Goal: Task Accomplishment & Management: Manage account settings

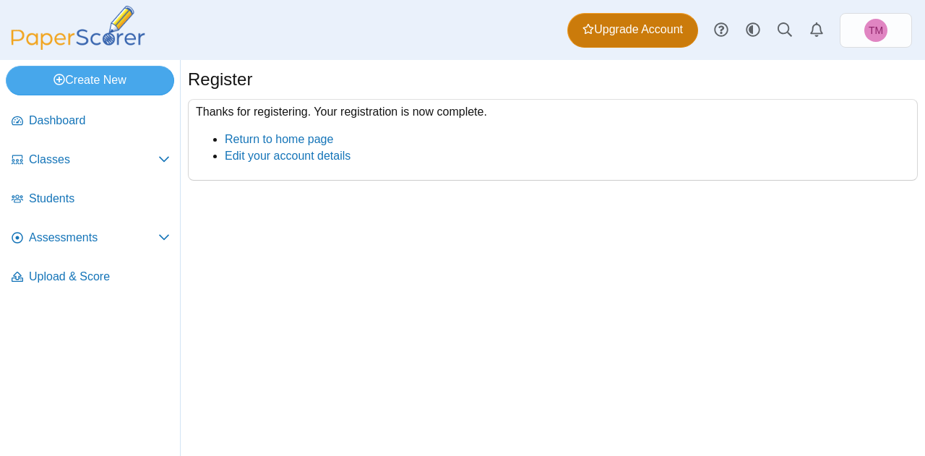
click at [643, 34] on span "Upgrade Account" at bounding box center [633, 30] width 100 height 16
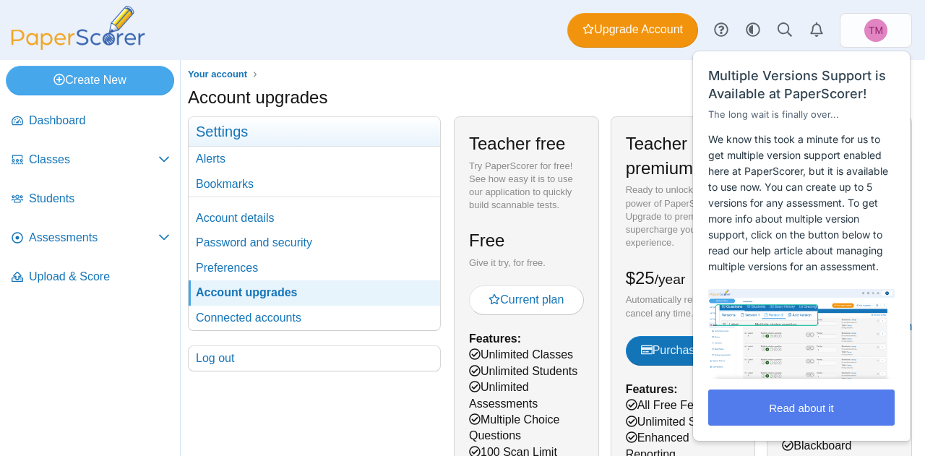
click at [665, 108] on div "Account upgrades" at bounding box center [553, 99] width 730 height 28
click at [779, 400] on button "Read about it" at bounding box center [801, 408] width 186 height 36
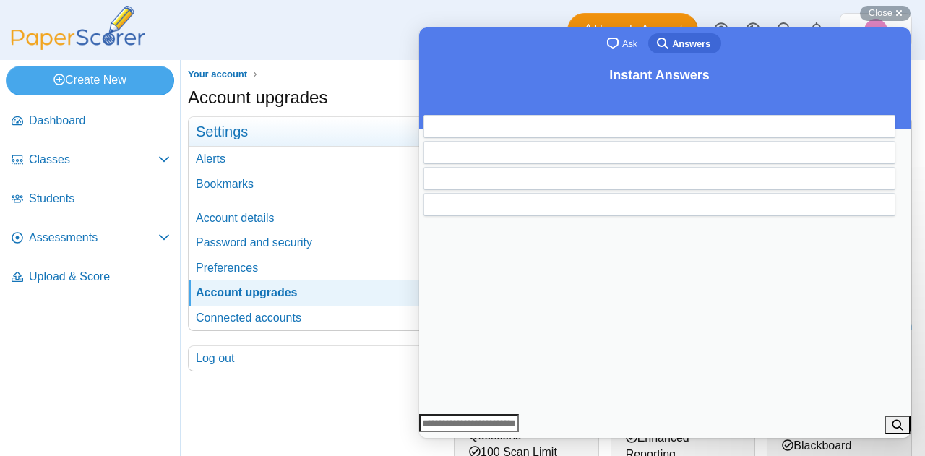
click at [446, 439] on button "Close" at bounding box center [433, 448] width 26 height 19
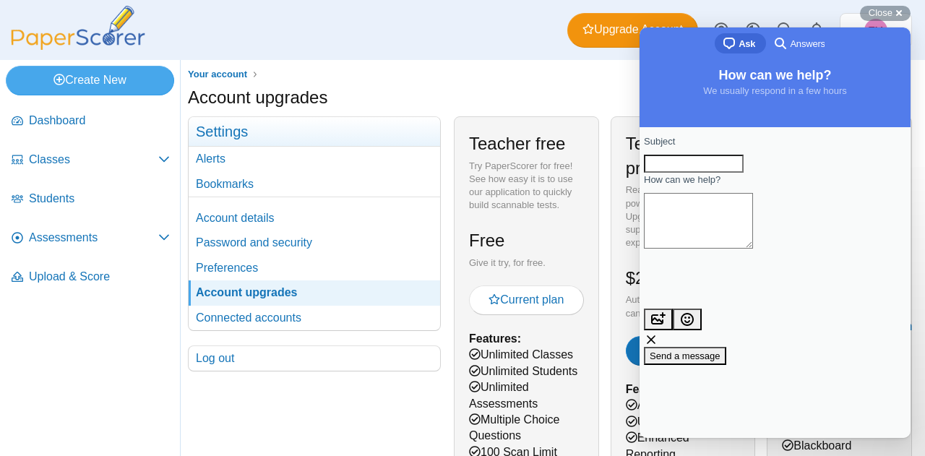
click at [533, 79] on ul "Your account" at bounding box center [553, 74] width 730 height 14
click at [879, 9] on span "Close" at bounding box center [881, 12] width 24 height 11
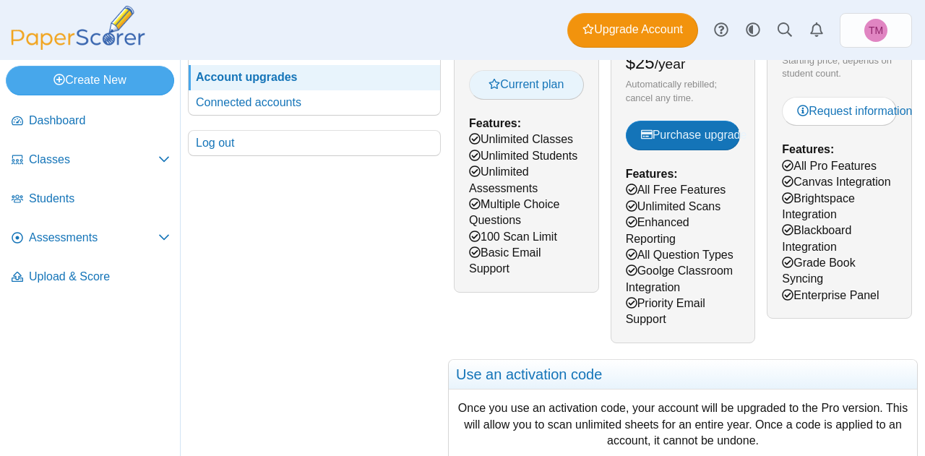
scroll to position [217, 0]
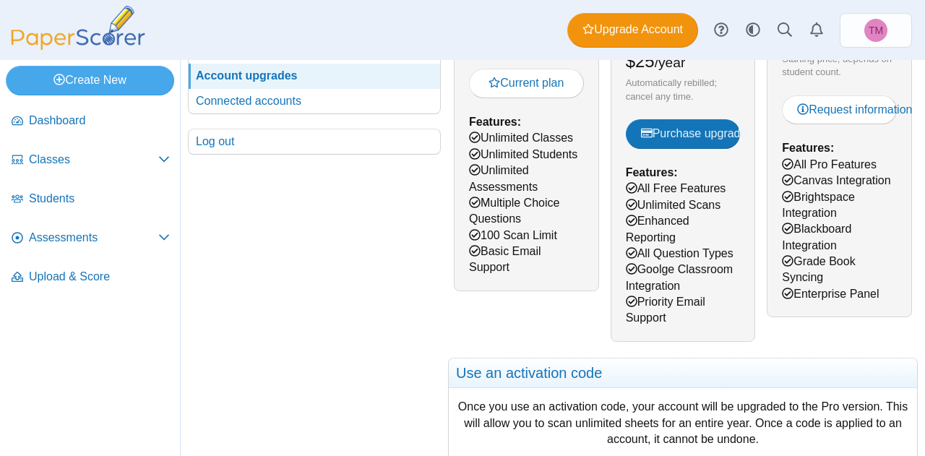
drag, startPoint x: 528, startPoint y: 287, endPoint x: 489, endPoint y: 221, distance: 76.8
click at [489, 221] on div "Teacher free Try PaperScorer for free! See how easy it is to use our applicatio…" at bounding box center [526, 96] width 145 height 392
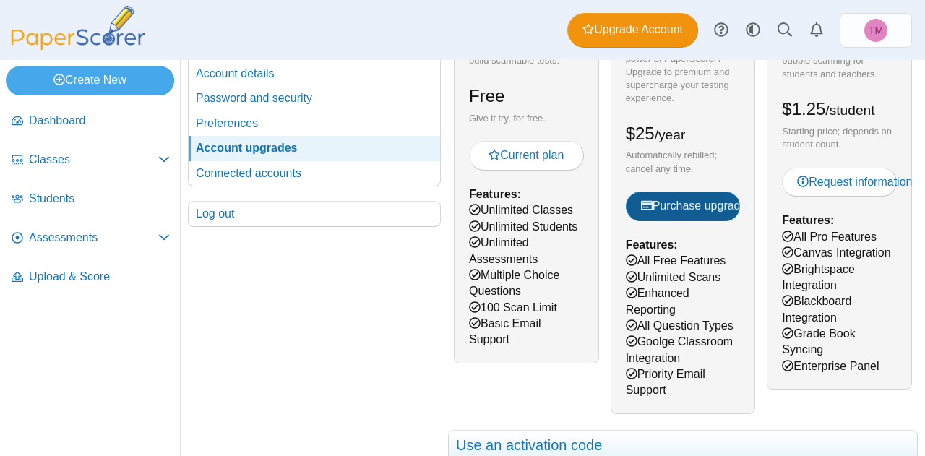
click at [672, 212] on button "Purchase upgrade" at bounding box center [683, 206] width 115 height 29
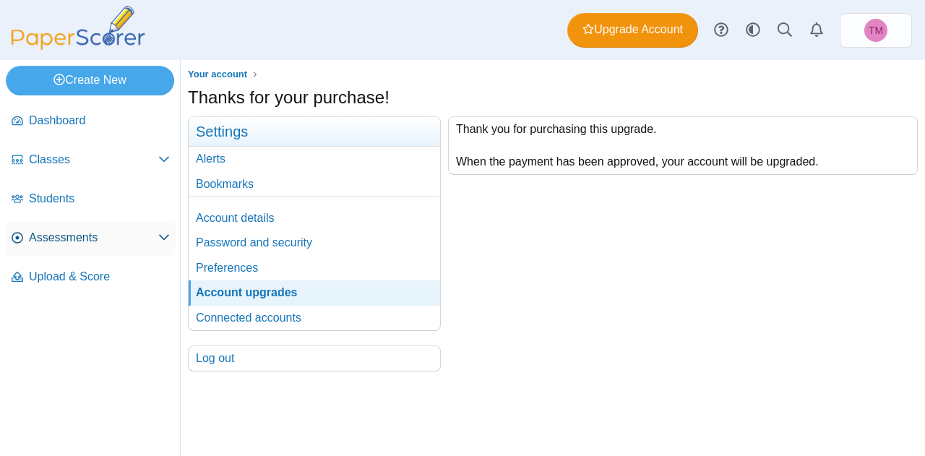
click at [94, 246] on link "Assessments" at bounding box center [91, 238] width 170 height 35
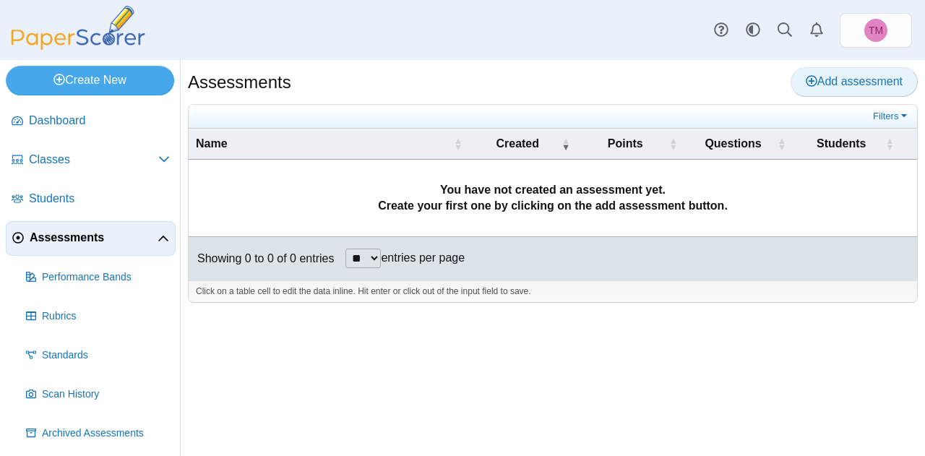
click at [825, 80] on span "Add assessment" at bounding box center [854, 81] width 97 height 12
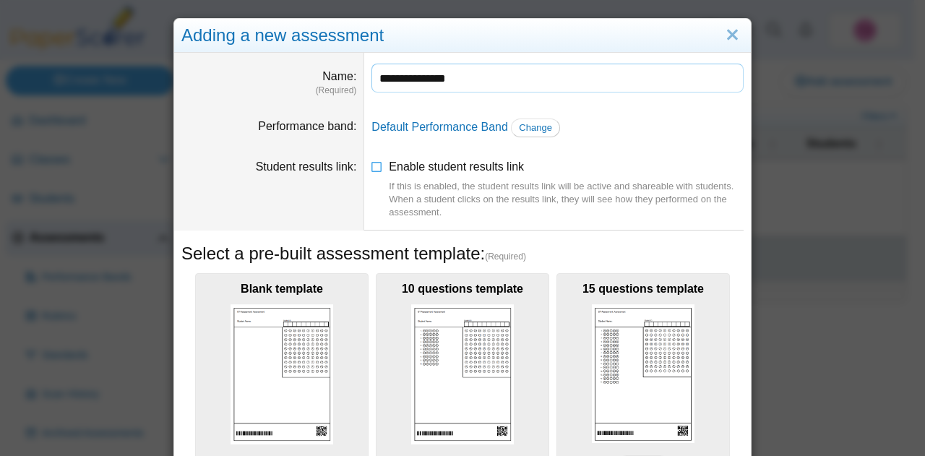
type input "**********"
click at [671, 110] on dd "Default Performance Band Change" at bounding box center [557, 128] width 387 height 40
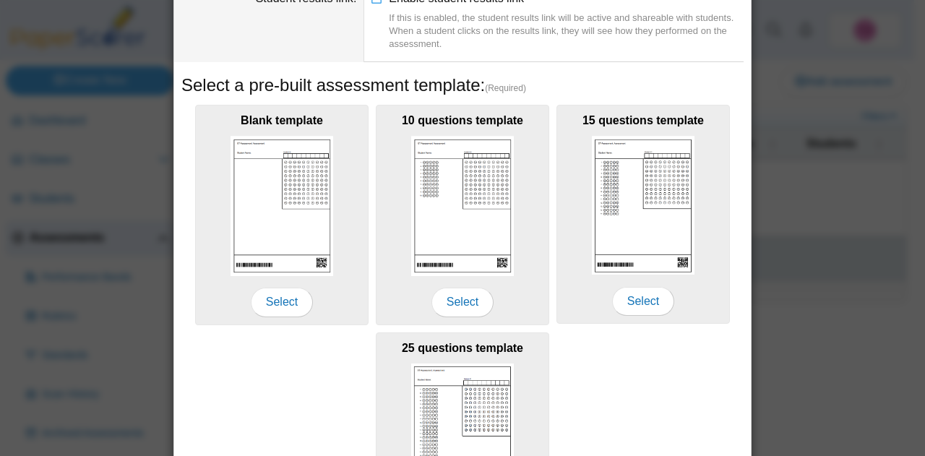
scroll to position [145, 0]
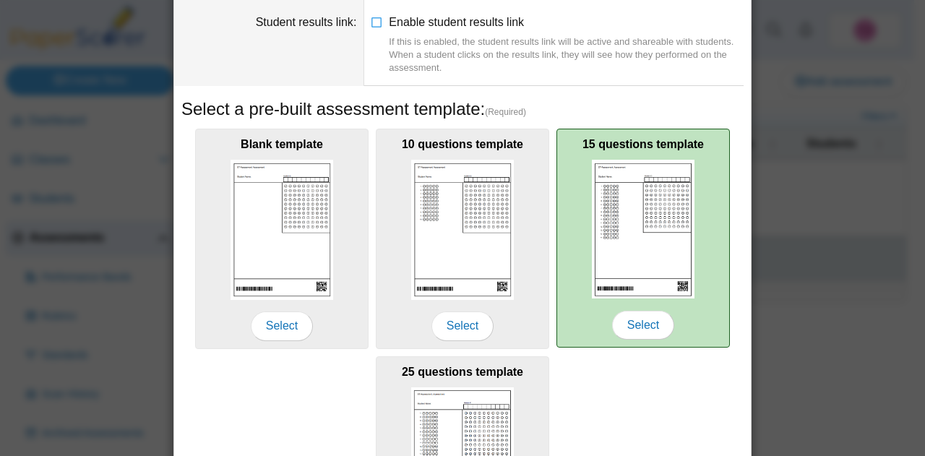
click at [629, 226] on img at bounding box center [643, 229] width 103 height 139
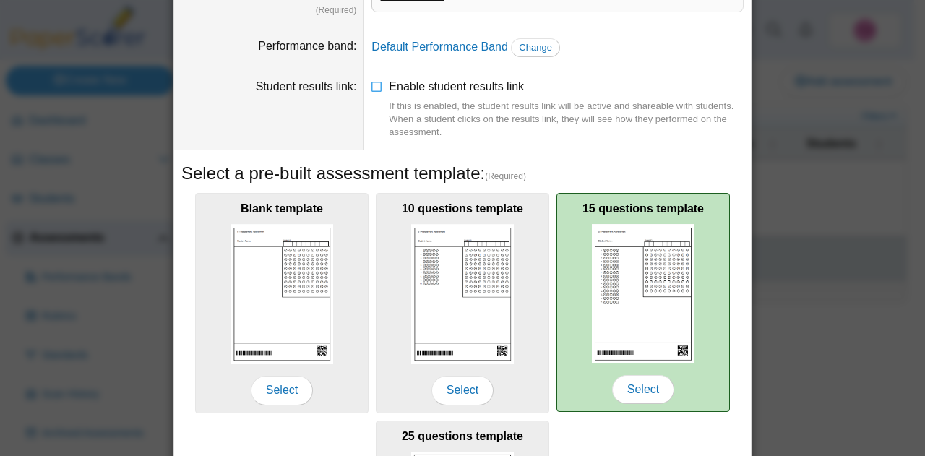
scroll to position [217, 0]
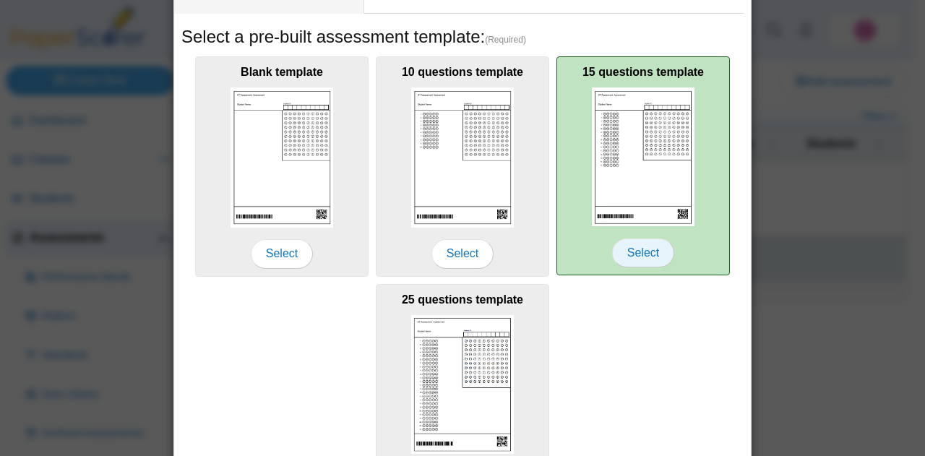
click at [630, 256] on span "Select" at bounding box center [643, 252] width 62 height 29
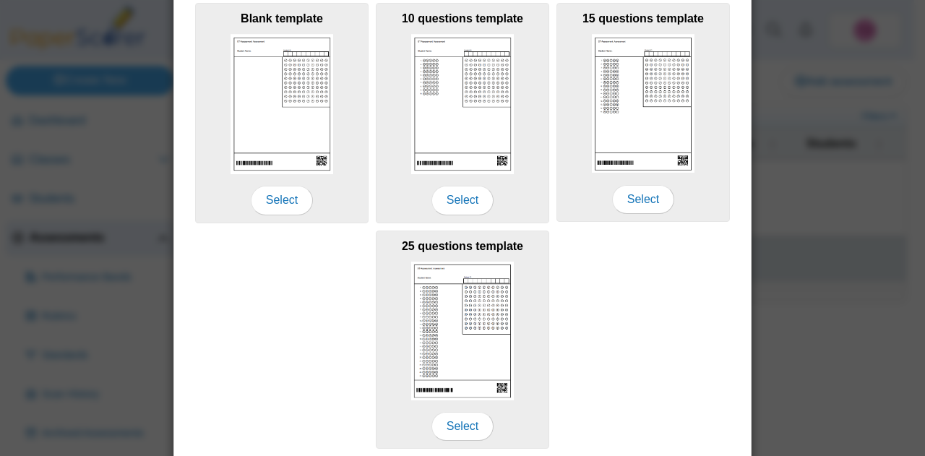
scroll to position [318, 0]
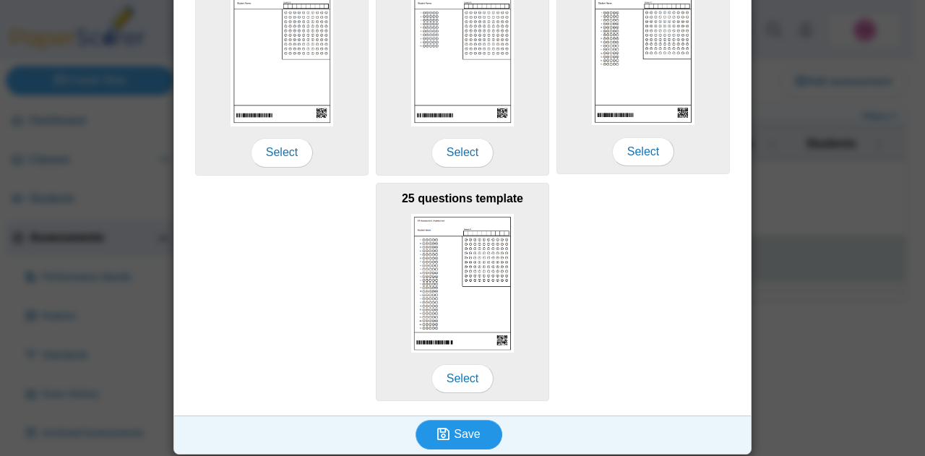
click at [454, 429] on span "Save" at bounding box center [467, 434] width 26 height 12
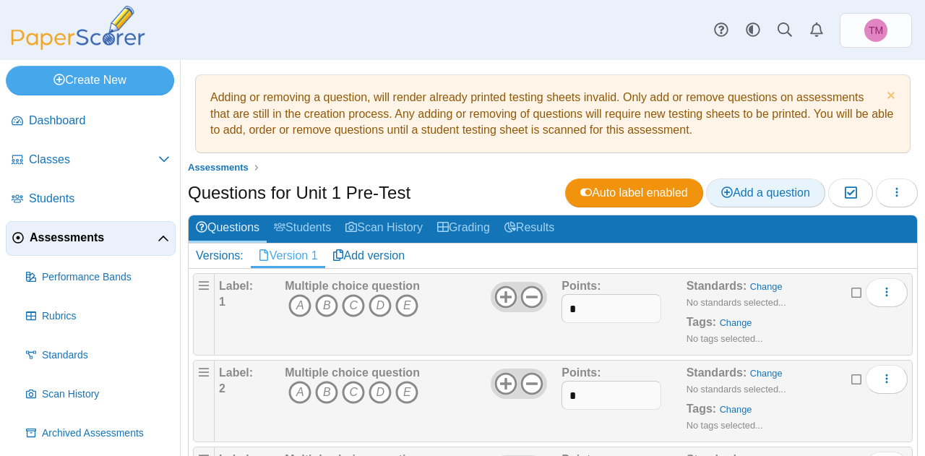
click at [738, 186] on span "Add a question" at bounding box center [765, 192] width 89 height 12
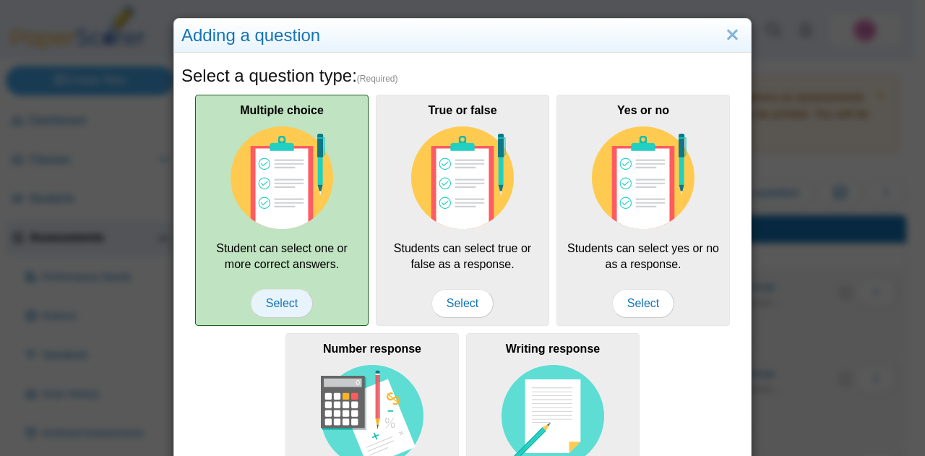
click at [270, 302] on span "Select" at bounding box center [282, 303] width 62 height 29
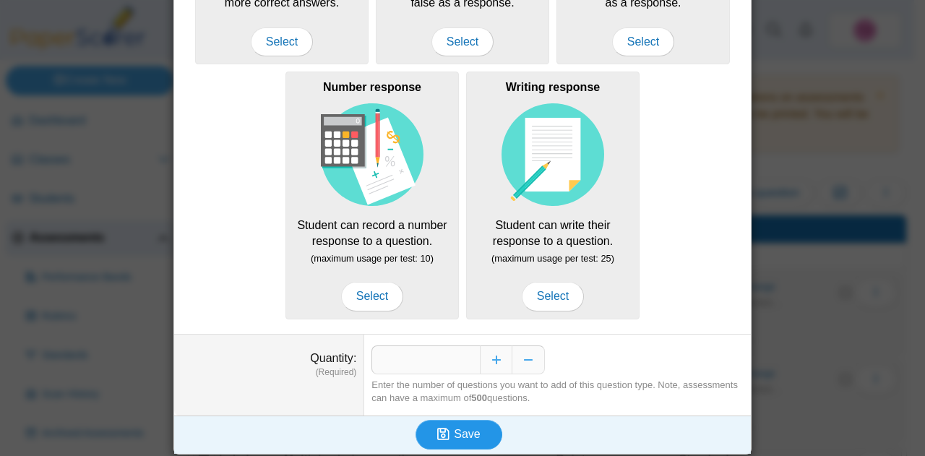
click at [454, 428] on span "Save" at bounding box center [467, 434] width 26 height 12
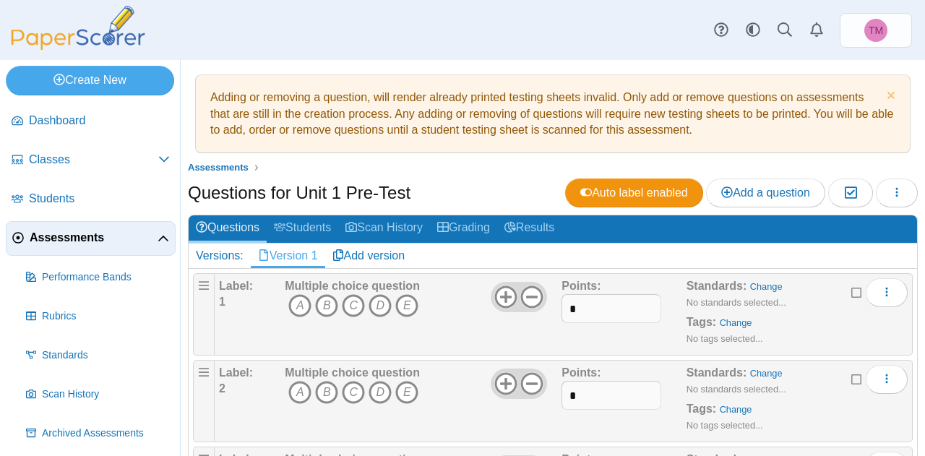
click at [744, 186] on span "Add a question" at bounding box center [765, 192] width 89 height 12
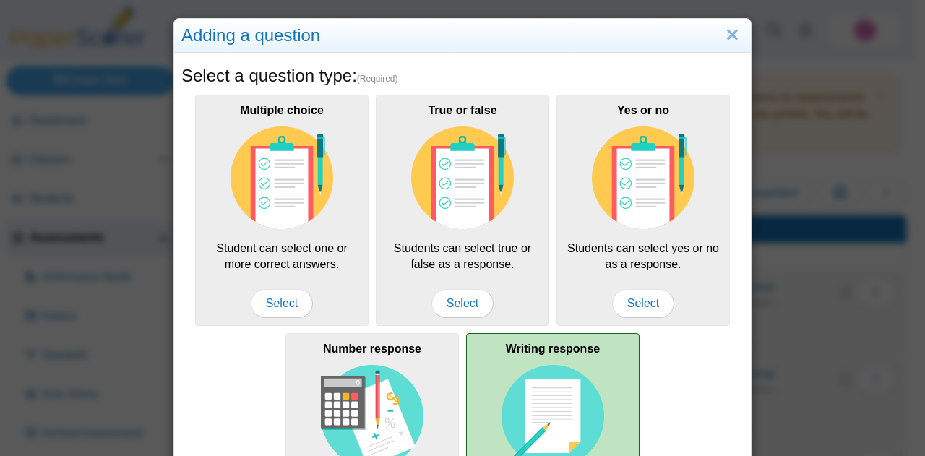
click at [545, 385] on img at bounding box center [553, 416] width 103 height 103
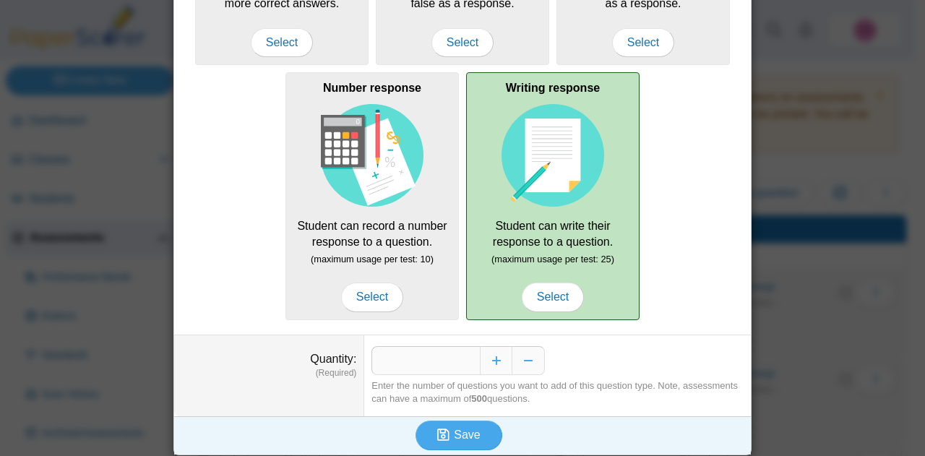
scroll to position [262, 0]
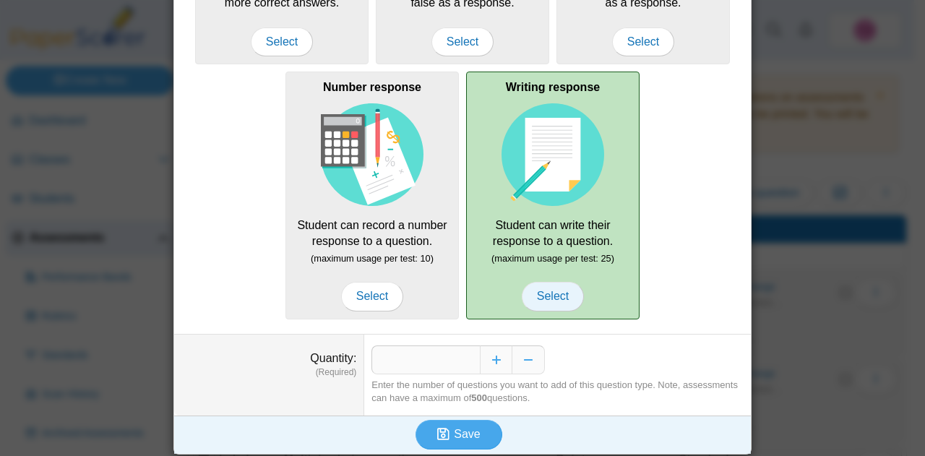
click at [549, 294] on span "Select" at bounding box center [553, 296] width 62 height 29
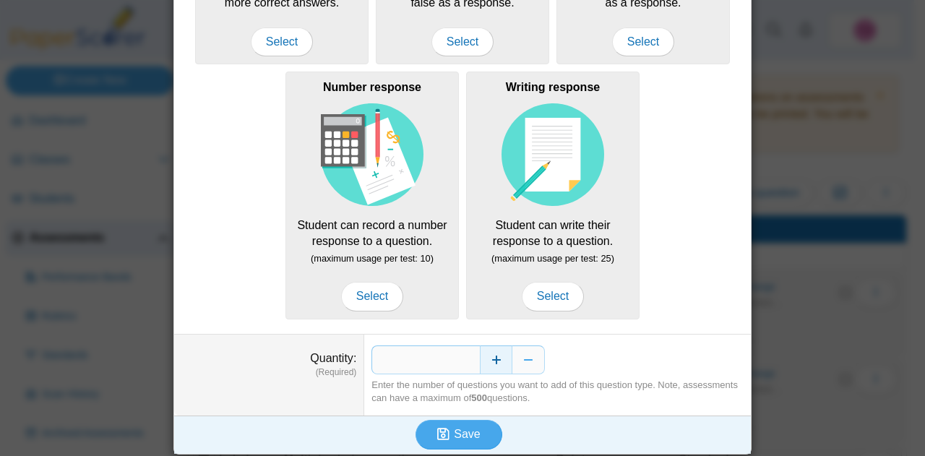
click at [489, 357] on button "Increase" at bounding box center [496, 359] width 33 height 29
type input "*"
click at [467, 428] on span "Save" at bounding box center [467, 434] width 26 height 12
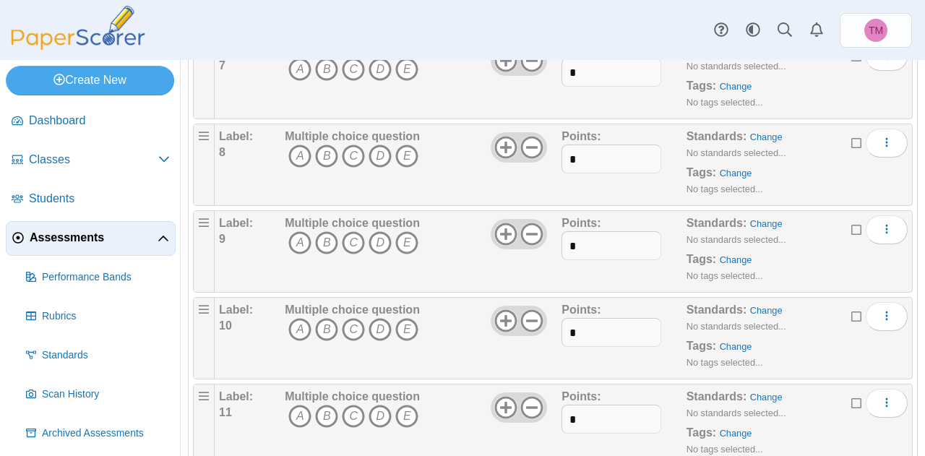
scroll to position [1012, 0]
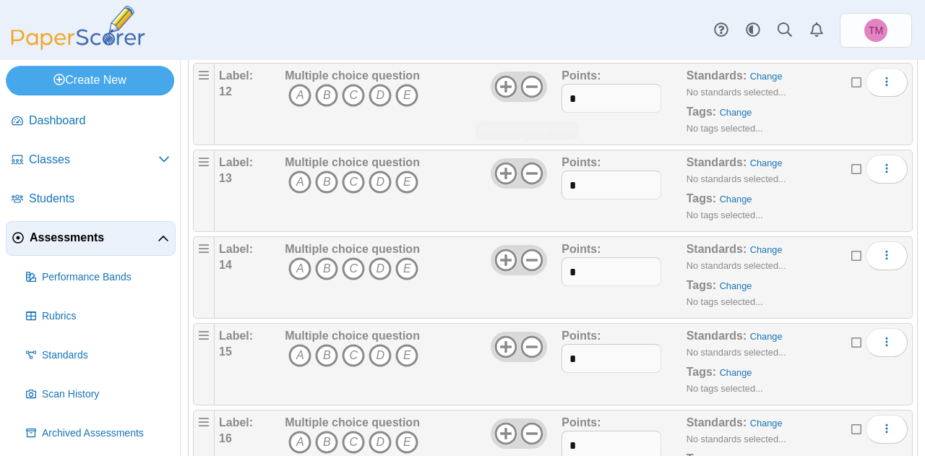
scroll to position [1396, 0]
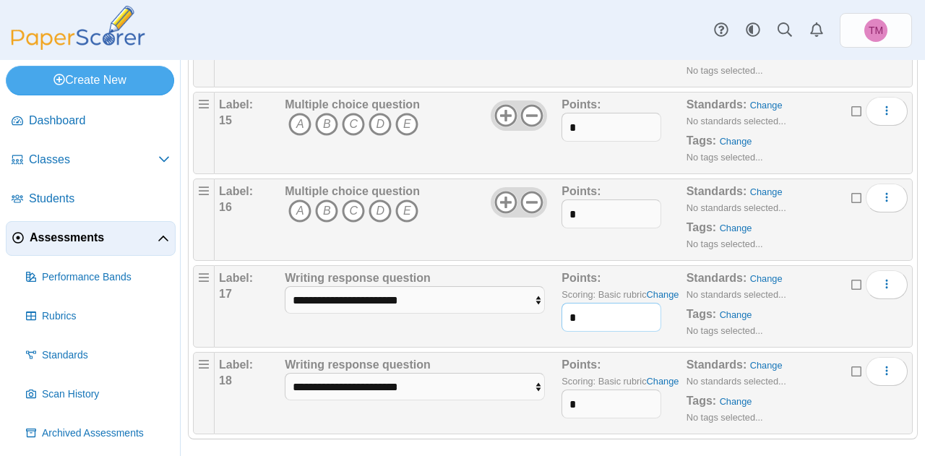
click at [587, 310] on input "*" at bounding box center [612, 317] width 100 height 29
type input "*"
click at [589, 390] on input "*" at bounding box center [612, 404] width 100 height 29
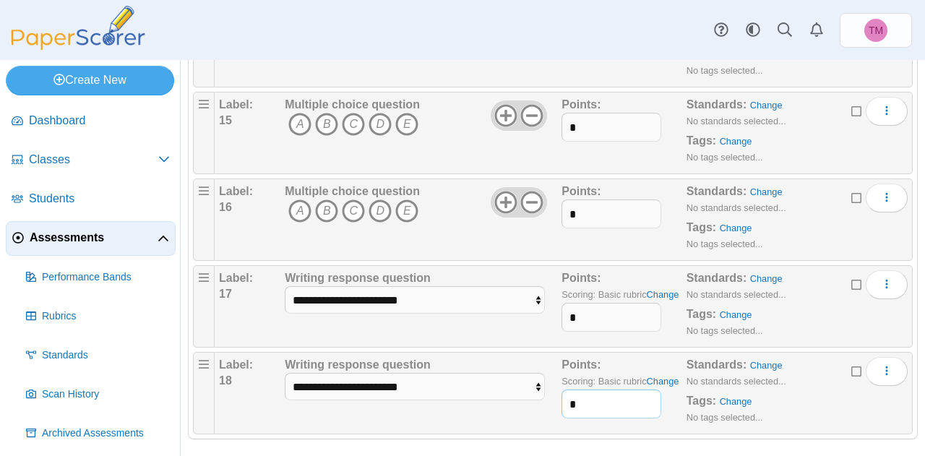
type input "*"
click at [656, 290] on link "Change" at bounding box center [663, 294] width 33 height 11
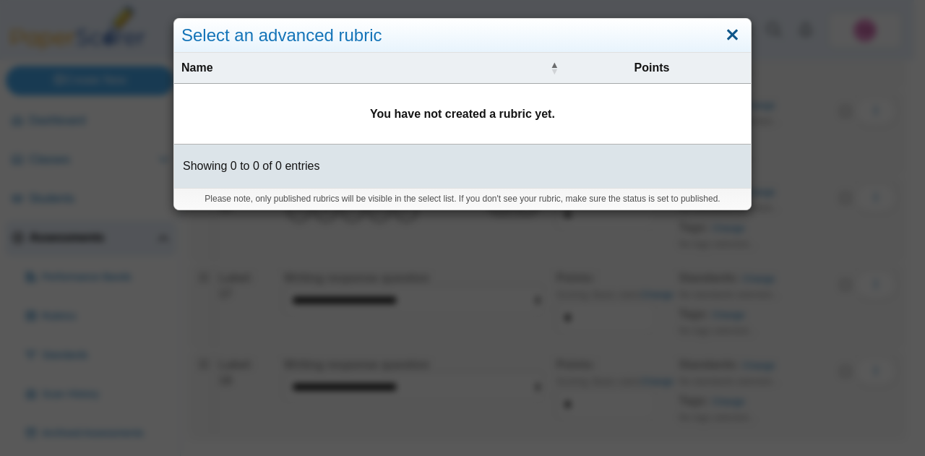
click at [724, 34] on link "Close" at bounding box center [732, 35] width 22 height 25
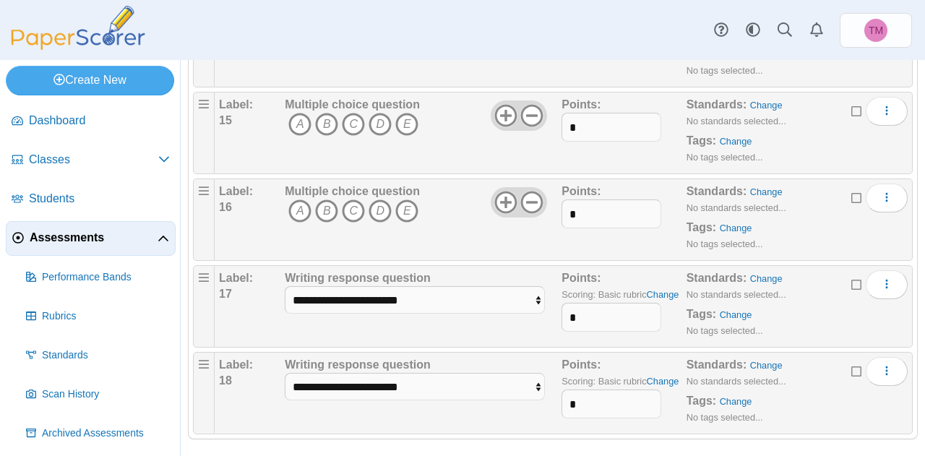
click at [542, 326] on div "**********" at bounding box center [415, 306] width 260 height 72
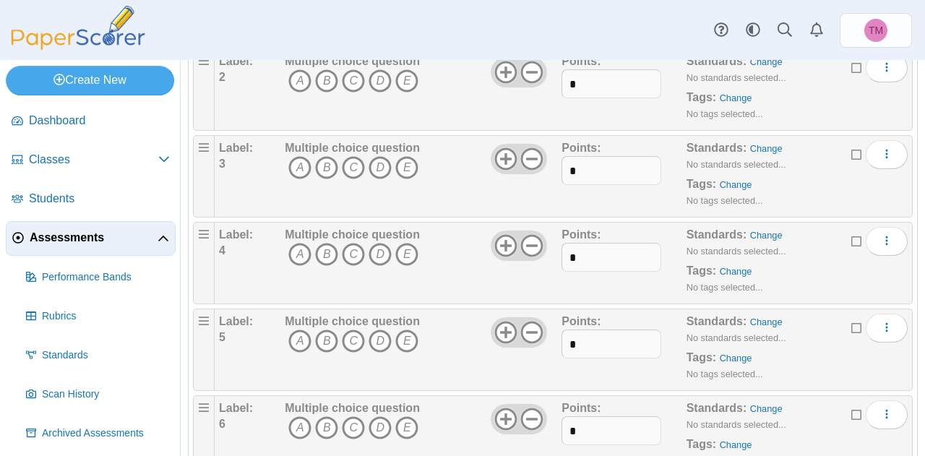
scroll to position [0, 0]
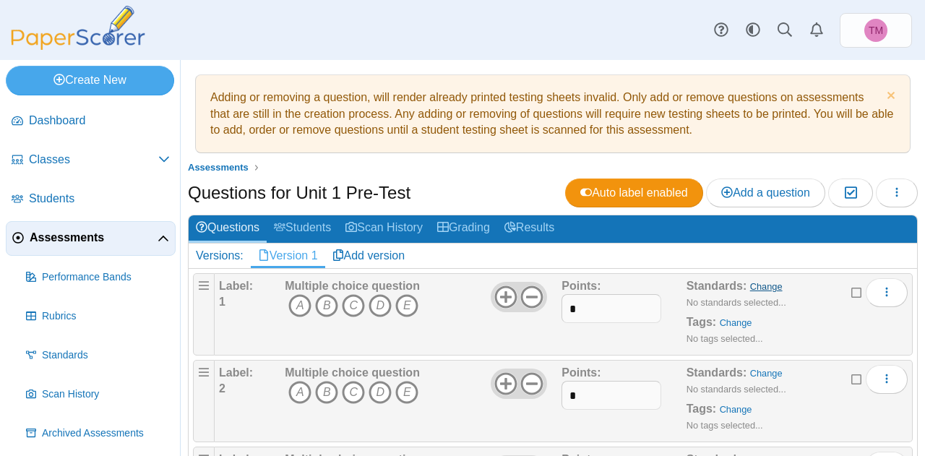
click at [762, 282] on link "Change" at bounding box center [766, 286] width 33 height 11
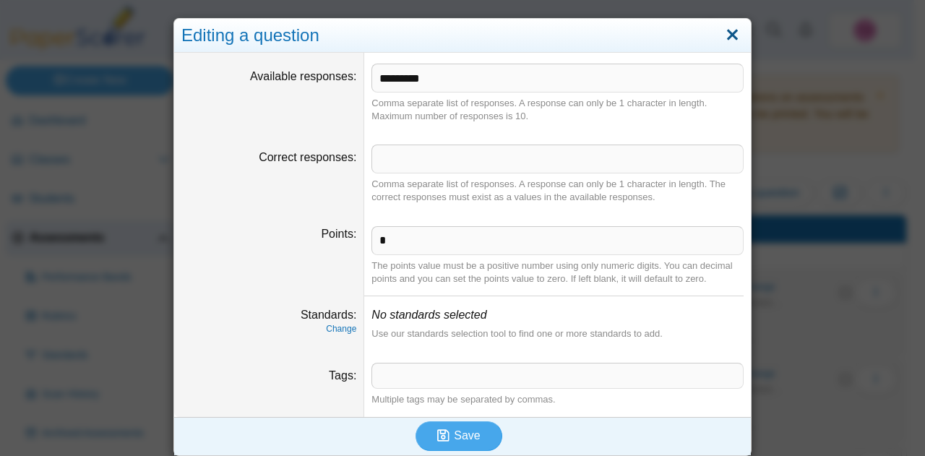
click at [724, 34] on link "Close" at bounding box center [732, 35] width 22 height 25
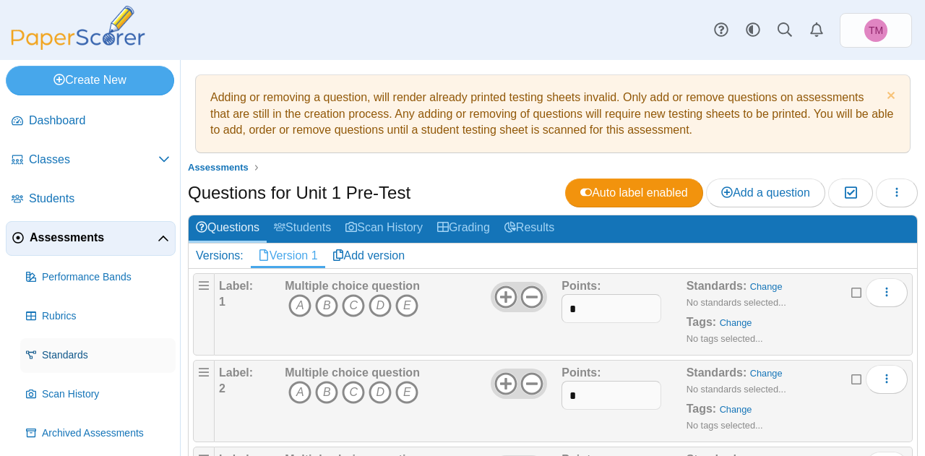
click at [66, 352] on span "Standards" at bounding box center [106, 355] width 128 height 14
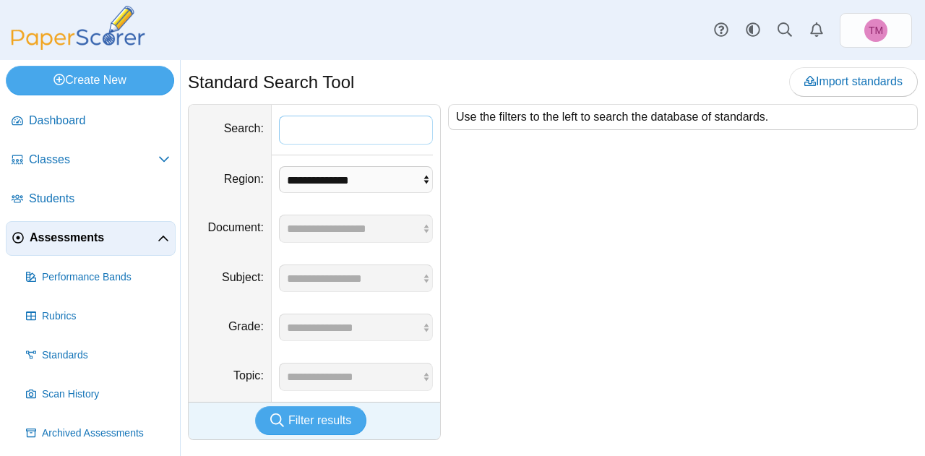
click at [356, 132] on input "Search" at bounding box center [356, 130] width 154 height 29
click at [365, 177] on select "**********" at bounding box center [356, 179] width 155 height 27
click at [343, 133] on input "Search" at bounding box center [356, 130] width 154 height 29
click at [311, 122] on input "Search" at bounding box center [356, 130] width 154 height 29
type input "**********"
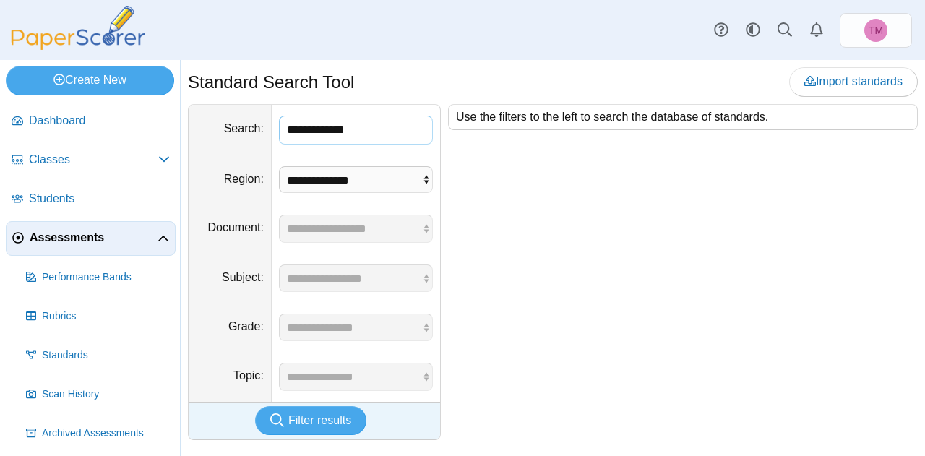
click at [255, 406] on button "Filter results" at bounding box center [310, 420] width 111 height 29
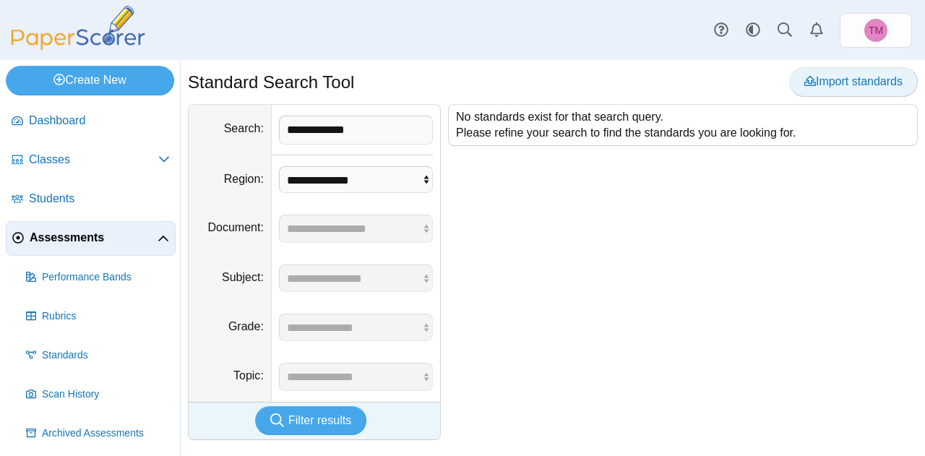
click at [853, 78] on span "Import standards" at bounding box center [853, 81] width 98 height 12
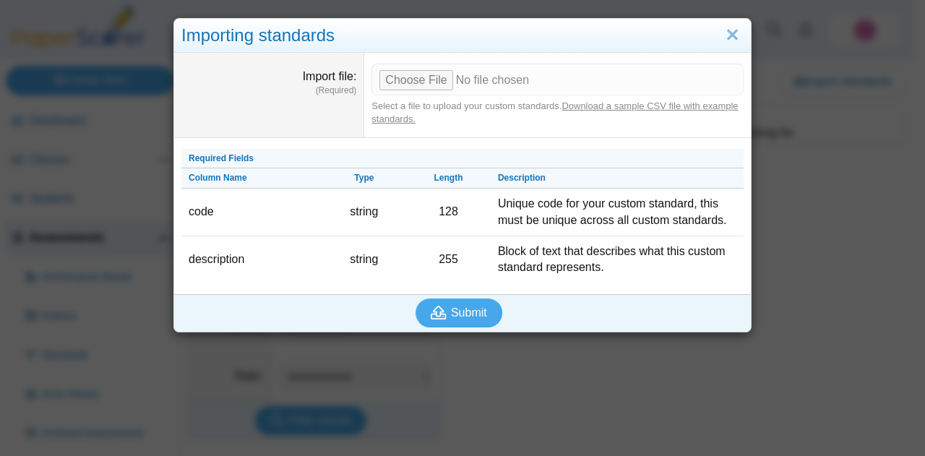
click at [661, 106] on link "Download a sample CSV file with example standards." at bounding box center [554, 112] width 366 height 24
click at [822, 33] on div "Importing standards Import file (Required) Select a file to upload your custom …" at bounding box center [462, 228] width 925 height 456
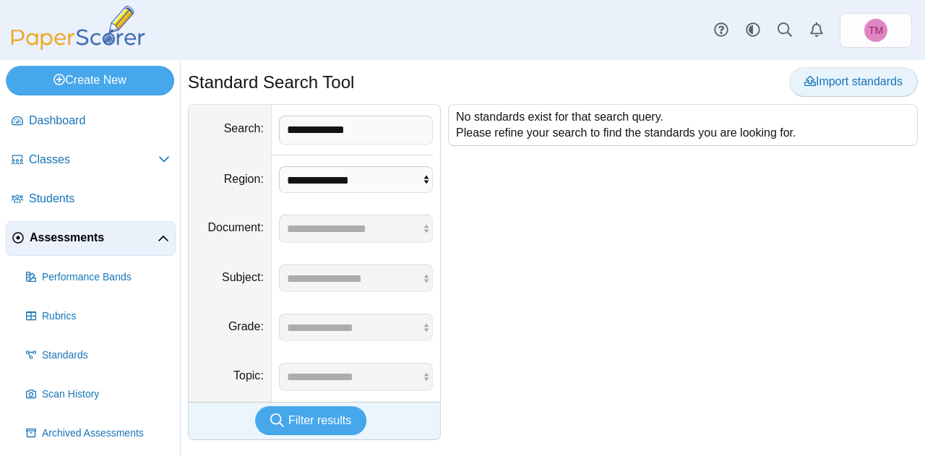
click at [833, 77] on span "Import standards" at bounding box center [853, 81] width 98 height 12
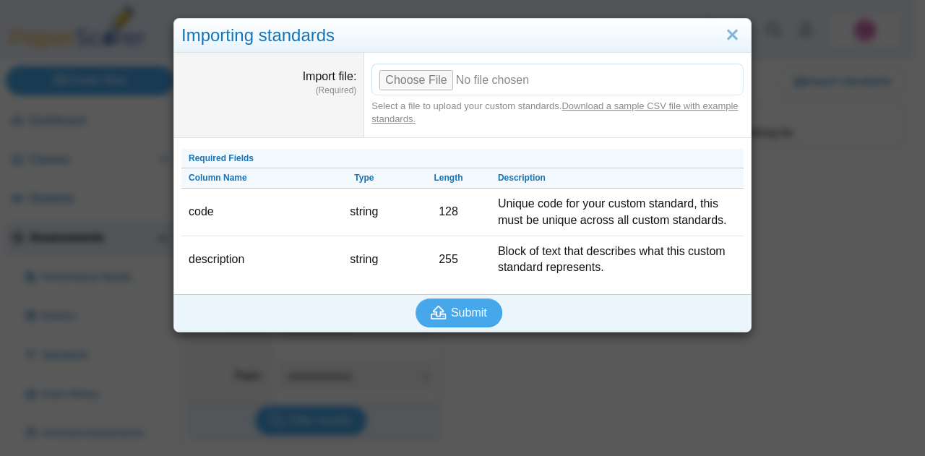
click at [399, 80] on input "Import file" at bounding box center [557, 80] width 372 height 32
type input "**********"
click at [463, 310] on span "Submit" at bounding box center [469, 312] width 36 height 12
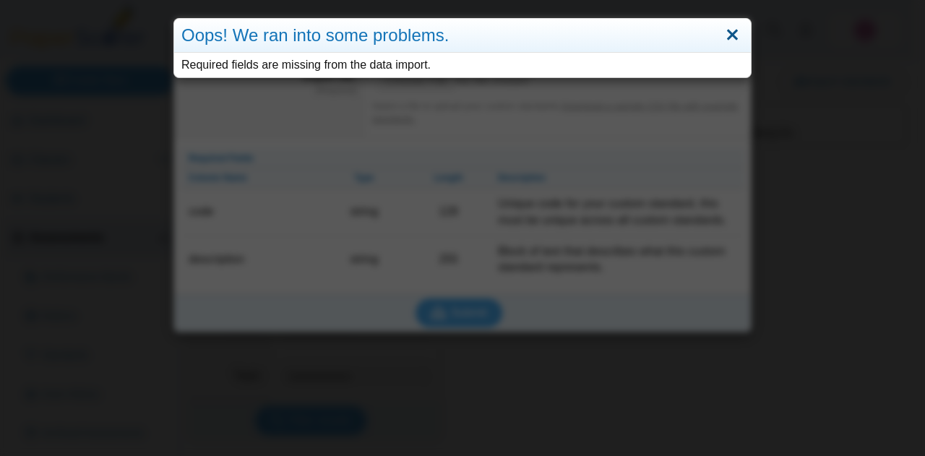
click at [728, 38] on link "Close" at bounding box center [732, 35] width 22 height 25
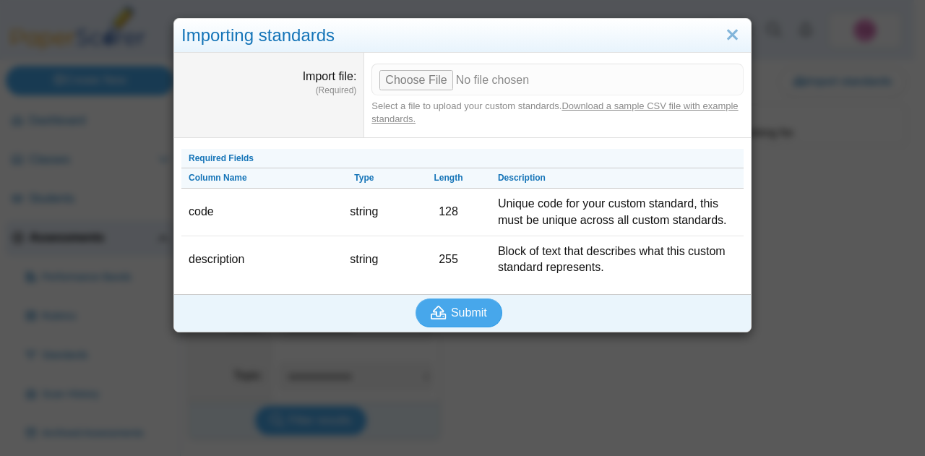
click at [809, 34] on div "Importing standards Import file (Required) Select a file to upload your custom …" at bounding box center [462, 228] width 925 height 456
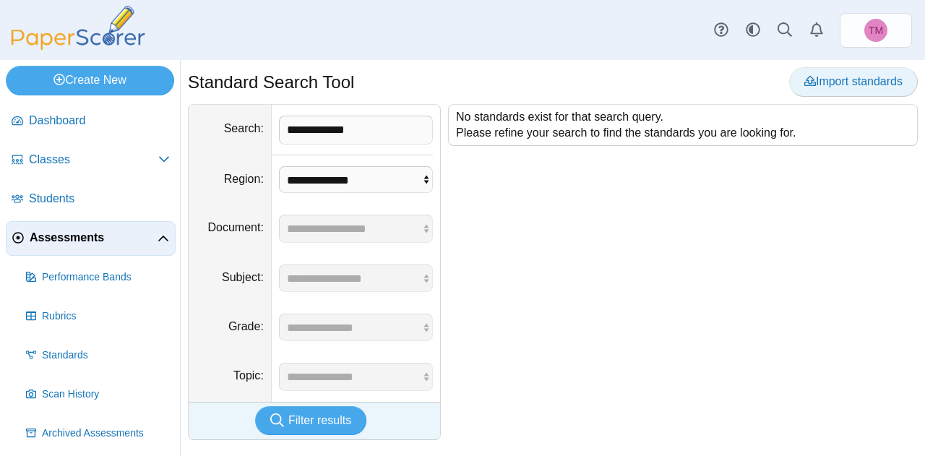
click at [838, 89] on link "Import standards" at bounding box center [853, 81] width 129 height 29
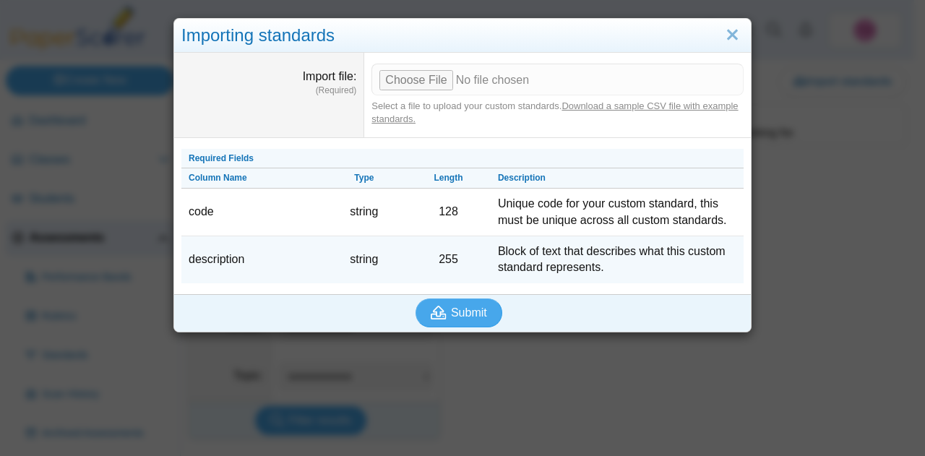
click at [601, 262] on td "Block of text that describes what this custom standard represents." at bounding box center [617, 259] width 253 height 47
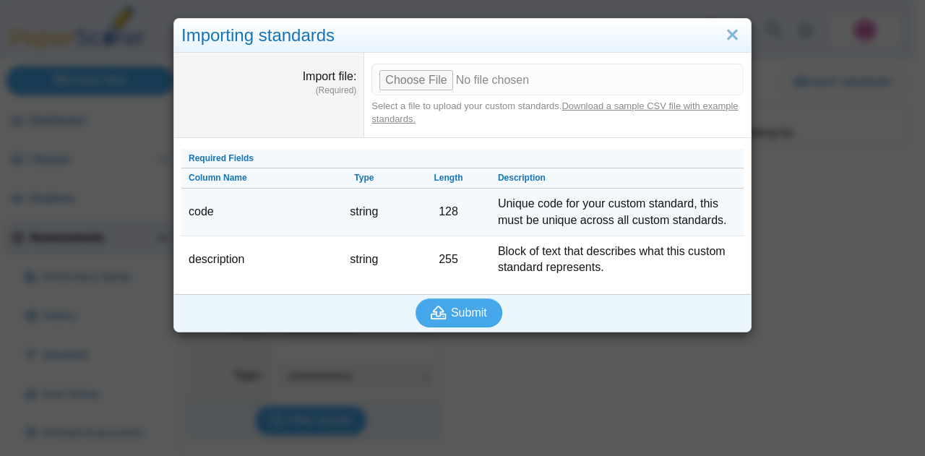
click at [501, 201] on td "Unique code for your custom standard, this must be unique across all custom sta…" at bounding box center [617, 213] width 253 height 48
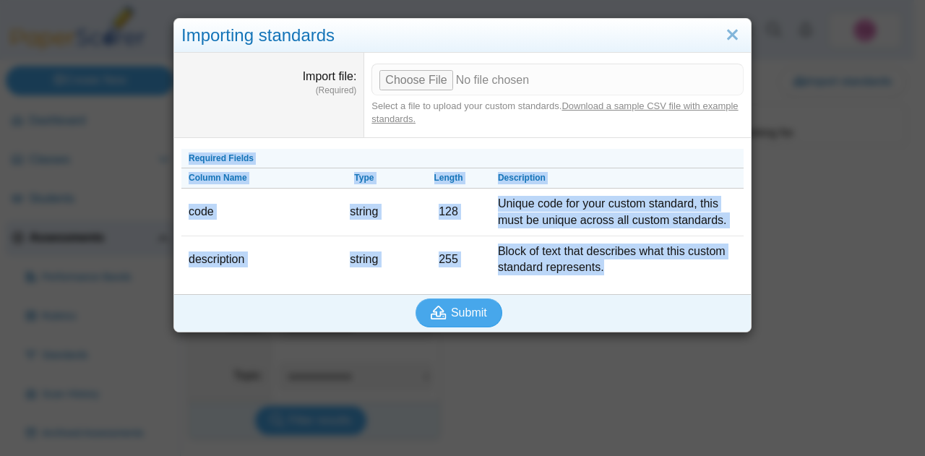
drag, startPoint x: 614, startPoint y: 267, endPoint x: 184, endPoint y: 159, distance: 443.5
click at [184, 159] on tbody "Required Fields Column Name Type Length Description code string 128 Unique code…" at bounding box center [462, 216] width 562 height 134
copy tbody "Required Fields Column Name Type Length Description code string 128 Unique code…"
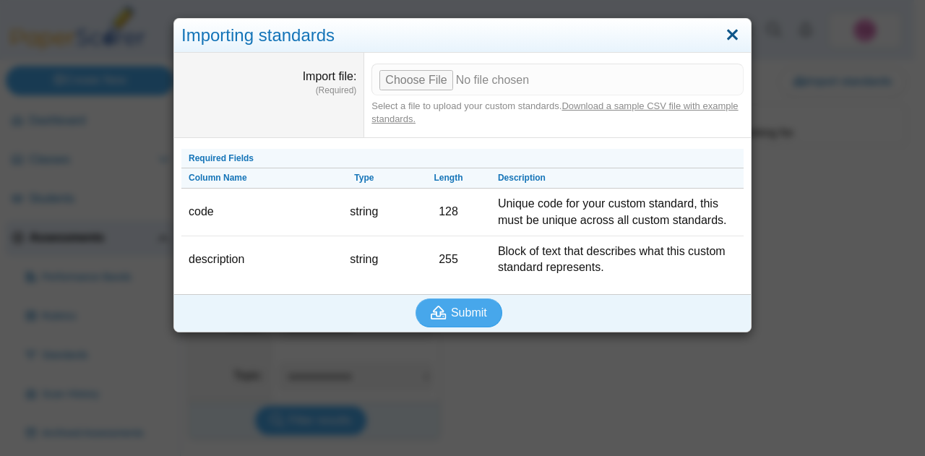
click at [722, 30] on link "Close" at bounding box center [732, 35] width 22 height 25
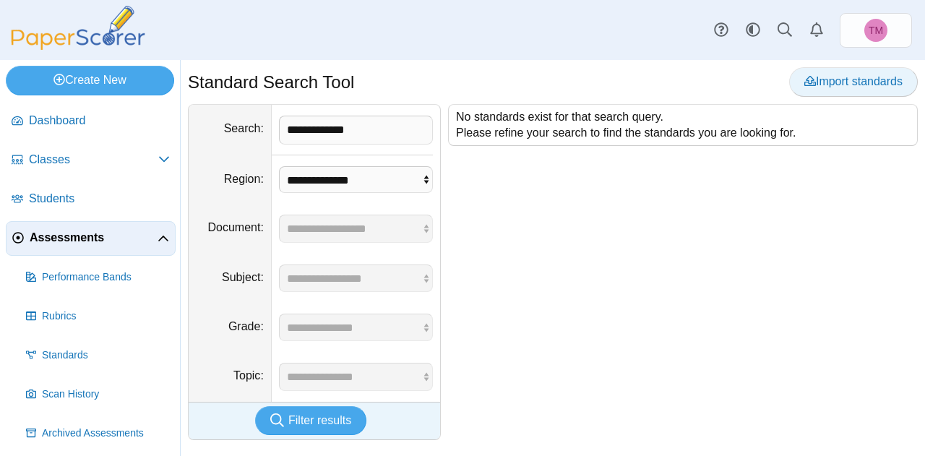
click at [832, 77] on span "Import standards" at bounding box center [853, 81] width 98 height 12
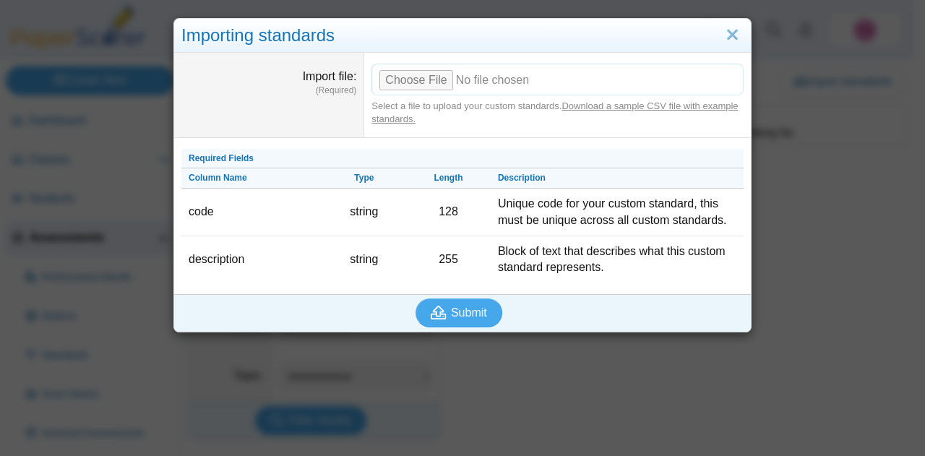
click at [416, 79] on input "Import file" at bounding box center [557, 80] width 372 height 32
click at [455, 311] on span "Submit" at bounding box center [469, 312] width 36 height 12
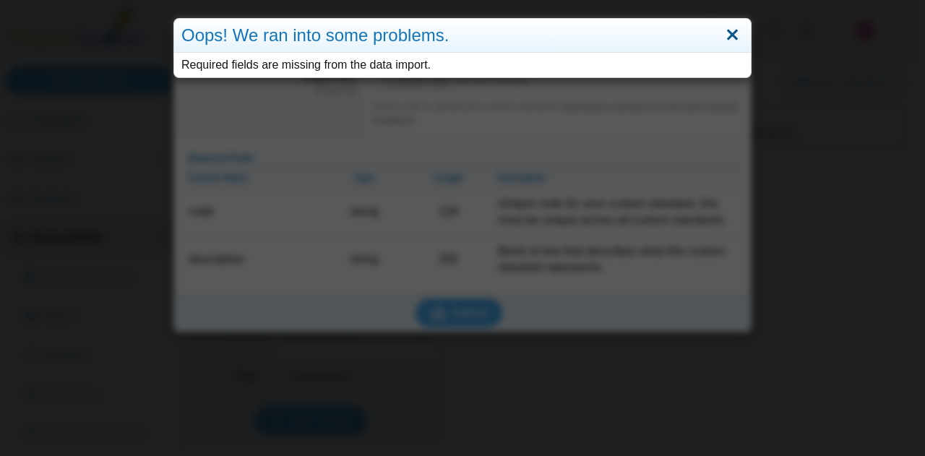
click at [733, 35] on link "Close" at bounding box center [732, 35] width 22 height 25
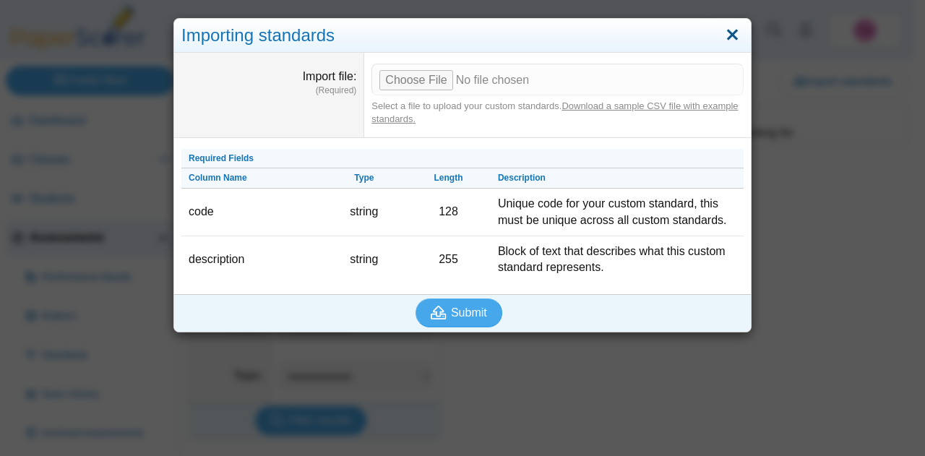
click at [726, 35] on link "Close" at bounding box center [732, 35] width 22 height 25
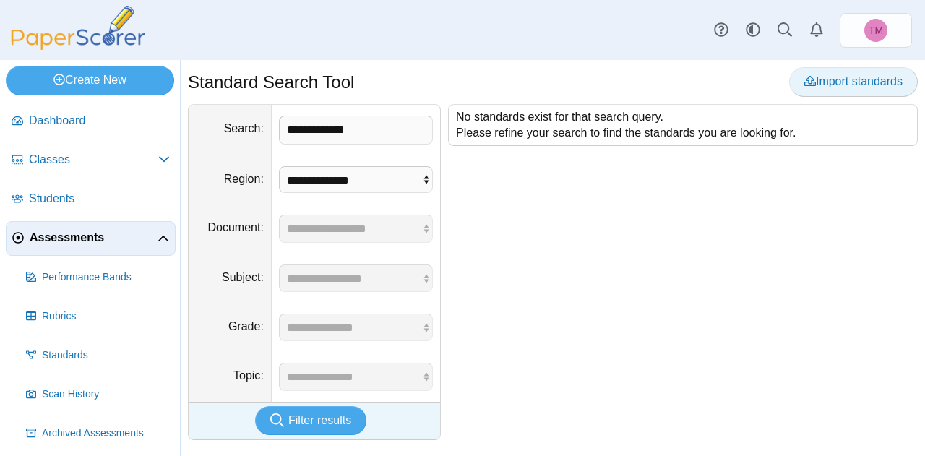
click at [825, 79] on span "Import standards" at bounding box center [853, 81] width 98 height 12
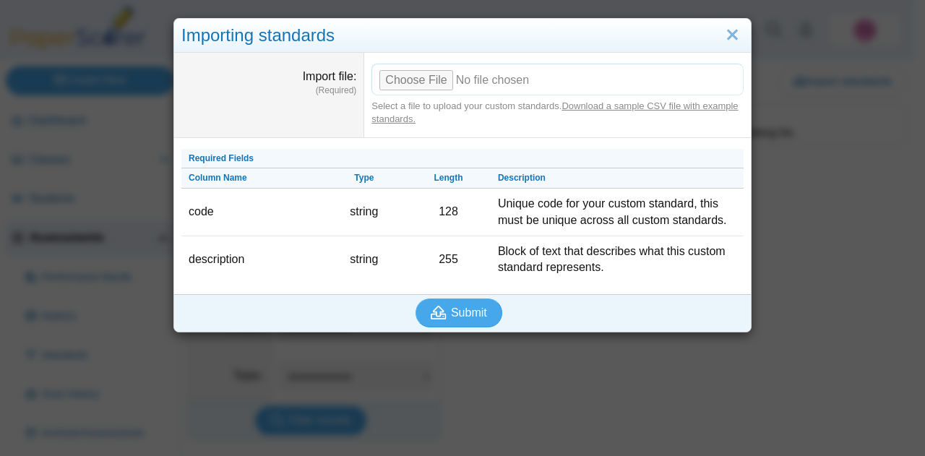
click at [421, 79] on input "Import file" at bounding box center [557, 80] width 372 height 32
click at [449, 301] on button "Submit" at bounding box center [459, 312] width 87 height 29
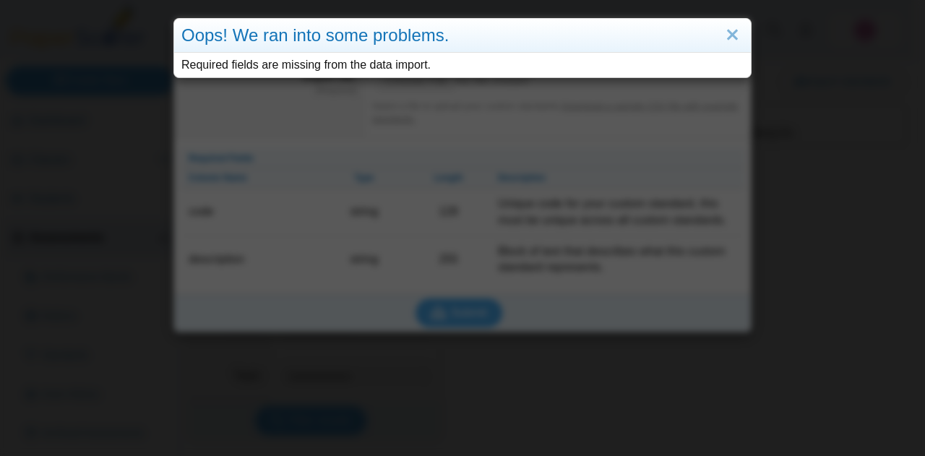
click at [713, 33] on div "Oops! We ran into some problems." at bounding box center [462, 36] width 577 height 34
click at [735, 34] on link "Close" at bounding box center [732, 35] width 22 height 25
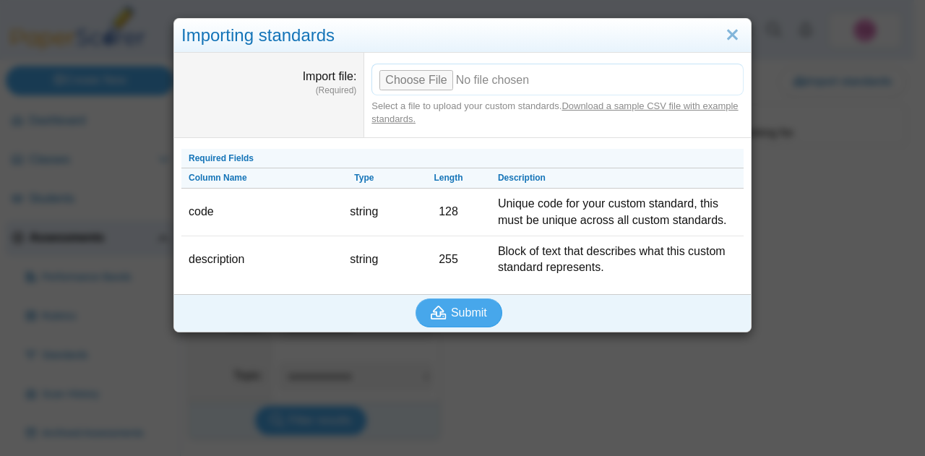
click at [413, 70] on input "Import file" at bounding box center [557, 80] width 372 height 32
type input "**********"
click at [459, 309] on span "Submit" at bounding box center [469, 312] width 36 height 12
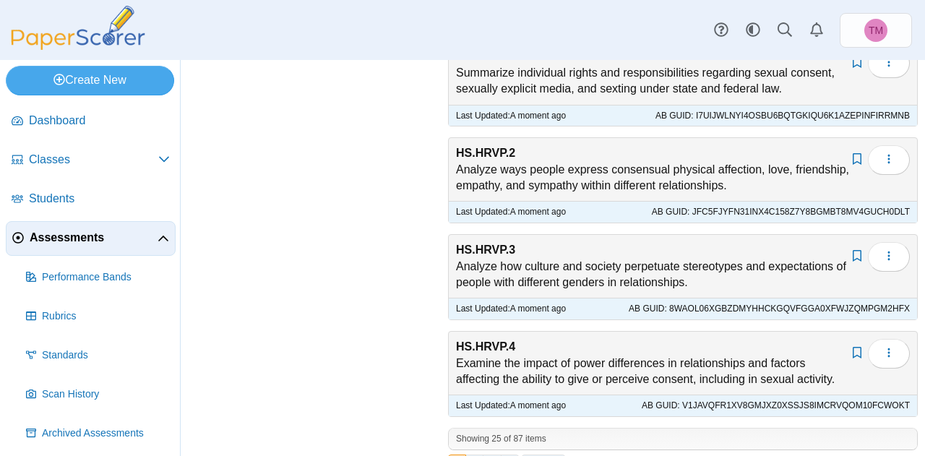
scroll to position [2113, 0]
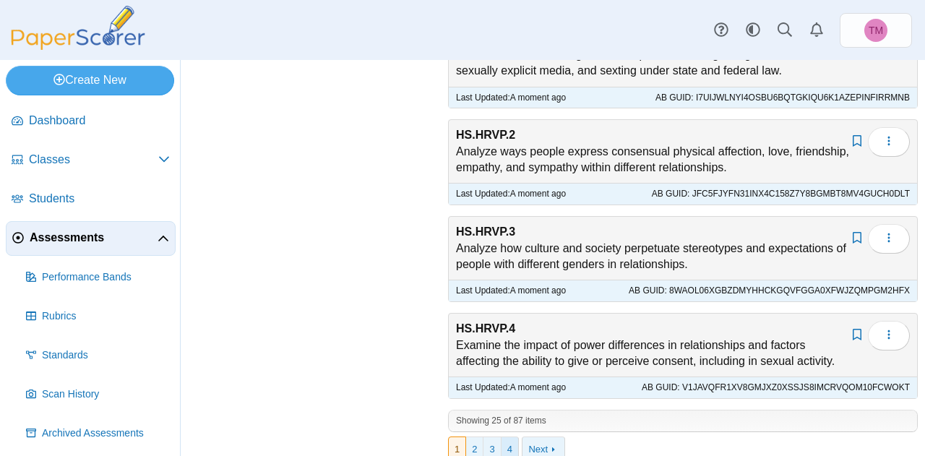
click at [507, 437] on link "4" at bounding box center [510, 449] width 17 height 25
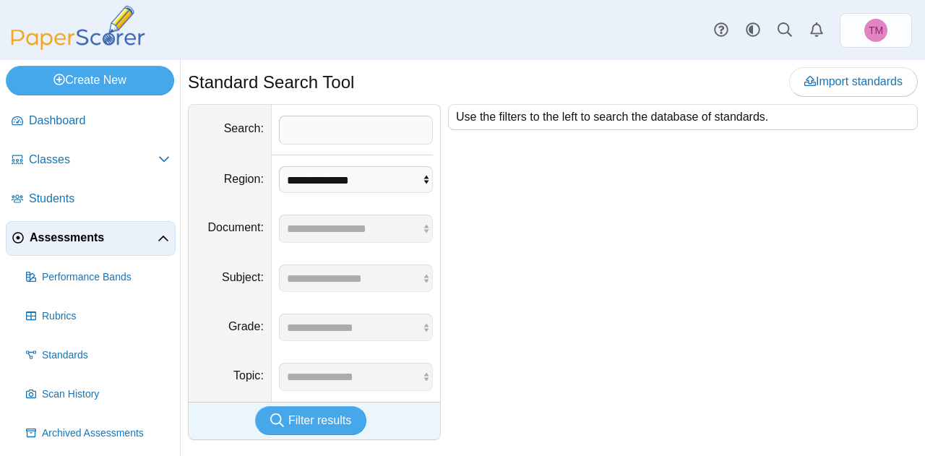
click at [56, 233] on span "Assessments" at bounding box center [94, 238] width 128 height 16
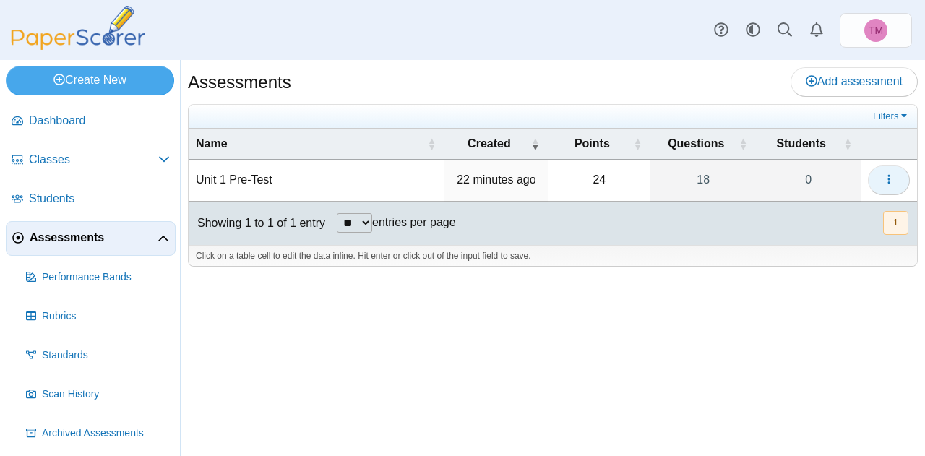
click at [896, 174] on button "button" at bounding box center [889, 180] width 42 height 29
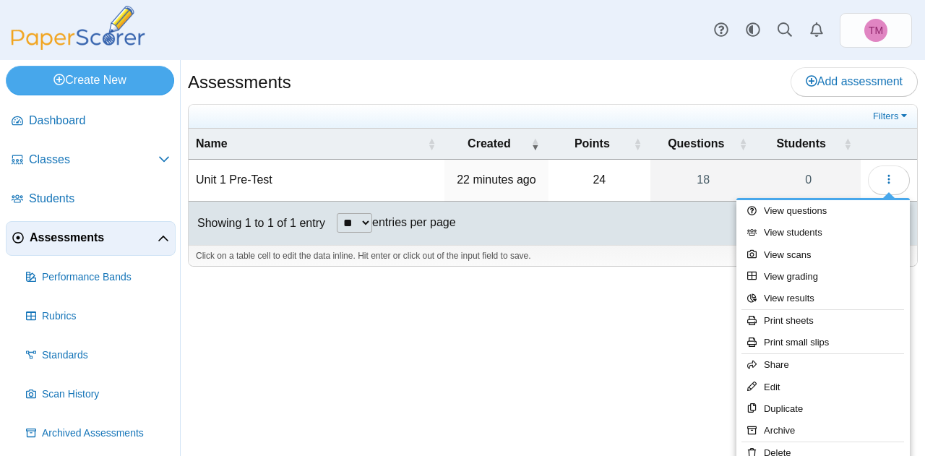
click at [228, 176] on td "Unit 1 Pre-Test" at bounding box center [317, 180] width 256 height 41
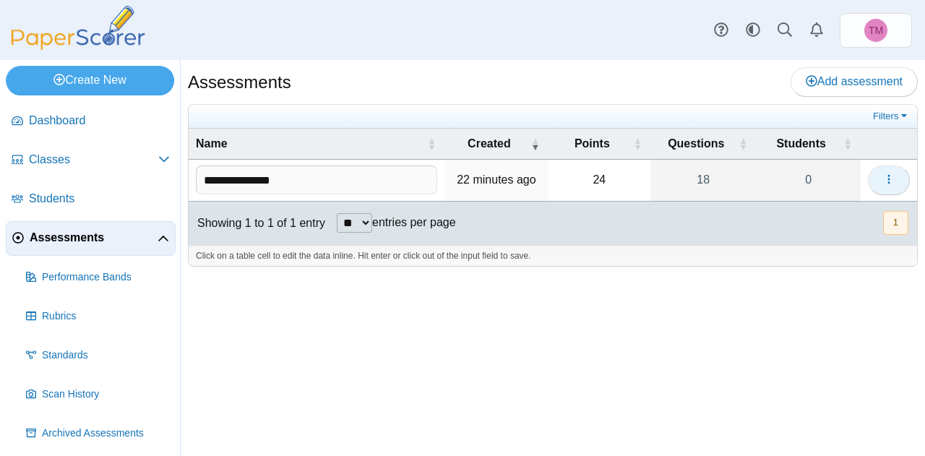
click at [890, 176] on icon "button" at bounding box center [889, 179] width 12 height 12
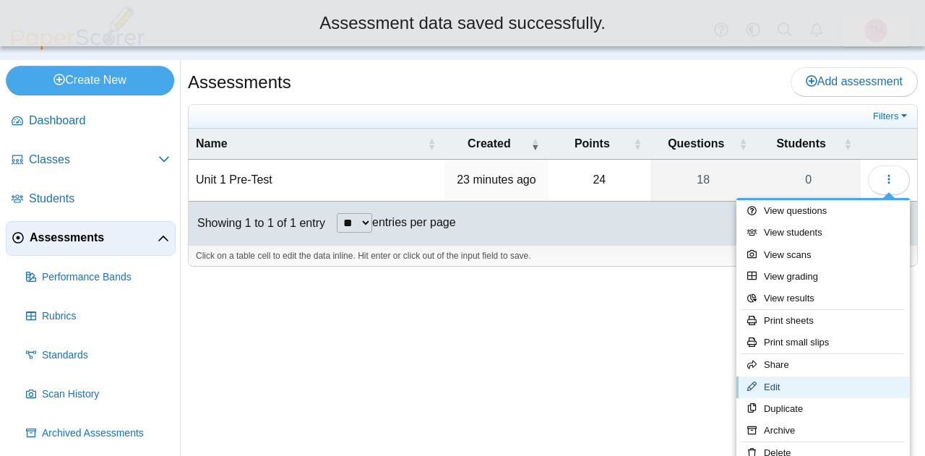
click at [782, 385] on link "Edit" at bounding box center [822, 388] width 173 height 22
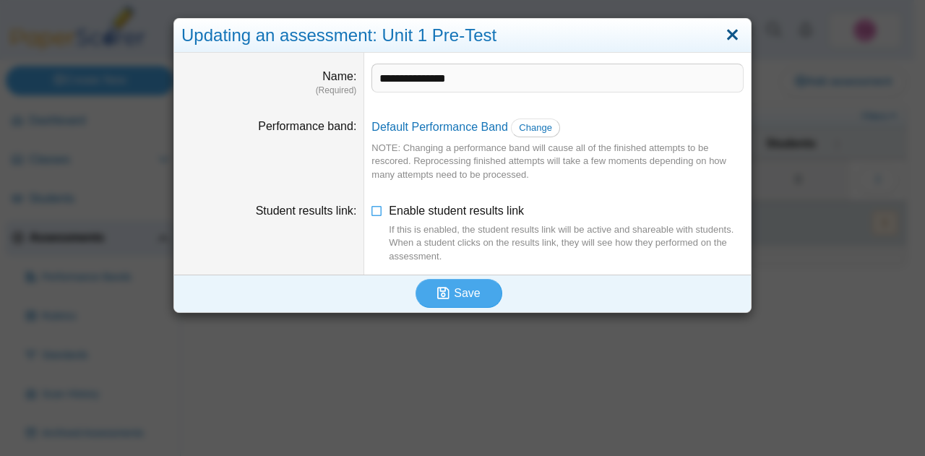
click at [723, 41] on link "Close" at bounding box center [732, 35] width 22 height 25
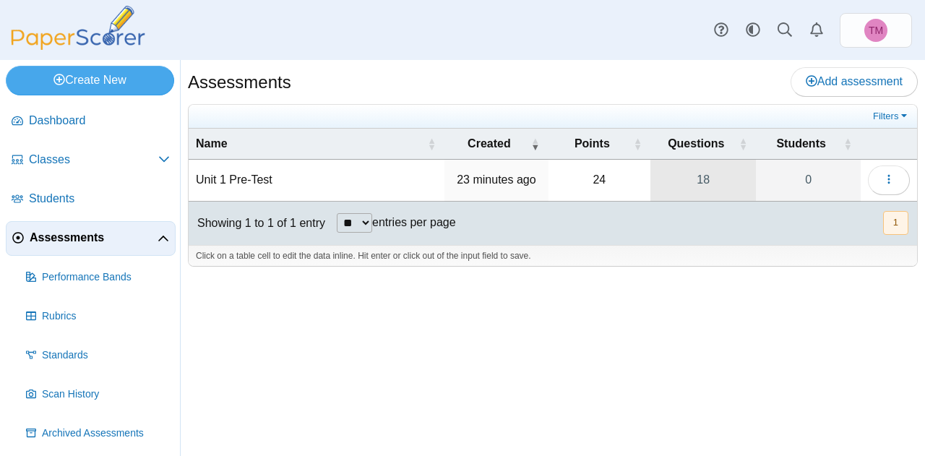
click at [708, 175] on link "18" at bounding box center [703, 180] width 106 height 40
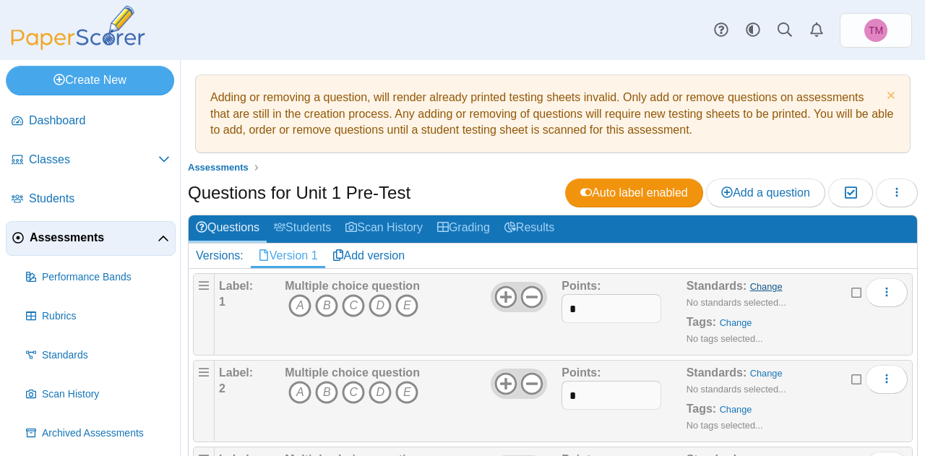
click at [750, 281] on link "Change" at bounding box center [766, 286] width 33 height 11
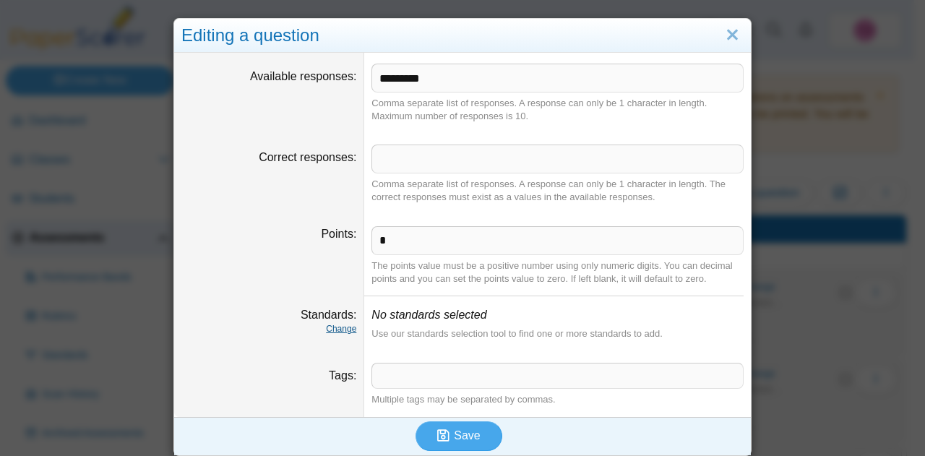
click at [340, 330] on link "Change" at bounding box center [341, 329] width 30 height 10
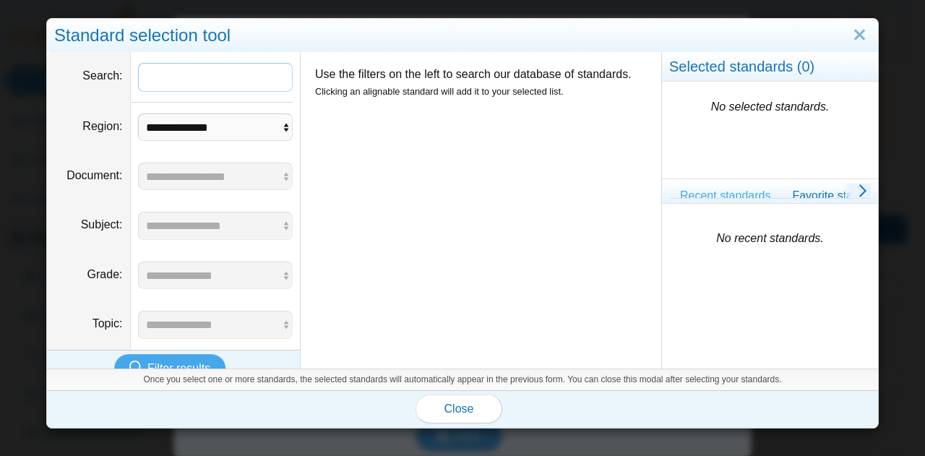
click at [219, 73] on input "Search" at bounding box center [215, 77] width 155 height 29
type input "**********"
click at [163, 362] on span "Filter results" at bounding box center [178, 368] width 63 height 12
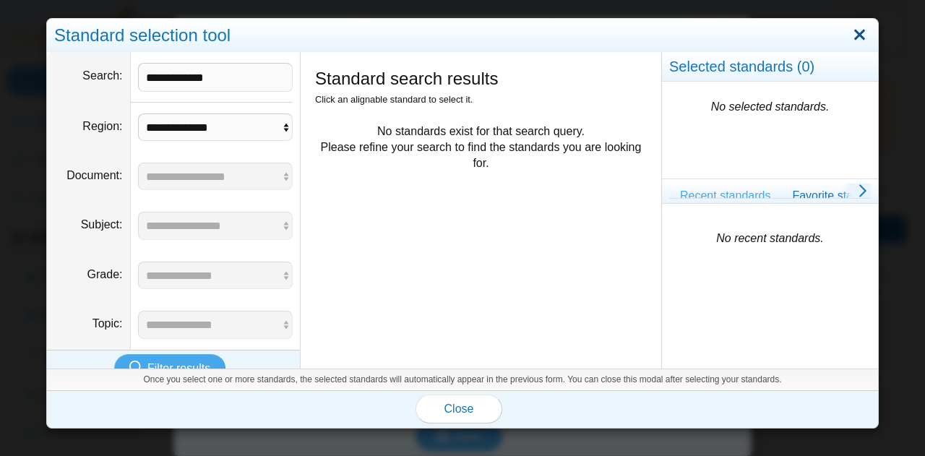
click at [851, 38] on link "Close" at bounding box center [859, 35] width 22 height 25
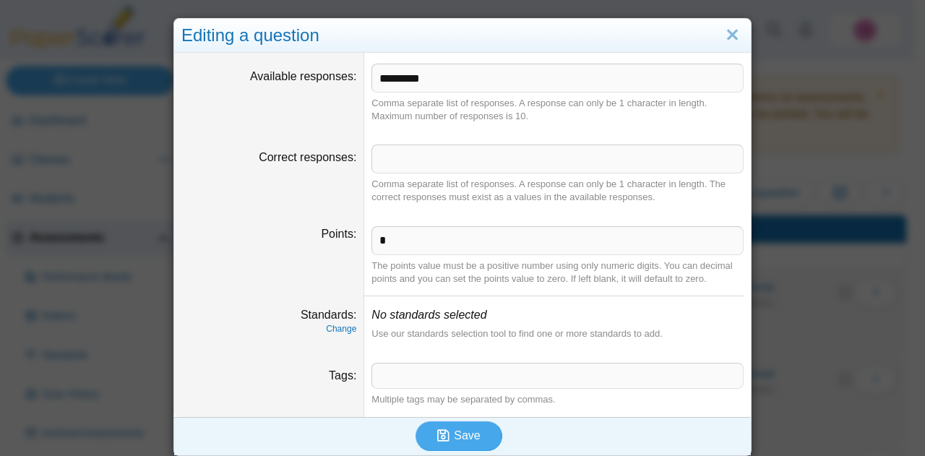
click at [108, 208] on div "Editing a question Available responses ********* Comma separate list of respons…" at bounding box center [462, 228] width 925 height 456
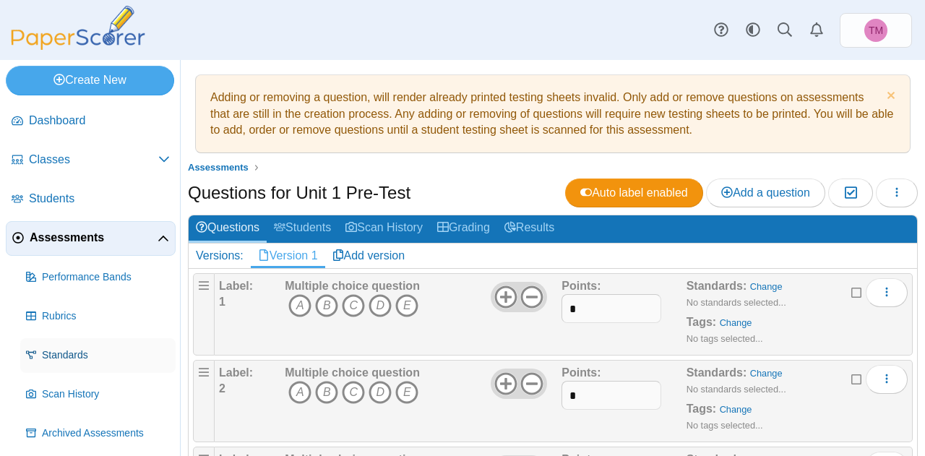
click at [49, 350] on span "Standards" at bounding box center [106, 355] width 128 height 14
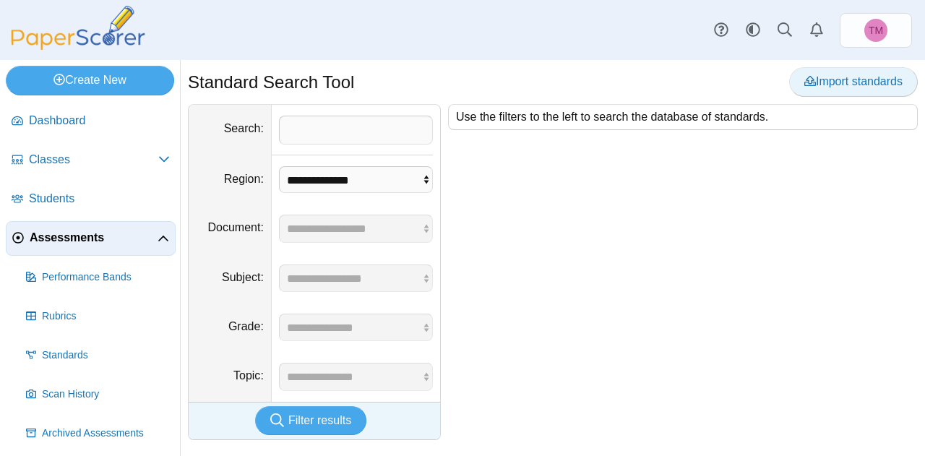
click at [841, 77] on span "Import standards" at bounding box center [853, 81] width 98 height 12
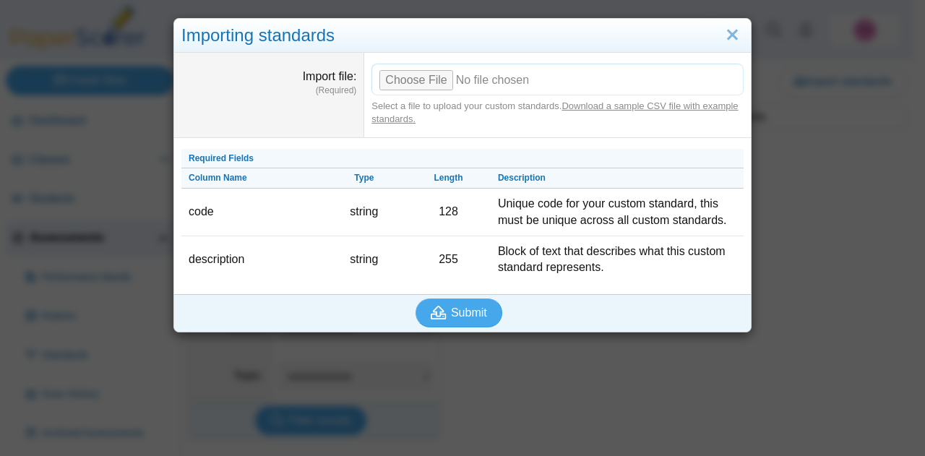
click at [419, 77] on input "Import file" at bounding box center [557, 80] width 372 height 32
type input "**********"
click at [463, 311] on span "Submit" at bounding box center [469, 312] width 36 height 12
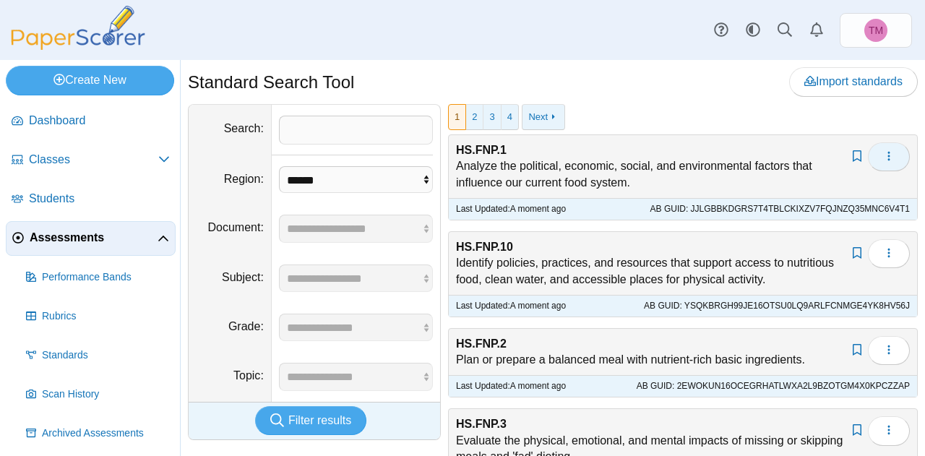
click at [883, 155] on icon "button" at bounding box center [889, 156] width 12 height 12
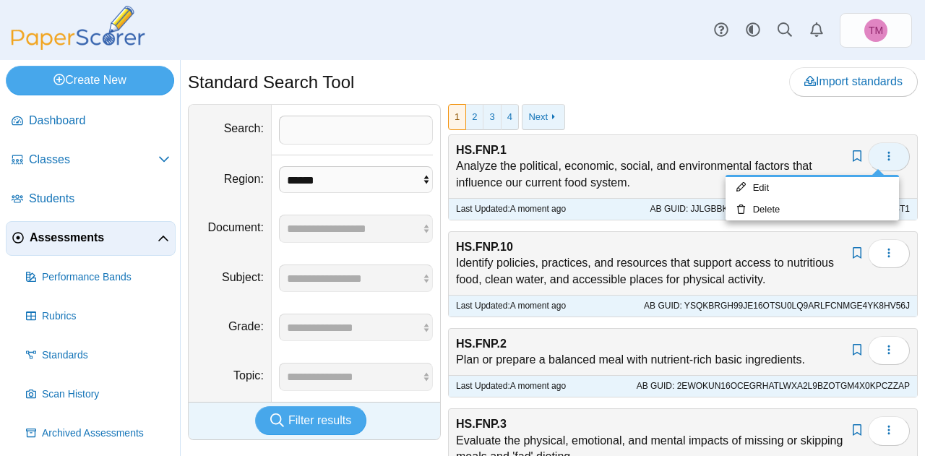
click at [883, 155] on icon "button" at bounding box center [889, 156] width 12 height 12
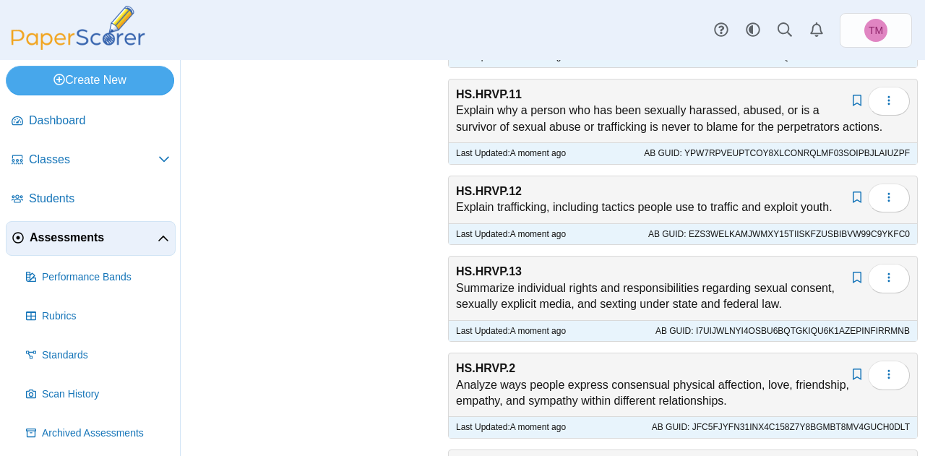
scroll to position [2113, 0]
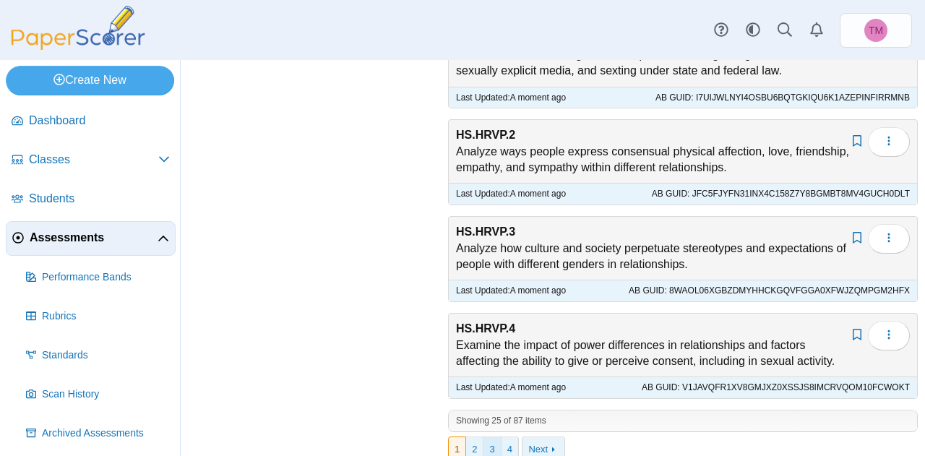
click at [491, 437] on link "3" at bounding box center [492, 449] width 17 height 25
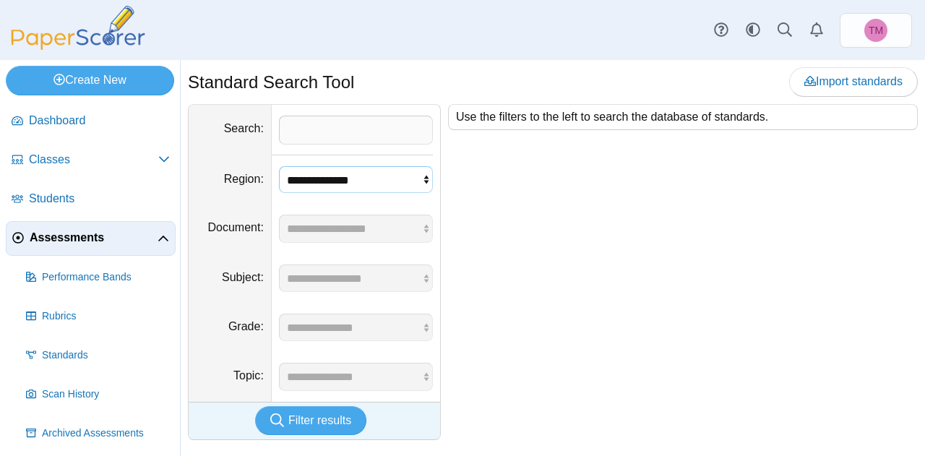
click at [395, 166] on select "**********" at bounding box center [356, 179] width 155 height 27
select select "*"
click at [279, 166] on select "**********" at bounding box center [356, 179] width 155 height 27
click at [314, 414] on span "Filter results" at bounding box center [319, 420] width 63 height 12
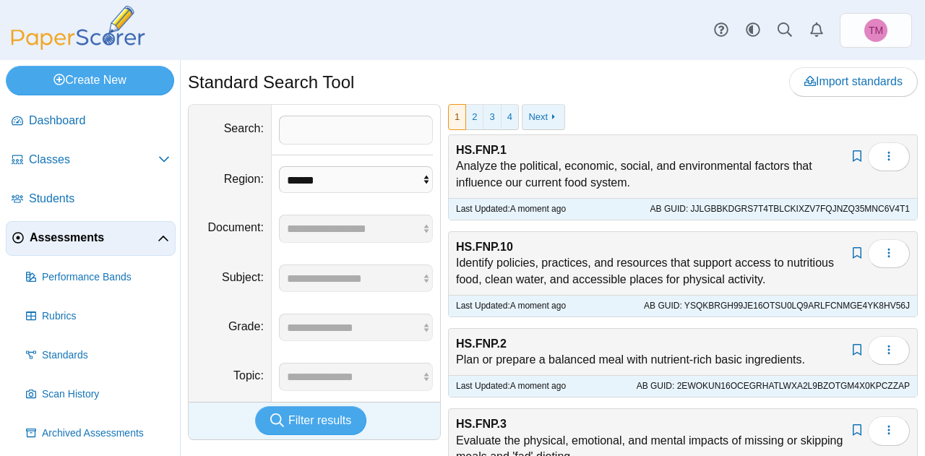
click at [74, 232] on span "Assessments" at bounding box center [94, 238] width 128 height 16
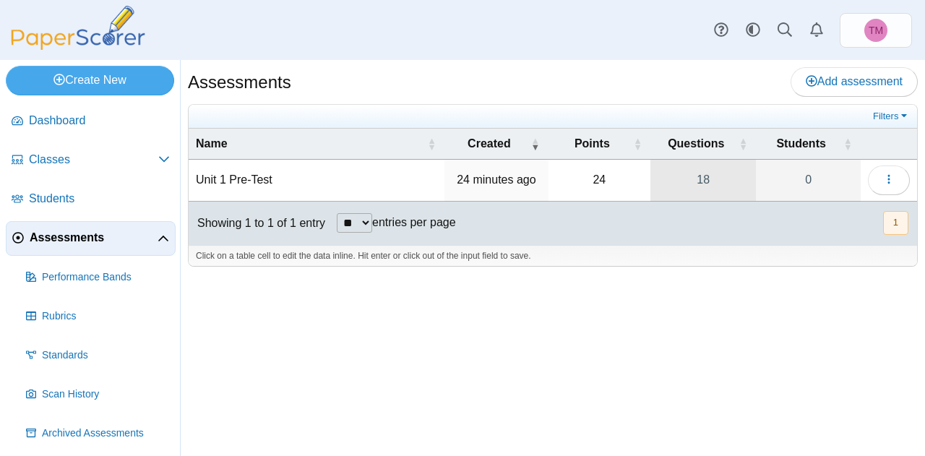
click at [710, 176] on link "18" at bounding box center [703, 180] width 106 height 40
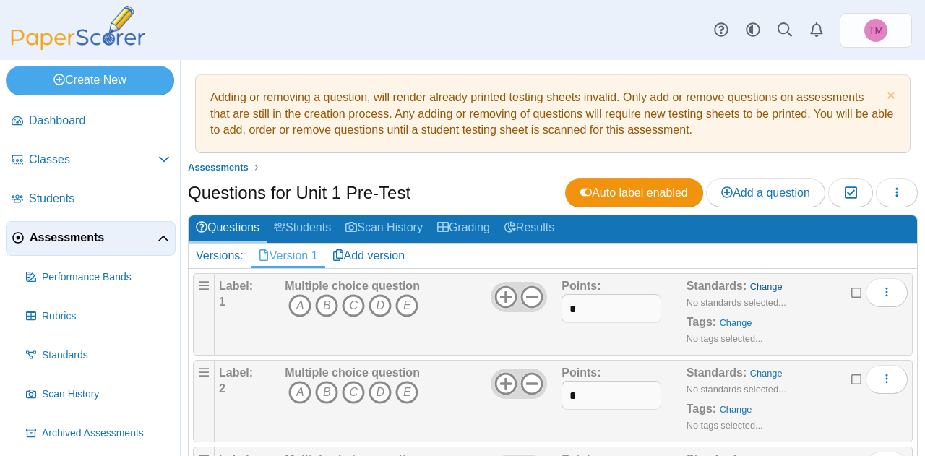
click at [755, 284] on link "Change" at bounding box center [766, 286] width 33 height 11
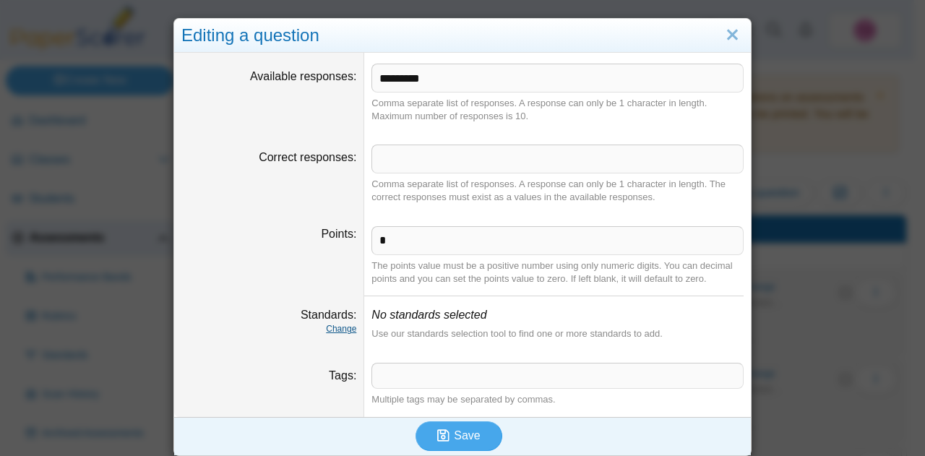
click at [335, 327] on link "Change" at bounding box center [341, 329] width 30 height 10
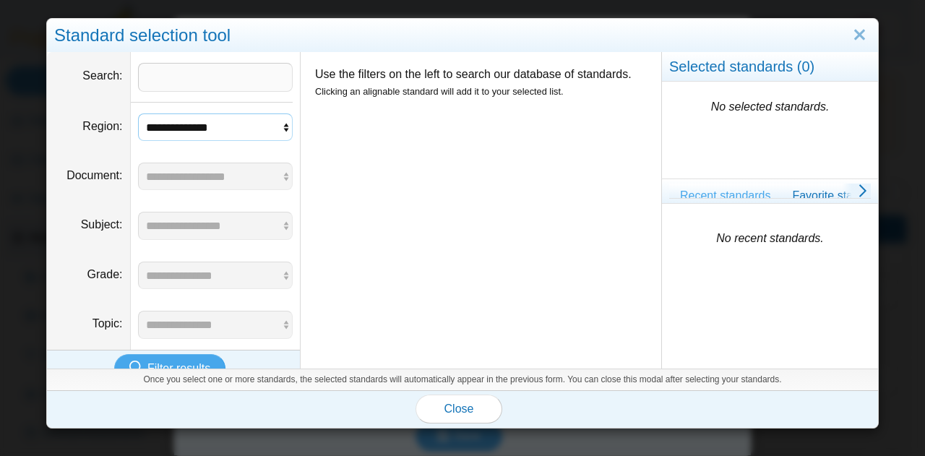
click at [197, 126] on select "**********" at bounding box center [215, 126] width 155 height 27
select select "*"
click at [138, 113] on select "**********" at bounding box center [215, 126] width 155 height 27
click at [169, 355] on button "Filter results" at bounding box center [169, 368] width 111 height 29
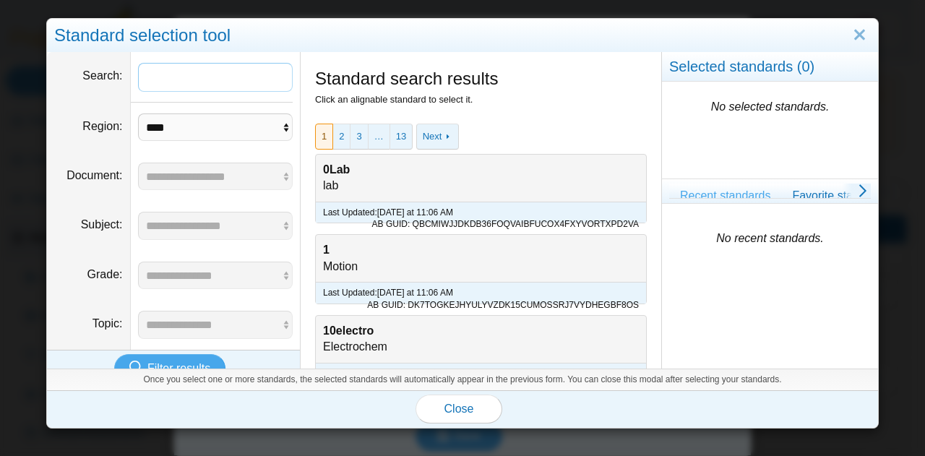
click at [192, 77] on input "Search" at bounding box center [215, 77] width 155 height 29
type input "********"
click at [181, 364] on span "Filter results" at bounding box center [178, 368] width 63 height 12
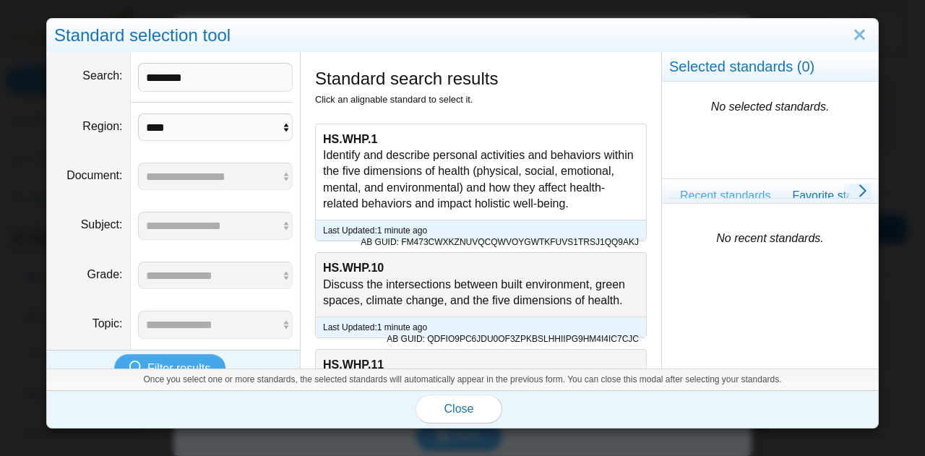
click at [484, 165] on div "HS.WHP.1 Identify and describe personal activities and behaviors within the fiv…" at bounding box center [481, 171] width 330 height 95
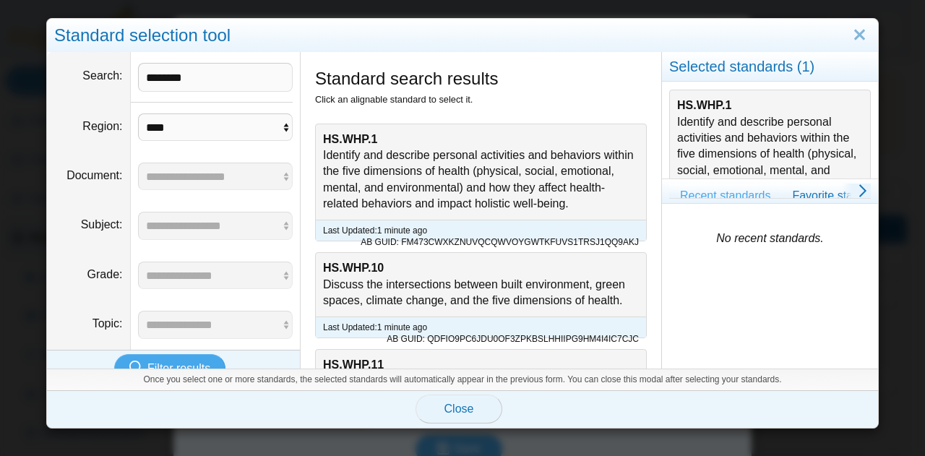
click at [458, 413] on span "Close" at bounding box center [459, 409] width 30 height 12
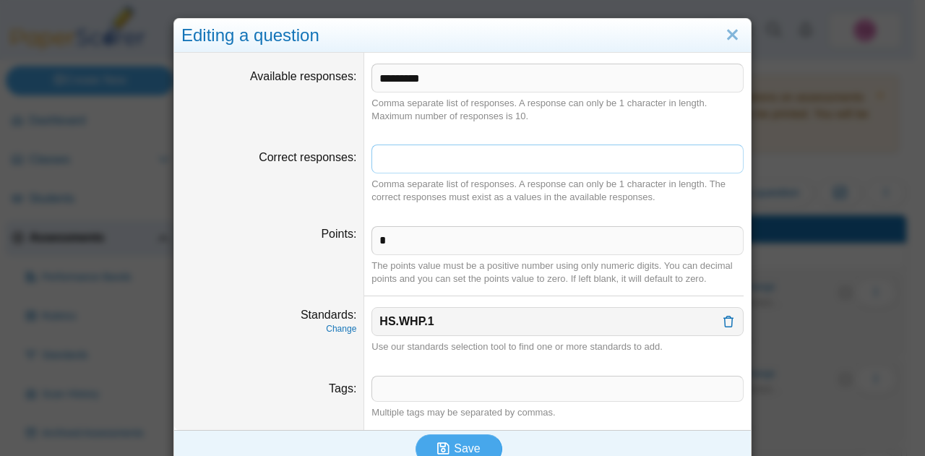
click at [411, 164] on input "Correct responses" at bounding box center [557, 159] width 372 height 29
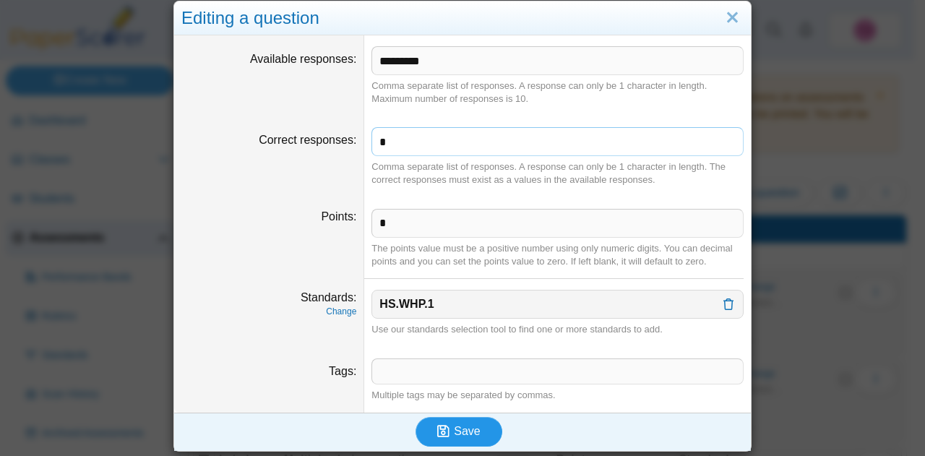
type input "*"
click at [454, 432] on span "Save" at bounding box center [467, 431] width 26 height 12
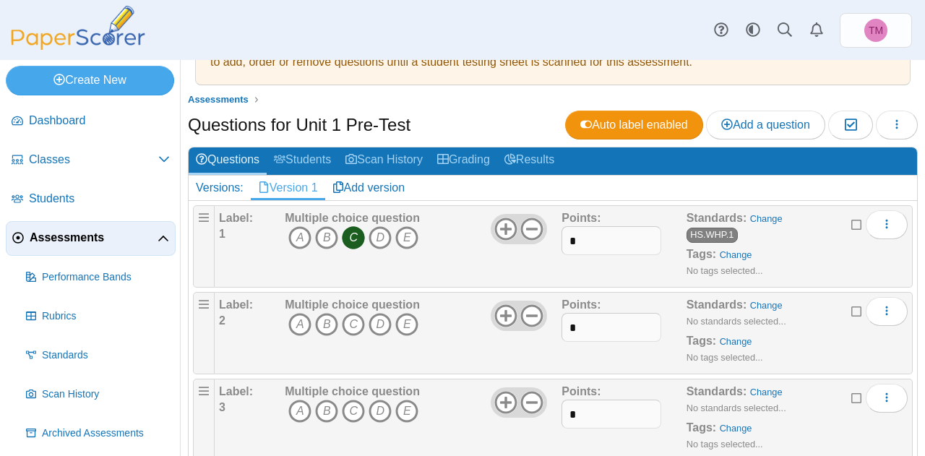
scroll to position [145, 0]
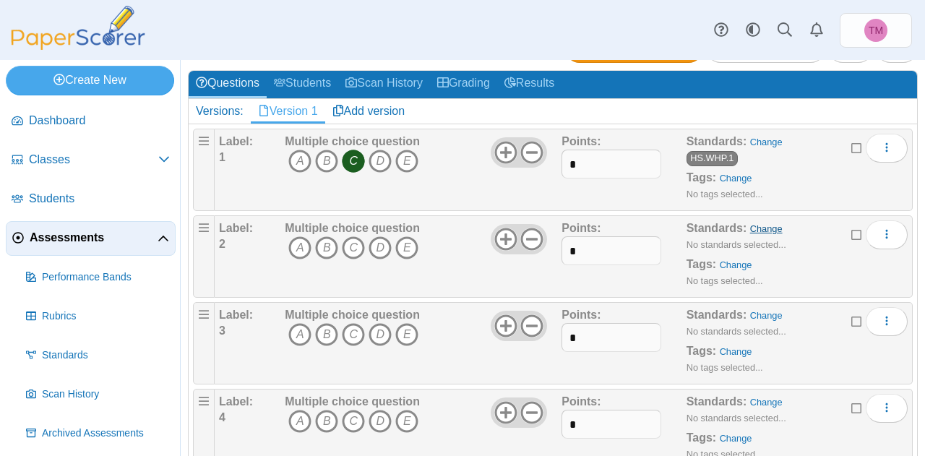
click at [760, 224] on link "Change" at bounding box center [766, 228] width 33 height 11
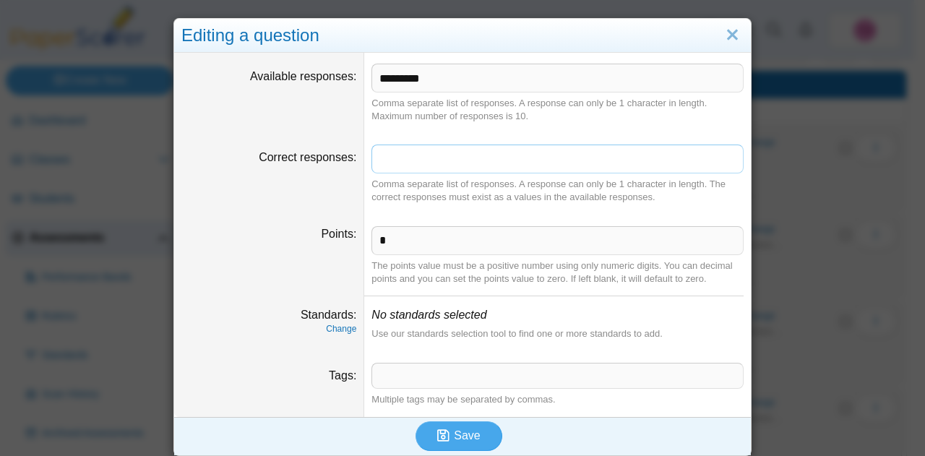
click at [438, 156] on input "Correct responses" at bounding box center [557, 159] width 372 height 29
type input "*"
click at [343, 330] on link "Change" at bounding box center [341, 329] width 30 height 10
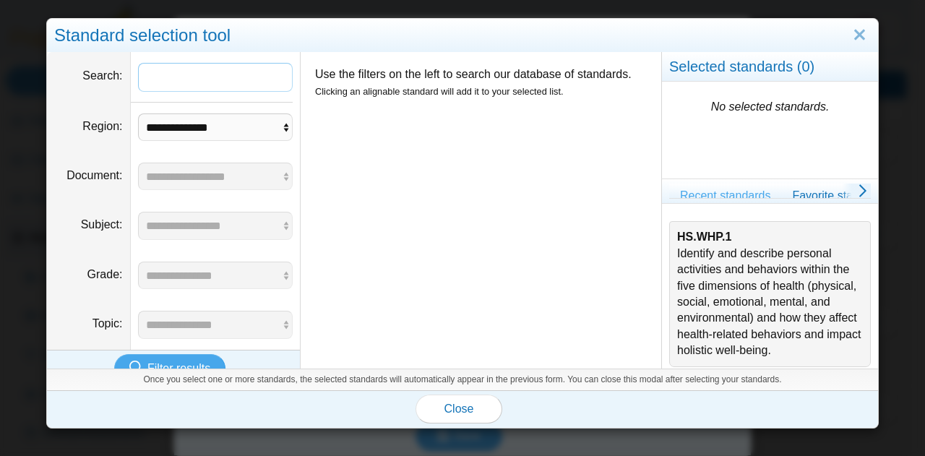
paste input "********"
type input "********"
click at [215, 131] on select "**********" at bounding box center [215, 126] width 155 height 27
select select "*"
click at [138, 113] on select "**********" at bounding box center [215, 126] width 155 height 27
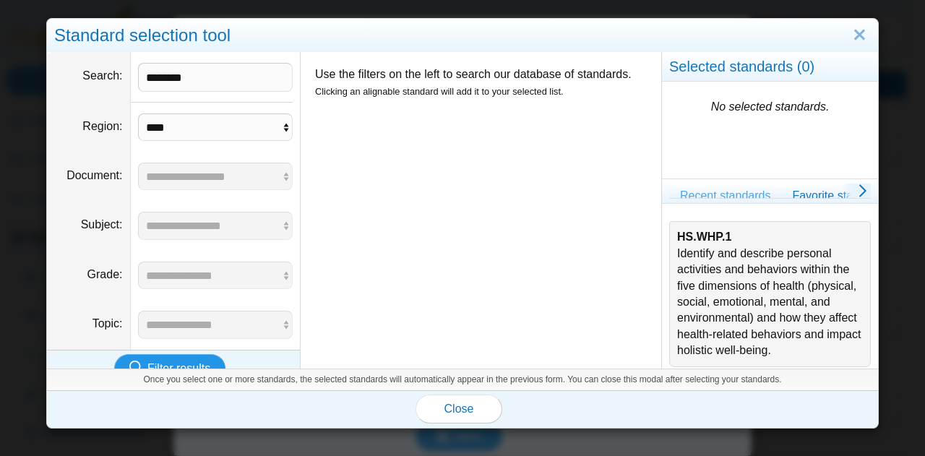
click at [162, 362] on span "Filter results" at bounding box center [178, 368] width 63 height 12
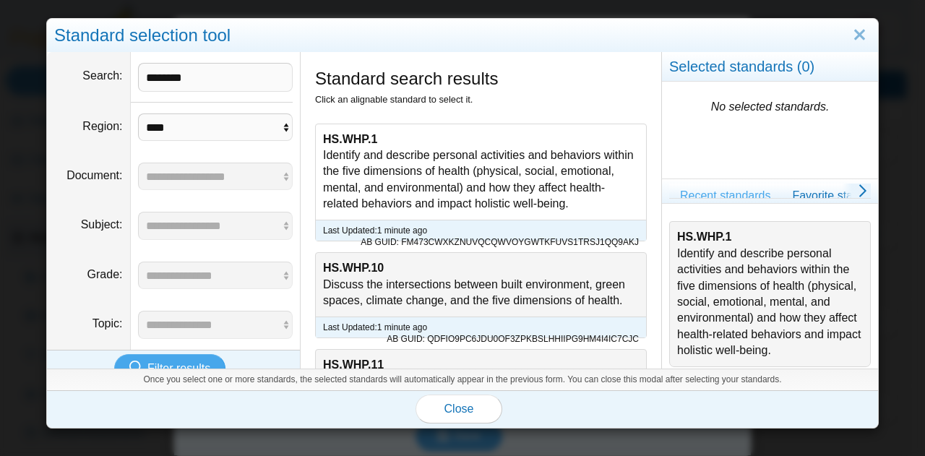
click at [412, 178] on div "HS.WHP.1 Identify and describe personal activities and behaviors within the fiv…" at bounding box center [481, 171] width 330 height 95
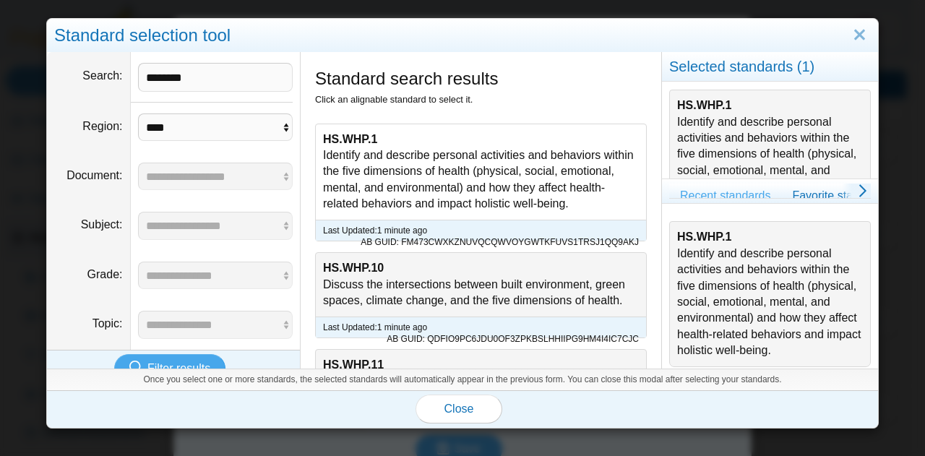
click at [478, 166] on div "HS.WHP.1 Identify and describe personal activities and behaviors within the fiv…" at bounding box center [481, 171] width 330 height 95
click at [440, 177] on div "HS.WHP.1 Identify and describe personal activities and behaviors within the fiv…" at bounding box center [481, 171] width 330 height 95
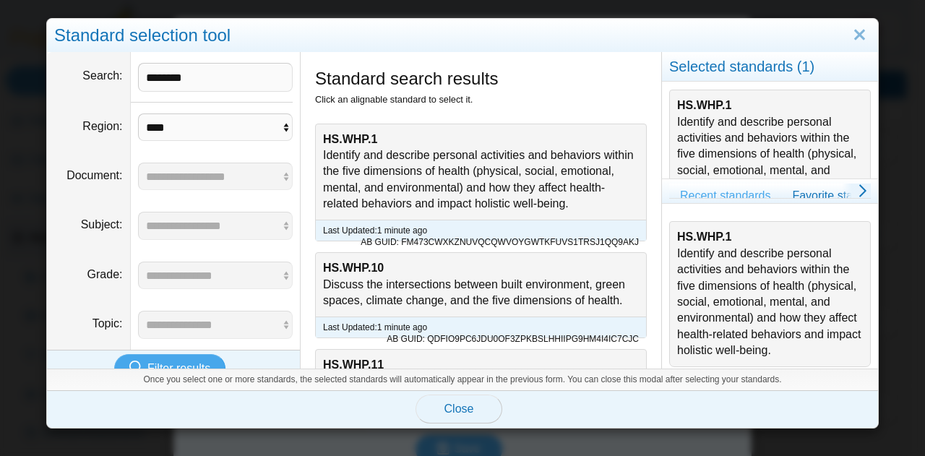
click at [455, 412] on span "Close" at bounding box center [459, 409] width 30 height 12
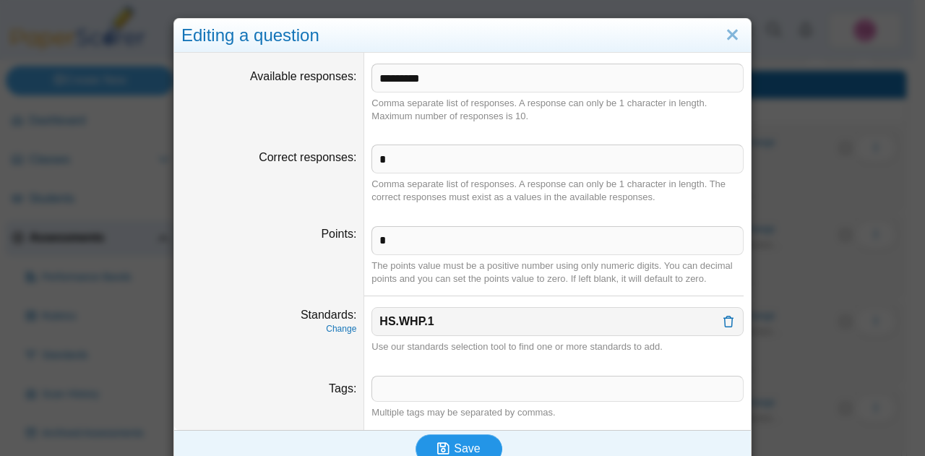
click at [468, 444] on span "Save" at bounding box center [467, 448] width 26 height 12
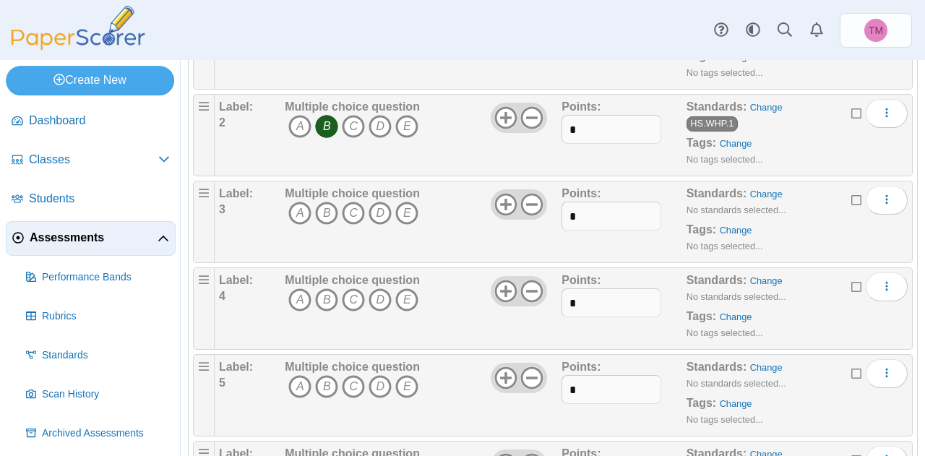
scroll to position [289, 0]
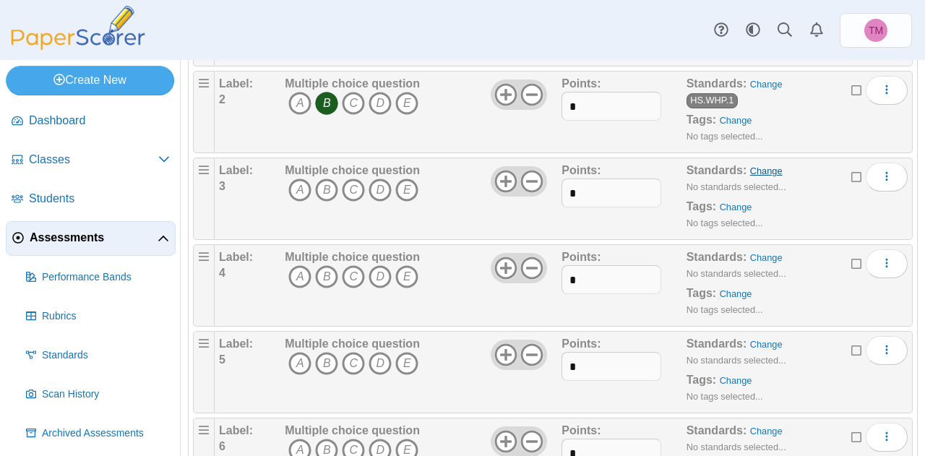
click at [756, 166] on link "Change" at bounding box center [766, 171] width 33 height 11
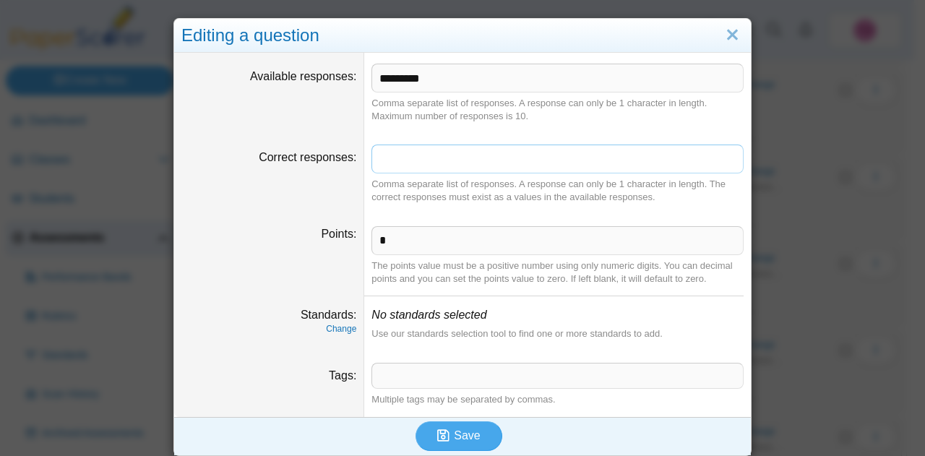
click at [408, 159] on input "Correct responses" at bounding box center [557, 159] width 372 height 29
type input "*"
click at [343, 329] on link "Change" at bounding box center [341, 329] width 30 height 10
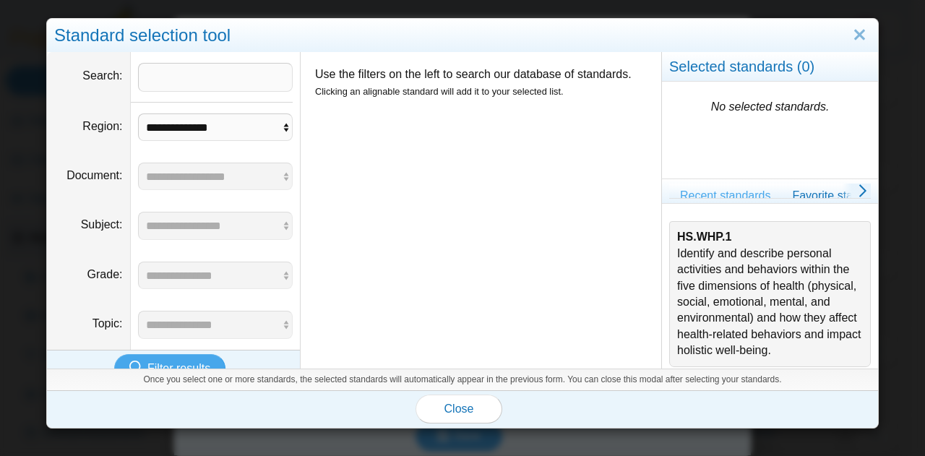
click at [701, 290] on div "HS.WHP.1 Identify and describe personal activities and behaviors within the fiv…" at bounding box center [770, 293] width 186 height 129
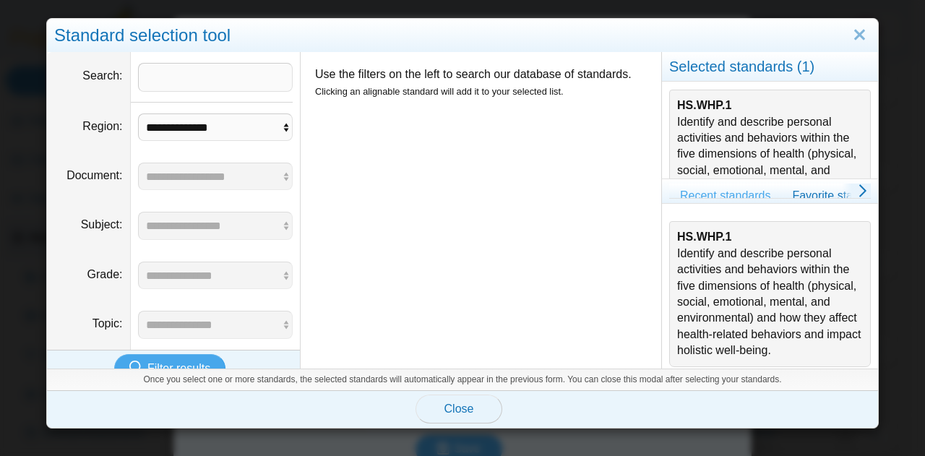
click at [463, 403] on span "Close" at bounding box center [459, 409] width 30 height 12
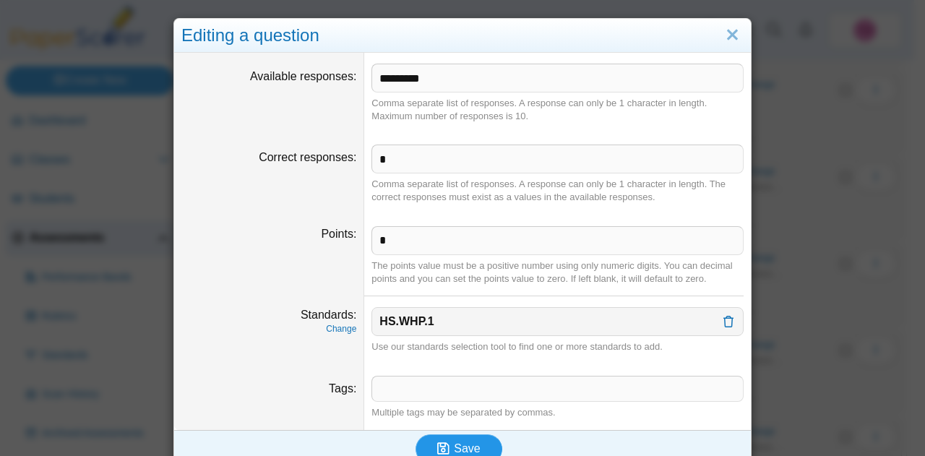
click at [466, 442] on span "Save" at bounding box center [467, 448] width 26 height 12
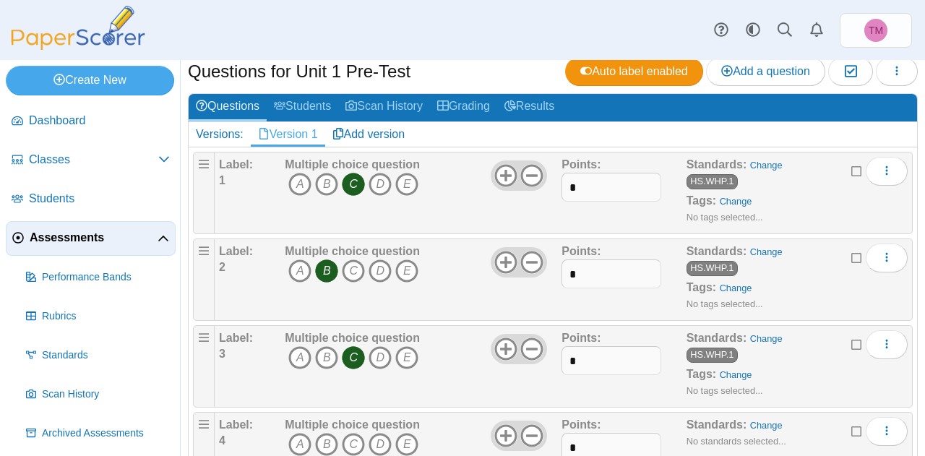
scroll to position [145, 0]
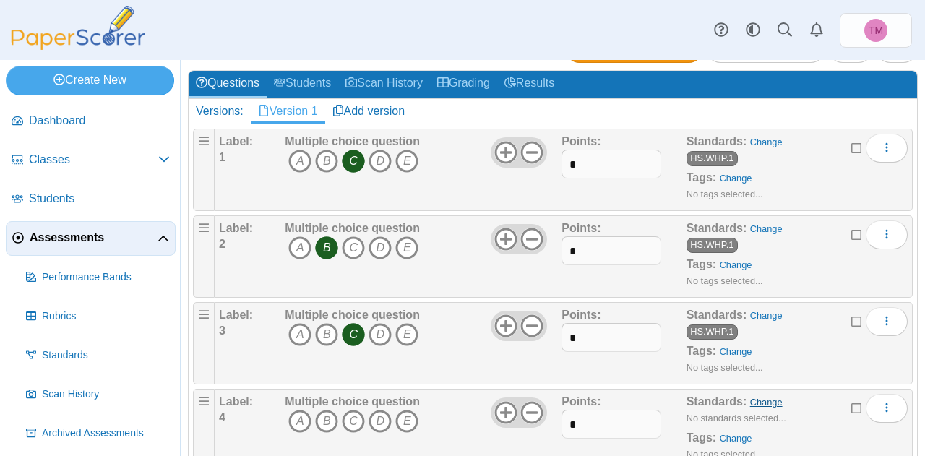
click at [753, 401] on link "Change" at bounding box center [766, 402] width 33 height 11
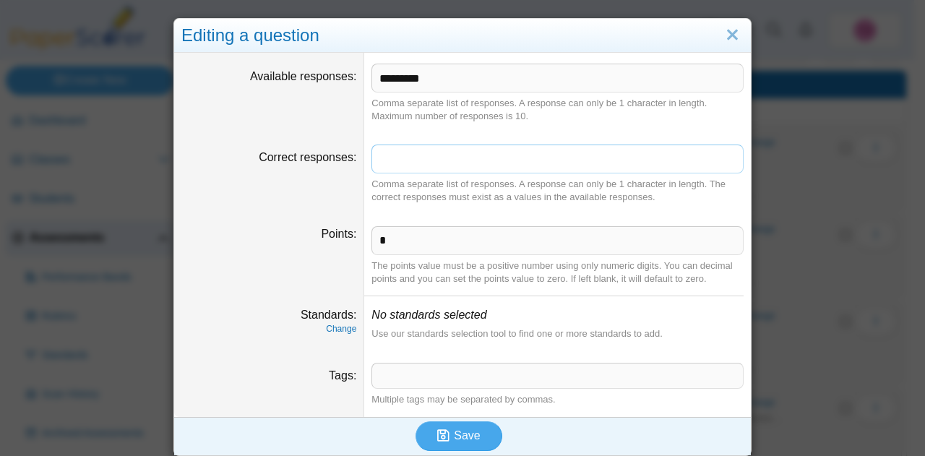
click at [391, 160] on input "Correct responses" at bounding box center [557, 159] width 372 height 29
type input "*"
click at [326, 328] on link "Change" at bounding box center [341, 329] width 30 height 10
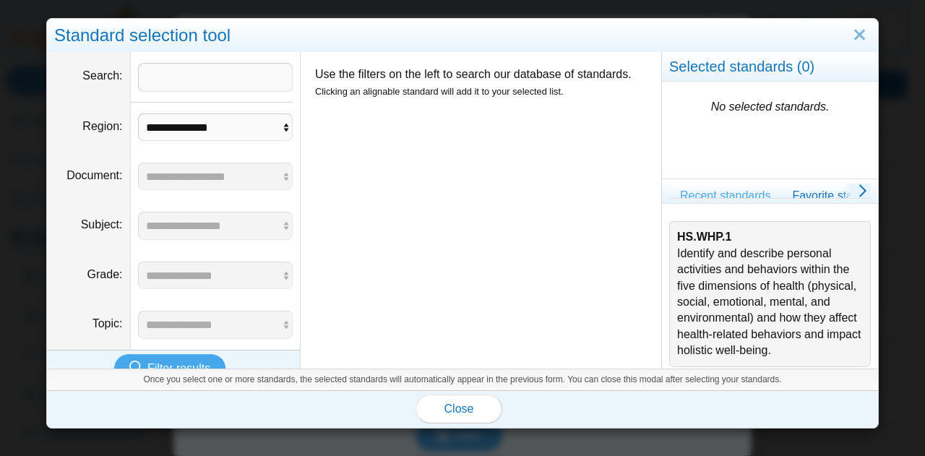
click at [749, 257] on div "HS.WHP.1 Identify and describe personal activities and behaviors within the fiv…" at bounding box center [770, 293] width 186 height 129
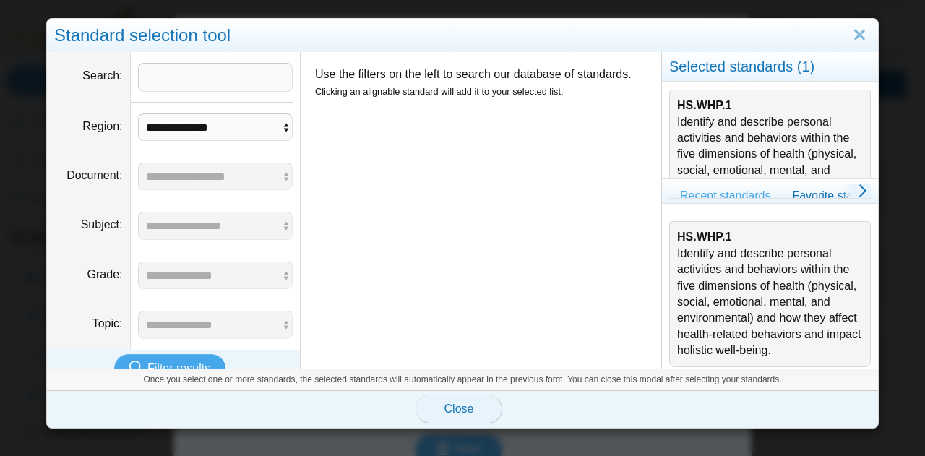
click at [470, 406] on button "Close" at bounding box center [459, 409] width 87 height 29
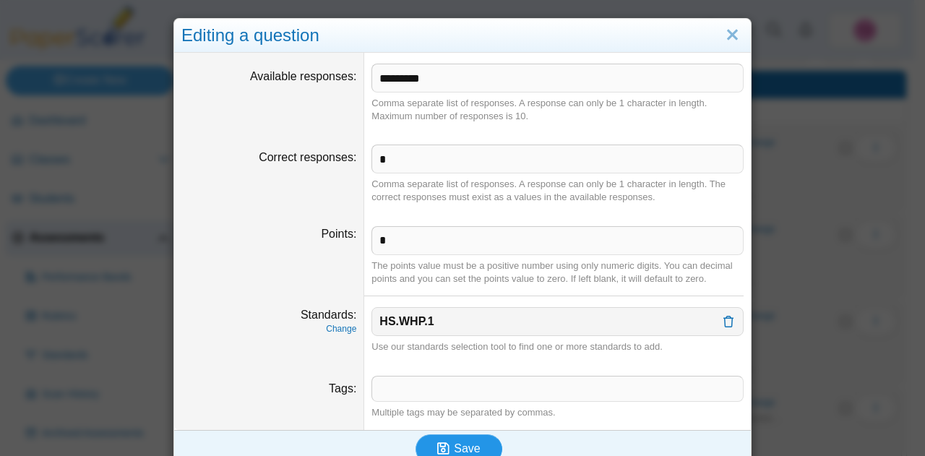
click at [468, 442] on span "Save" at bounding box center [467, 448] width 26 height 12
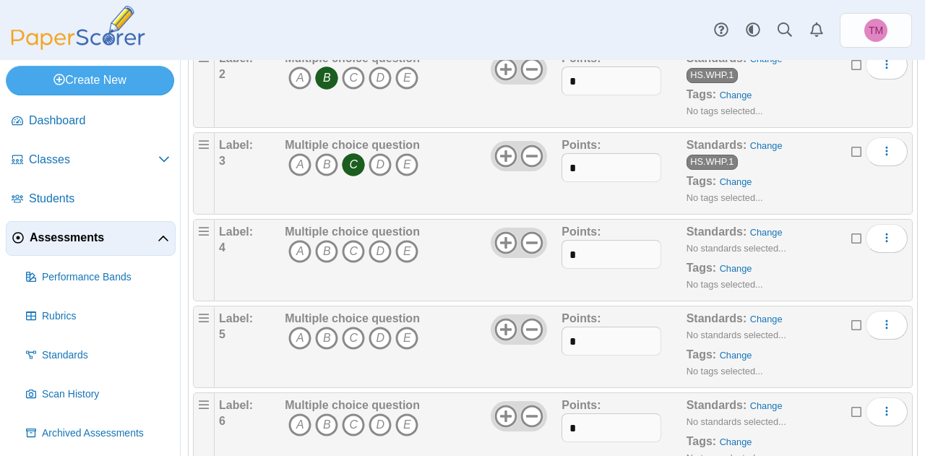
scroll to position [361, 0]
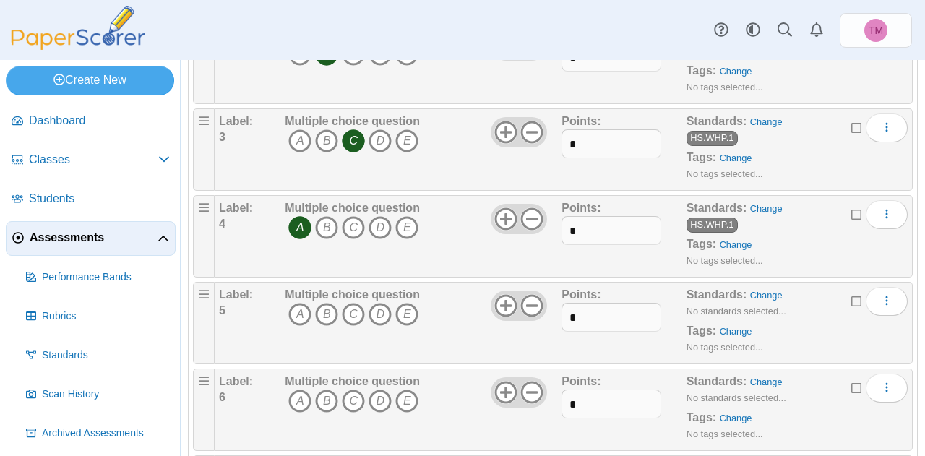
scroll to position [361, 0]
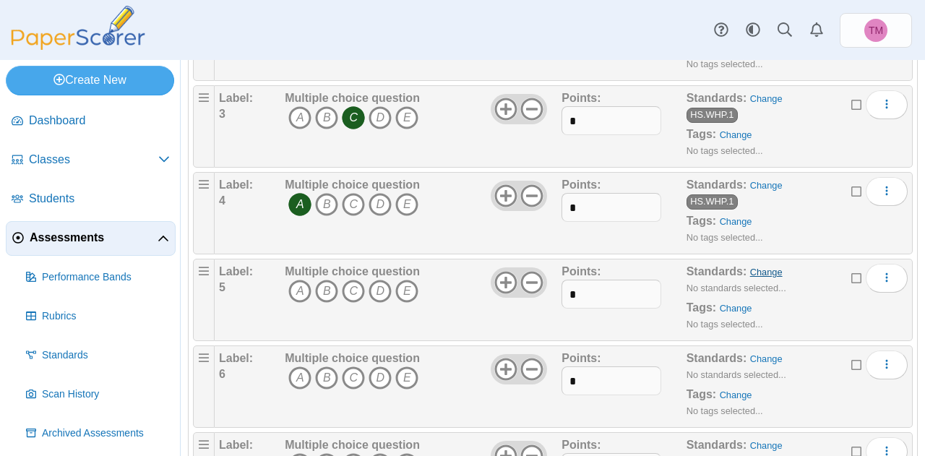
click at [762, 270] on link "Change" at bounding box center [766, 272] width 33 height 11
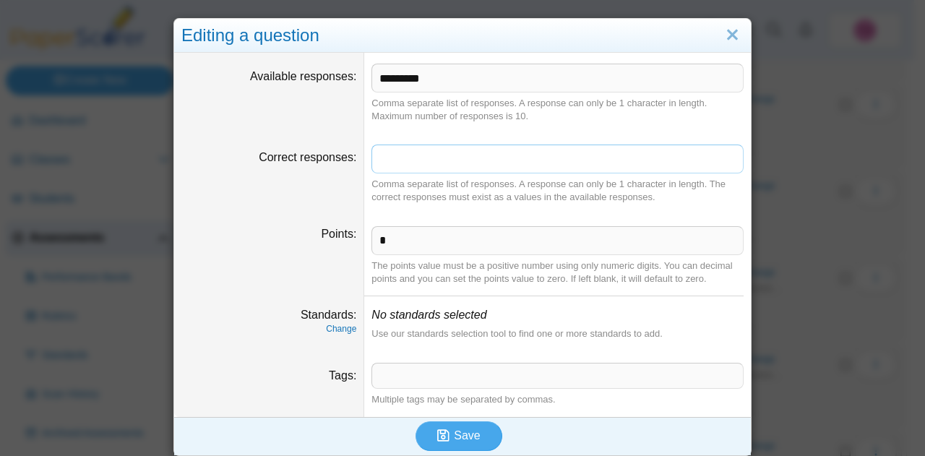
click at [464, 165] on input "Correct responses" at bounding box center [557, 159] width 372 height 29
type input "*"
click at [339, 326] on link "Change" at bounding box center [341, 329] width 30 height 10
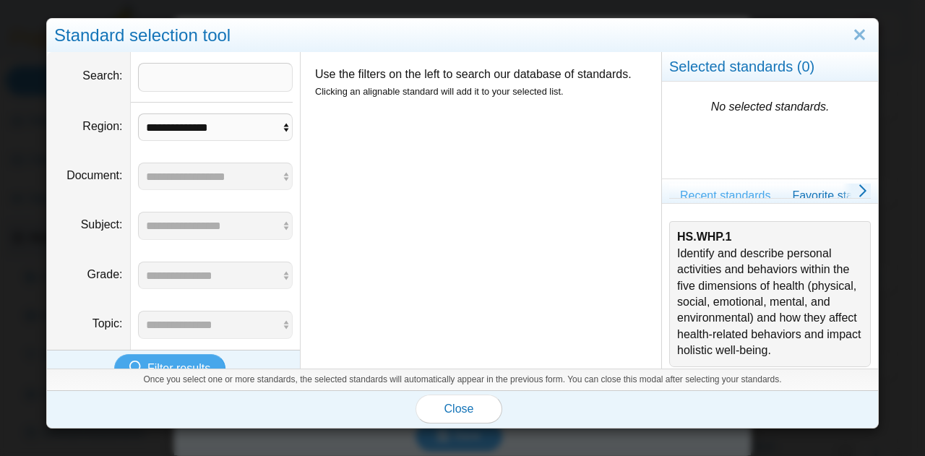
click at [743, 270] on div "HS.WHP.1 Identify and describe personal activities and behaviors within the fiv…" at bounding box center [770, 293] width 186 height 129
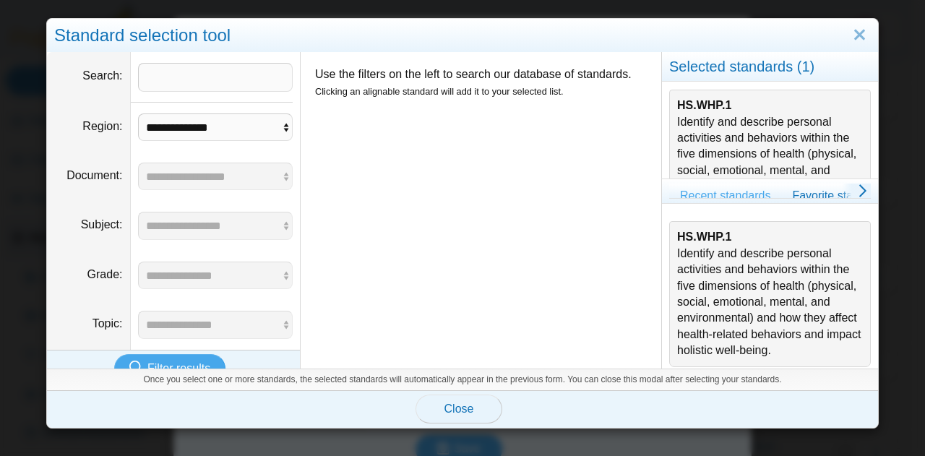
click at [455, 407] on span "Close" at bounding box center [459, 409] width 30 height 12
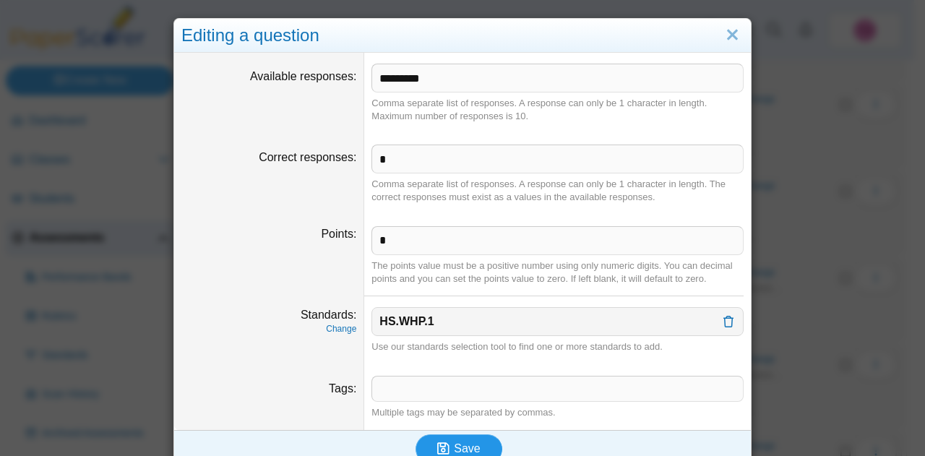
click at [464, 446] on span "Save" at bounding box center [467, 448] width 26 height 12
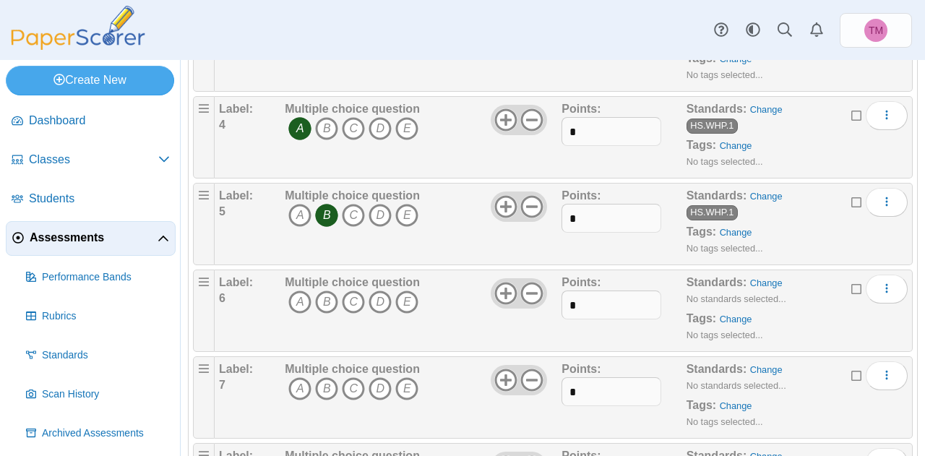
scroll to position [506, 0]
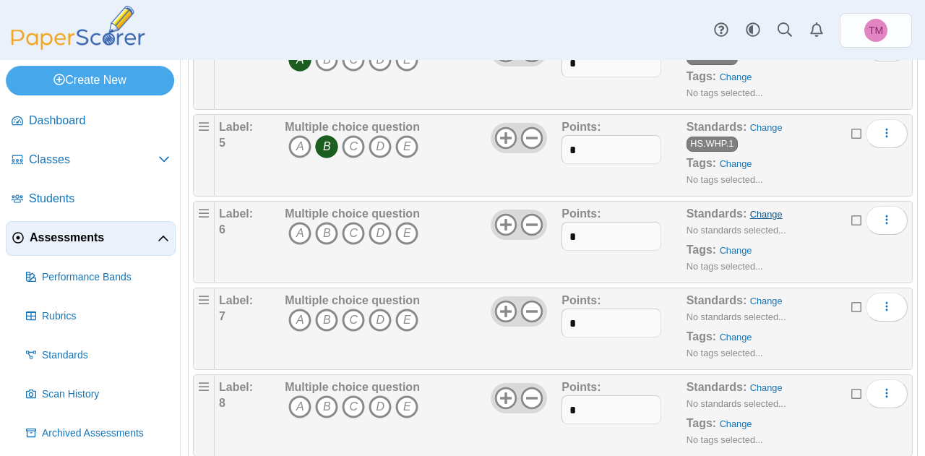
click at [752, 212] on link "Change" at bounding box center [766, 214] width 33 height 11
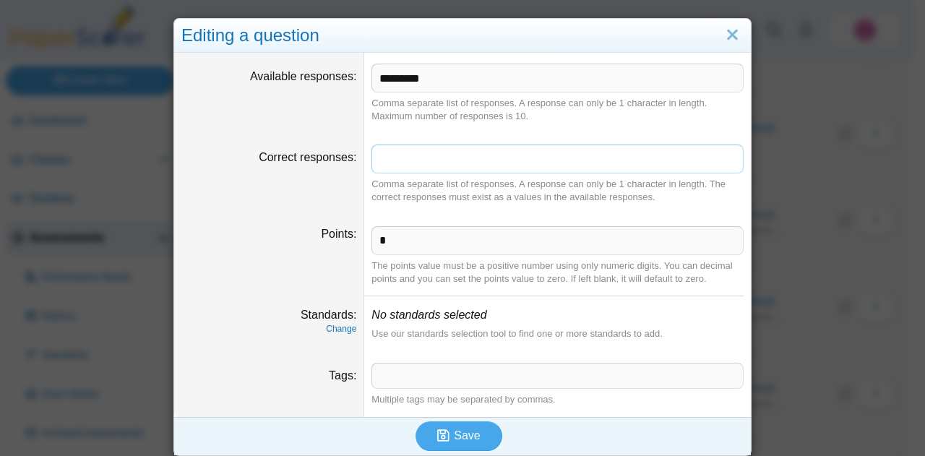
click at [399, 150] on input "Correct responses" at bounding box center [557, 159] width 372 height 29
type input "*"
click at [341, 327] on link "Change" at bounding box center [341, 329] width 30 height 10
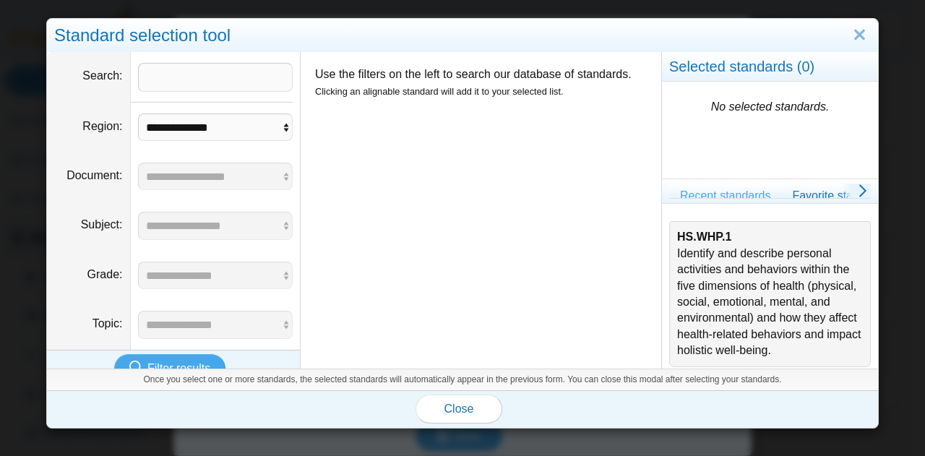
click at [742, 275] on div "HS.WHP.1 Identify and describe personal activities and behaviors within the fiv…" at bounding box center [770, 293] width 186 height 129
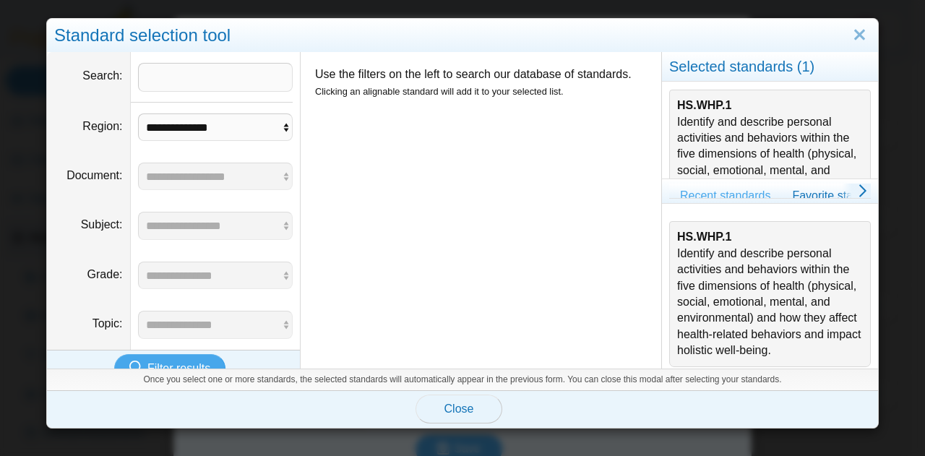
click at [471, 409] on button "Close" at bounding box center [459, 409] width 87 height 29
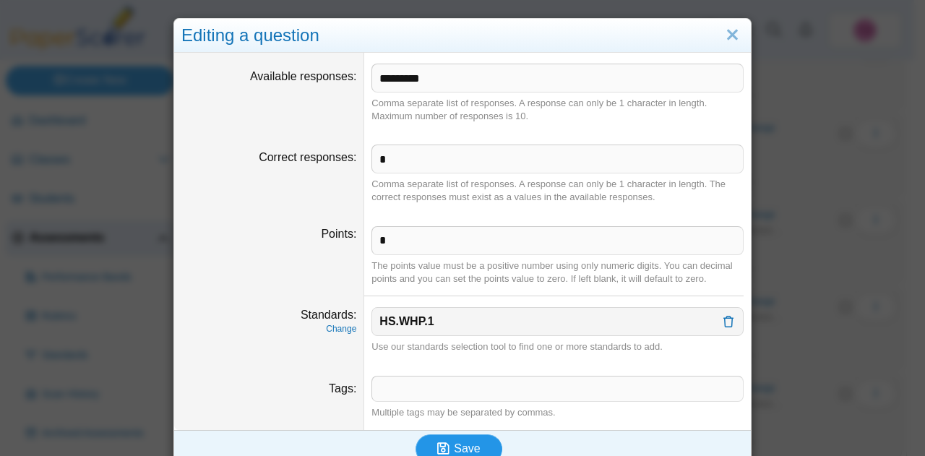
click at [465, 437] on button "Save" at bounding box center [459, 448] width 87 height 29
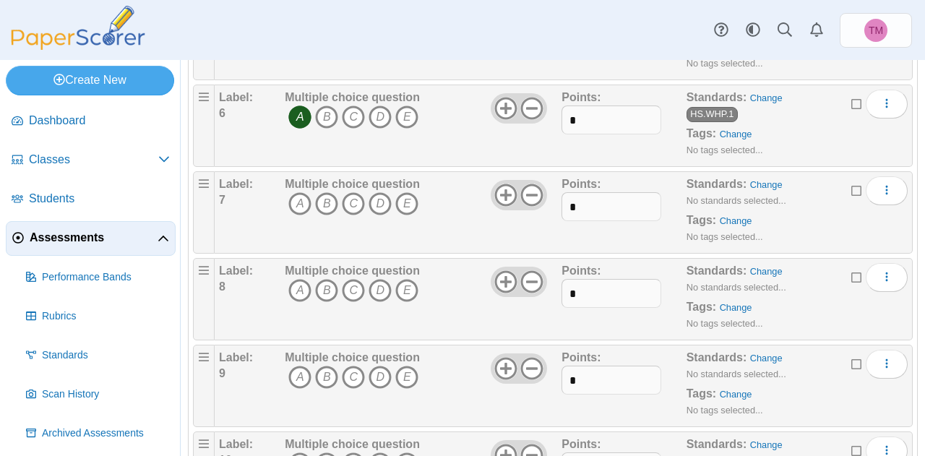
scroll to position [650, 0]
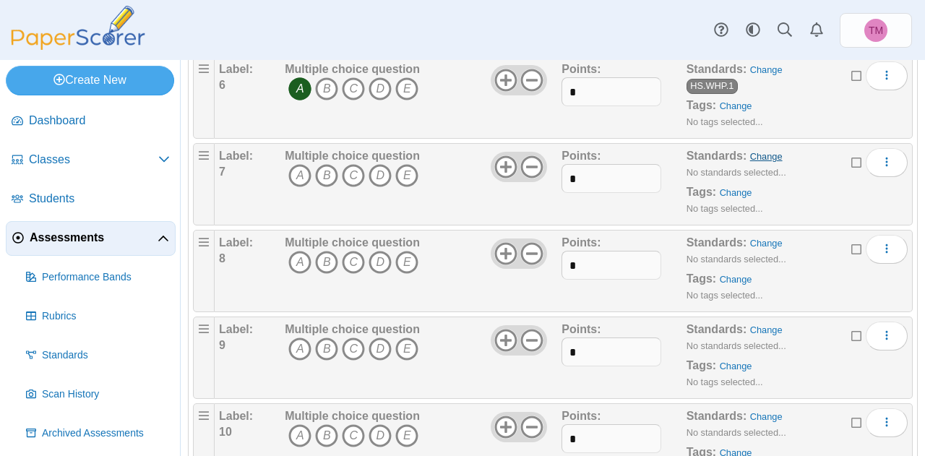
click at [763, 151] on link "Change" at bounding box center [766, 156] width 33 height 11
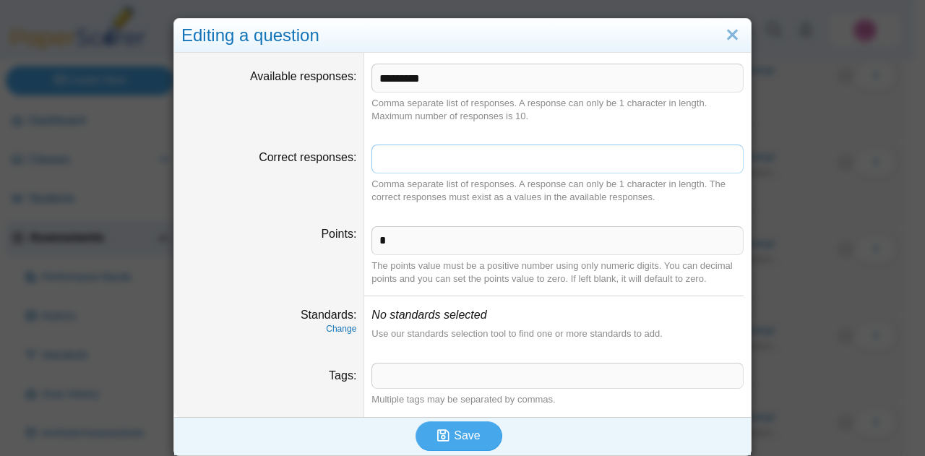
click at [395, 166] on input "Correct responses" at bounding box center [557, 159] width 372 height 29
type input "*"
click at [327, 333] on link "Change" at bounding box center [341, 329] width 30 height 10
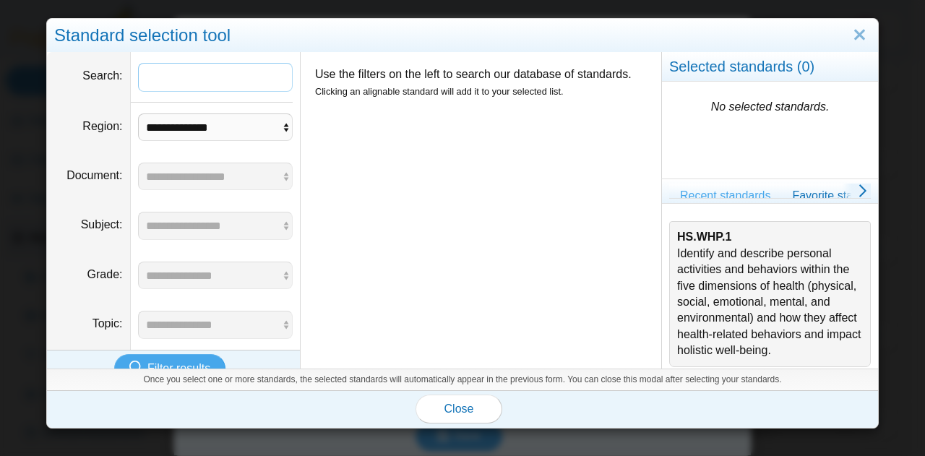
paste input "********"
type input "********"
click at [178, 362] on span "Filter results" at bounding box center [178, 368] width 63 height 12
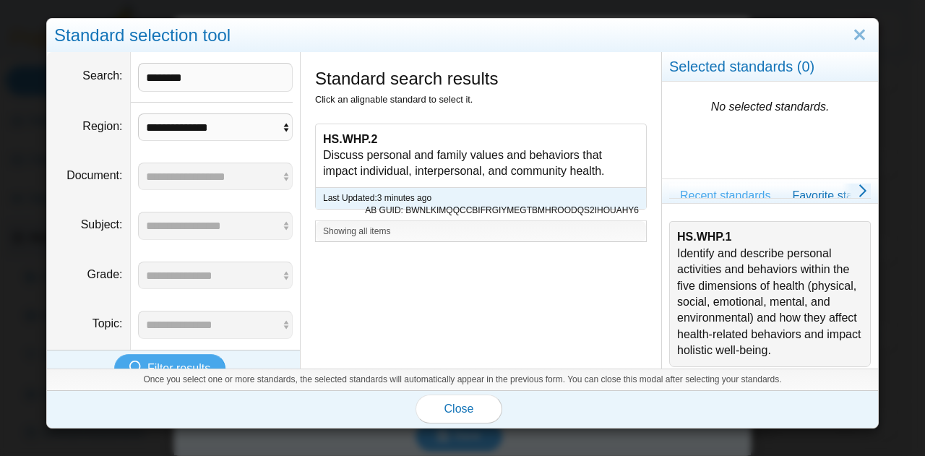
click at [402, 145] on div "HS.WHP.2 Discuss personal and family values and behaviors that impact individua…" at bounding box center [481, 155] width 330 height 63
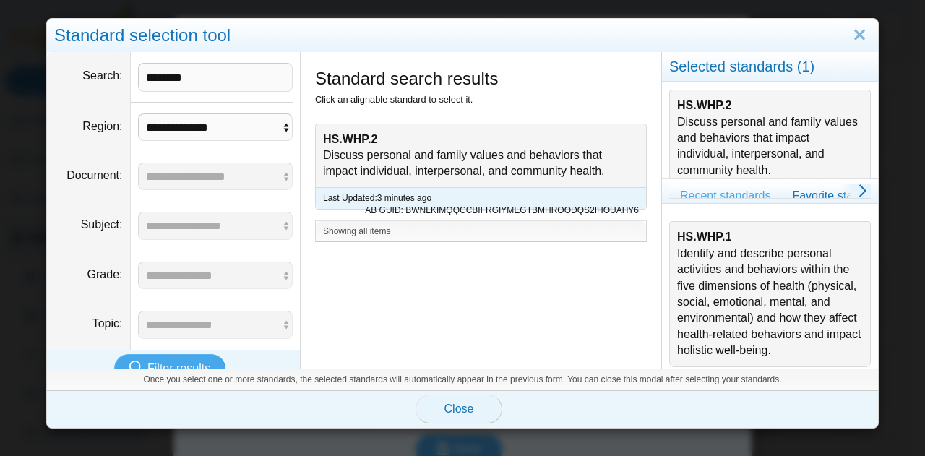
click at [451, 407] on span "Close" at bounding box center [459, 409] width 30 height 12
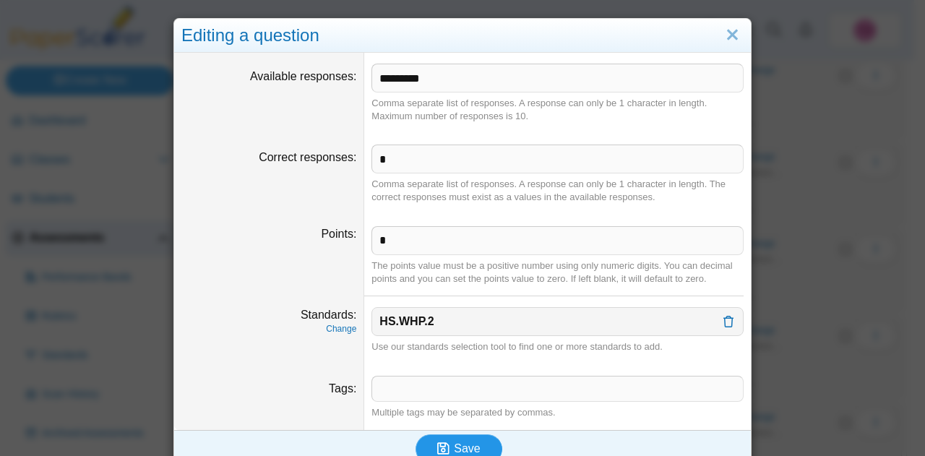
click at [460, 442] on span "Save" at bounding box center [467, 448] width 26 height 12
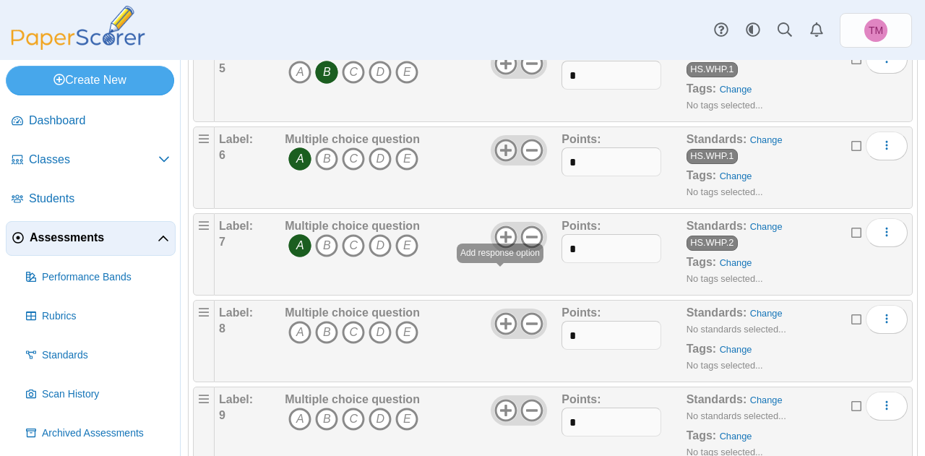
scroll to position [723, 0]
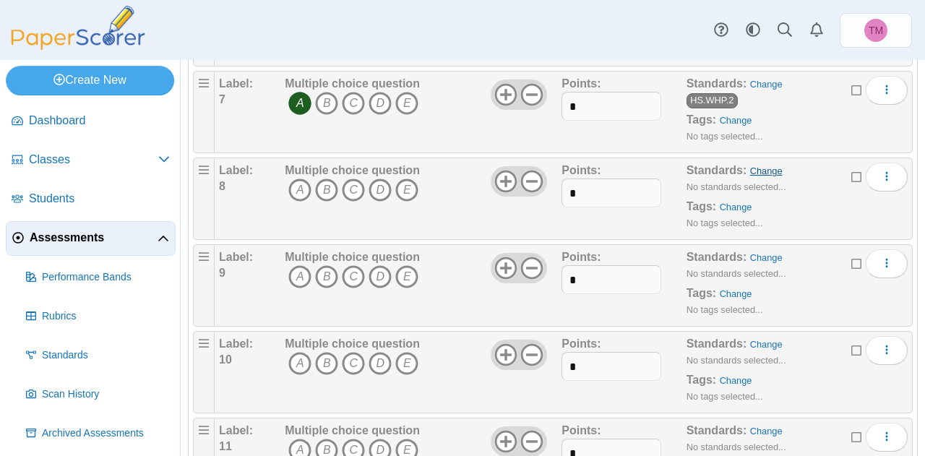
click at [759, 166] on link "Change" at bounding box center [766, 171] width 33 height 11
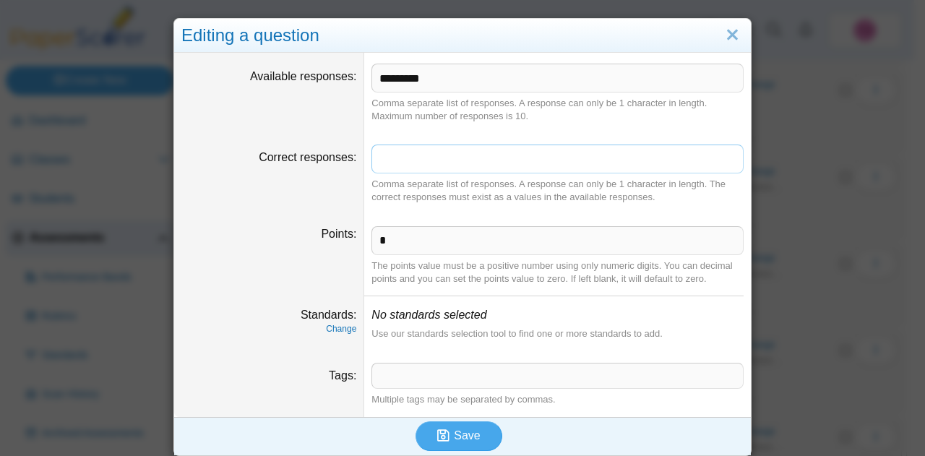
click at [447, 158] on input "Correct responses" at bounding box center [557, 159] width 372 height 29
type input "*"
click at [344, 329] on link "Change" at bounding box center [341, 329] width 30 height 10
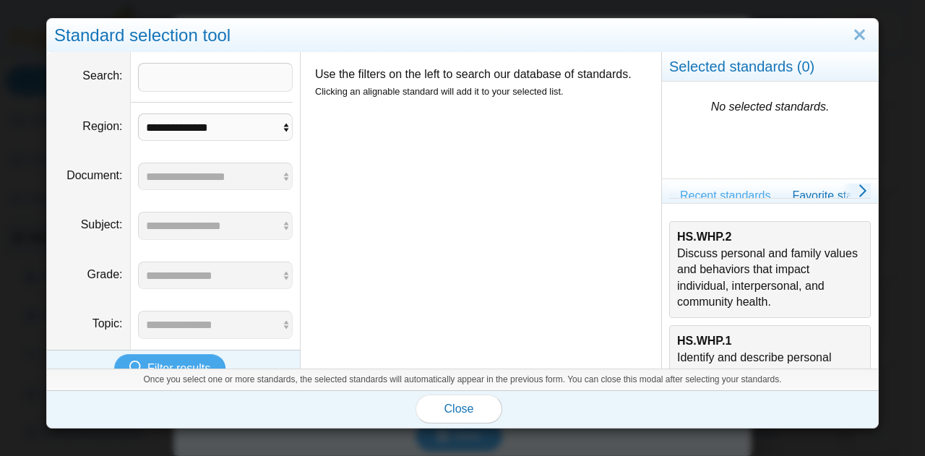
click at [715, 283] on div "HS.WHP.2 Discuss personal and family values and behaviors that impact individua…" at bounding box center [770, 269] width 186 height 81
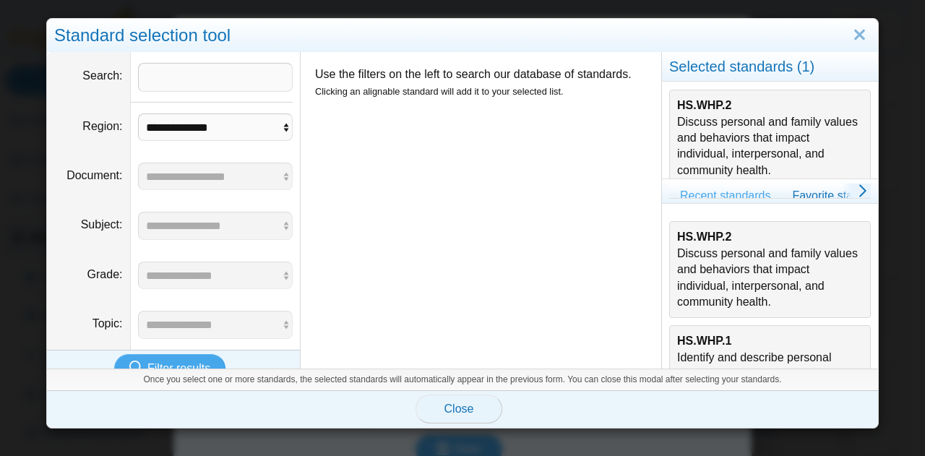
click at [451, 411] on span "Close" at bounding box center [459, 409] width 30 height 12
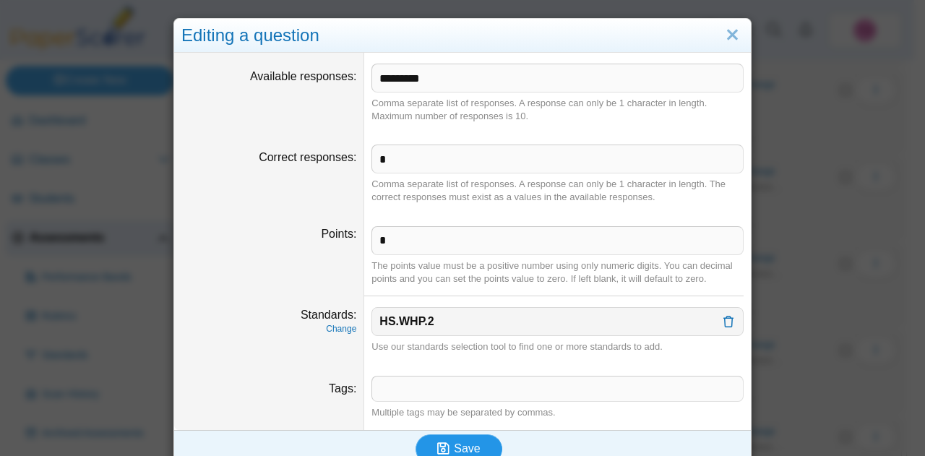
click at [470, 444] on span "Save" at bounding box center [467, 448] width 26 height 12
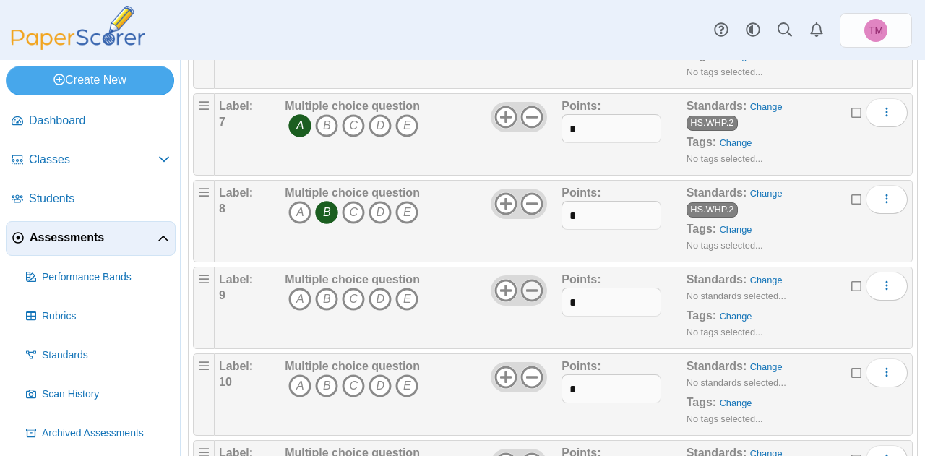
scroll to position [723, 0]
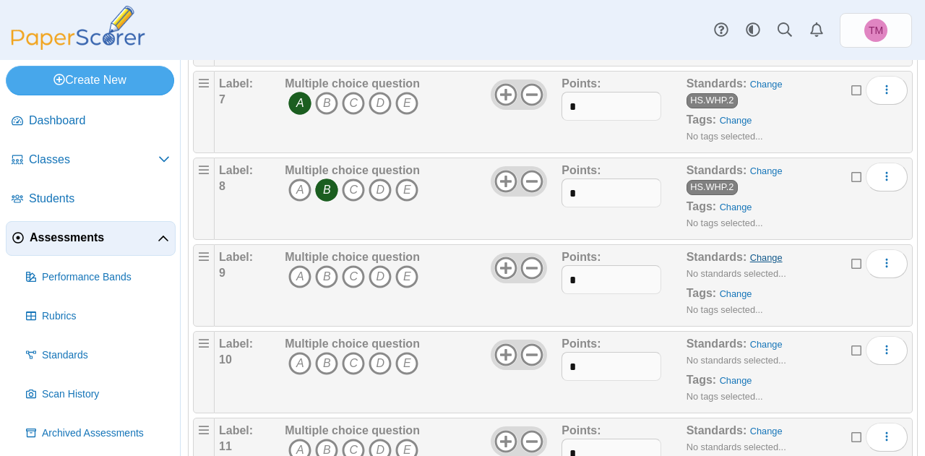
click at [759, 254] on link "Change" at bounding box center [766, 257] width 33 height 11
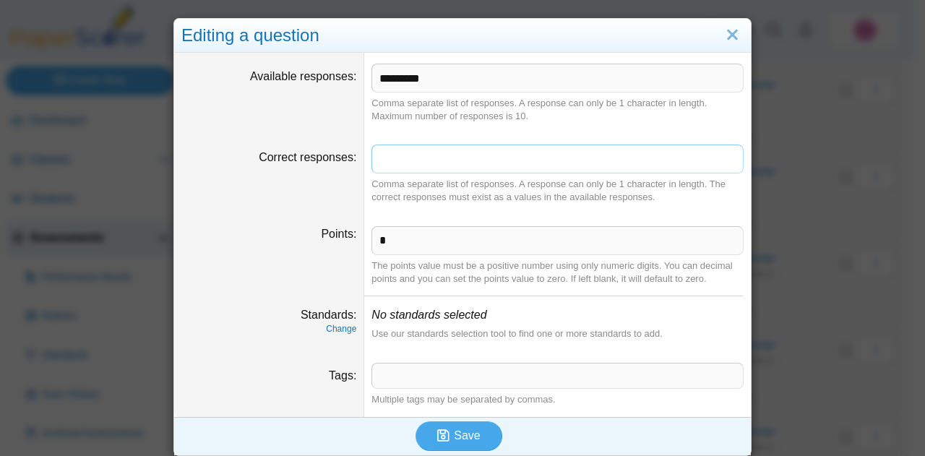
click at [434, 155] on input "Correct responses" at bounding box center [557, 159] width 372 height 29
type input "*"
click at [337, 338] on dt "Standards Change" at bounding box center [269, 324] width 190 height 56
click at [338, 329] on link "Change" at bounding box center [341, 329] width 30 height 10
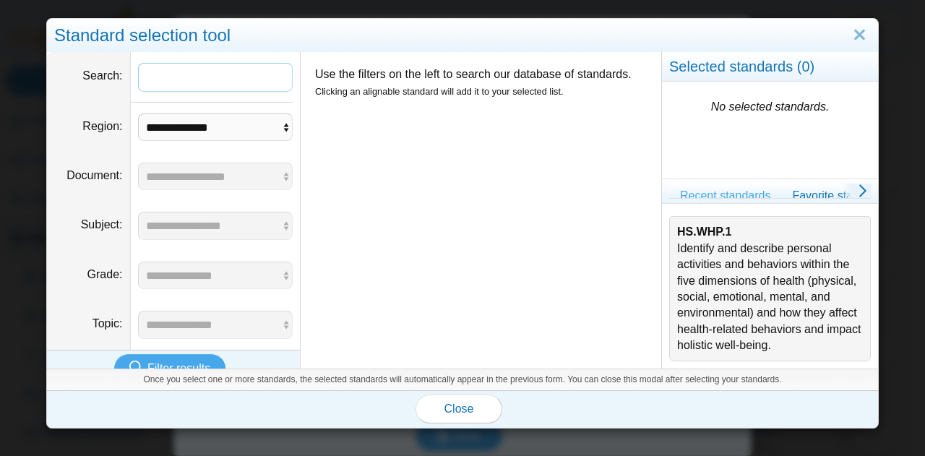
scroll to position [124, 0]
click at [736, 246] on div "HS.WHP.1 Identify and describe personal activities and behaviors within the fiv…" at bounding box center [770, 288] width 186 height 129
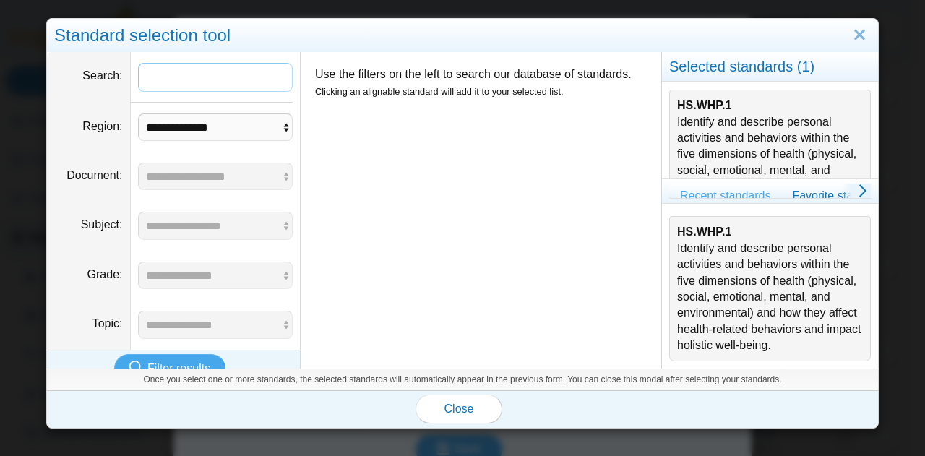
click at [223, 79] on input "Search" at bounding box center [215, 77] width 155 height 29
paste input "********"
type input "********"
click at [159, 362] on span "Filter results" at bounding box center [178, 368] width 63 height 12
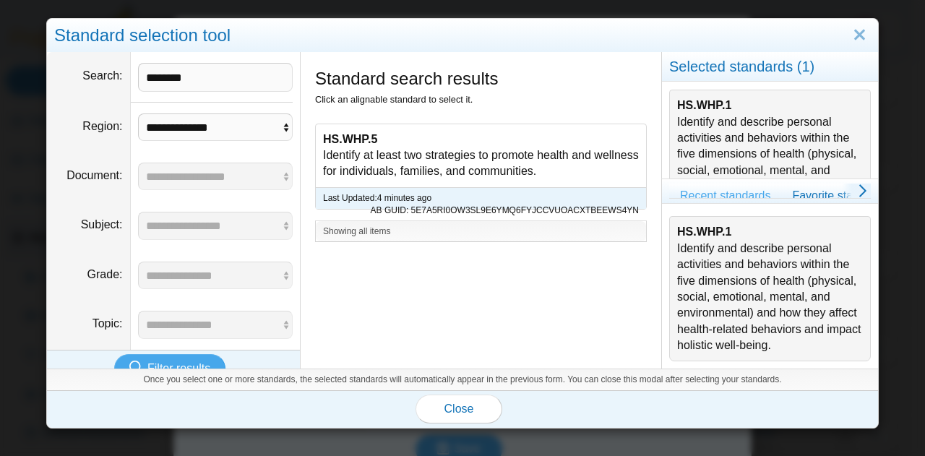
click at [390, 149] on div "HS.WHP.5 Identify at least two strategies to promote health and wellness for in…" at bounding box center [481, 155] width 330 height 63
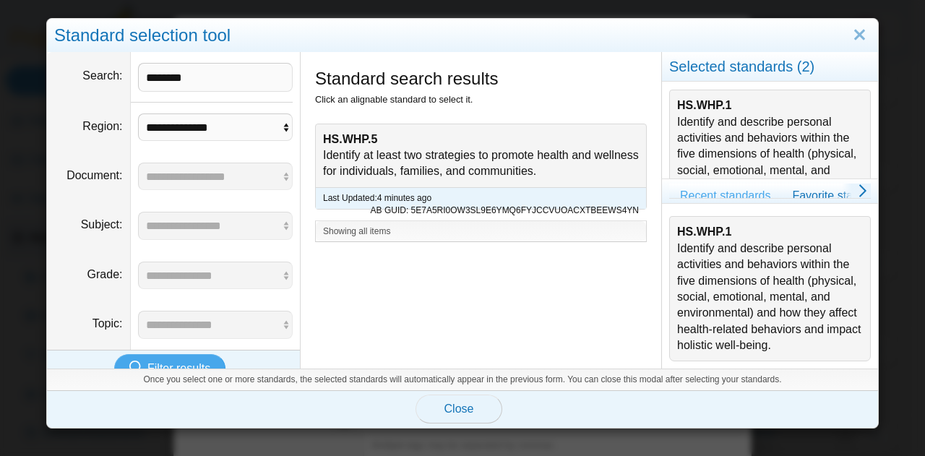
click at [458, 410] on span "Close" at bounding box center [459, 409] width 30 height 12
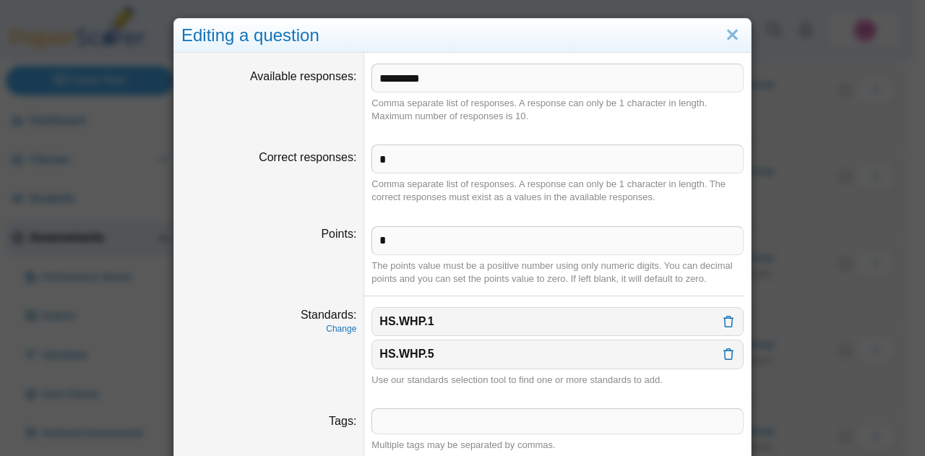
scroll to position [49, 0]
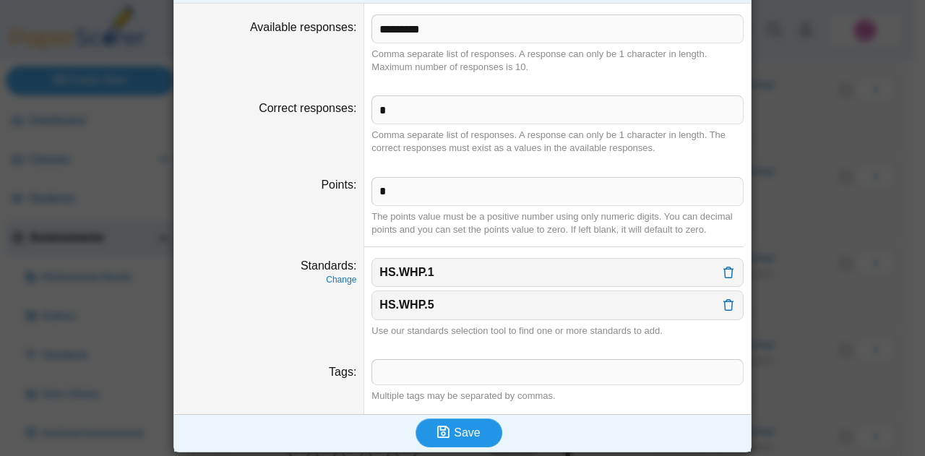
click at [457, 431] on span "Save" at bounding box center [467, 432] width 26 height 12
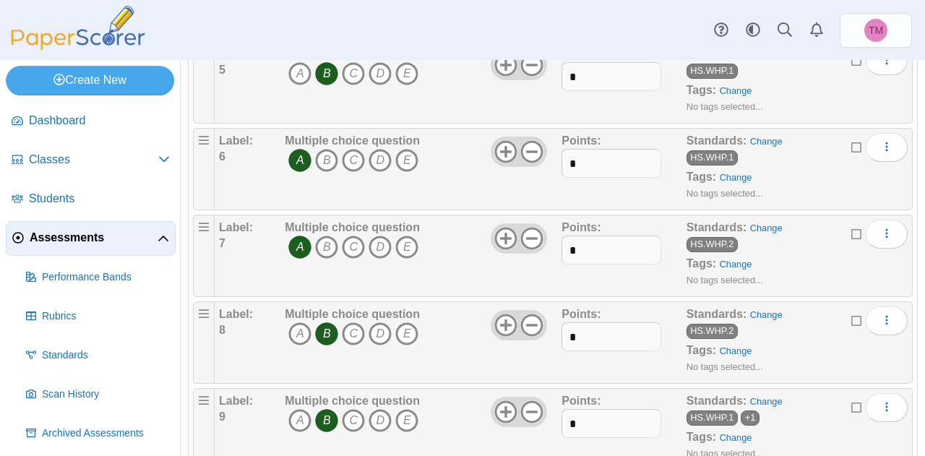
scroll to position [795, 0]
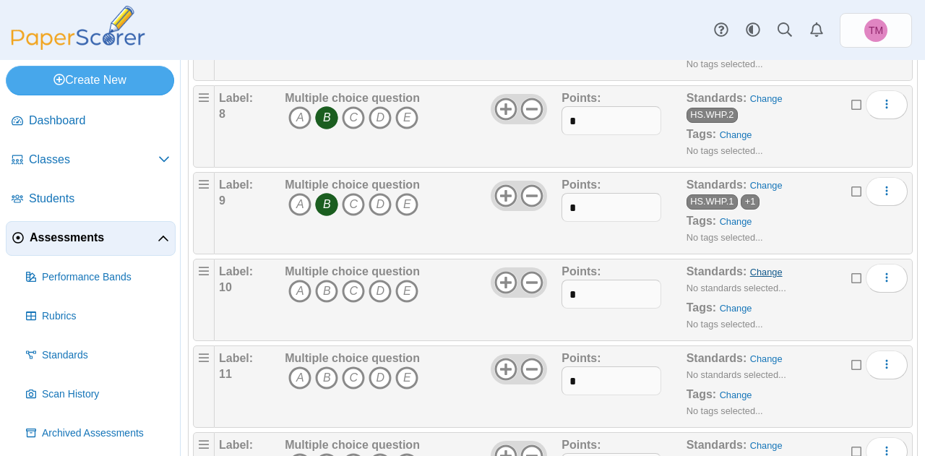
click at [765, 267] on link "Change" at bounding box center [766, 272] width 33 height 11
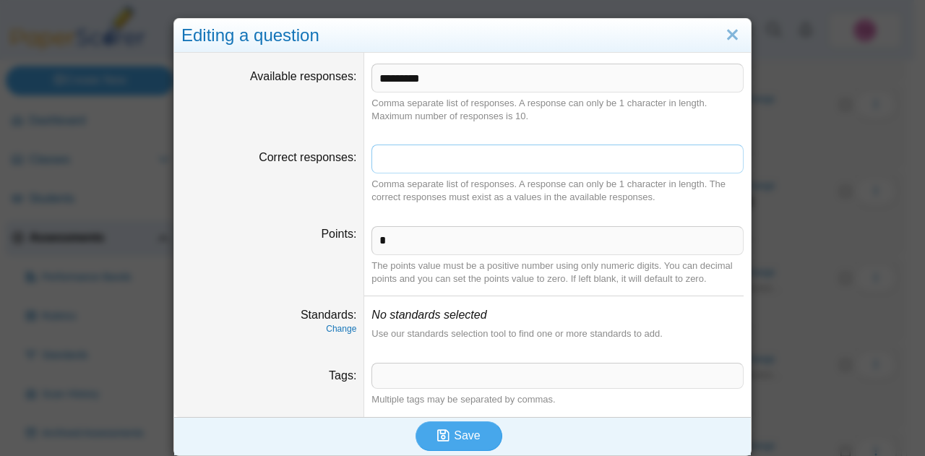
click at [438, 167] on input "Correct responses" at bounding box center [557, 159] width 372 height 29
type input "*"
click at [340, 330] on link "Change" at bounding box center [341, 329] width 30 height 10
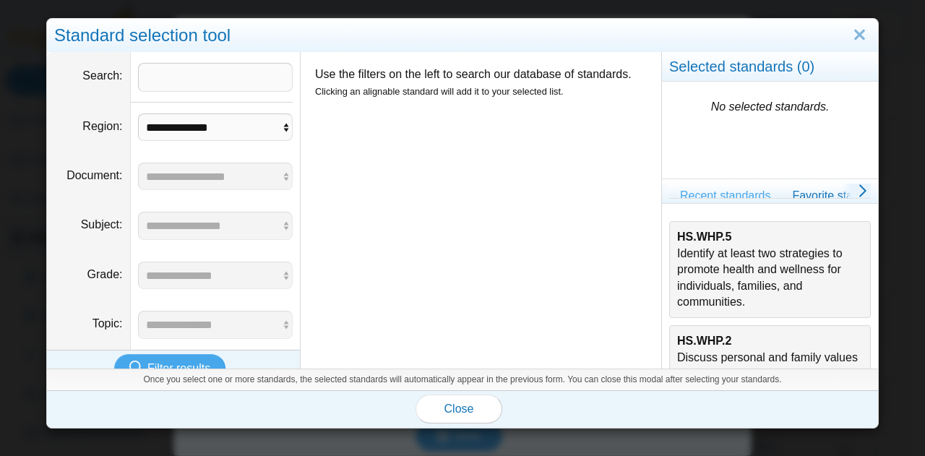
click at [691, 266] on div "HS.WHP.5 Identify at least two strategies to promote health and wellness for in…" at bounding box center [770, 269] width 186 height 81
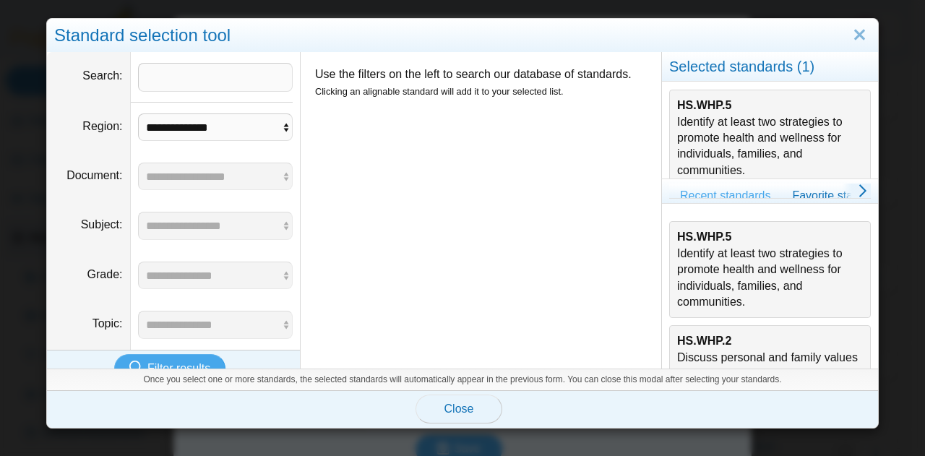
click at [461, 407] on span "Close" at bounding box center [459, 409] width 30 height 12
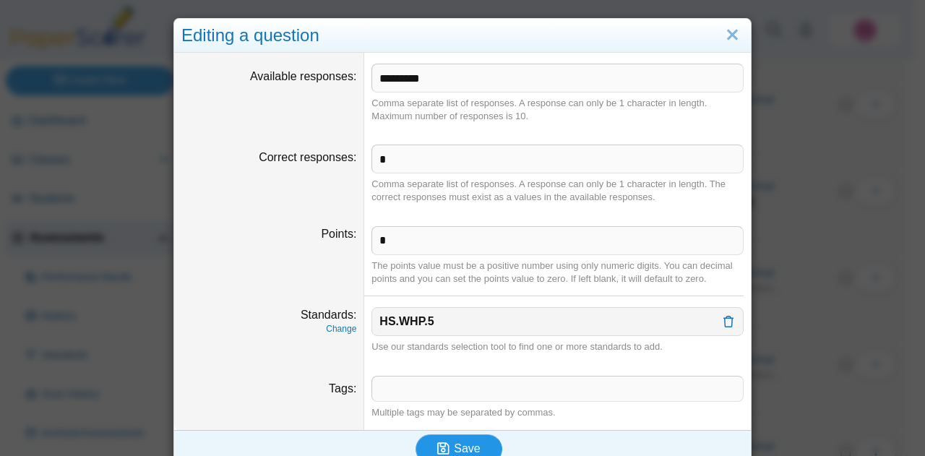
click at [457, 447] on span "Save" at bounding box center [467, 448] width 26 height 12
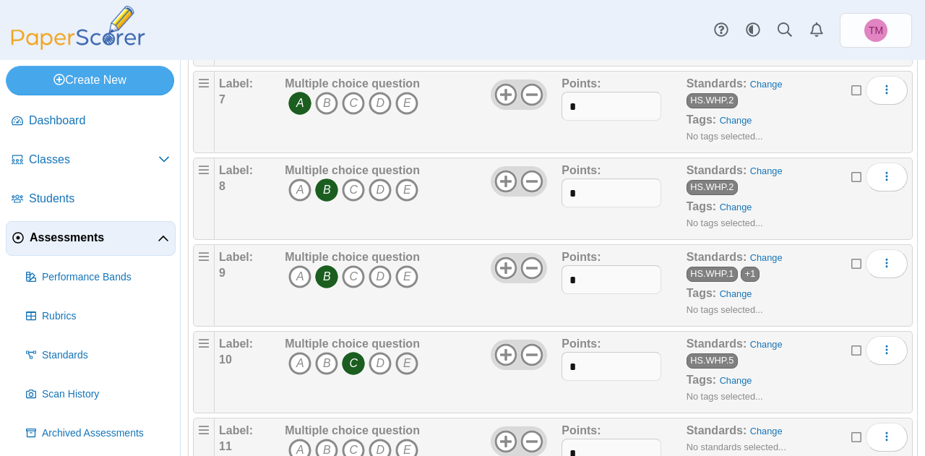
scroll to position [940, 0]
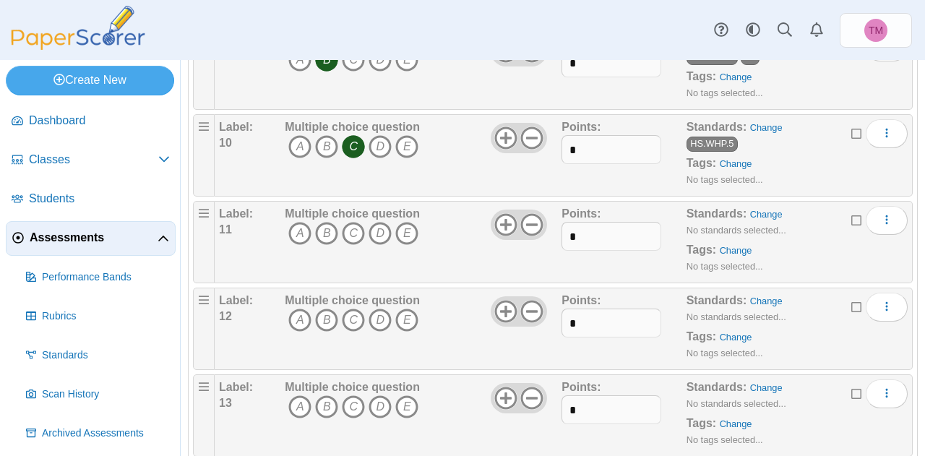
click at [771, 206] on div "Standards: Change No standards selected... Tags: Change No tags selected..." at bounding box center [780, 242] width 187 height 72
click at [765, 209] on link "Change" at bounding box center [766, 214] width 33 height 11
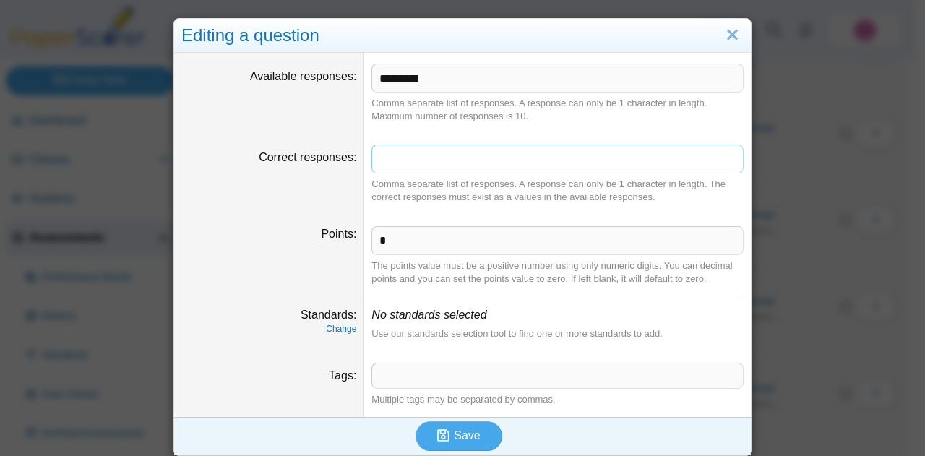
click at [418, 152] on input "Correct responses" at bounding box center [557, 159] width 372 height 29
type input "*"
click at [330, 324] on link "Change" at bounding box center [341, 329] width 30 height 10
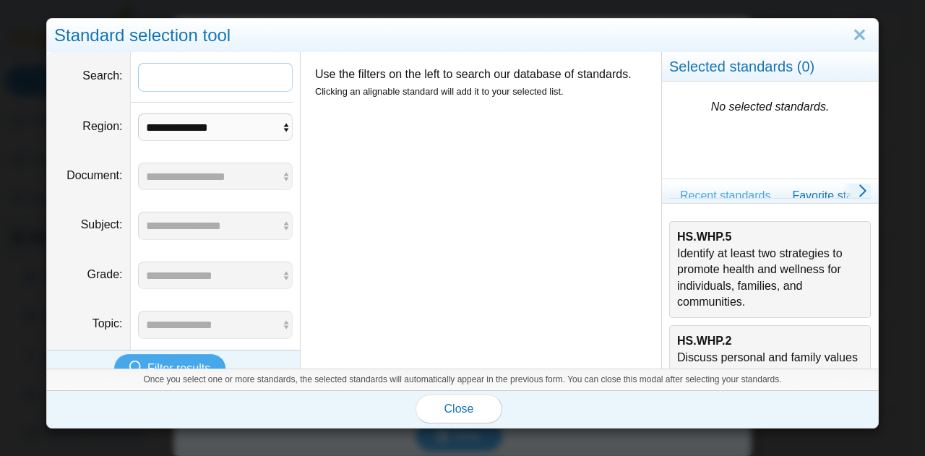
scroll to position [227, 0]
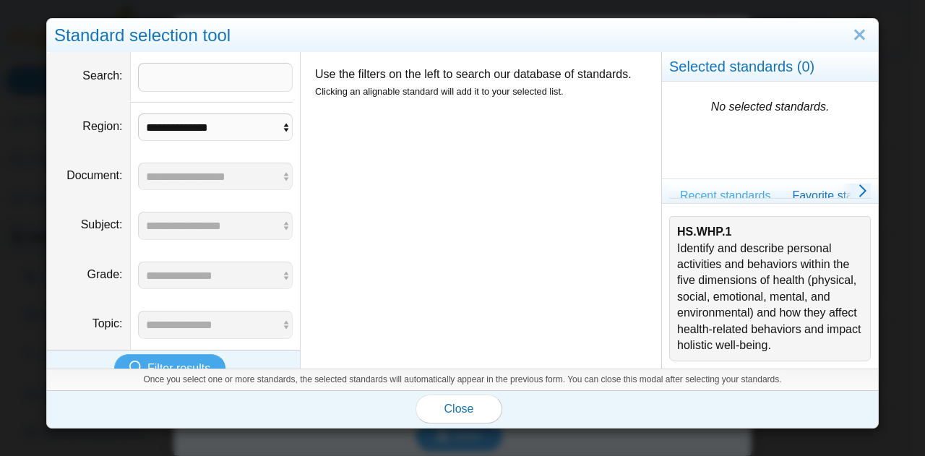
click at [706, 284] on div "HS.WHP.1 Identify and describe personal activities and behaviors within the fiv…" at bounding box center [770, 288] width 186 height 129
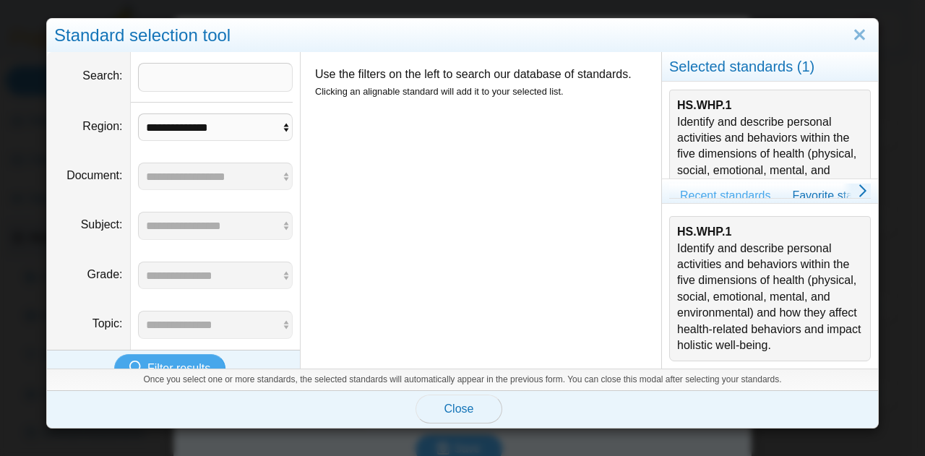
click at [465, 410] on span "Close" at bounding box center [459, 409] width 30 height 12
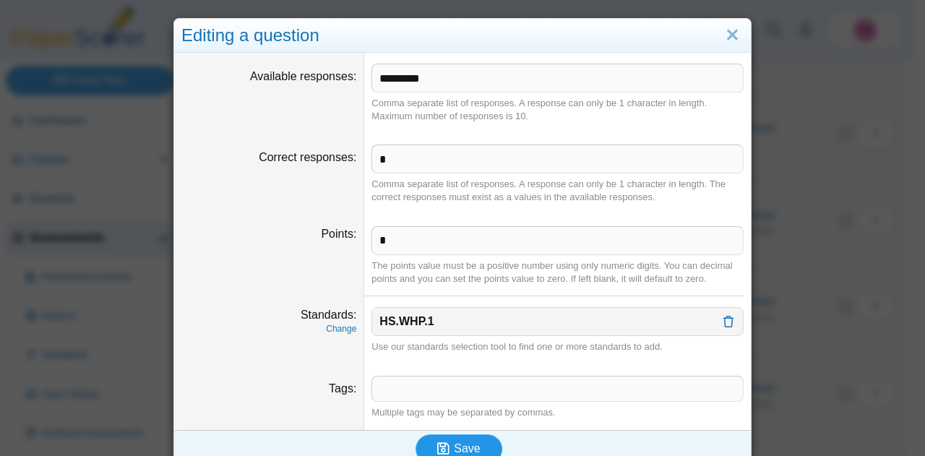
click at [454, 443] on span "Save" at bounding box center [467, 448] width 26 height 12
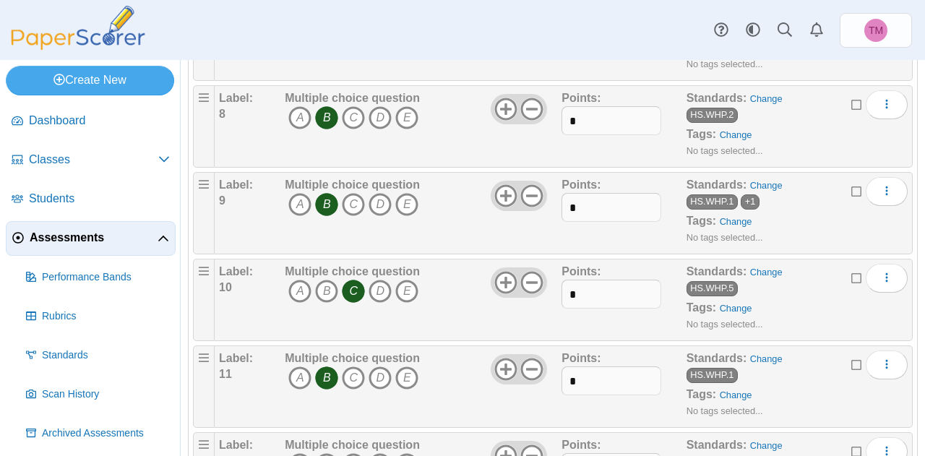
scroll to position [1012, 0]
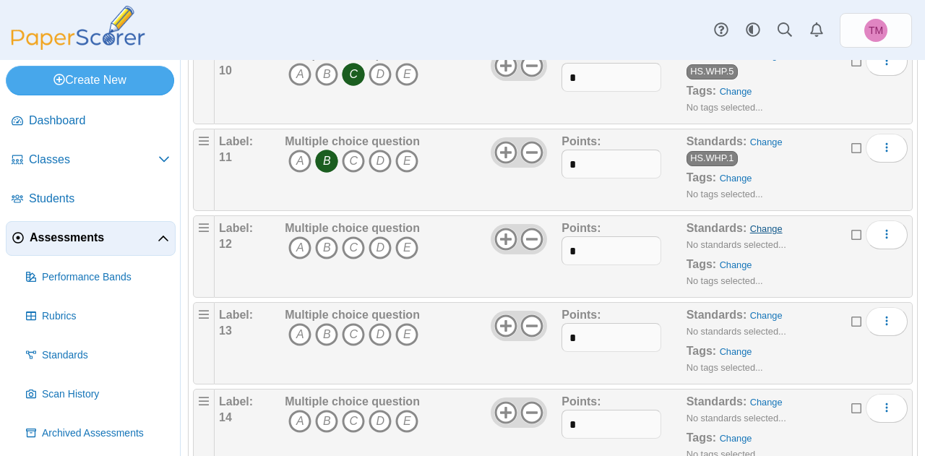
click at [752, 223] on link "Change" at bounding box center [766, 228] width 33 height 11
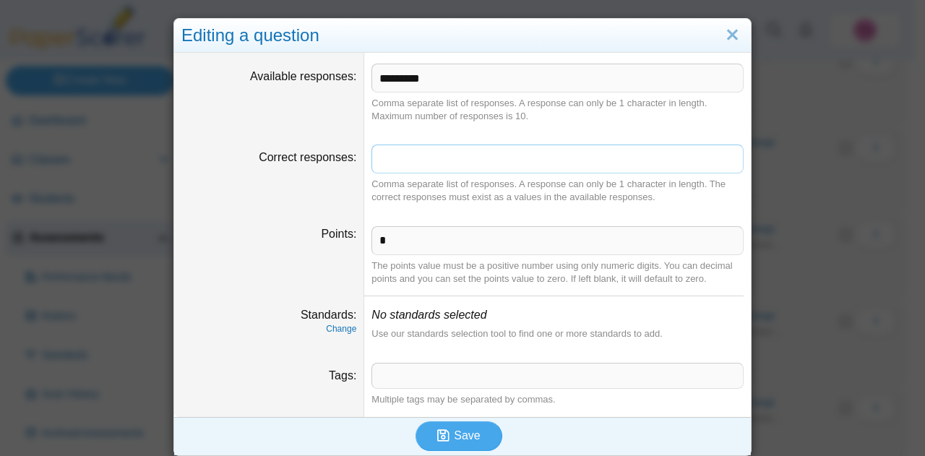
click at [422, 167] on input "Correct responses" at bounding box center [557, 159] width 372 height 29
type input "*"
click at [331, 326] on link "Change" at bounding box center [341, 329] width 30 height 10
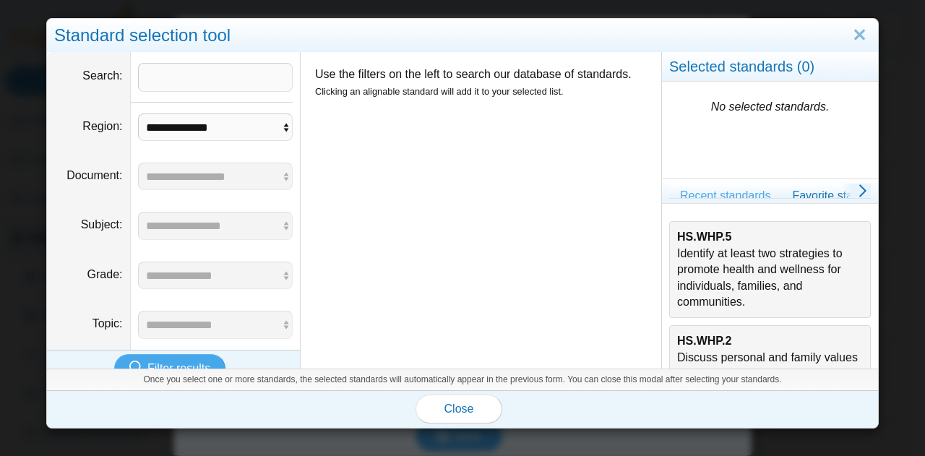
click at [705, 349] on div "HS.WHP.2 Discuss personal and family values and behaviors that impact individua…" at bounding box center [770, 373] width 186 height 81
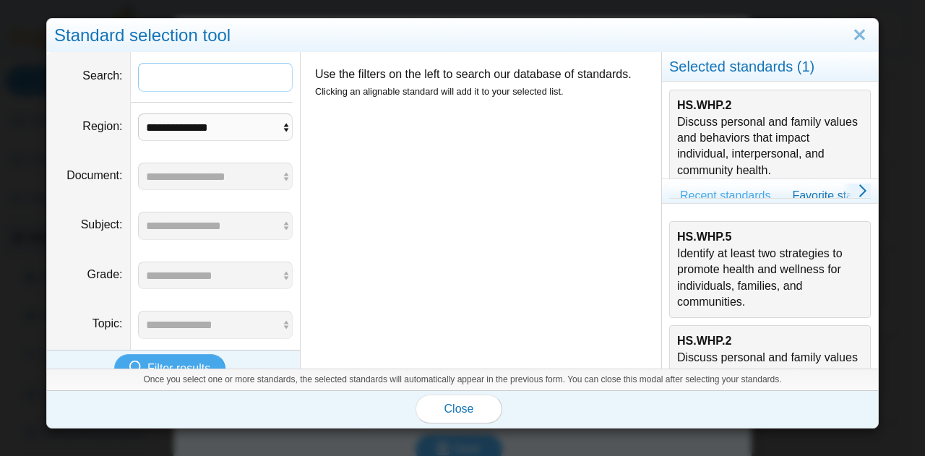
click at [202, 85] on input "Search" at bounding box center [215, 77] width 155 height 29
paste input "*********"
type input "*********"
click at [169, 354] on button "Filter results" at bounding box center [169, 368] width 111 height 29
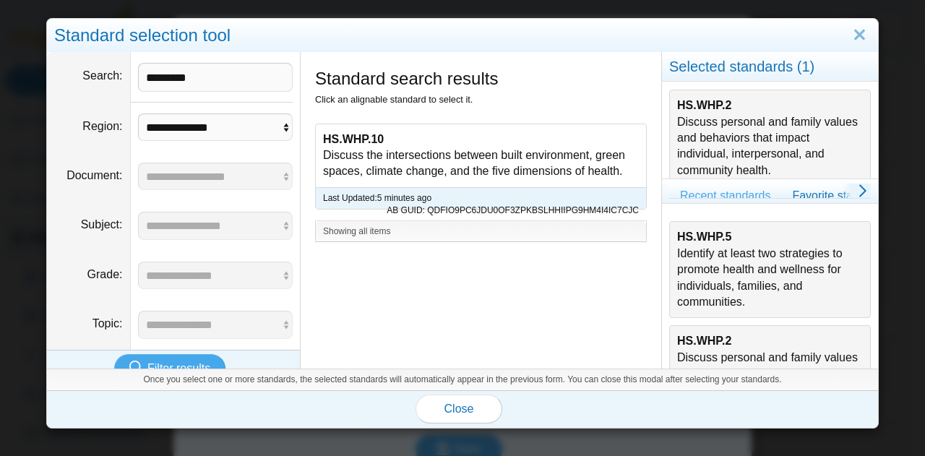
click at [420, 163] on div "HS.WHP.10 Discuss the intersections between built environment, green spaces, cl…" at bounding box center [481, 155] width 330 height 63
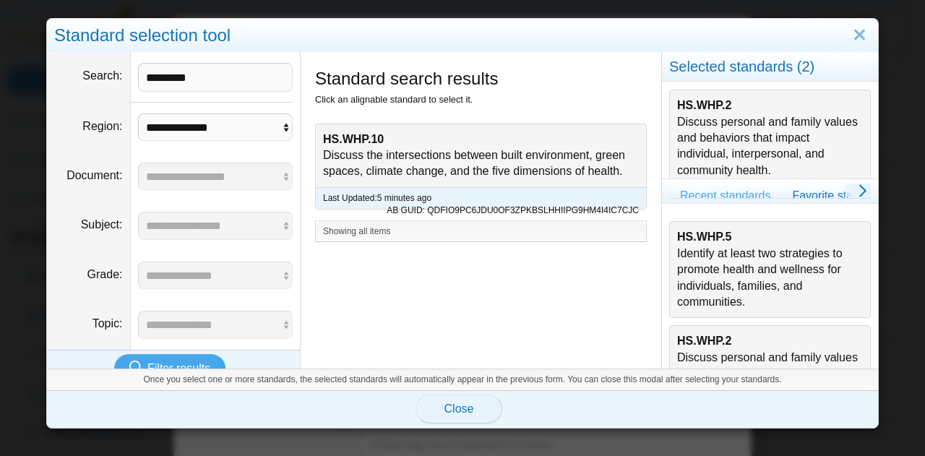
click at [461, 414] on span "Close" at bounding box center [459, 409] width 30 height 12
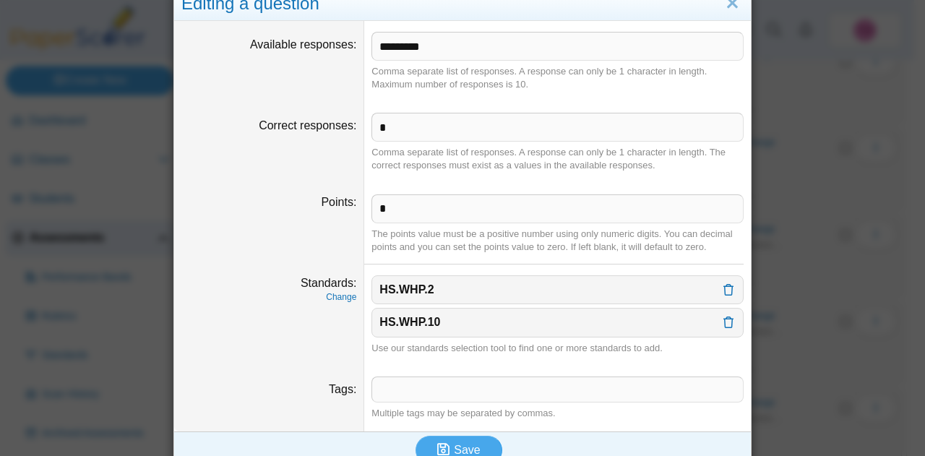
scroll to position [49, 0]
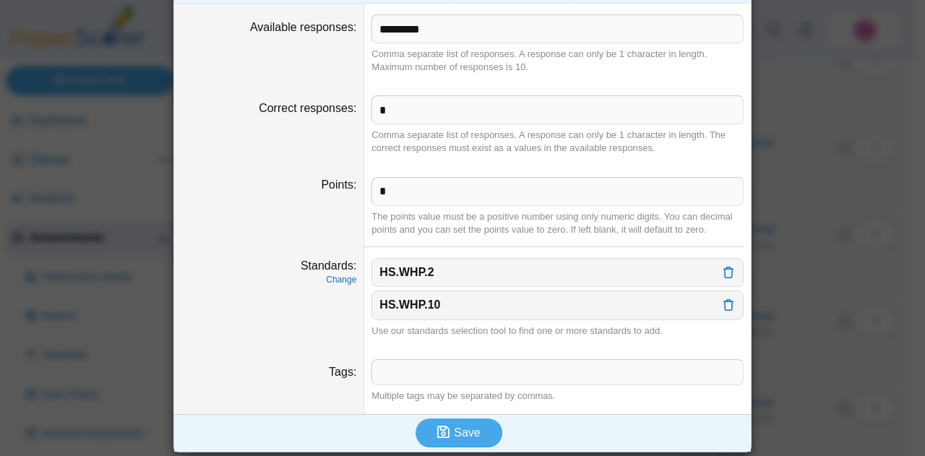
click at [478, 450] on div "Editing a question Available responses ********* Comma separate list of respons…" at bounding box center [462, 228] width 925 height 456
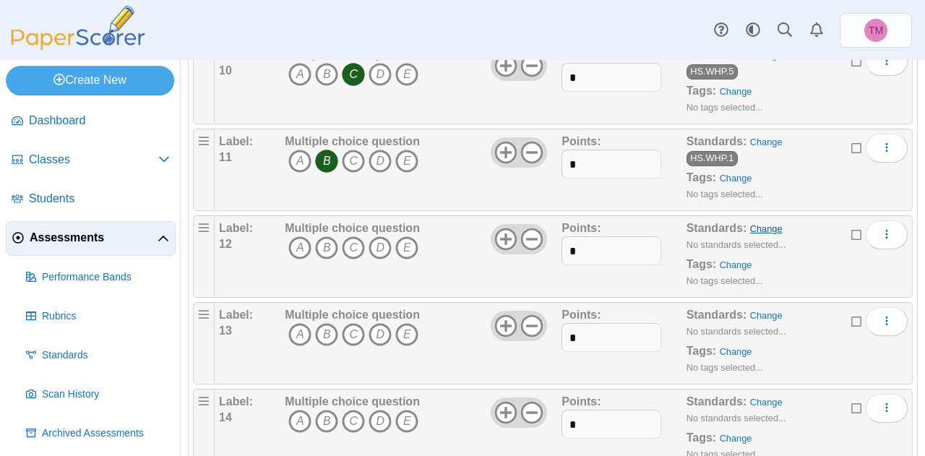
click at [762, 223] on link "Change" at bounding box center [766, 228] width 33 height 11
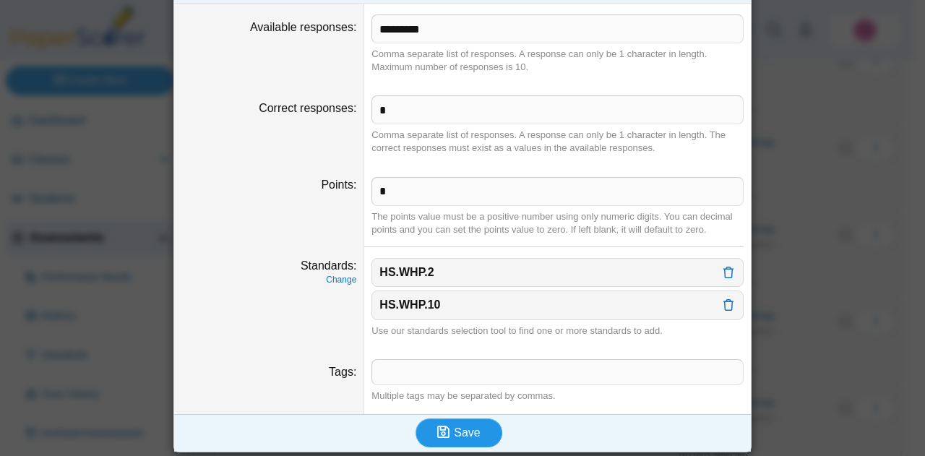
click at [470, 427] on span "Save" at bounding box center [467, 432] width 26 height 12
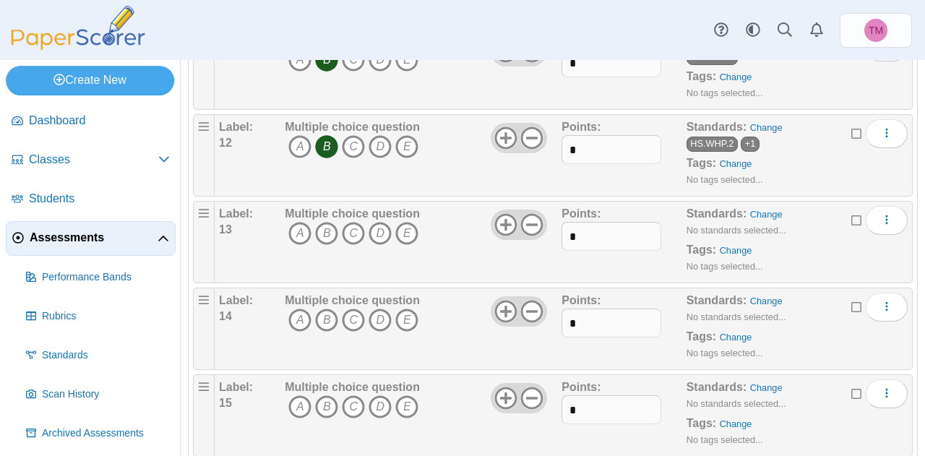
scroll to position [1084, 0]
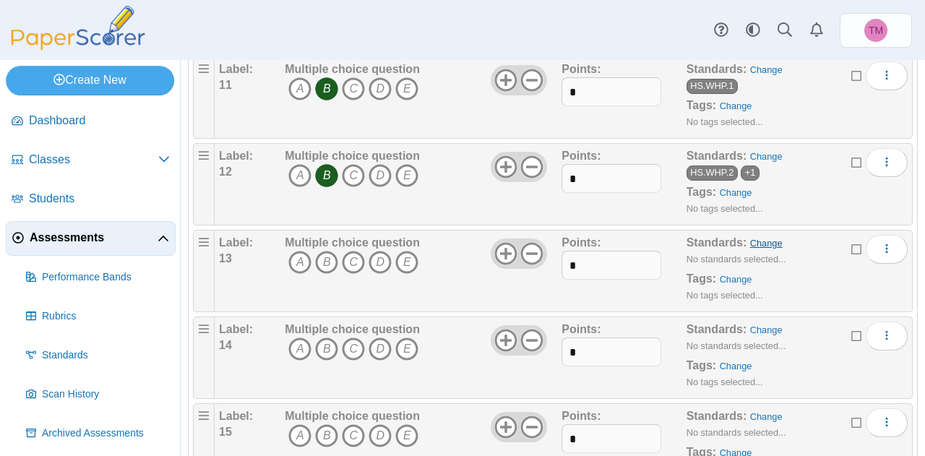
click at [752, 238] on link "Change" at bounding box center [766, 243] width 33 height 11
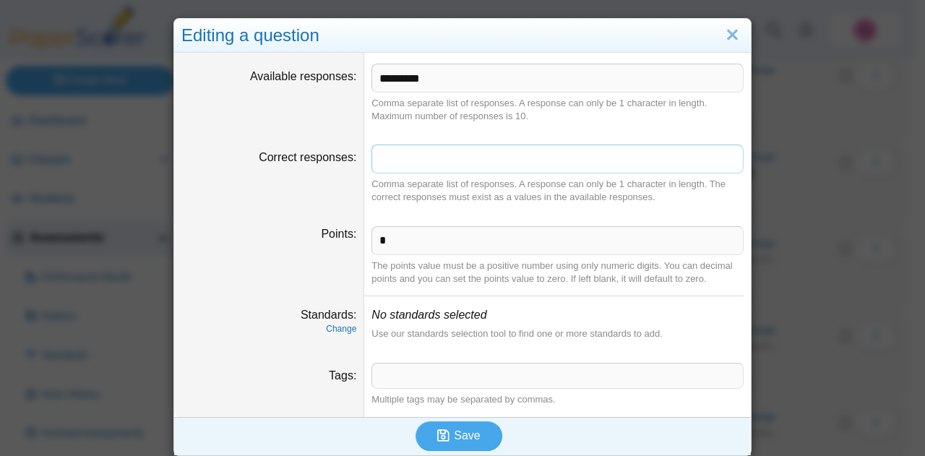
click at [416, 157] on input "Correct responses" at bounding box center [557, 159] width 372 height 29
type input "*"
click at [336, 329] on link "Change" at bounding box center [341, 329] width 30 height 10
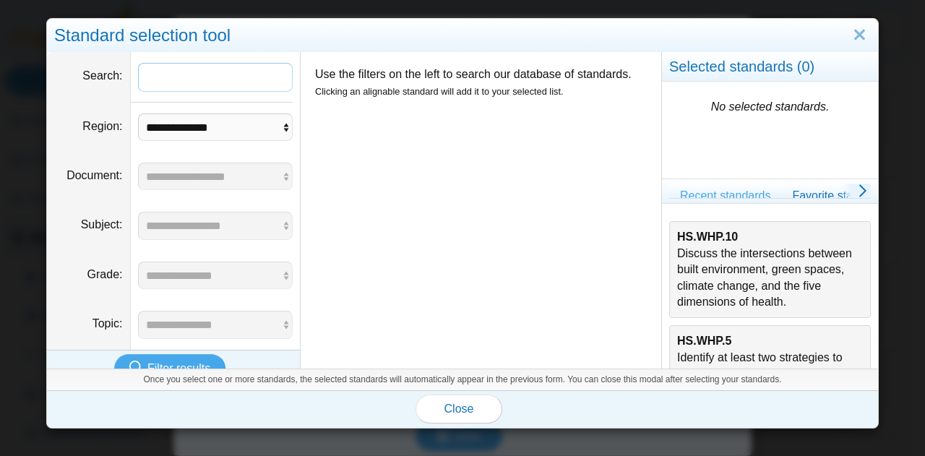
click at [202, 85] on input "Search" at bounding box center [215, 77] width 155 height 29
paste input "********"
type input "********"
click at [184, 356] on button "Filter results" at bounding box center [169, 368] width 111 height 29
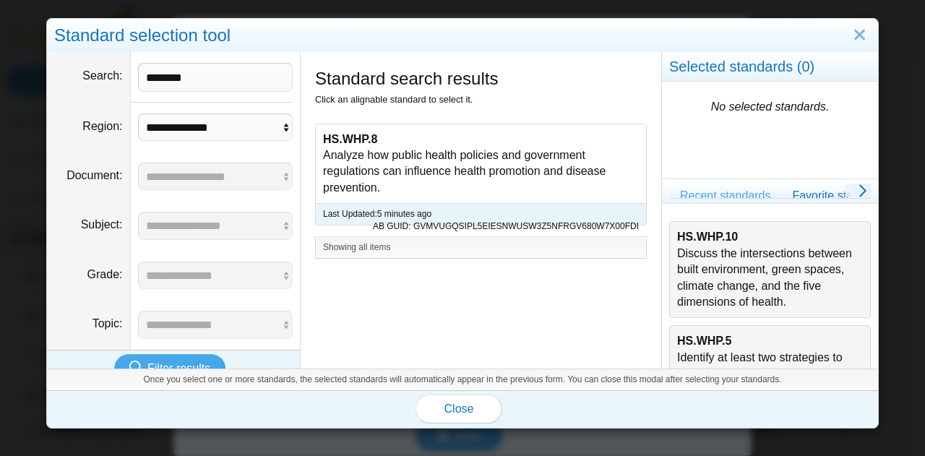
click at [452, 166] on div "HS.WHP.8 Analyze how public health policies and government regulations can infl…" at bounding box center [481, 163] width 330 height 79
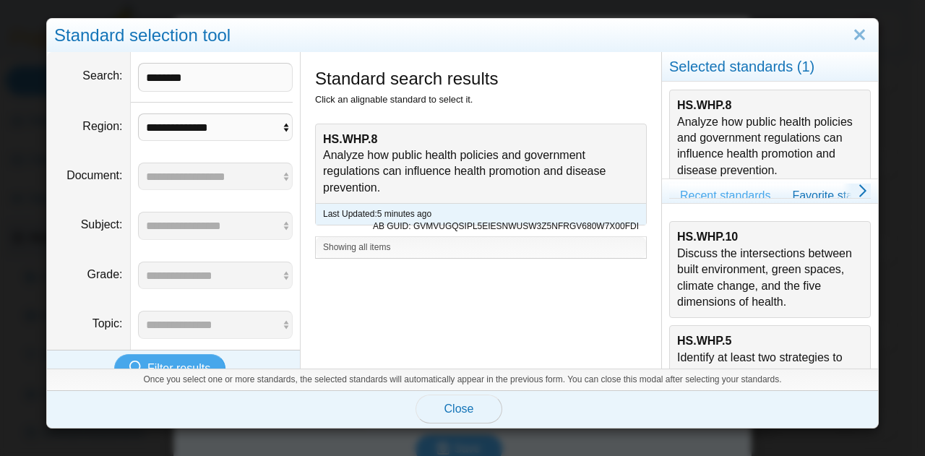
click at [468, 416] on button "Close" at bounding box center [459, 409] width 87 height 29
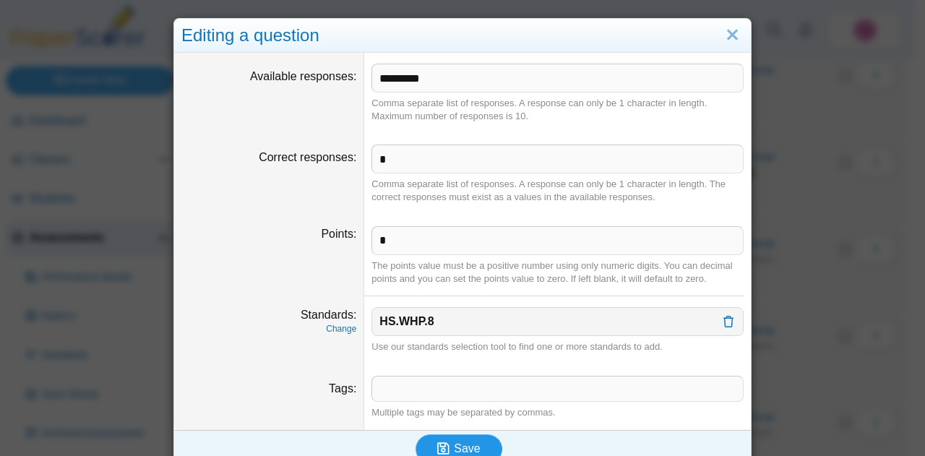
click at [454, 447] on span "Save" at bounding box center [467, 448] width 26 height 12
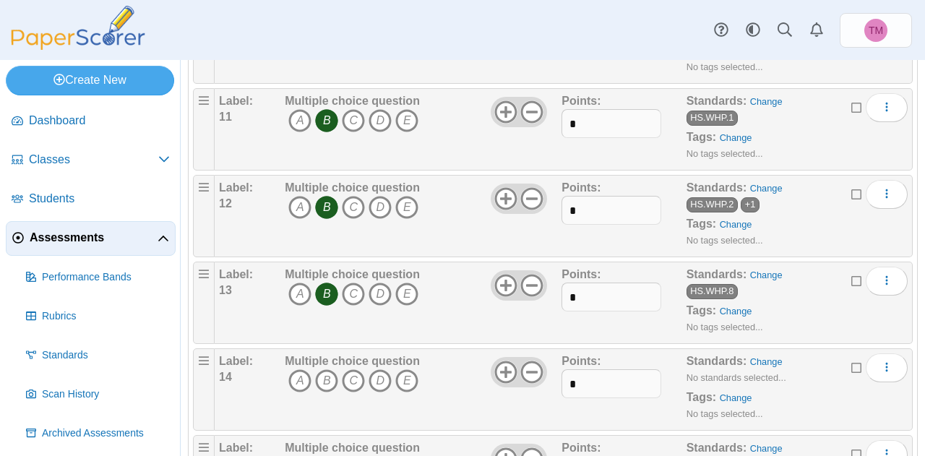
scroll to position [1084, 0]
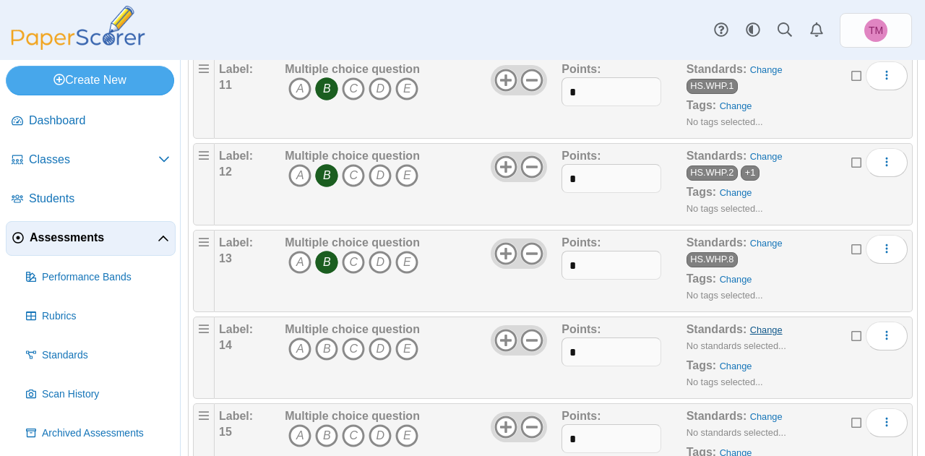
click at [753, 325] on link "Change" at bounding box center [766, 330] width 33 height 11
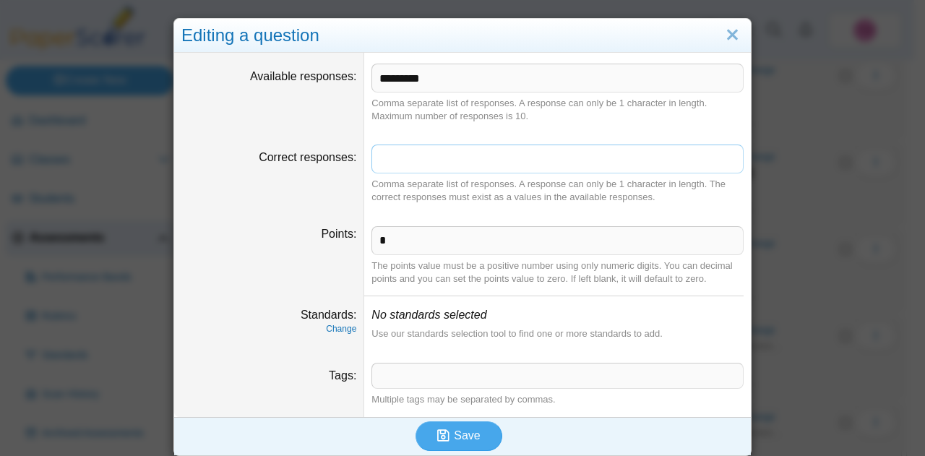
click at [406, 160] on input "Correct responses" at bounding box center [557, 159] width 372 height 29
type input "*"
click at [338, 326] on link "Change" at bounding box center [341, 329] width 30 height 10
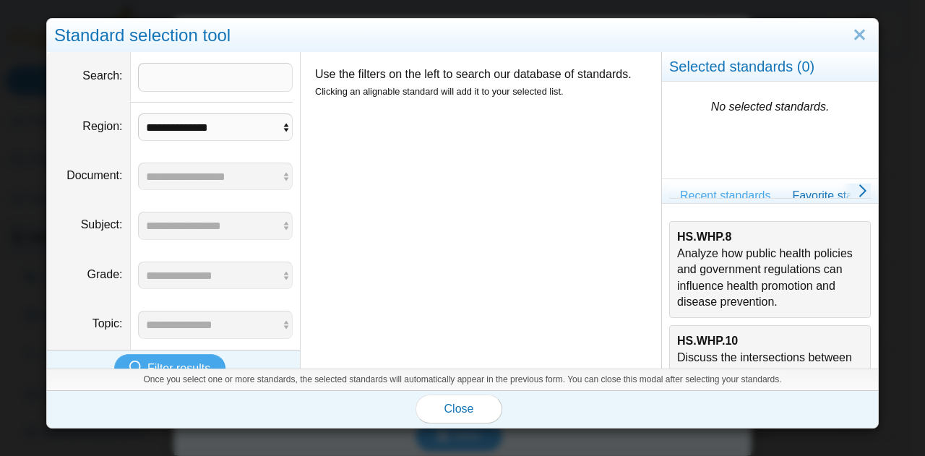
click at [702, 262] on div "HS.WHP.8 Analyze how public health policies and government regulations can infl…" at bounding box center [770, 269] width 186 height 81
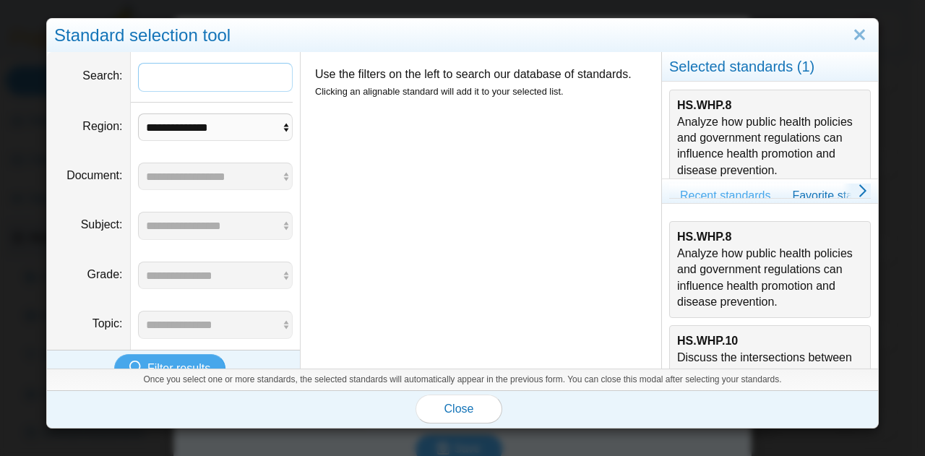
click at [230, 79] on input "Search" at bounding box center [215, 77] width 155 height 29
paste input "*********"
type input "*********"
click at [169, 362] on span "Filter results" at bounding box center [178, 368] width 63 height 12
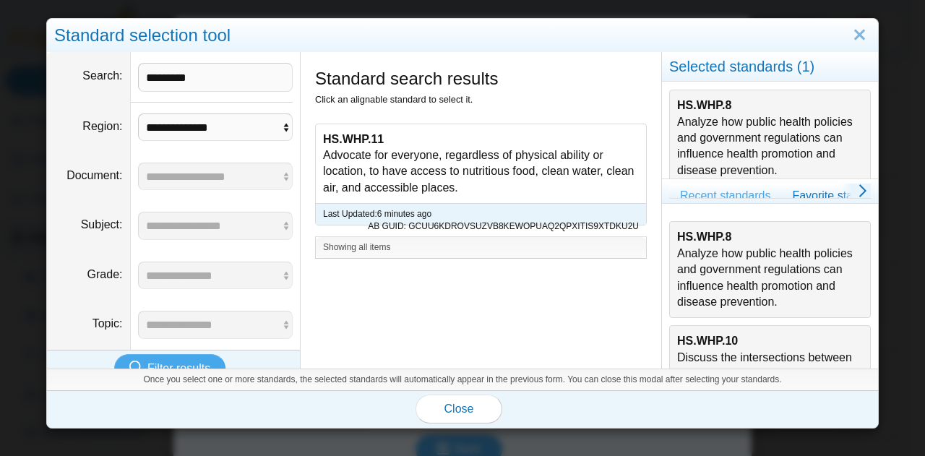
click at [442, 168] on div "HS.WHP.11 Advocate for everyone, regardless of physical ability or location, to…" at bounding box center [481, 163] width 330 height 79
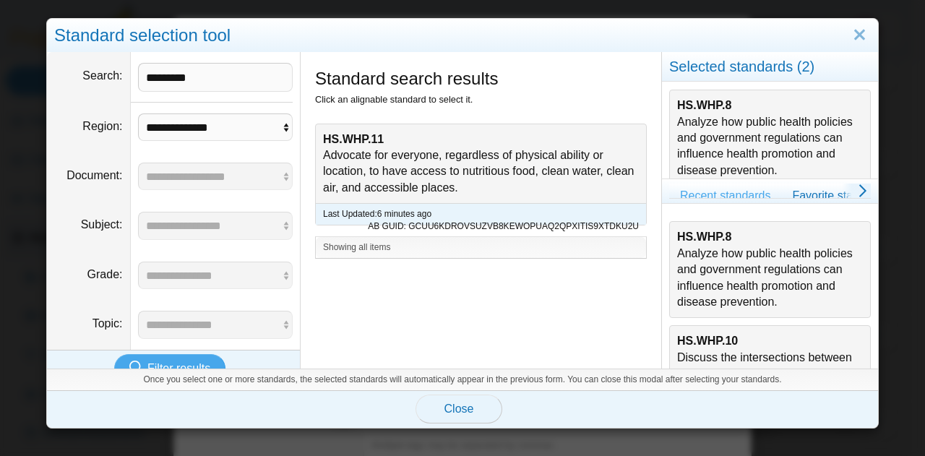
click at [460, 408] on span "Close" at bounding box center [459, 409] width 30 height 12
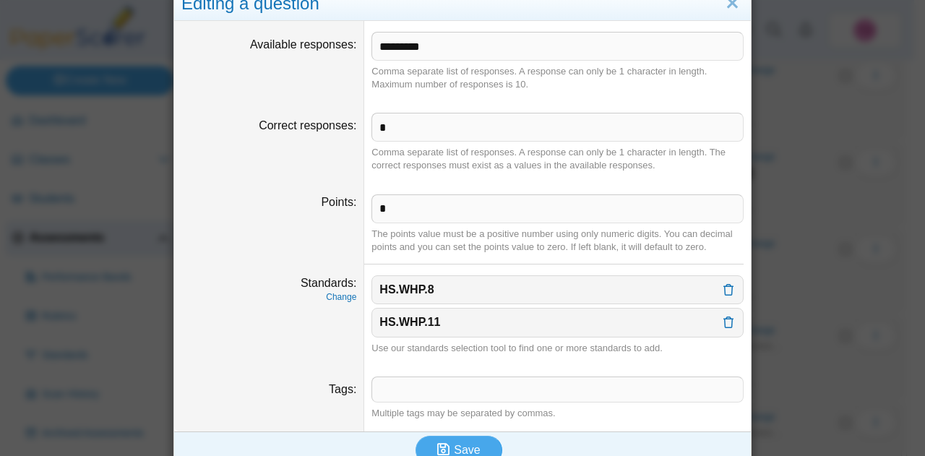
scroll to position [49, 0]
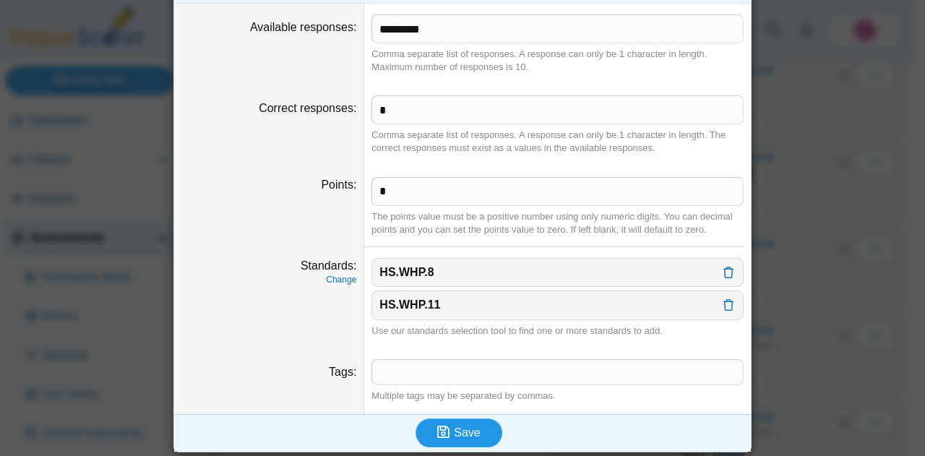
click at [461, 434] on span "Save" at bounding box center [467, 432] width 26 height 12
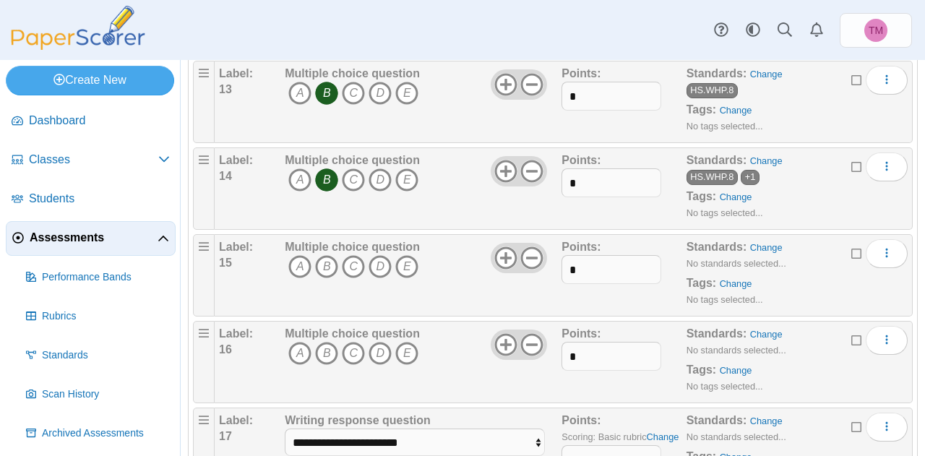
scroll to position [1251, 0]
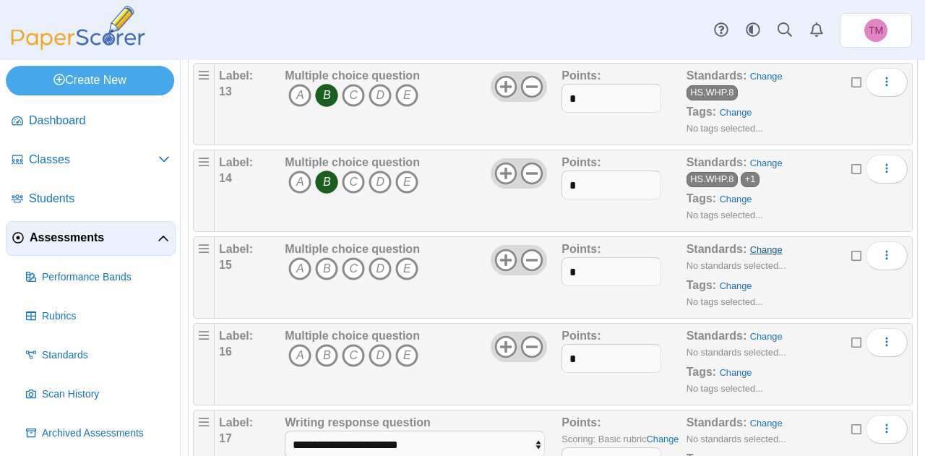
click at [756, 244] on link "Change" at bounding box center [766, 249] width 33 height 11
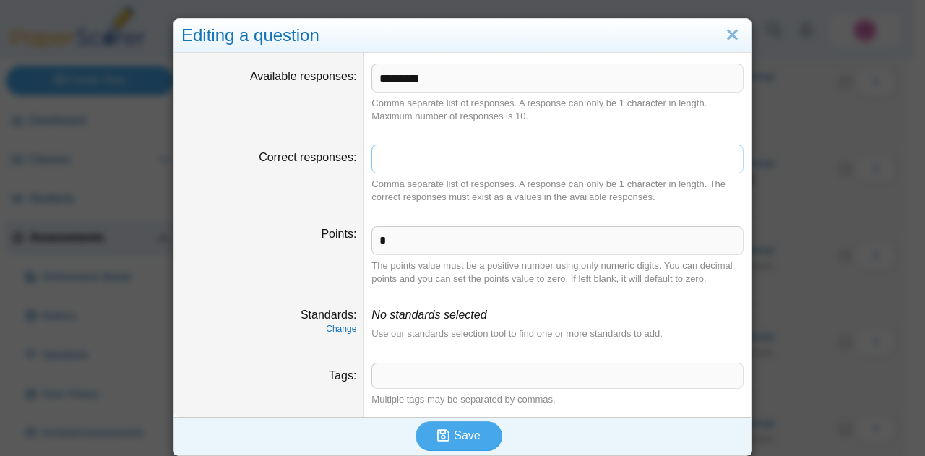
click at [447, 169] on input "Correct responses" at bounding box center [557, 159] width 372 height 29
type input "*"
click at [338, 332] on link "Change" at bounding box center [341, 329] width 30 height 10
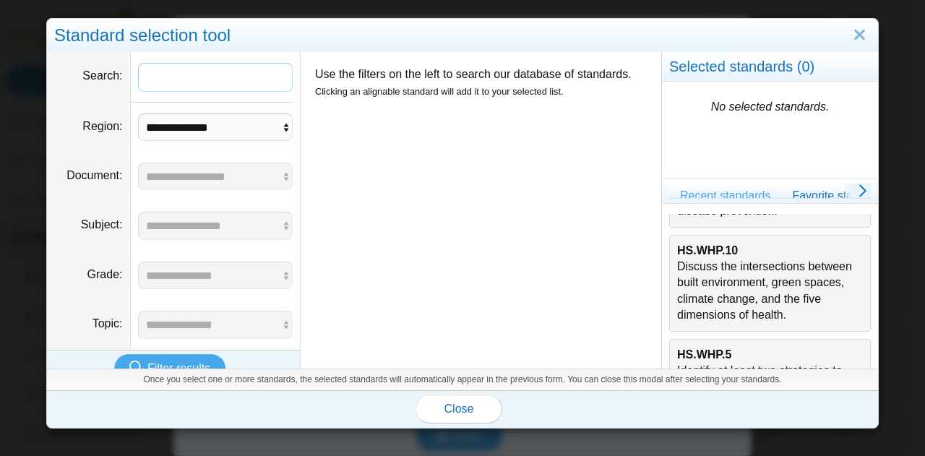
scroll to position [434, 0]
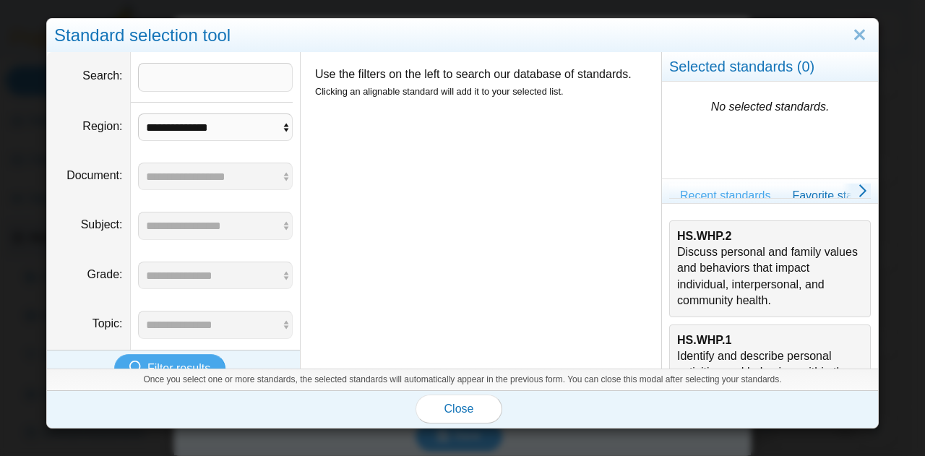
click at [721, 348] on div "HS.WHP.1 Identify and describe personal activities and behaviors within the fiv…" at bounding box center [770, 396] width 186 height 129
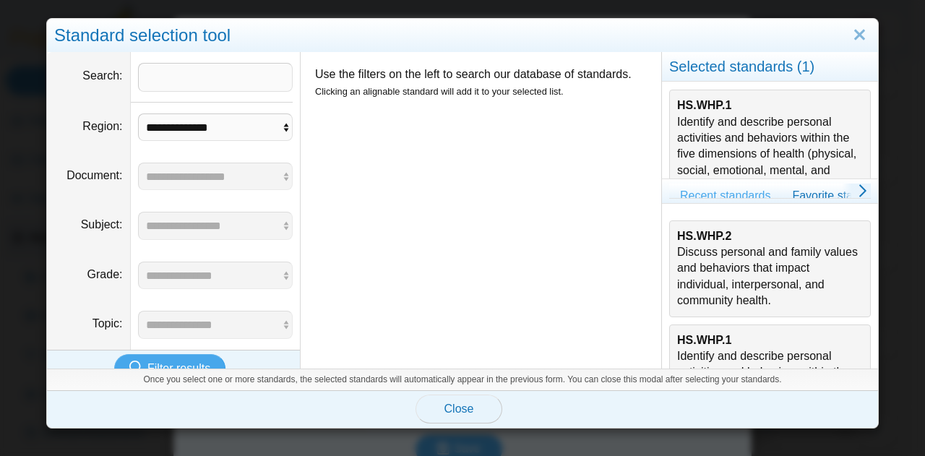
click at [468, 404] on button "Close" at bounding box center [459, 409] width 87 height 29
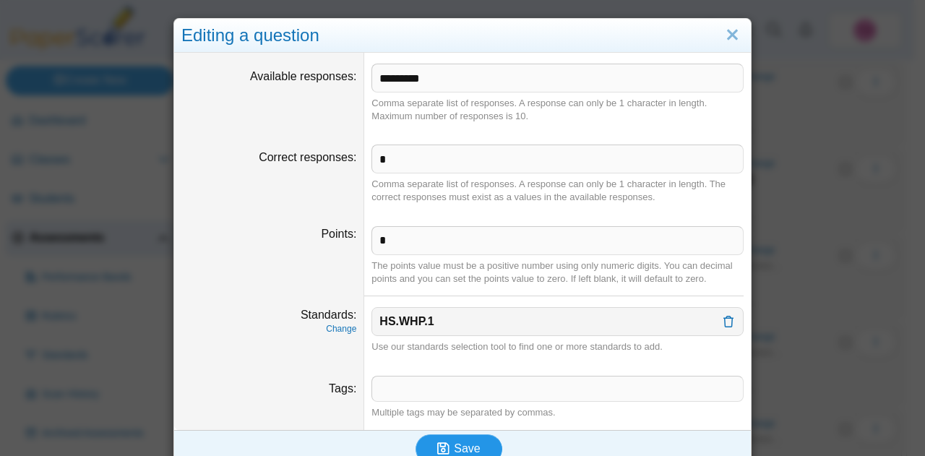
click at [457, 437] on button "Save" at bounding box center [459, 448] width 87 height 29
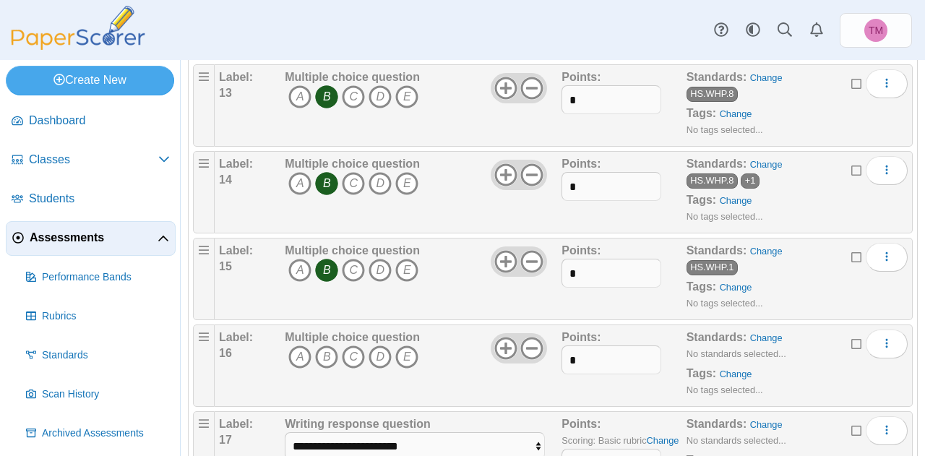
scroll to position [1396, 0]
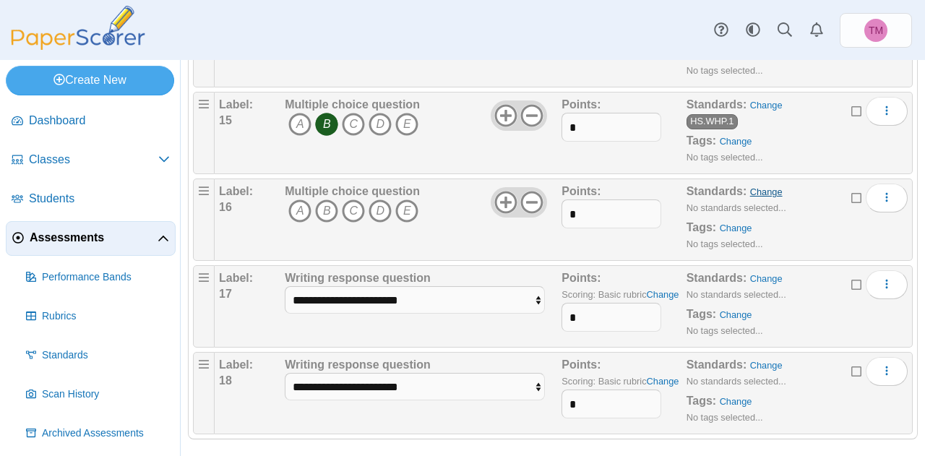
click at [760, 186] on link "Change" at bounding box center [766, 191] width 33 height 11
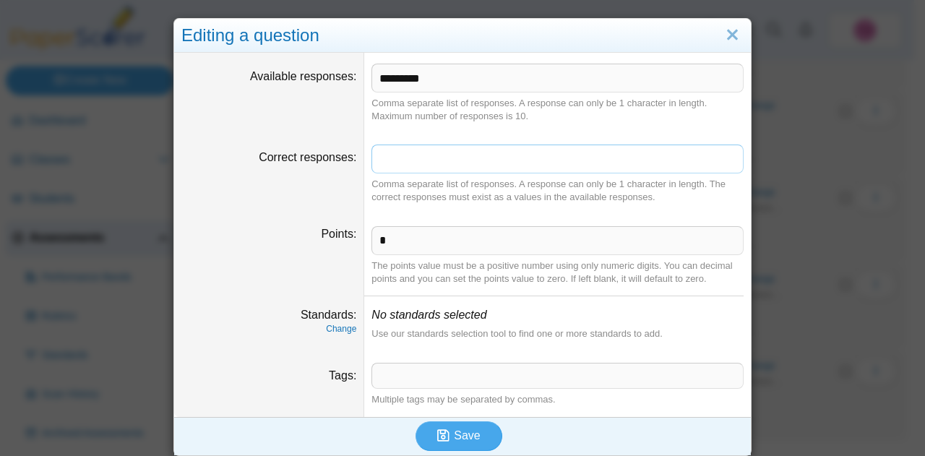
click at [426, 163] on input "Correct responses" at bounding box center [557, 159] width 372 height 29
type input "*"
click at [344, 332] on link "Change" at bounding box center [341, 329] width 30 height 10
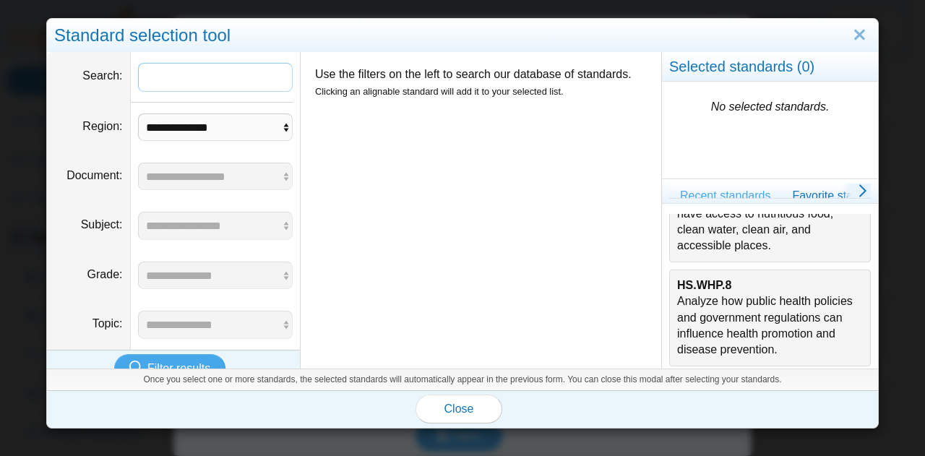
scroll to position [554, 0]
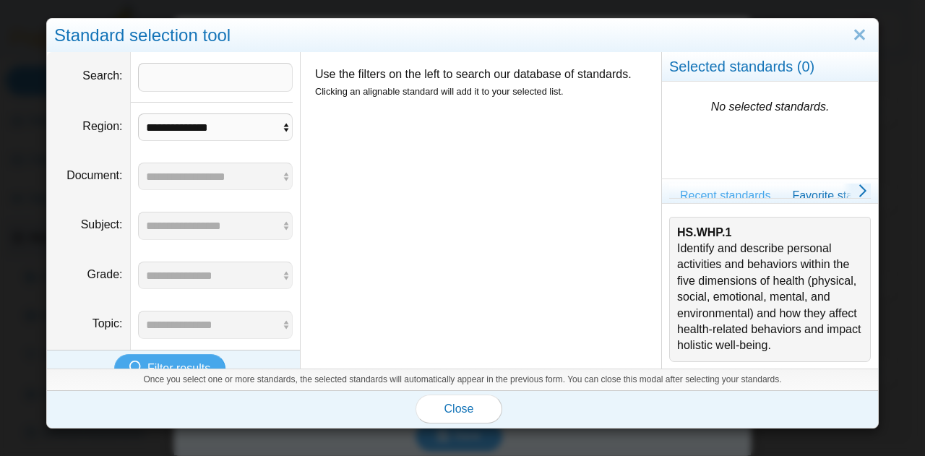
click at [756, 313] on div "HS.WHP.1 Identify and describe personal activities and behaviors within the fiv…" at bounding box center [770, 289] width 186 height 129
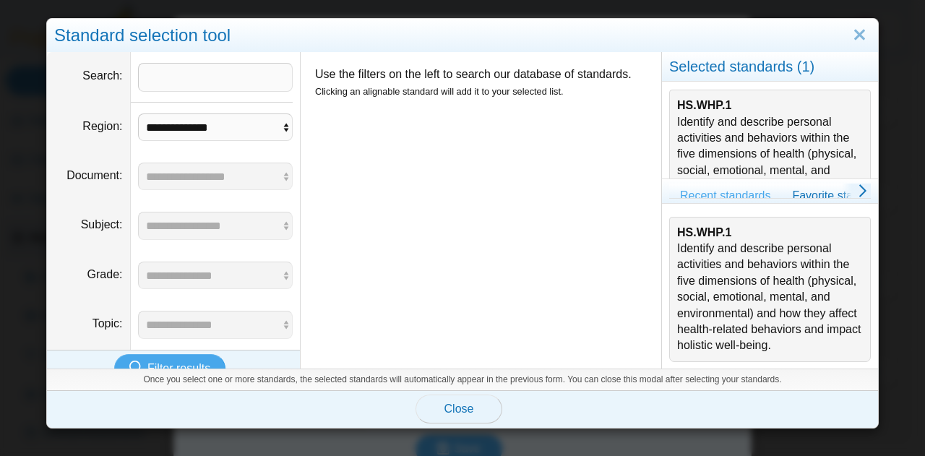
click at [463, 414] on span "Close" at bounding box center [459, 409] width 30 height 12
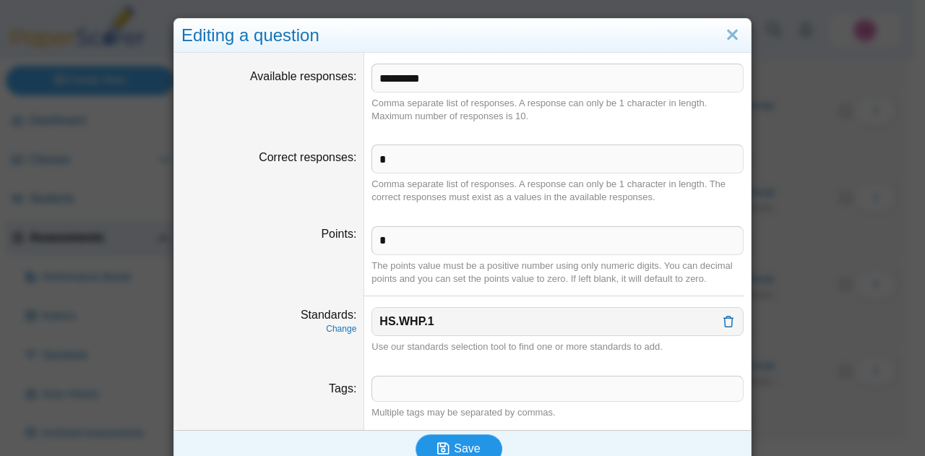
click at [483, 437] on button "Save" at bounding box center [459, 448] width 87 height 29
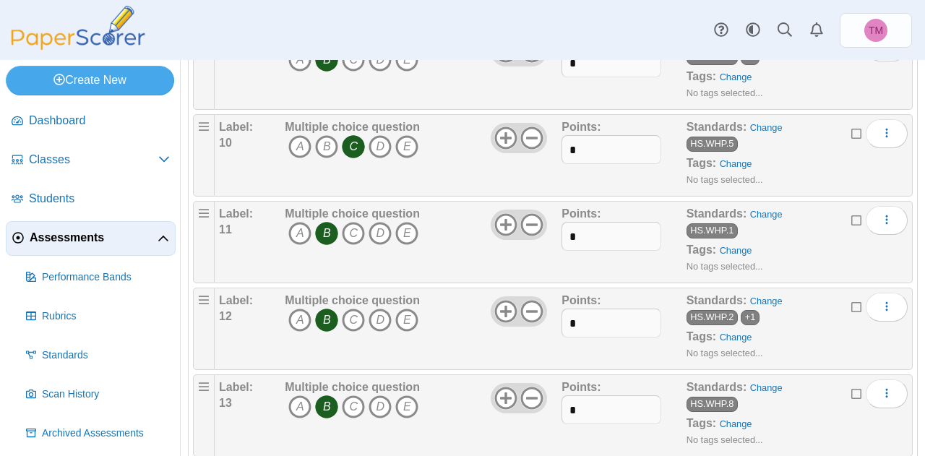
scroll to position [1396, 0]
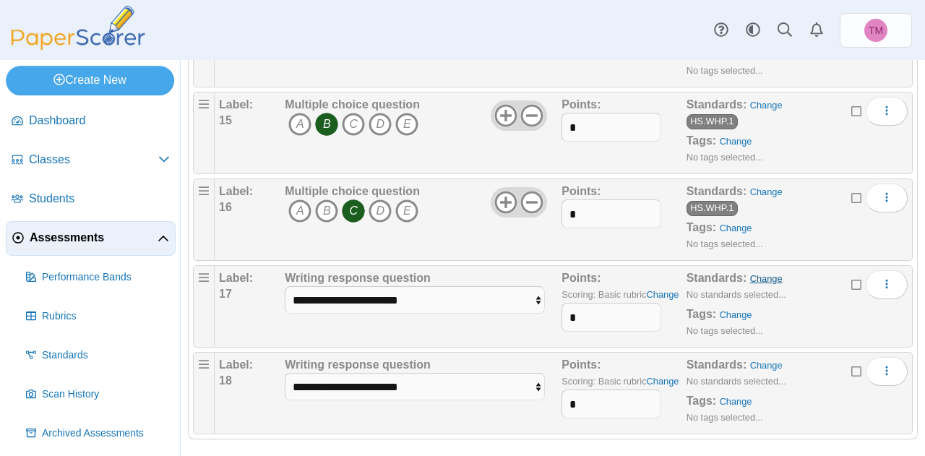
click at [759, 273] on link "Change" at bounding box center [766, 278] width 33 height 11
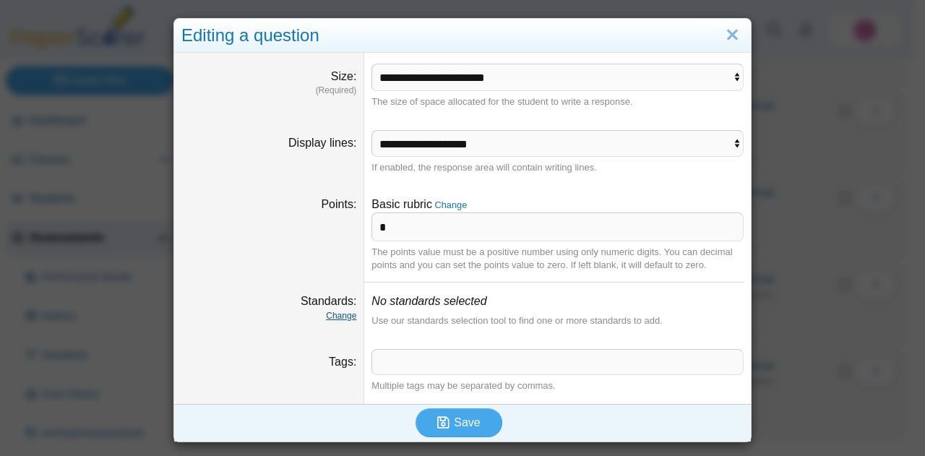
click at [335, 316] on link "Change" at bounding box center [341, 316] width 30 height 10
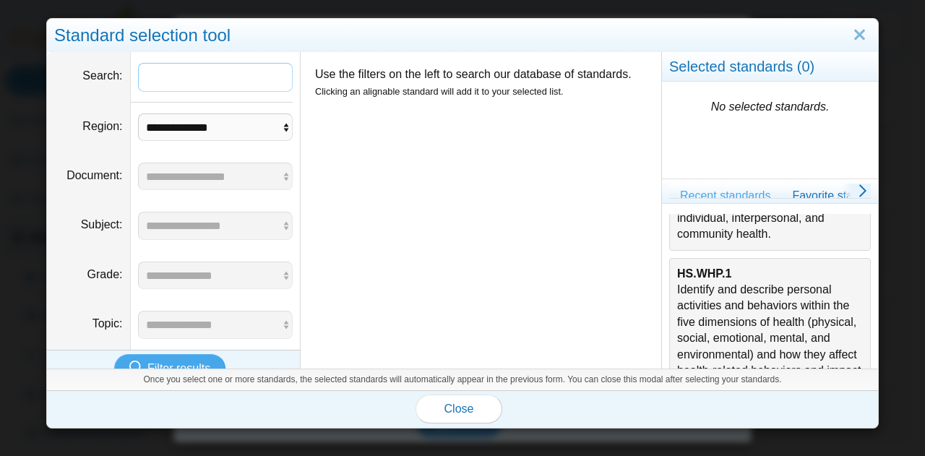
scroll to position [554, 0]
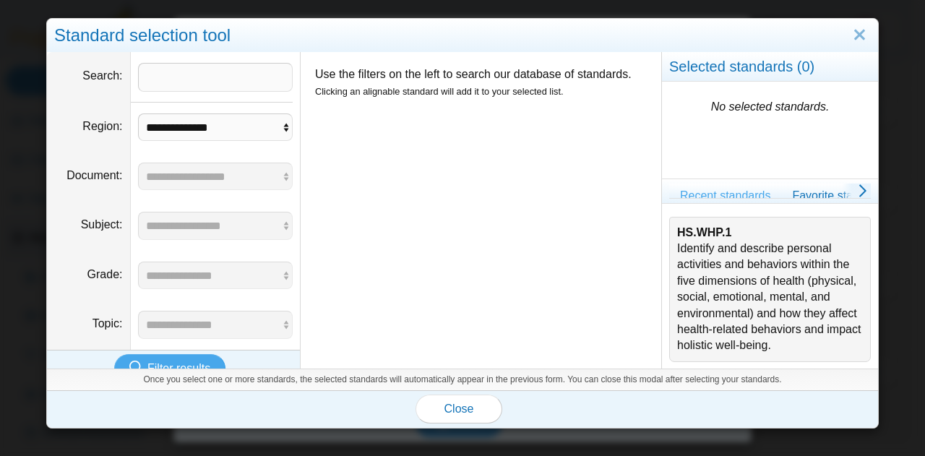
click at [747, 296] on div "HS.WHP.1 Identify and describe personal activities and behaviors within the fiv…" at bounding box center [770, 289] width 186 height 129
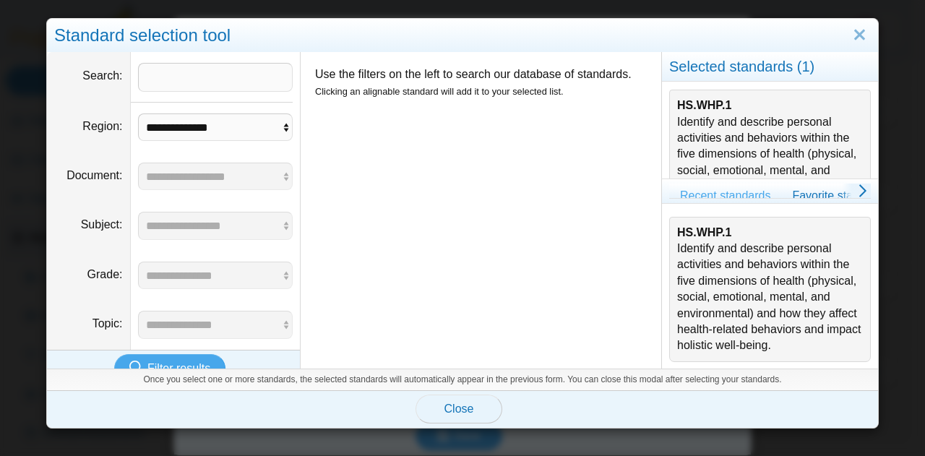
click at [449, 406] on span "Close" at bounding box center [459, 409] width 30 height 12
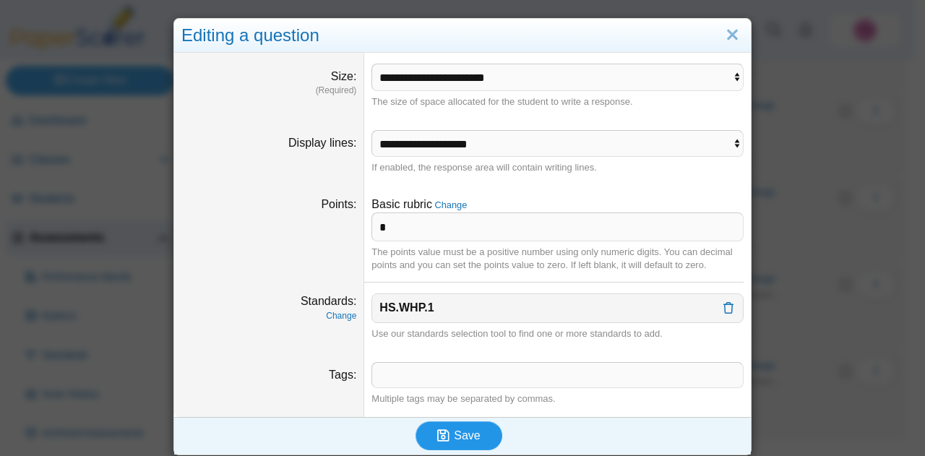
click at [473, 431] on span "Save" at bounding box center [467, 435] width 26 height 12
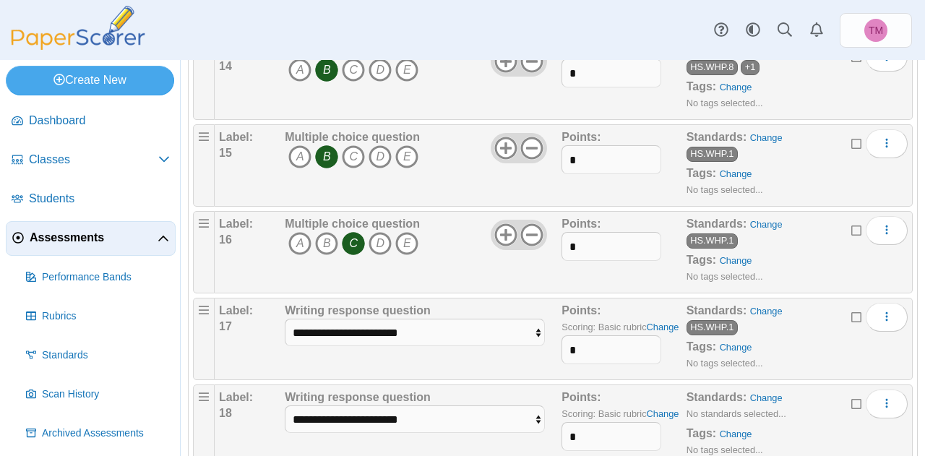
scroll to position [1396, 0]
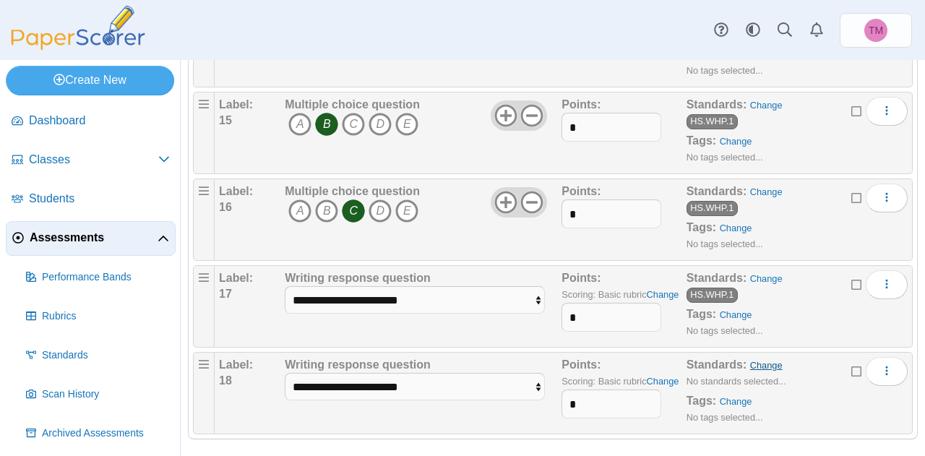
click at [754, 360] on link "Change" at bounding box center [766, 365] width 33 height 11
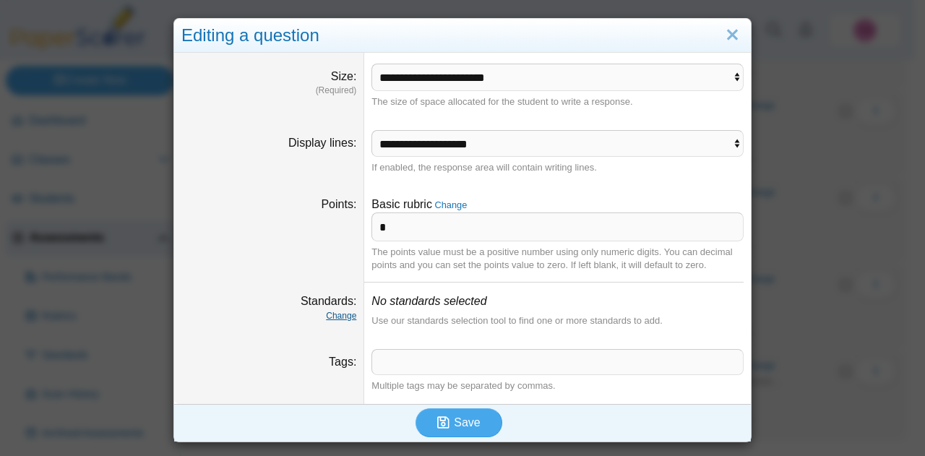
click at [333, 317] on link "Change" at bounding box center [341, 316] width 30 height 10
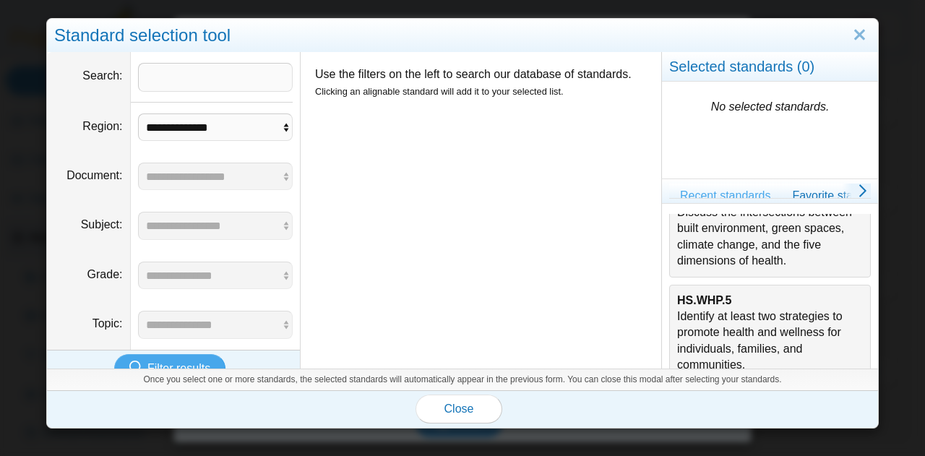
click at [767, 345] on div "HS.WHP.5 Identify at least two strategies to promote health and wellness for in…" at bounding box center [770, 333] width 186 height 81
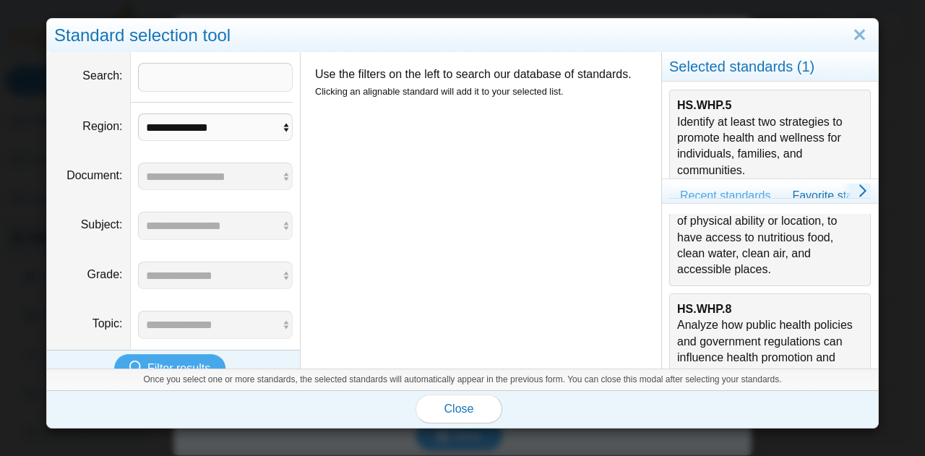
scroll to position [121, 0]
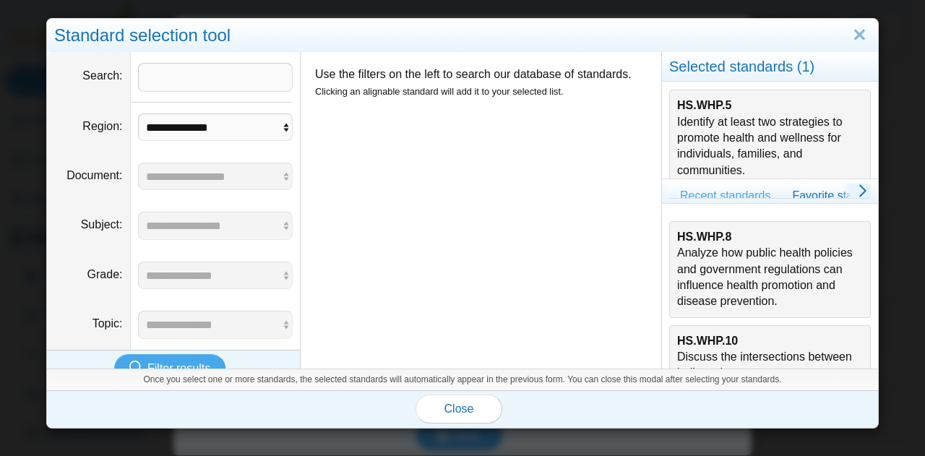
click at [760, 339] on div "HS.WHP.10 Discuss the intersections between built environment, green spaces, cl…" at bounding box center [770, 373] width 186 height 81
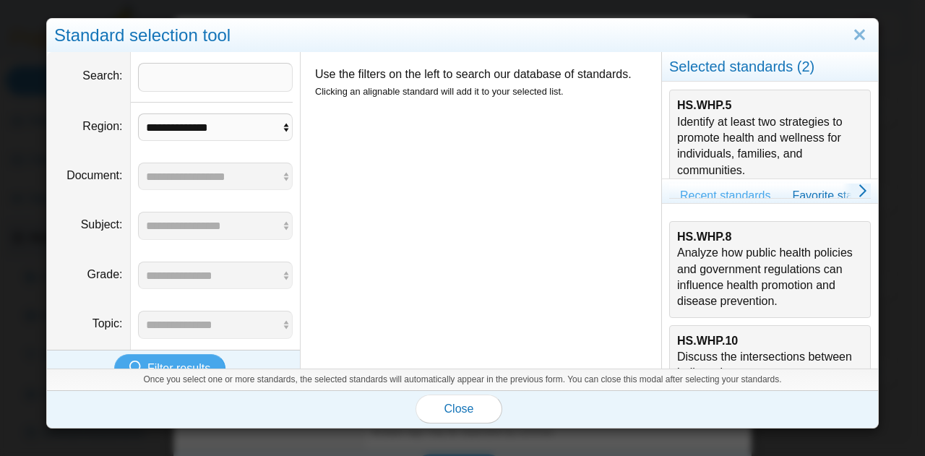
scroll to position [0, 0]
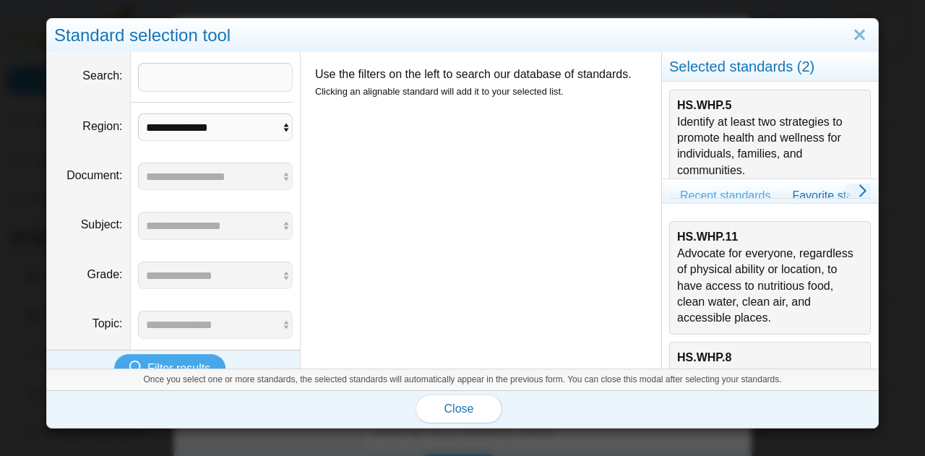
click at [747, 265] on div "HS.WHP.11 Advocate for everyone, regardless of physical ability or location, to…" at bounding box center [770, 277] width 186 height 97
click at [459, 410] on span "Close" at bounding box center [459, 409] width 30 height 12
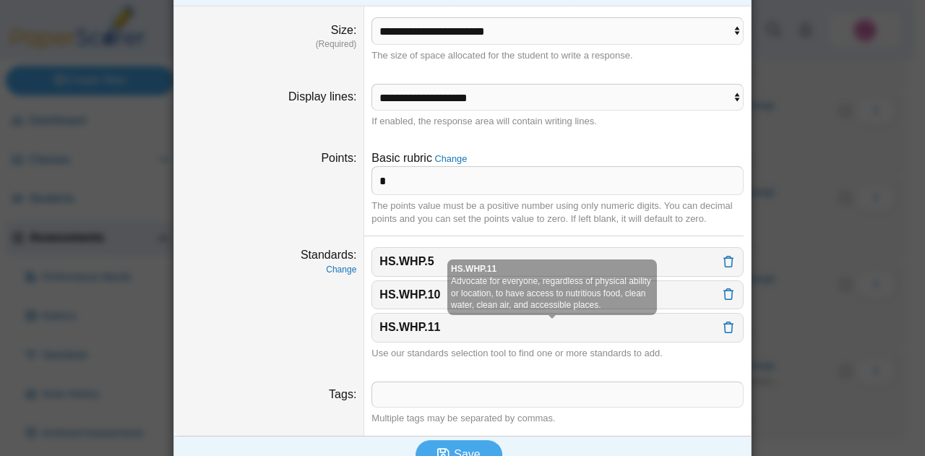
scroll to position [68, 0]
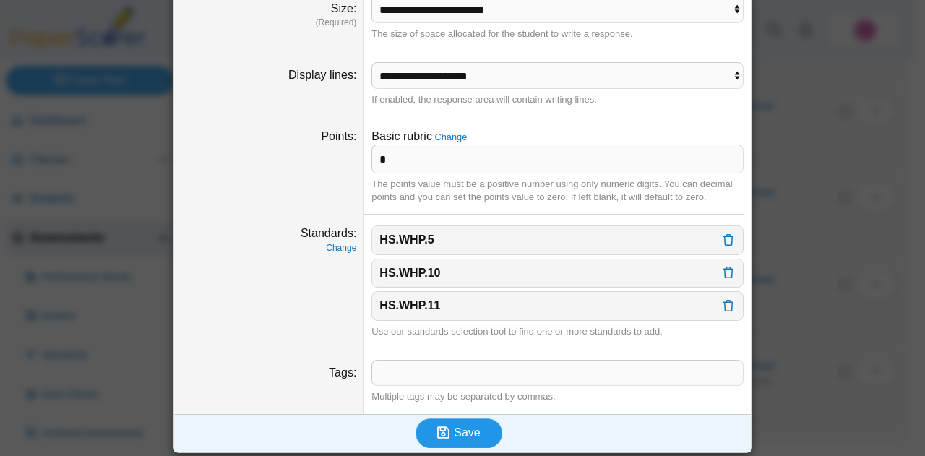
click at [470, 427] on span "Save" at bounding box center [467, 432] width 26 height 12
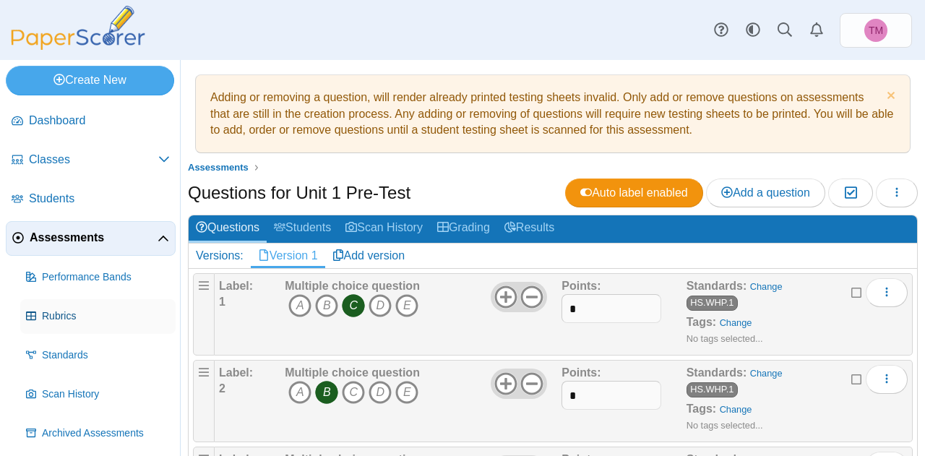
click at [62, 309] on span "Rubrics" at bounding box center [106, 316] width 128 height 14
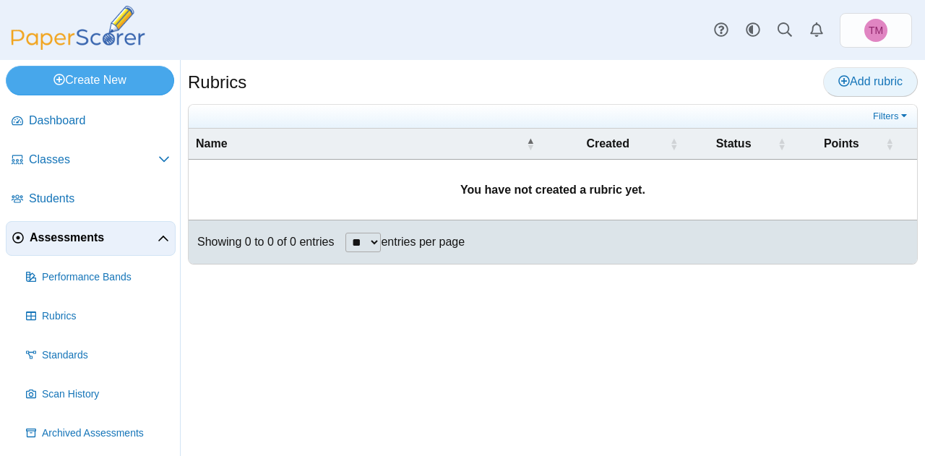
click at [854, 79] on span "Add rubric" at bounding box center [870, 81] width 64 height 12
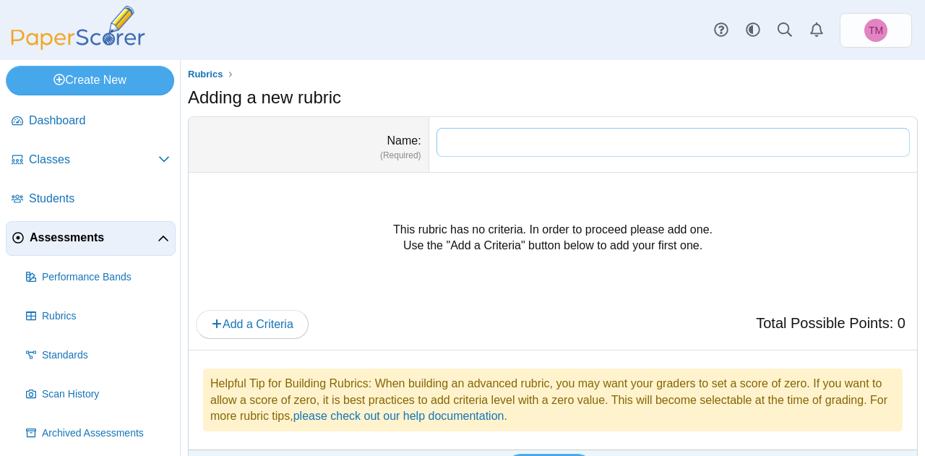
click at [471, 137] on input "Name" at bounding box center [673, 142] width 473 height 29
paste input "**********"
type input "**********"
click at [235, 320] on span "Add a Criteria" at bounding box center [252, 324] width 82 height 12
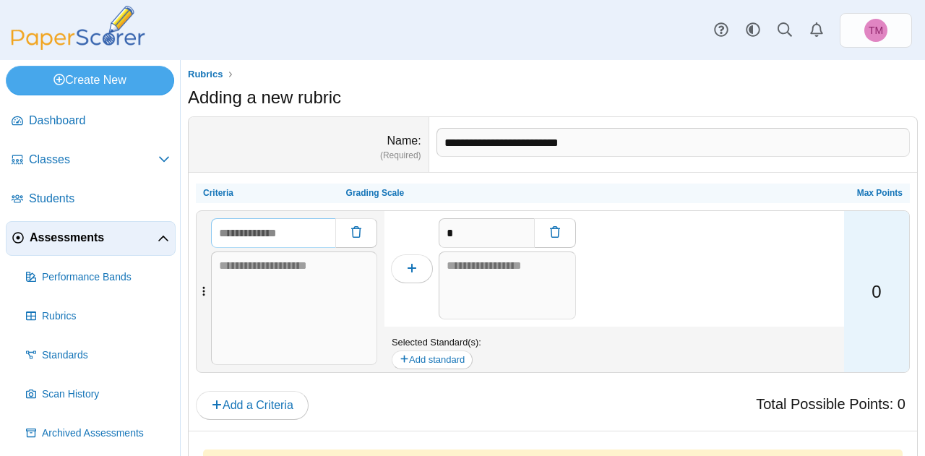
click at [281, 235] on input "text" at bounding box center [273, 232] width 124 height 29
click at [454, 227] on input "*" at bounding box center [486, 232] width 95 height 29
click at [460, 275] on textarea at bounding box center [507, 286] width 137 height 69
click at [406, 194] on th "Grading Scale" at bounding box center [589, 194] width 500 height 20
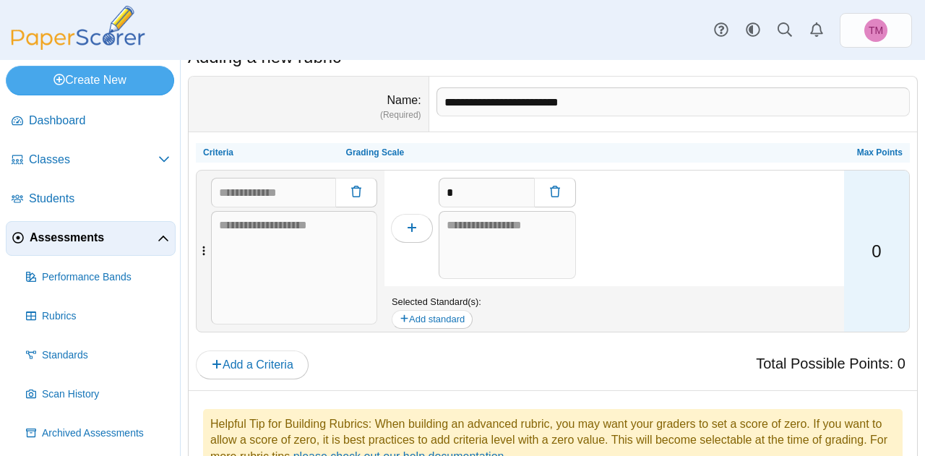
scroll to position [72, 0]
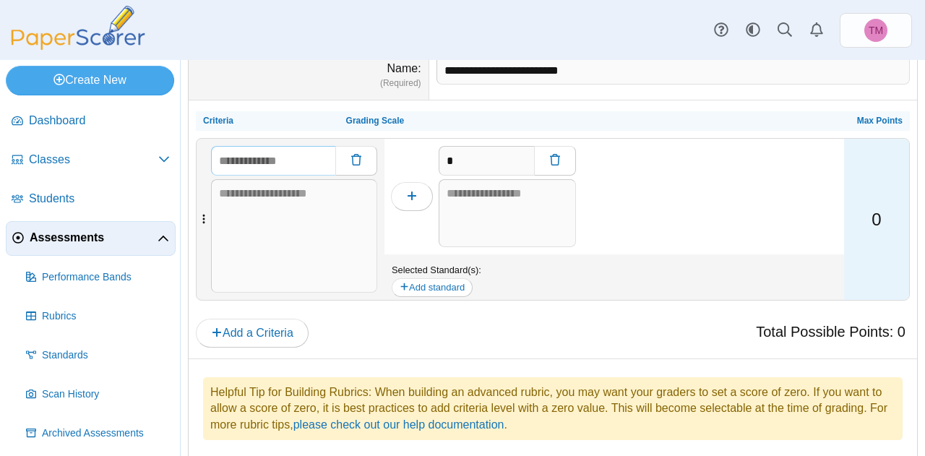
click at [237, 163] on input "text" at bounding box center [273, 160] width 124 height 29
click at [415, 192] on icon "button" at bounding box center [412, 196] width 12 height 12
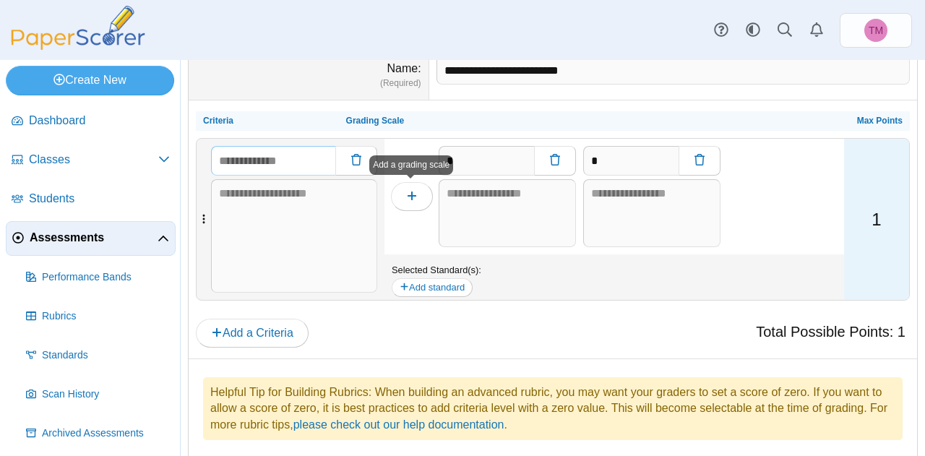
click at [290, 164] on input "text" at bounding box center [273, 160] width 124 height 29
click at [419, 195] on button "button" at bounding box center [412, 196] width 42 height 29
type input "*"
click at [414, 197] on span "button" at bounding box center [412, 196] width 12 height 12
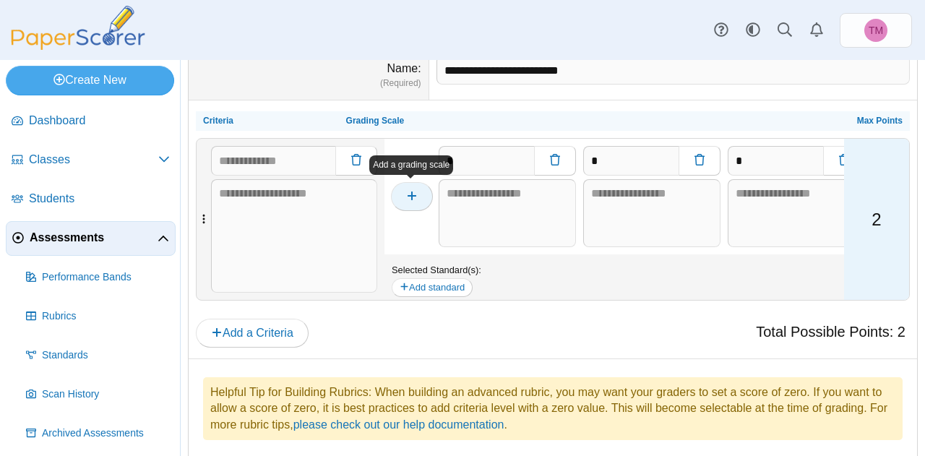
type input "*"
click at [404, 198] on button "button" at bounding box center [412, 196] width 42 height 29
type input "*"
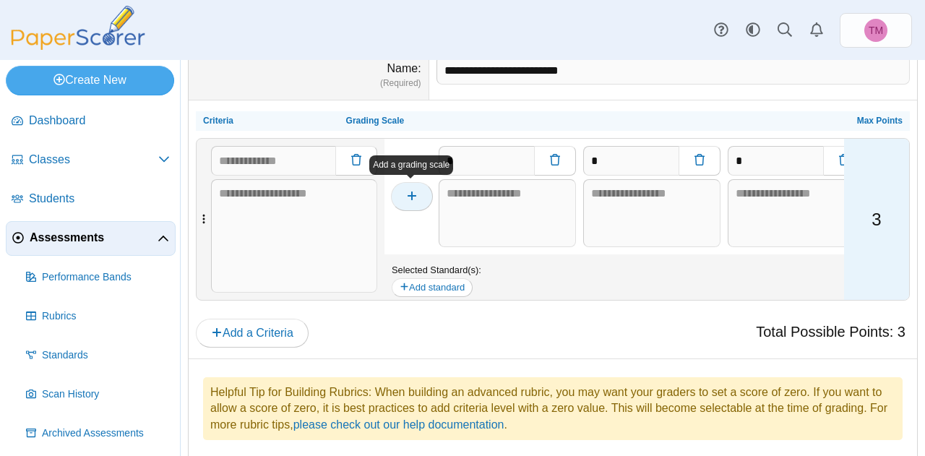
type input "*"
click at [483, 192] on textarea at bounding box center [507, 213] width 137 height 69
paste textarea "**********"
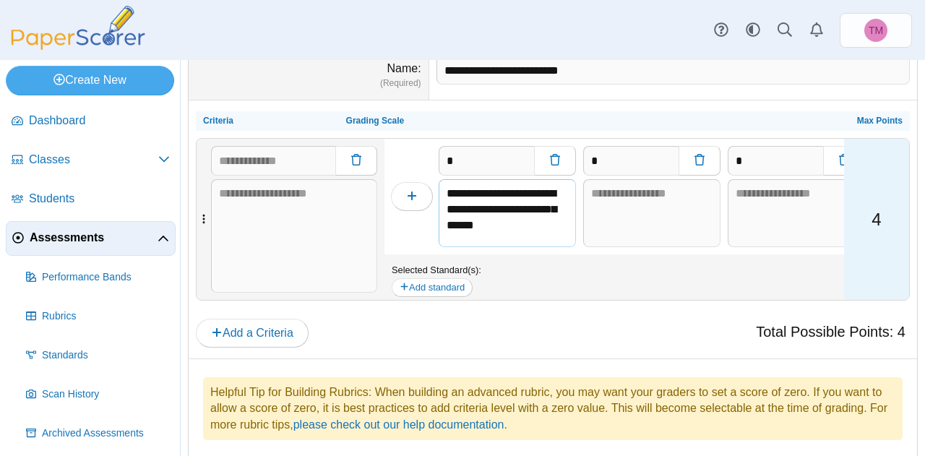
scroll to position [191, 0]
type textarea "**********"
click at [619, 186] on textarea at bounding box center [651, 213] width 137 height 69
paste textarea "**********"
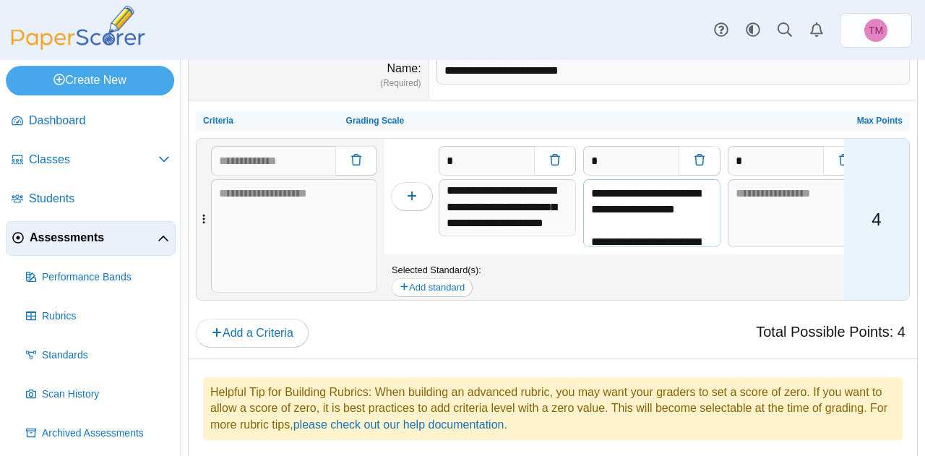
scroll to position [126, 0]
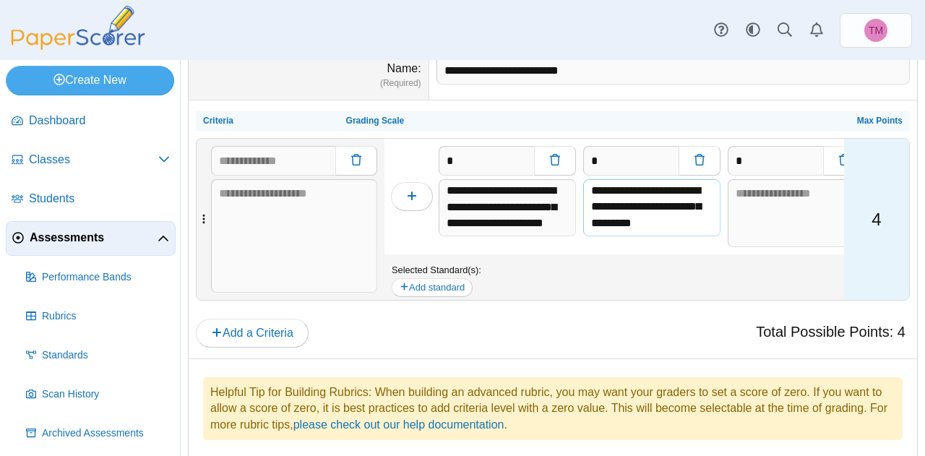
type textarea "**********"
click at [760, 203] on textarea at bounding box center [796, 213] width 137 height 69
paste textarea "**********"
type textarea "**********"
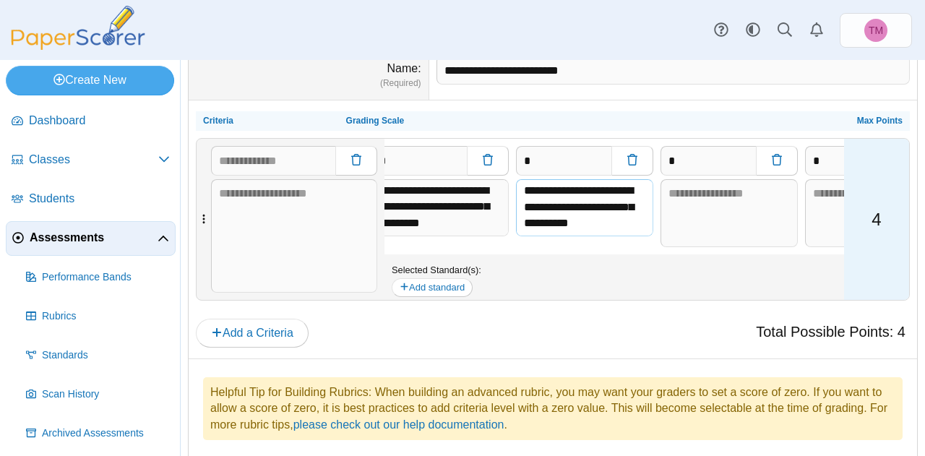
scroll to position [0, 236]
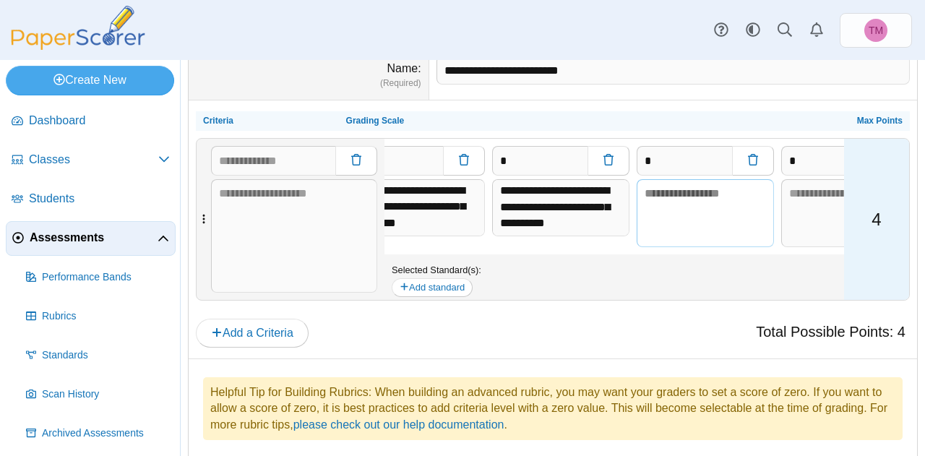
click at [674, 196] on textarea at bounding box center [705, 213] width 137 height 69
paste textarea "**********"
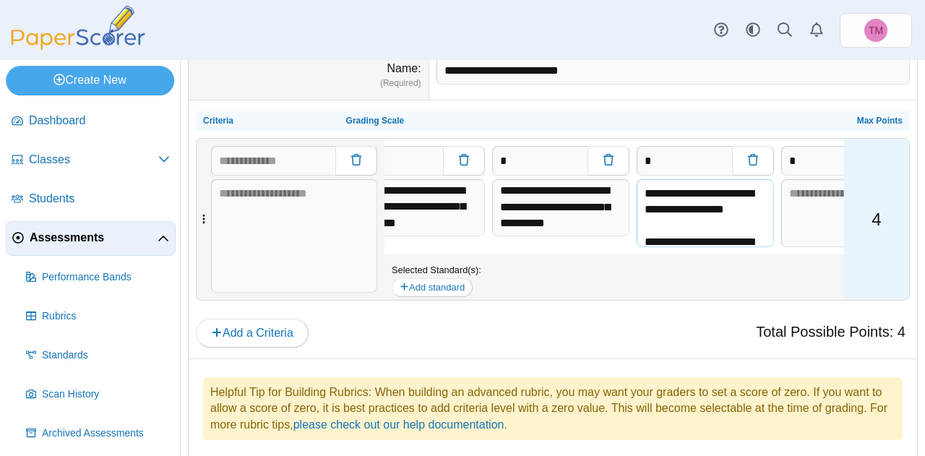
scroll to position [94, 0]
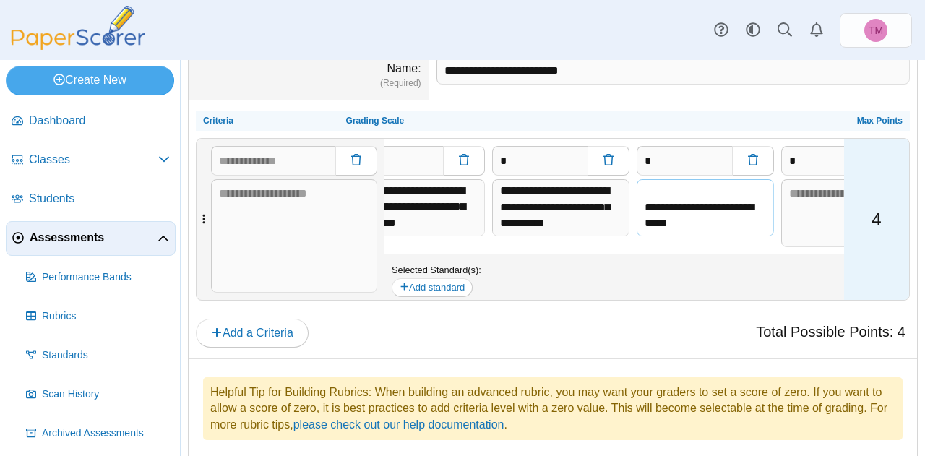
type textarea "**********"
click at [805, 195] on textarea at bounding box center [849, 213] width 137 height 69
paste textarea "**********"
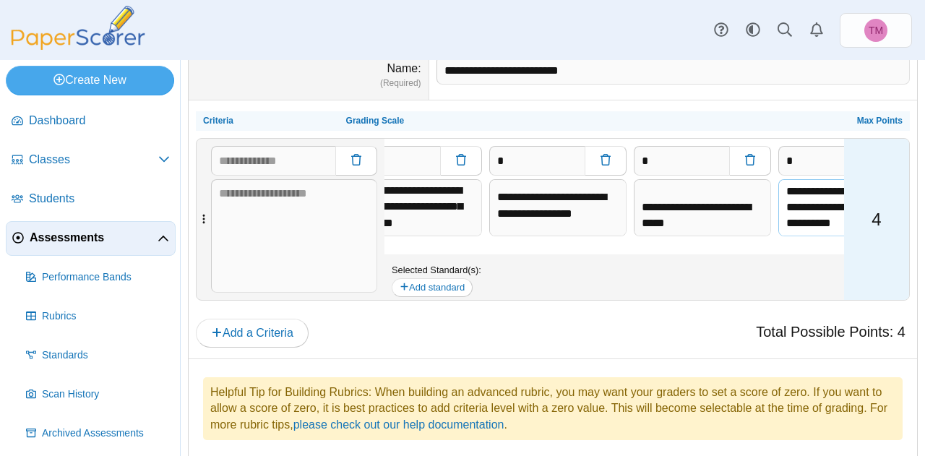
scroll to position [0, 0]
type textarea "**********"
click at [254, 166] on input "text" at bounding box center [273, 160] width 124 height 29
click at [233, 158] on input "text" at bounding box center [273, 160] width 124 height 29
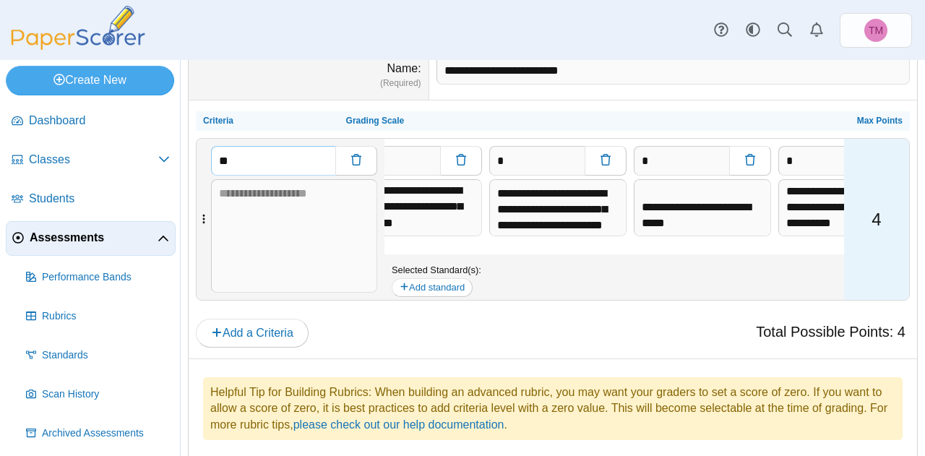
type input "*"
click at [237, 185] on textarea at bounding box center [294, 236] width 166 height 114
click at [285, 165] on input "**********" at bounding box center [273, 160] width 124 height 29
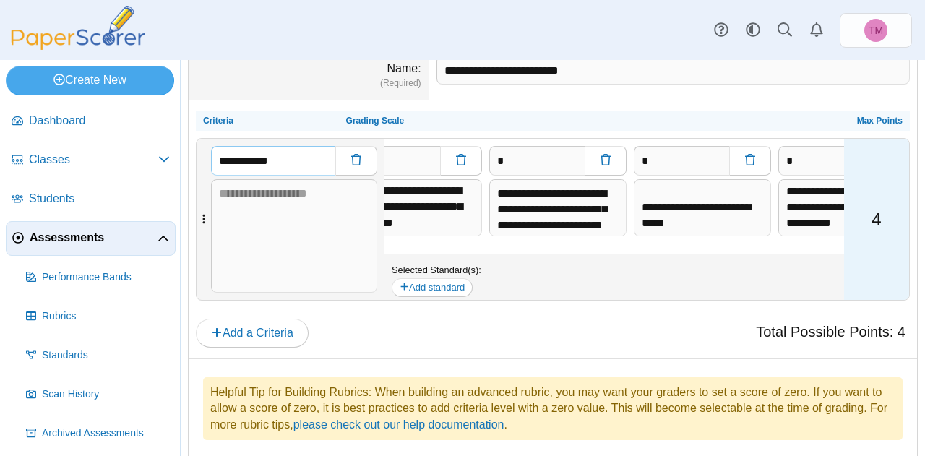
paste input "*********"
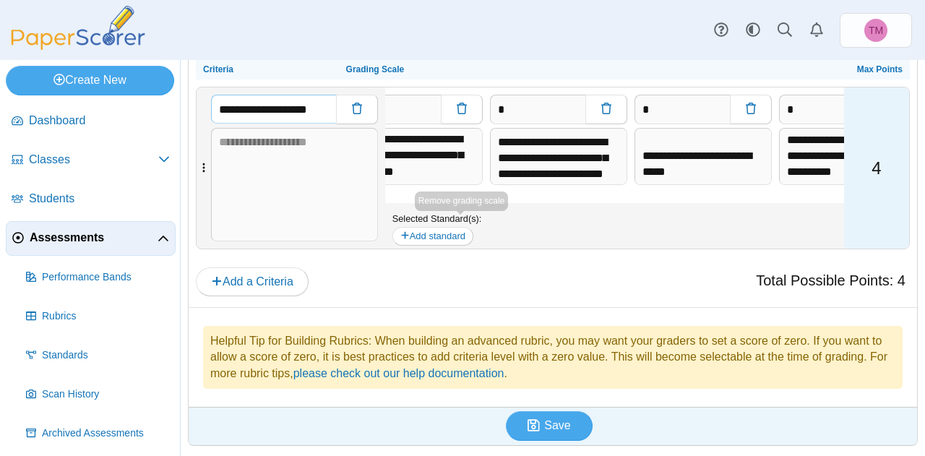
scroll to position [124, 0]
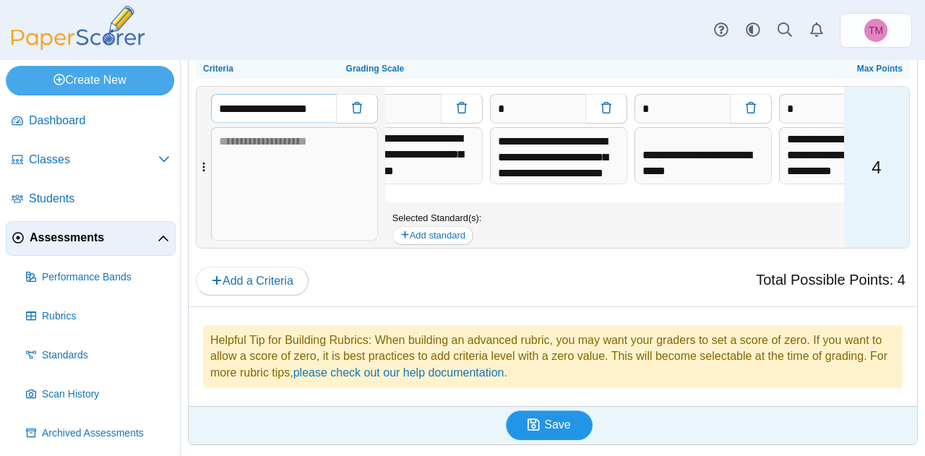
type input "**********"
click at [564, 428] on span "Save" at bounding box center [557, 424] width 26 height 12
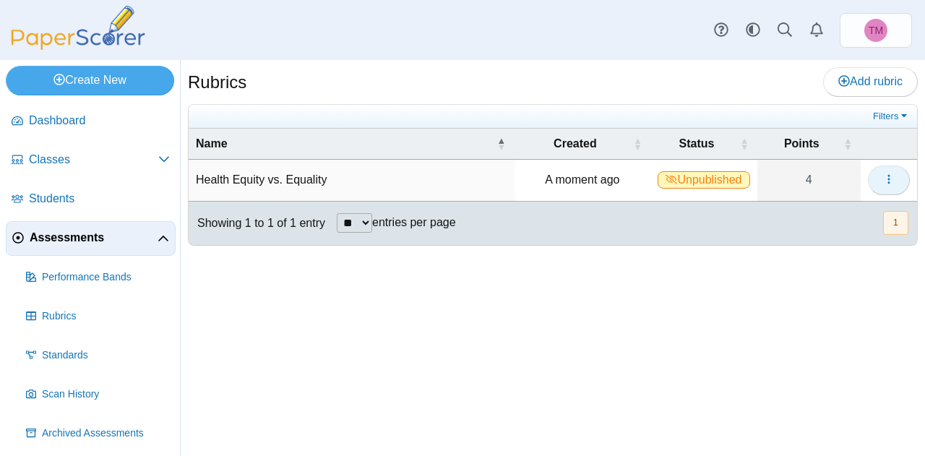
click at [869, 171] on td "Loading…" at bounding box center [889, 180] width 56 height 41
click at [877, 173] on button "button" at bounding box center [889, 180] width 42 height 29
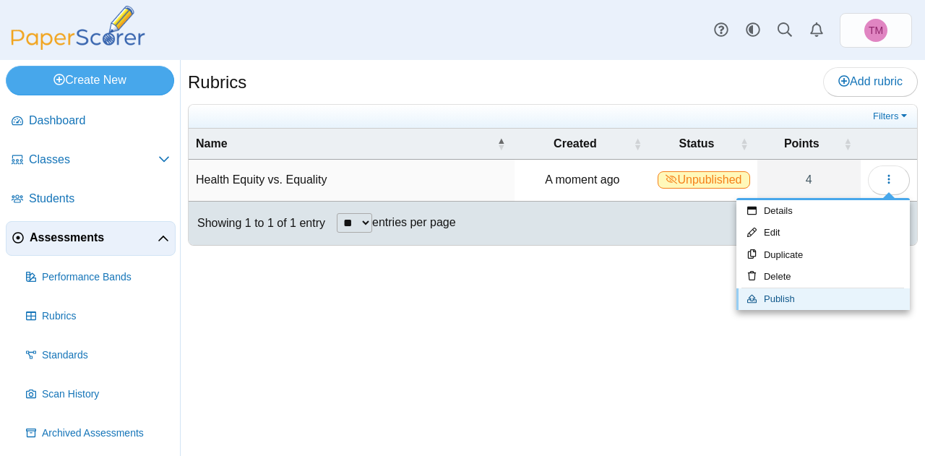
click at [770, 293] on link "Publish" at bounding box center [822, 299] width 173 height 22
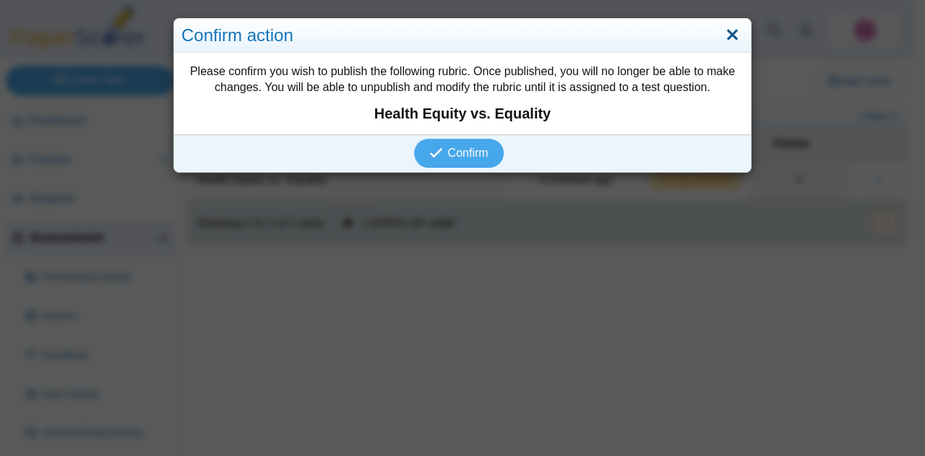
click at [724, 33] on link "Close" at bounding box center [732, 35] width 22 height 25
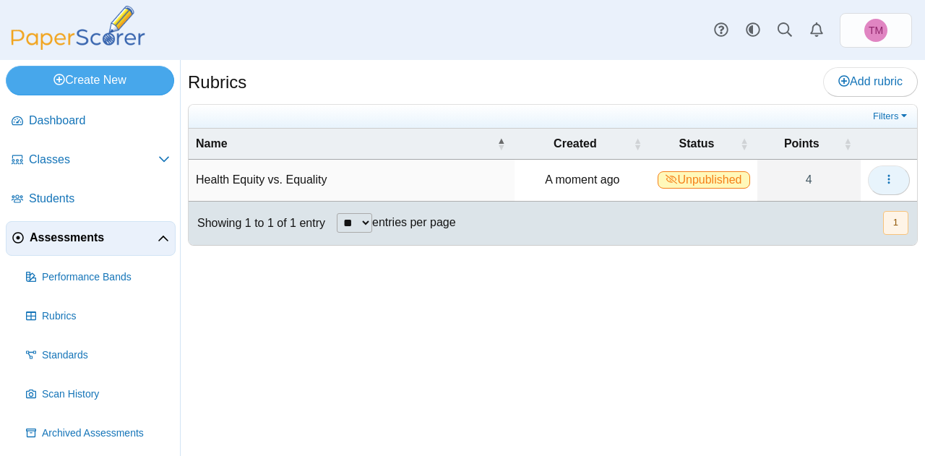
click at [877, 173] on button "button" at bounding box center [889, 180] width 42 height 29
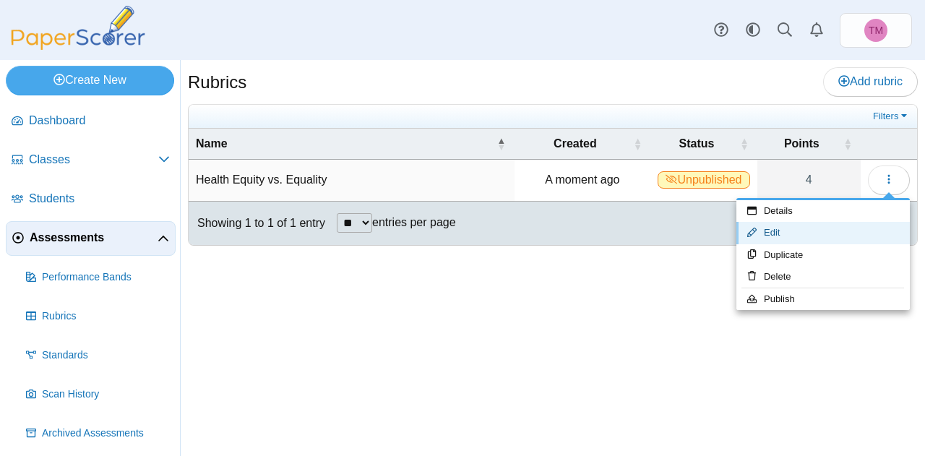
click at [785, 235] on link "Edit" at bounding box center [822, 233] width 173 height 22
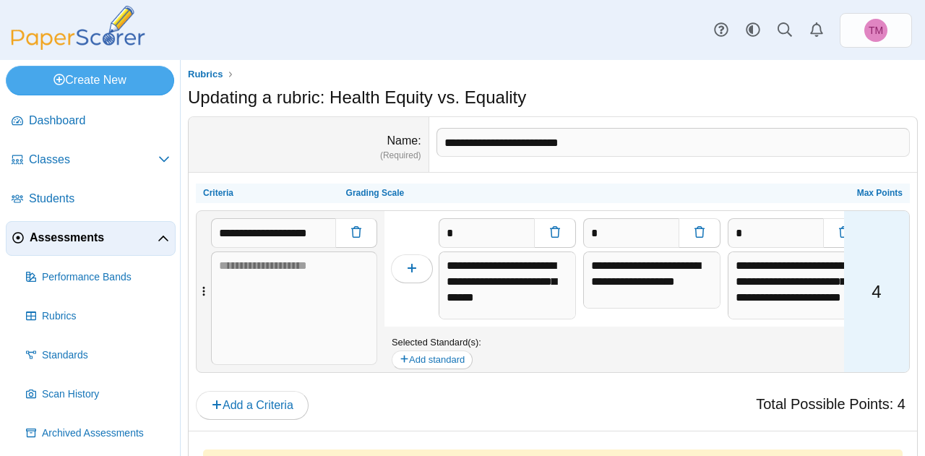
scroll to position [124, 0]
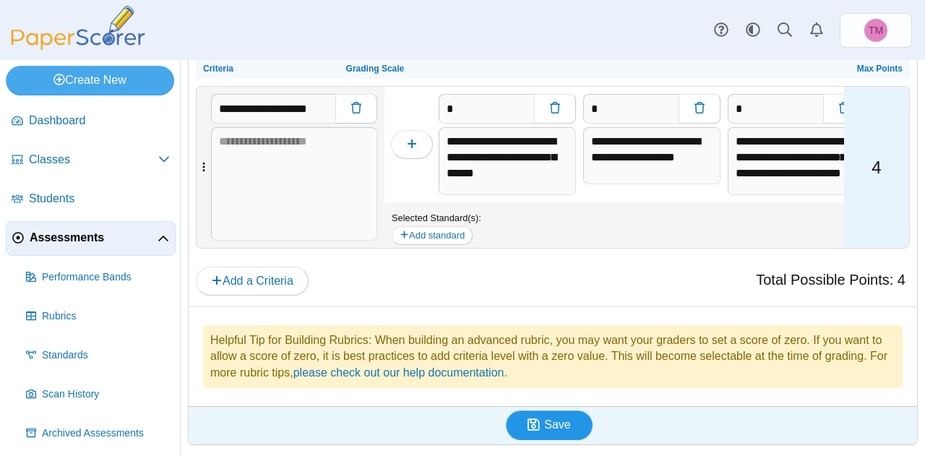
click at [554, 423] on span "Save" at bounding box center [557, 424] width 26 height 12
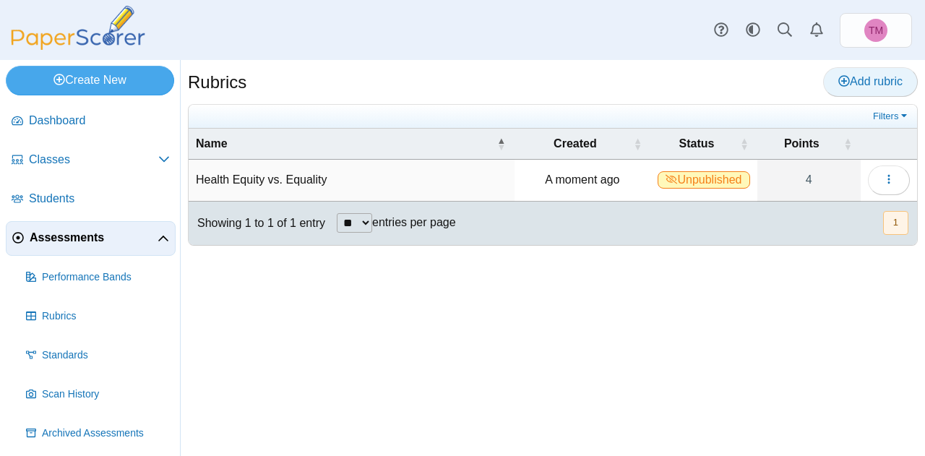
click at [859, 79] on span "Add rubric" at bounding box center [870, 81] width 64 height 12
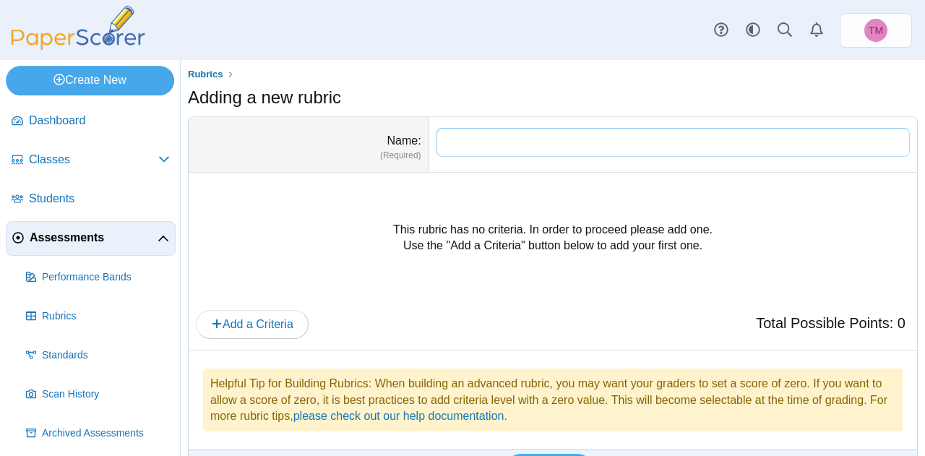
click at [457, 139] on input "Name" at bounding box center [673, 142] width 473 height 29
paste input "**********"
type input "**********"
click at [217, 325] on icon "button" at bounding box center [217, 324] width 12 height 12
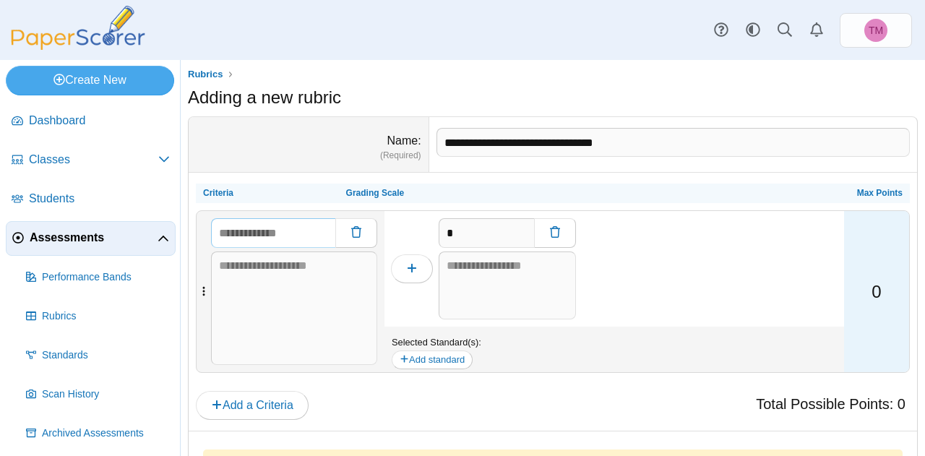
click at [275, 231] on input "text" at bounding box center [273, 232] width 124 height 29
paste input "**********"
type input "**********"
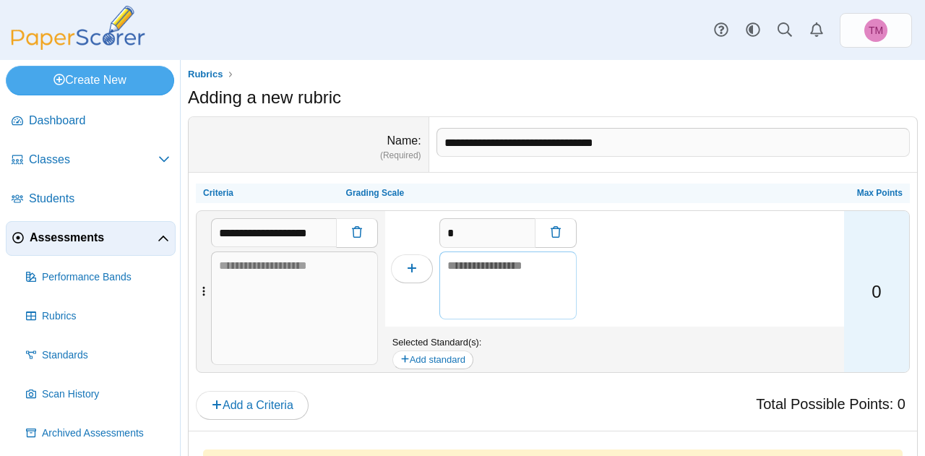
click at [513, 267] on textarea at bounding box center [507, 286] width 137 height 69
paste textarea "**********"
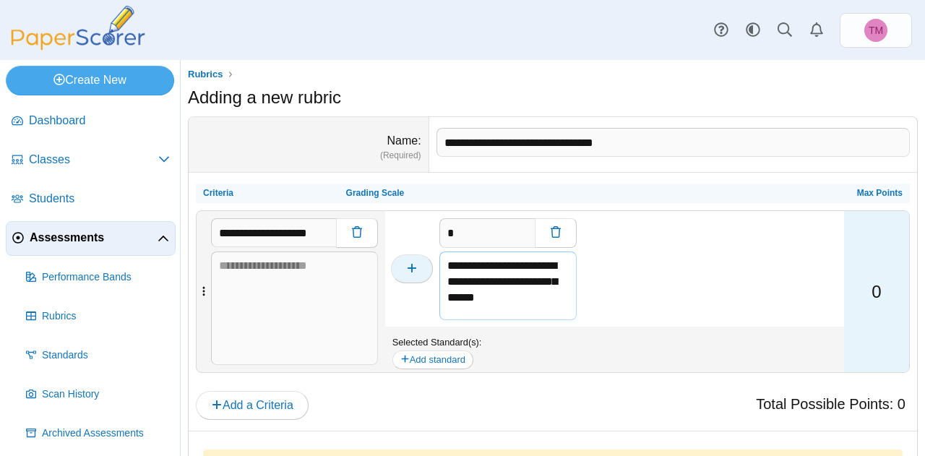
type textarea "**********"
click at [416, 273] on span "button" at bounding box center [412, 268] width 12 height 12
type input "*"
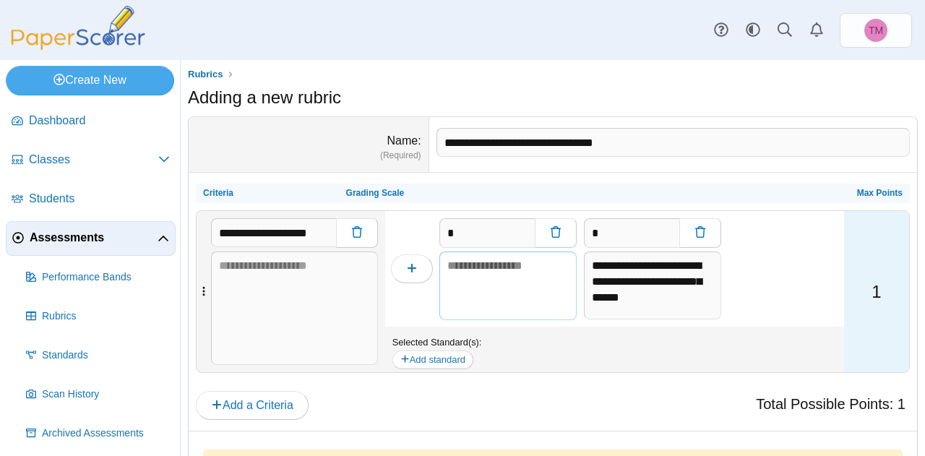
click at [463, 261] on textarea at bounding box center [507, 286] width 137 height 69
paste textarea "**********"
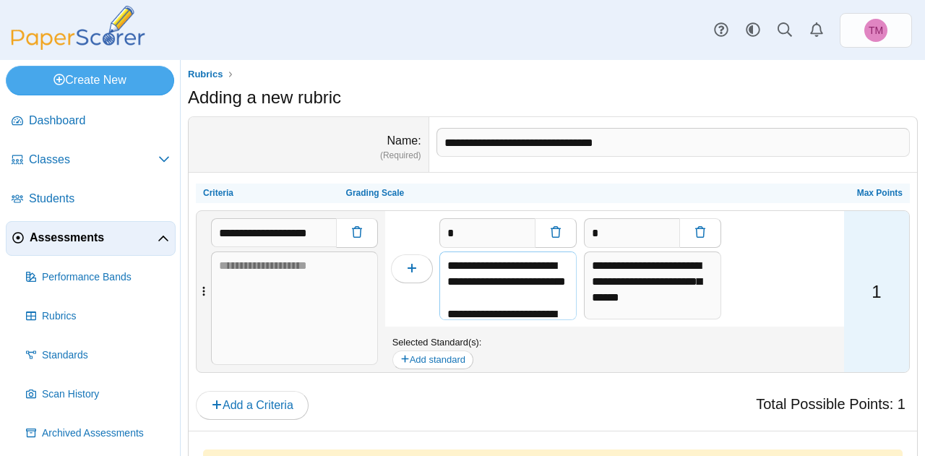
scroll to position [99, 0]
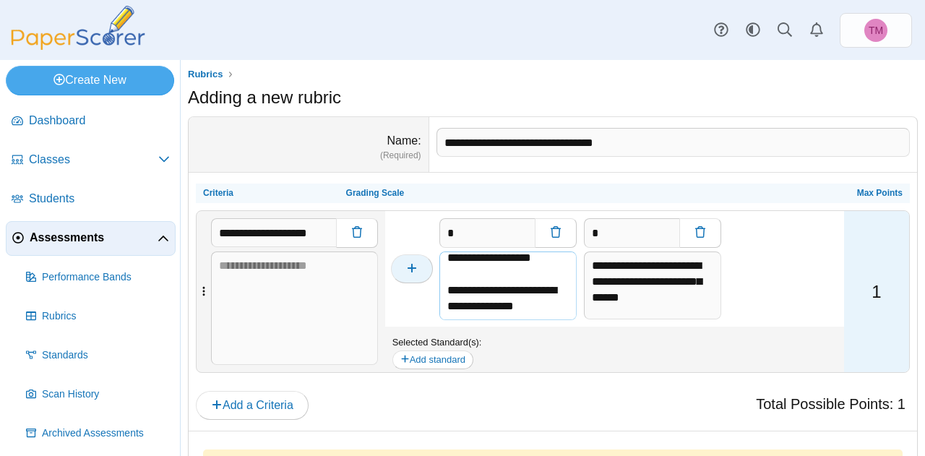
type textarea "**********"
click at [415, 271] on icon "button" at bounding box center [412, 268] width 12 height 12
type input "*"
type textarea "**********"
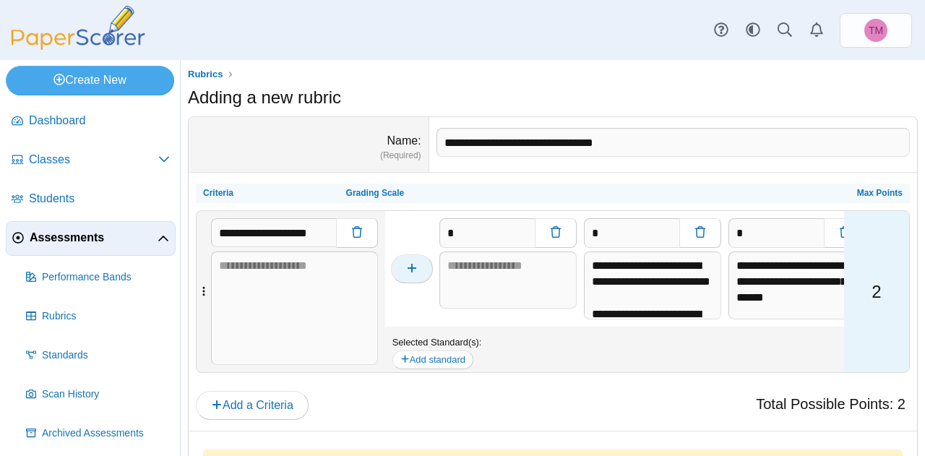
scroll to position [0, 0]
click at [515, 137] on input "**********" at bounding box center [673, 142] width 473 height 29
click at [466, 144] on input "Name" at bounding box center [673, 142] width 473 height 29
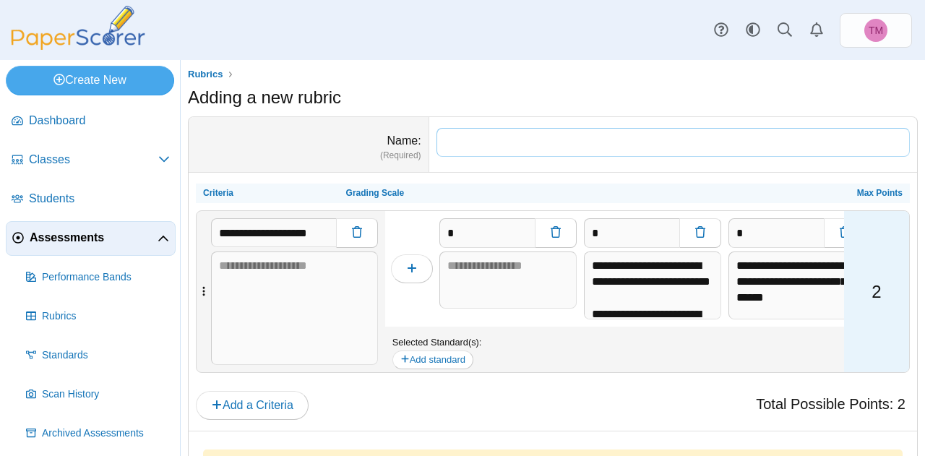
paste input "**********"
type input "**********"
click at [317, 230] on input "**********" at bounding box center [273, 232] width 125 height 29
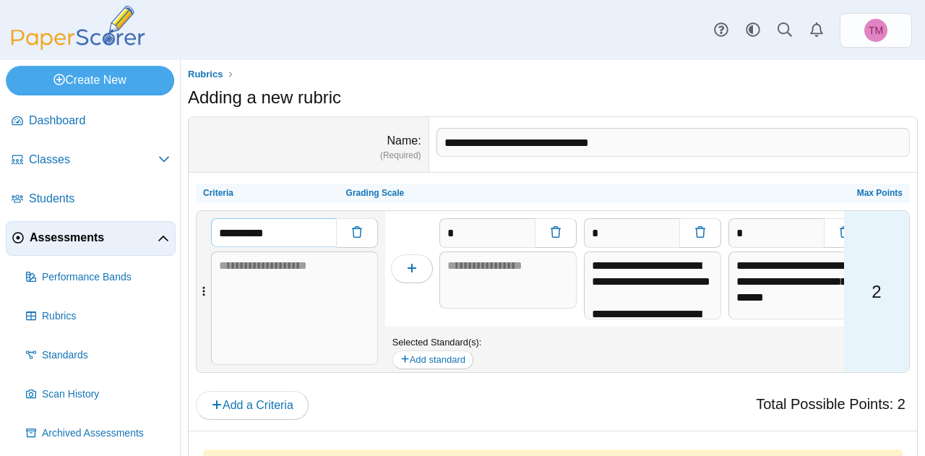
click at [254, 234] on input "*********" at bounding box center [273, 232] width 125 height 29
type input "**********"
click at [770, 262] on textarea "**********" at bounding box center [797, 286] width 137 height 69
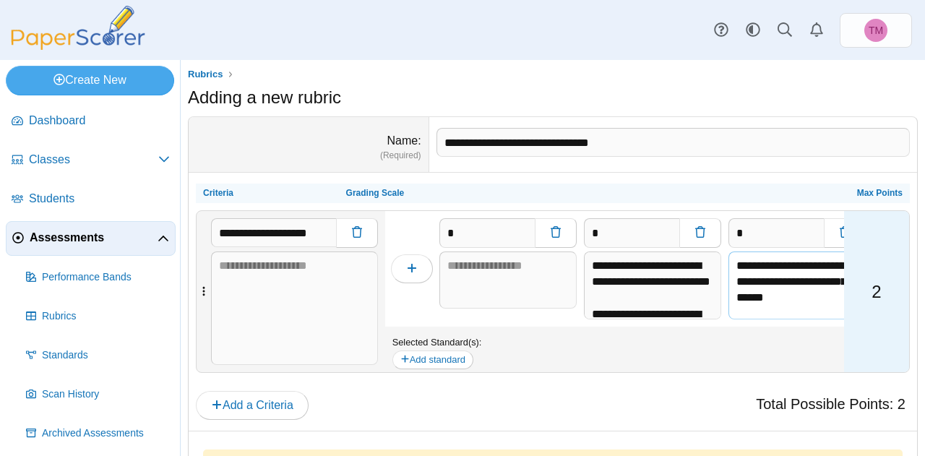
paste textarea
type textarea "**********"
click at [628, 274] on textarea "**********" at bounding box center [652, 286] width 137 height 69
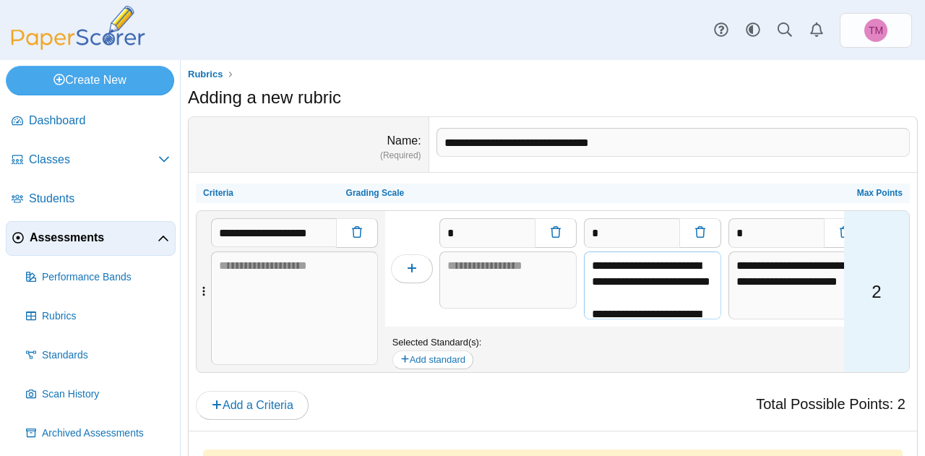
click at [628, 274] on textarea "**********" at bounding box center [652, 286] width 137 height 69
paste textarea "**********"
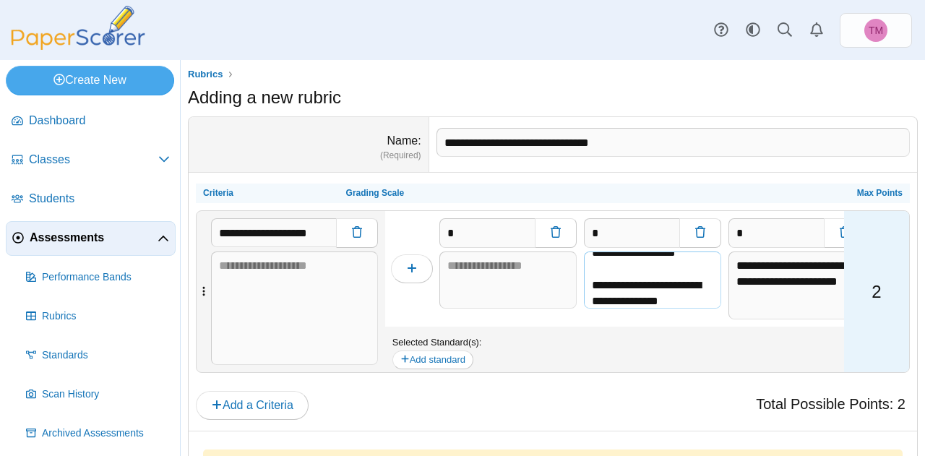
type textarea "**********"
click at [493, 261] on textarea at bounding box center [507, 281] width 137 height 58
paste textarea "**********"
type textarea "**********"
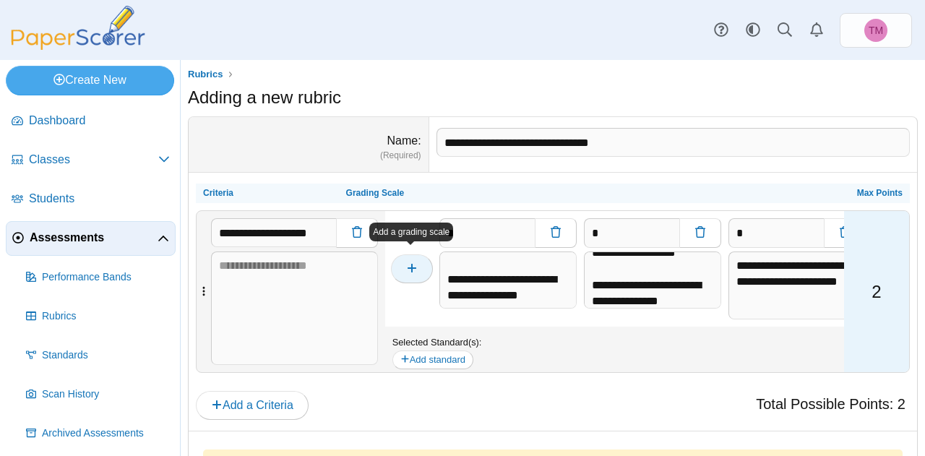
click at [411, 264] on use "button" at bounding box center [412, 268] width 9 height 9
type input "*"
type textarea "**********"
type input "*"
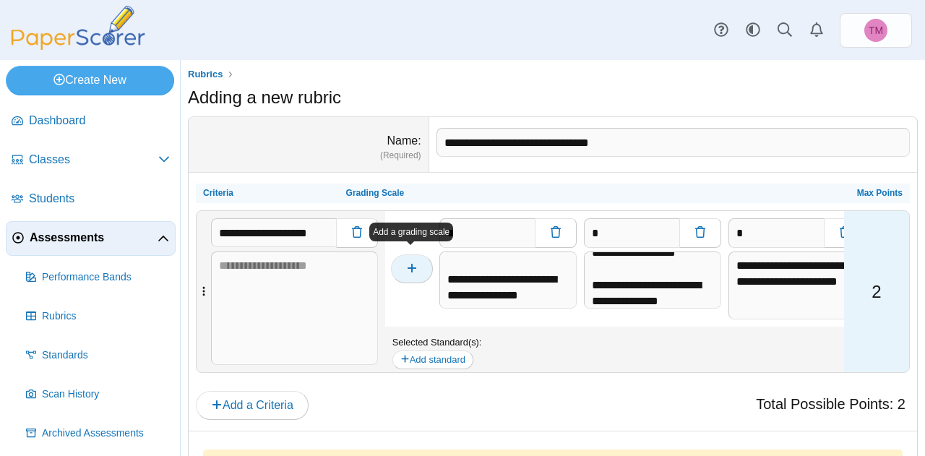
type textarea "**********"
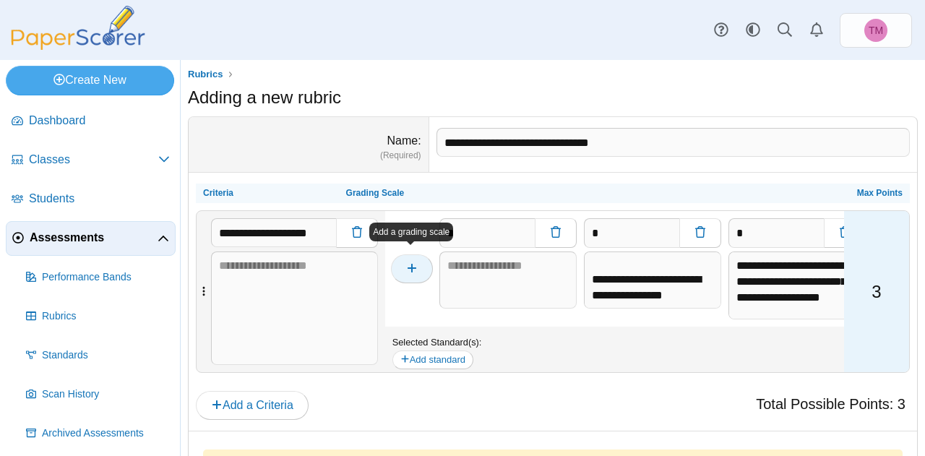
scroll to position [0, 0]
click at [499, 260] on textarea at bounding box center [507, 281] width 137 height 58
paste textarea "**********"
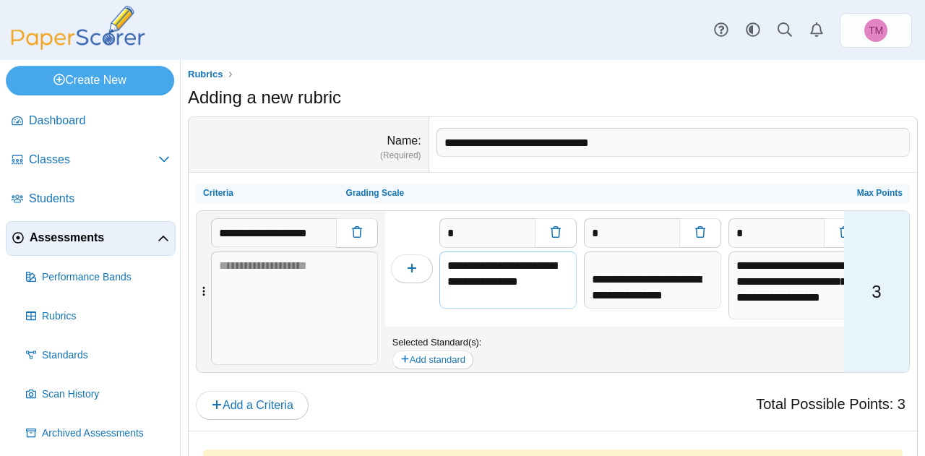
scroll to position [175, 0]
type textarea "**********"
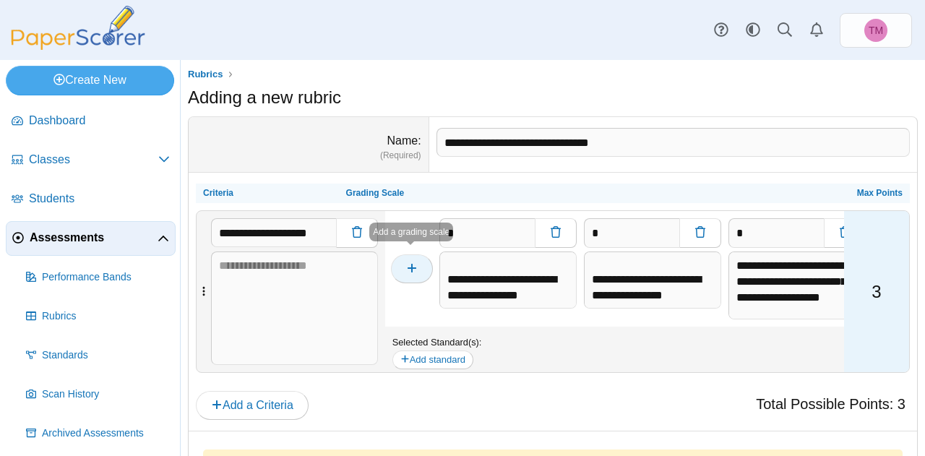
click at [416, 271] on button "button" at bounding box center [412, 268] width 42 height 29
type input "*"
type textarea "**********"
type input "*"
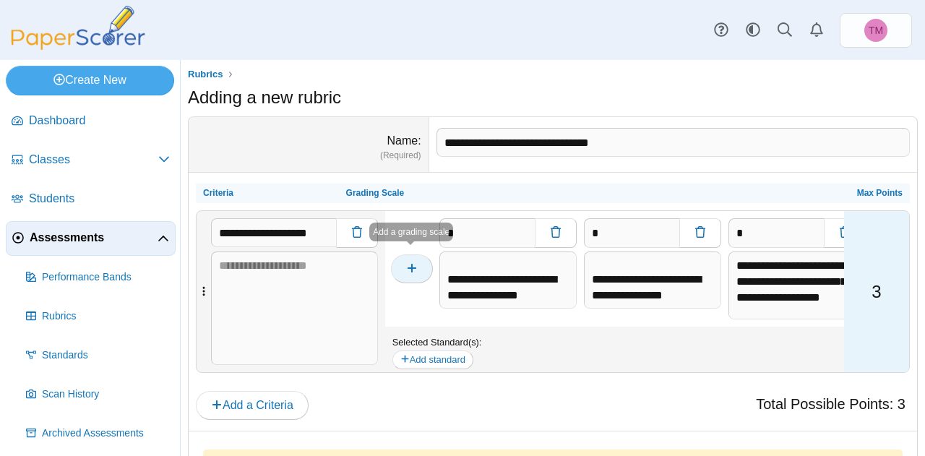
type textarea "**********"
type input "*"
type textarea "**********"
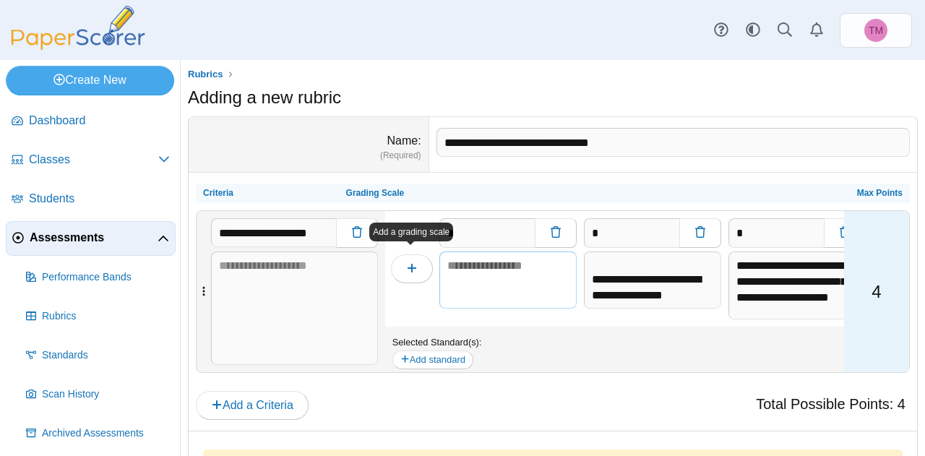
click at [473, 271] on textarea at bounding box center [507, 281] width 137 height 58
paste textarea "**********"
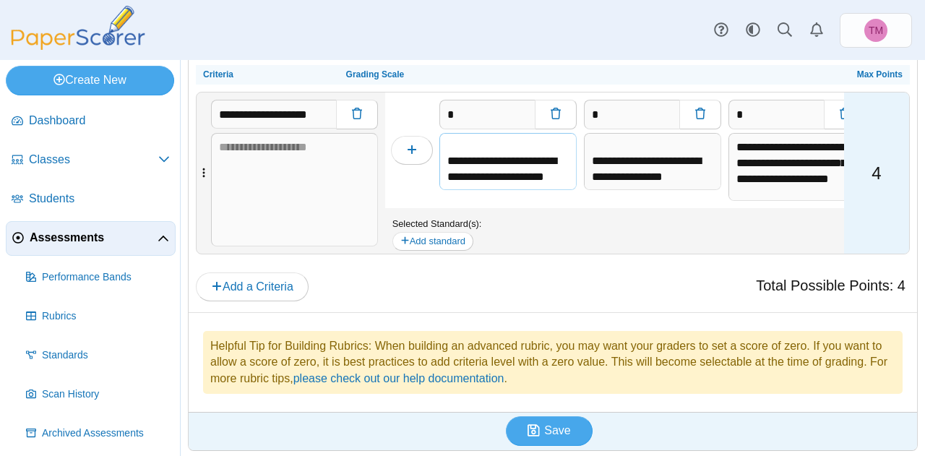
scroll to position [124, 0]
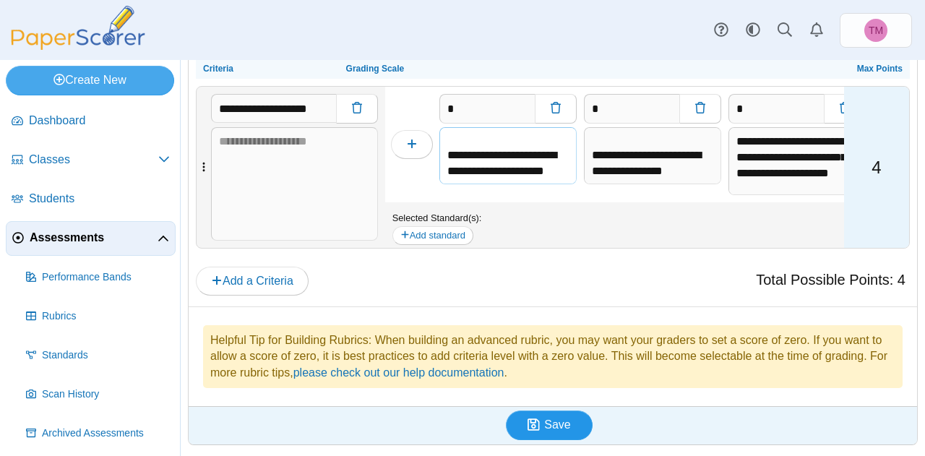
type textarea "**********"
click at [567, 420] on button "Save" at bounding box center [549, 425] width 87 height 29
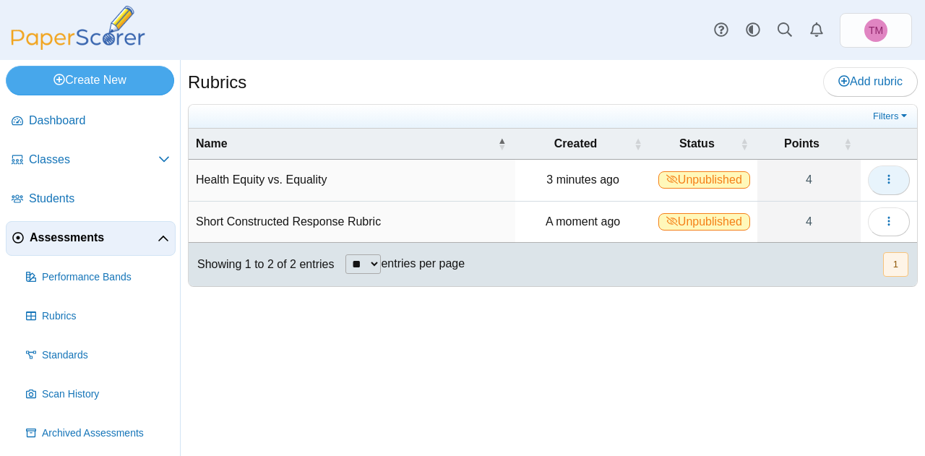
click at [893, 173] on span "button" at bounding box center [889, 179] width 12 height 12
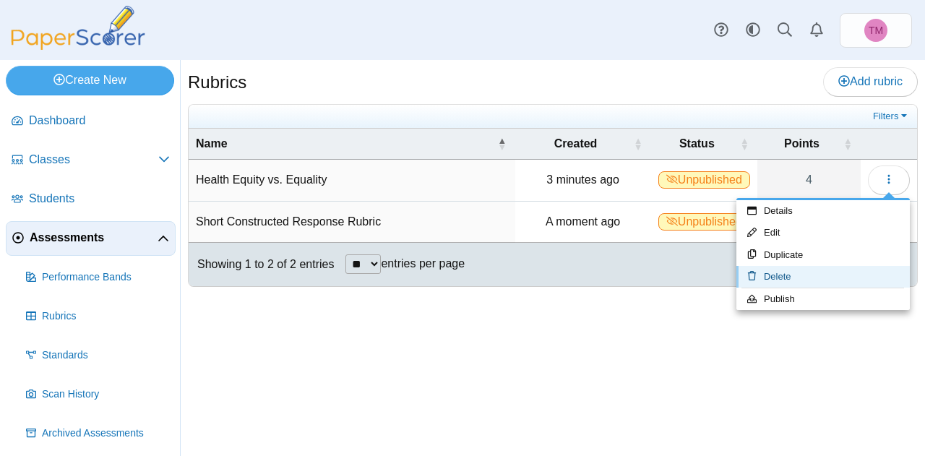
click at [788, 272] on link "Delete" at bounding box center [822, 277] width 173 height 22
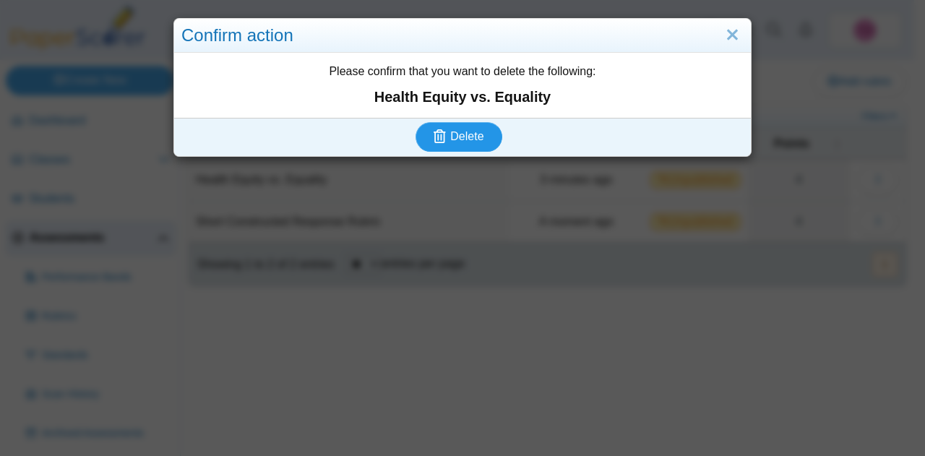
click at [459, 125] on button "Delete" at bounding box center [459, 136] width 87 height 29
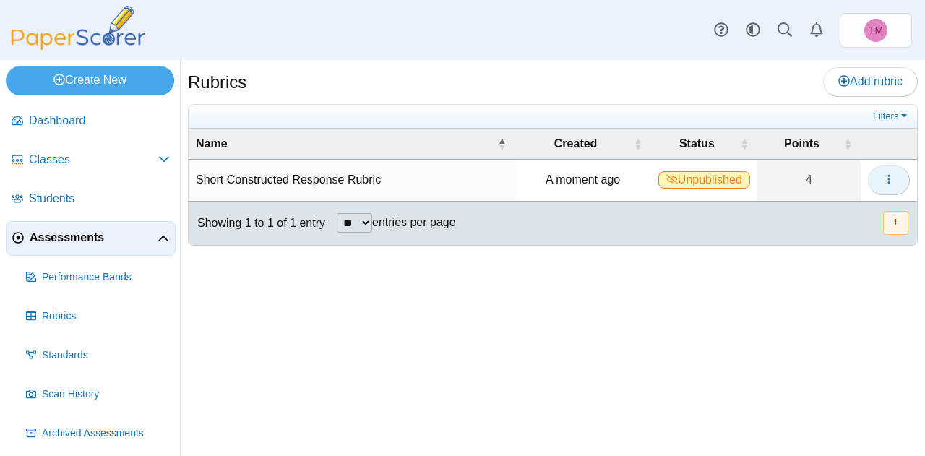
click at [890, 176] on icon "button" at bounding box center [889, 179] width 12 height 12
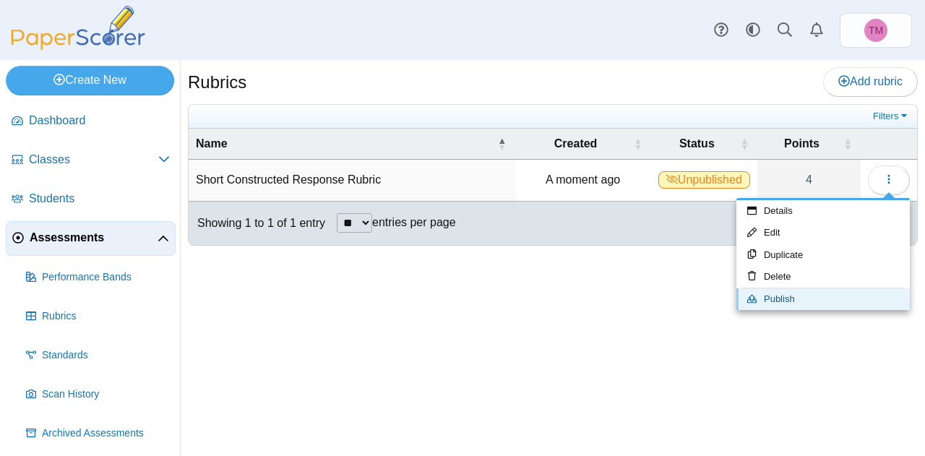
click at [770, 301] on link "Publish" at bounding box center [822, 299] width 173 height 22
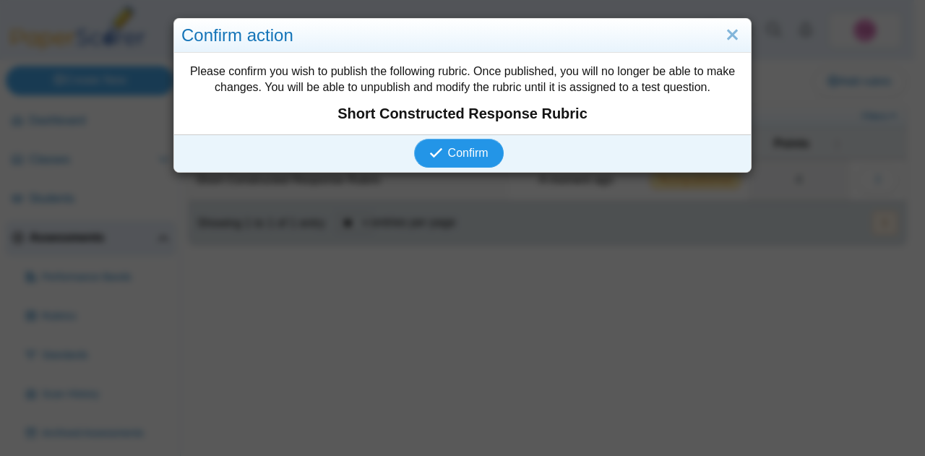
click at [468, 147] on span "Confirm" at bounding box center [468, 153] width 40 height 12
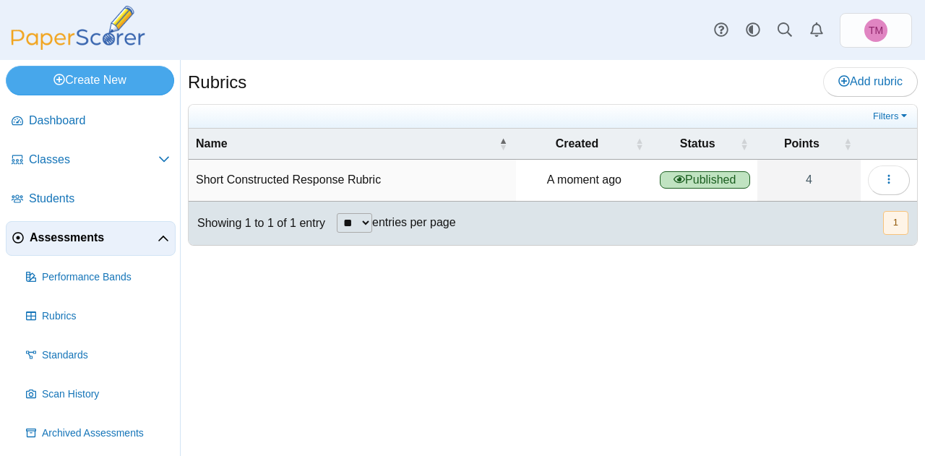
click at [58, 230] on span "Assessments" at bounding box center [94, 238] width 128 height 16
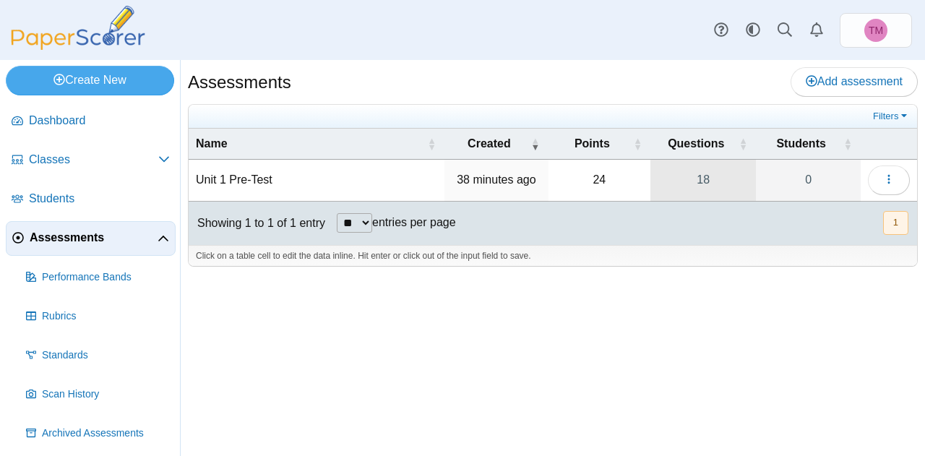
click at [710, 179] on link "18" at bounding box center [703, 180] width 106 height 40
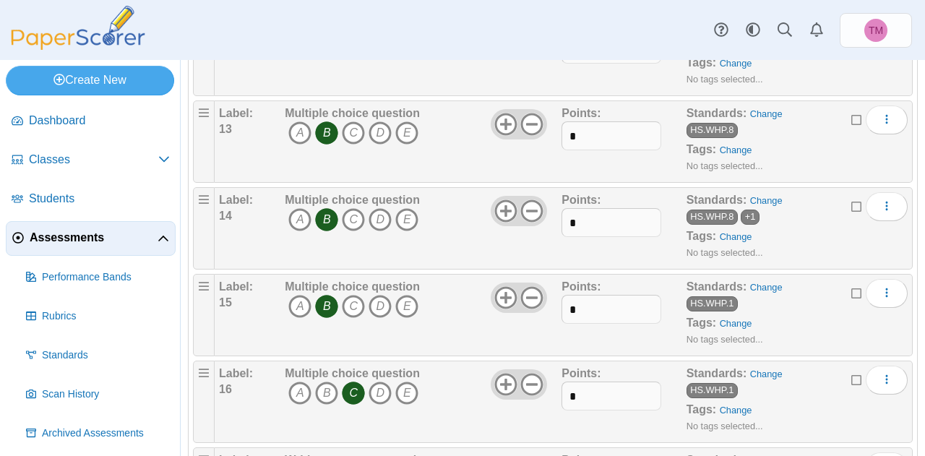
scroll to position [1396, 0]
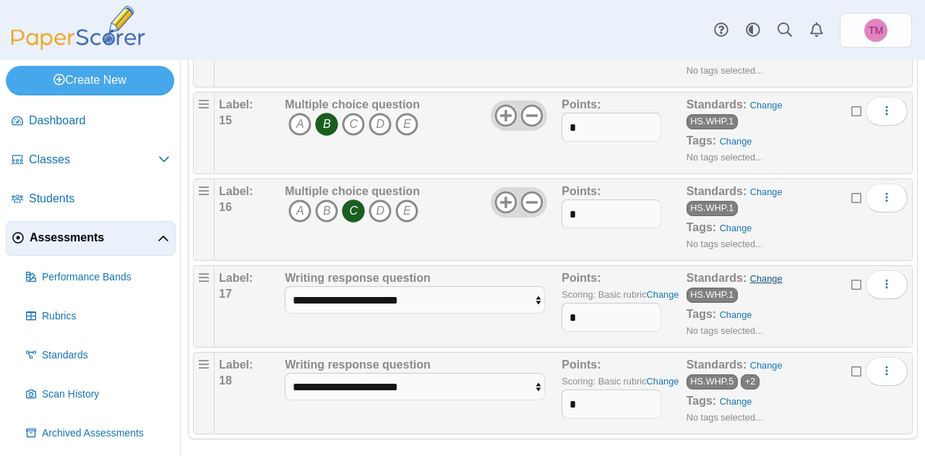
click at [763, 273] on link "Change" at bounding box center [766, 278] width 33 height 11
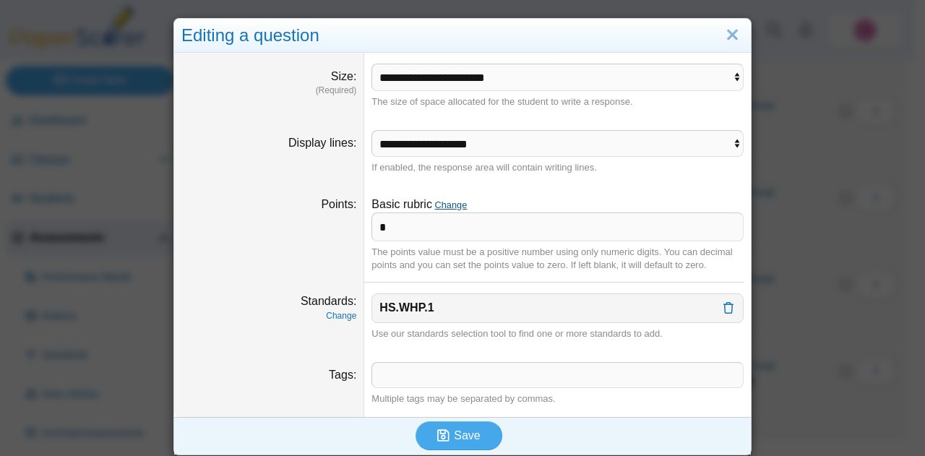
click at [447, 205] on link "Change" at bounding box center [450, 204] width 33 height 11
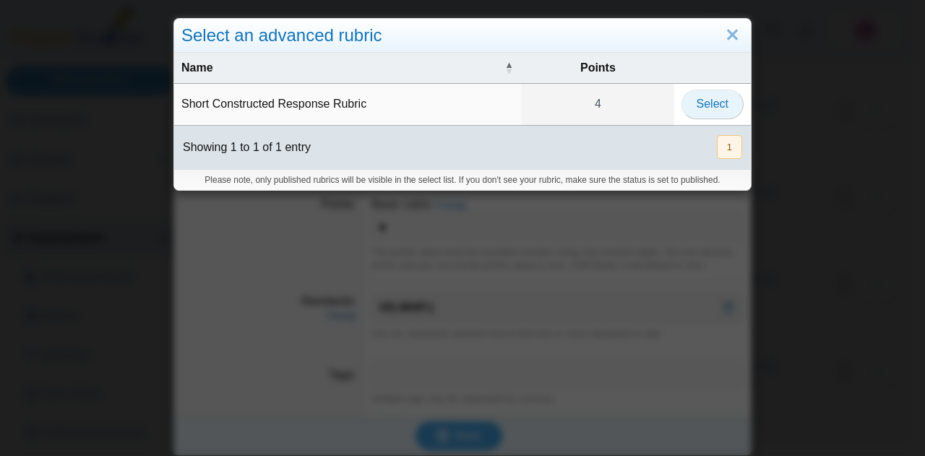
click at [697, 101] on span "Select" at bounding box center [713, 104] width 32 height 12
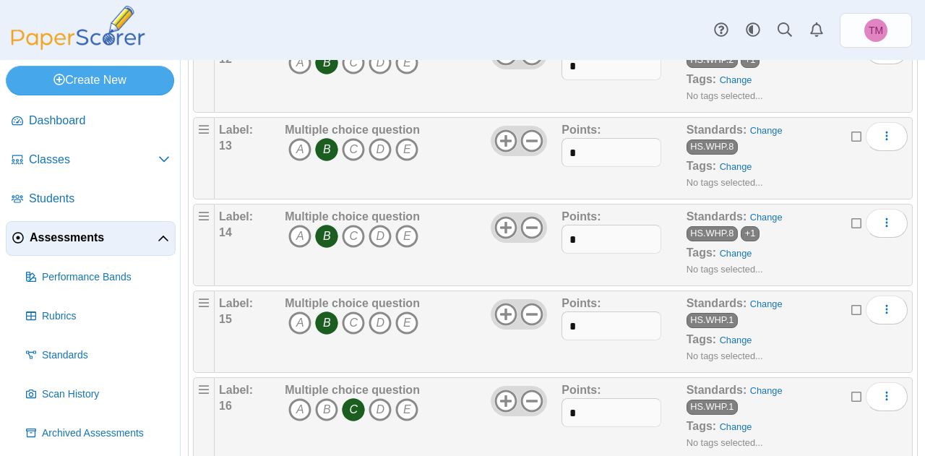
scroll to position [1396, 0]
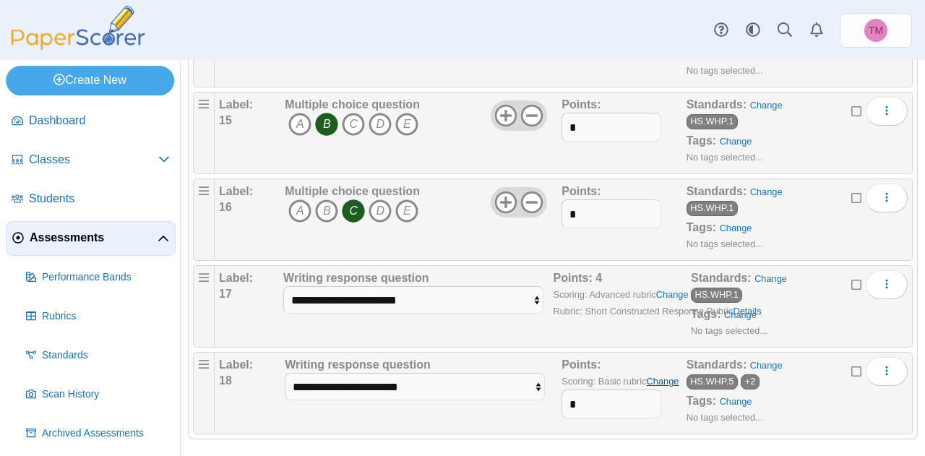
click at [654, 376] on link "Change" at bounding box center [663, 381] width 33 height 11
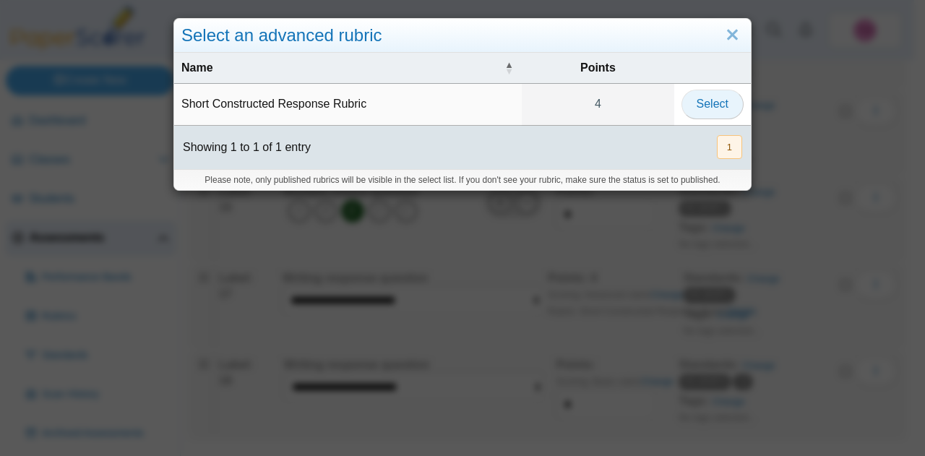
click at [727, 92] on button "Select" at bounding box center [713, 104] width 62 height 29
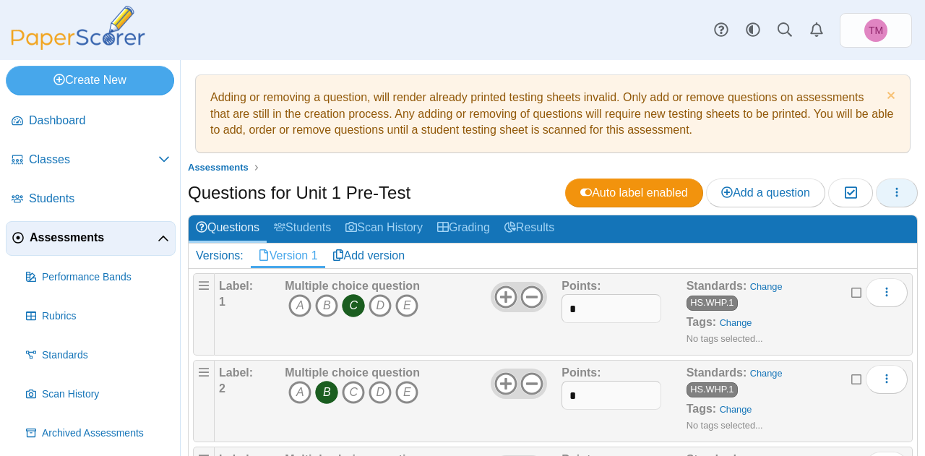
click at [891, 194] on icon "button" at bounding box center [897, 192] width 12 height 12
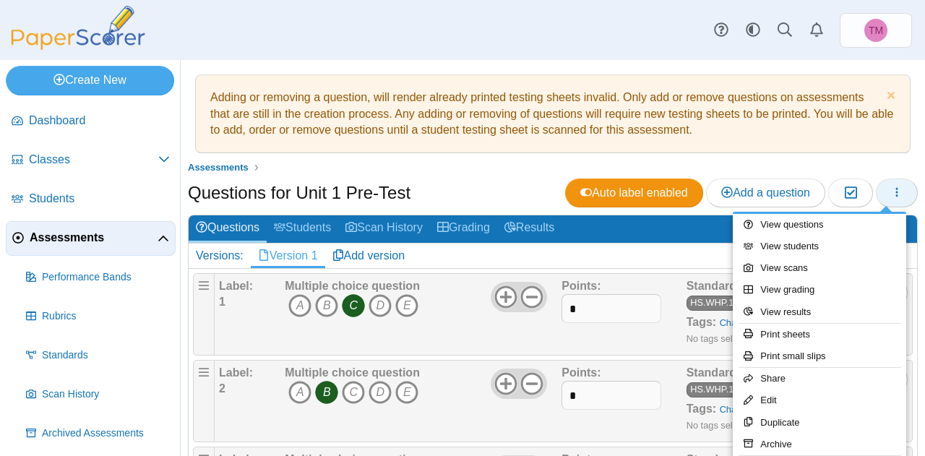
click at [891, 194] on icon "button" at bounding box center [897, 192] width 12 height 12
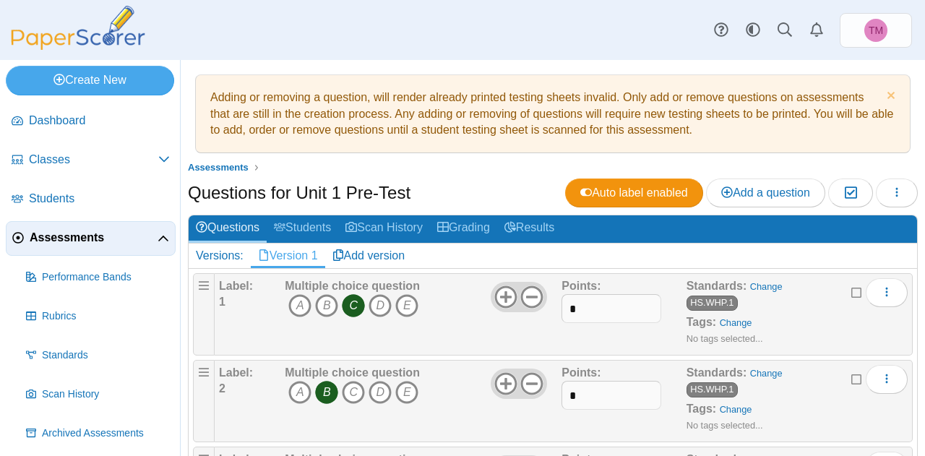
click at [72, 233] on span "Assessments" at bounding box center [94, 238] width 128 height 16
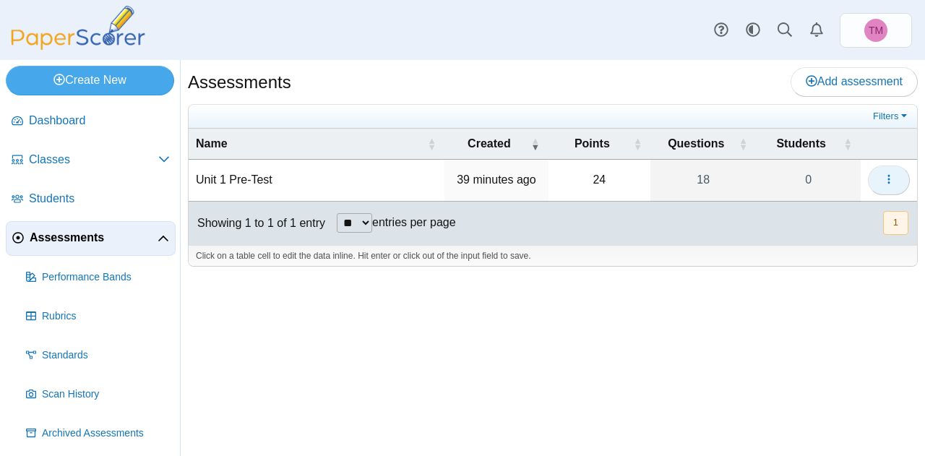
click at [889, 179] on use "button" at bounding box center [889, 179] width 2 height 9
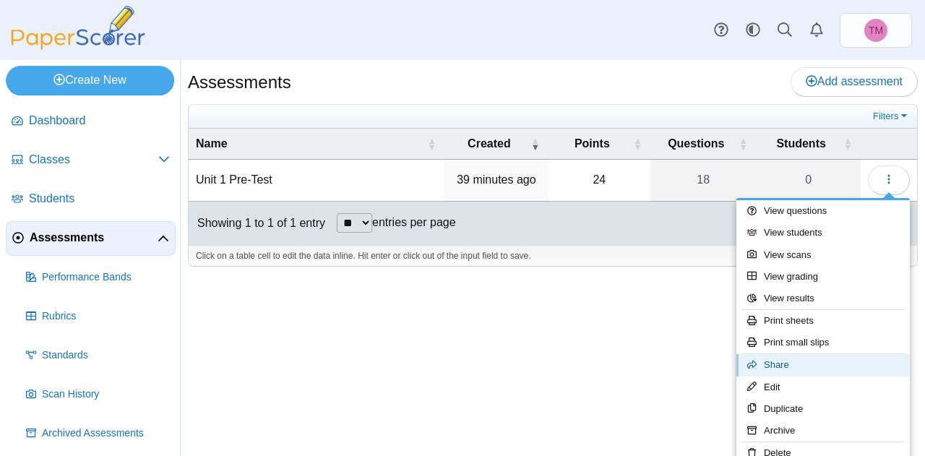
click at [787, 361] on link "Share" at bounding box center [822, 365] width 173 height 22
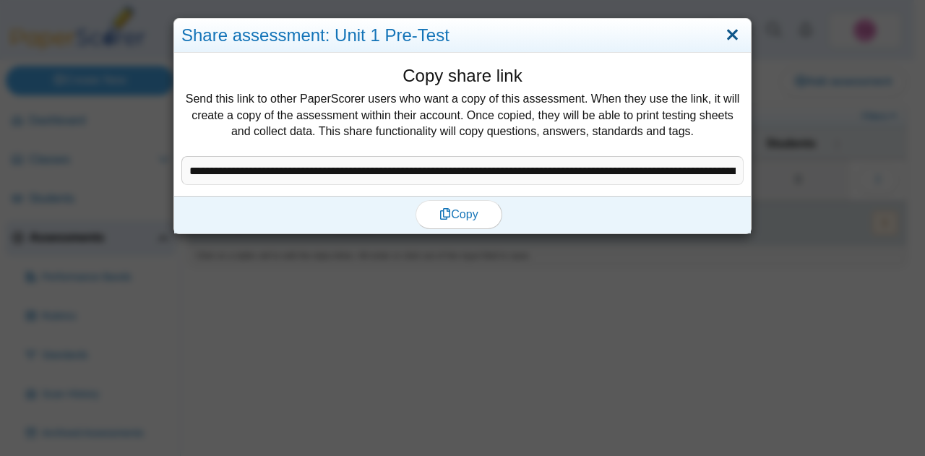
click at [731, 37] on link "Close" at bounding box center [732, 35] width 22 height 25
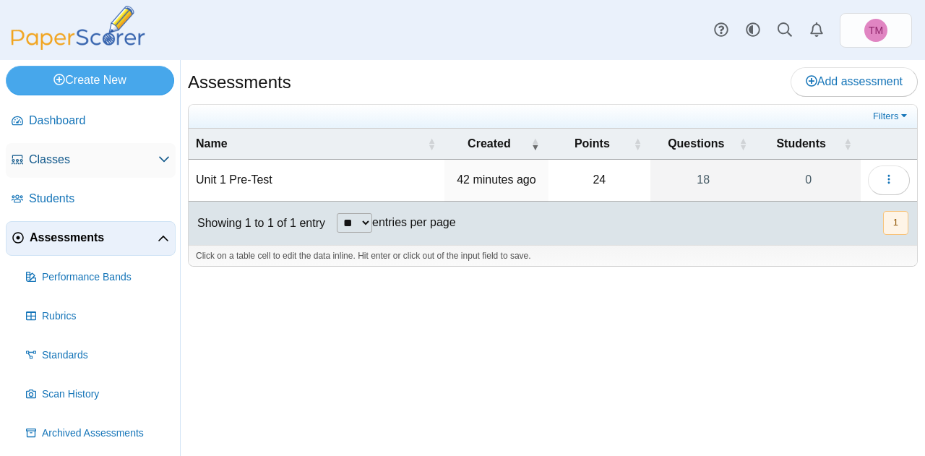
click at [68, 160] on span "Classes" at bounding box center [93, 160] width 129 height 16
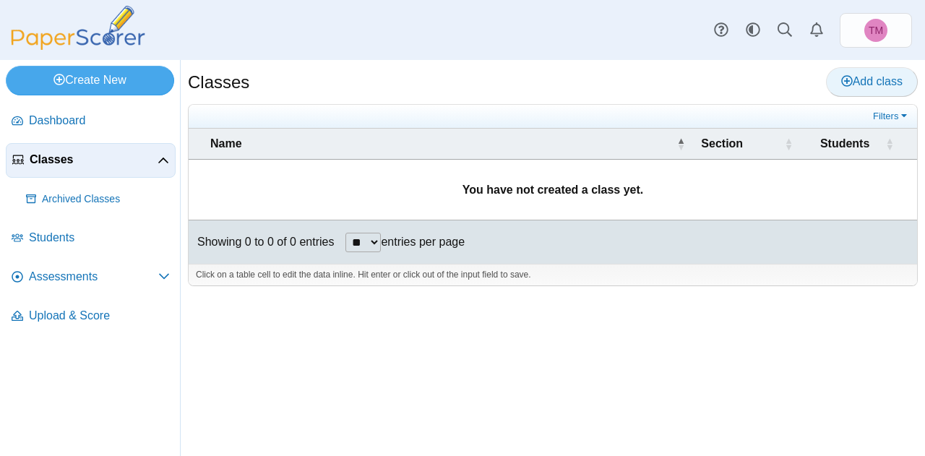
click at [857, 79] on span "Add class" at bounding box center [871, 81] width 61 height 12
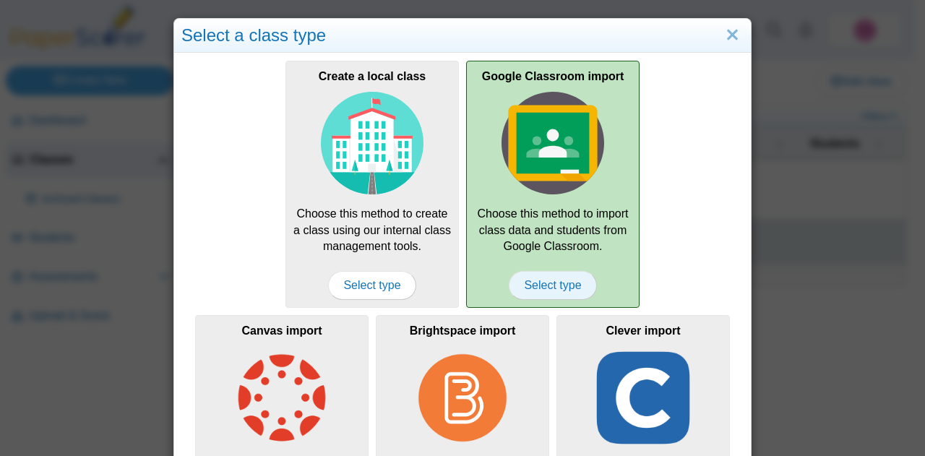
scroll to position [119, 0]
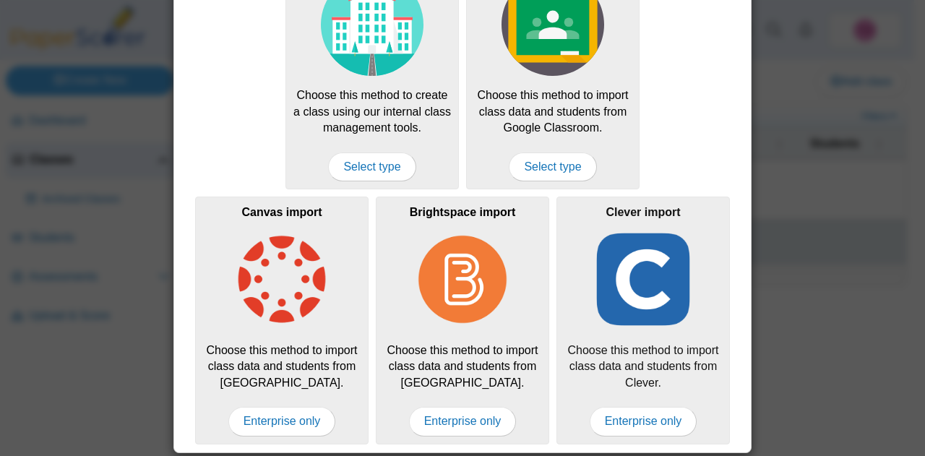
click at [631, 280] on img at bounding box center [643, 279] width 103 height 103
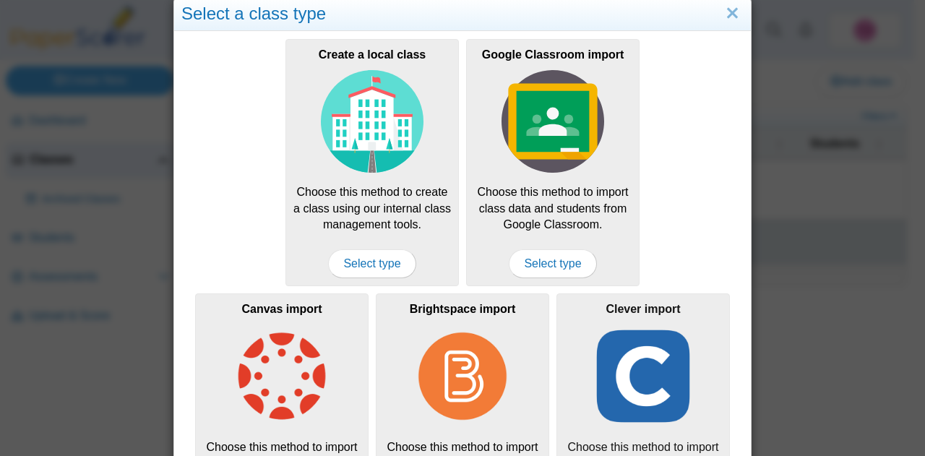
scroll to position [0, 0]
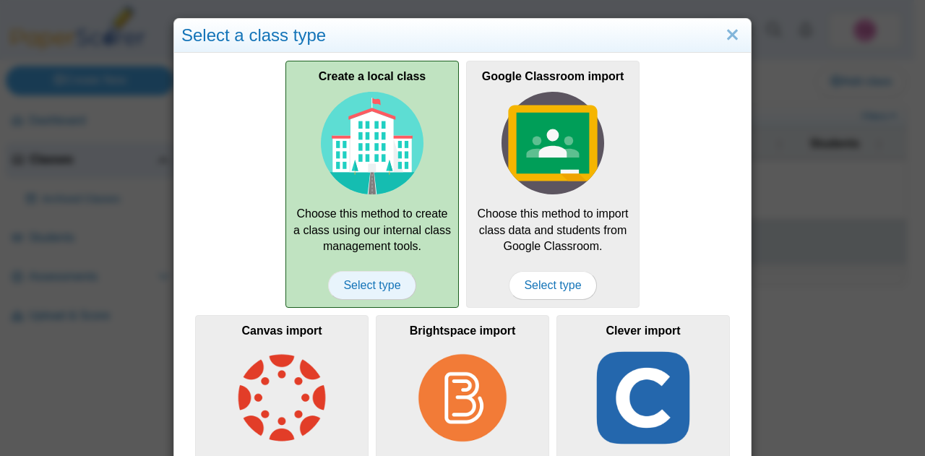
click at [369, 287] on span "Select type" at bounding box center [371, 285] width 87 height 29
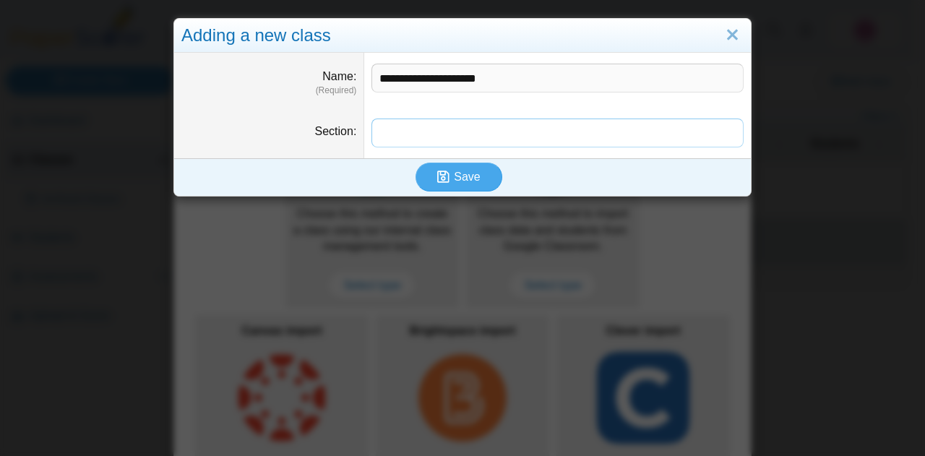
click at [429, 141] on input "Section" at bounding box center [557, 133] width 372 height 29
drag, startPoint x: 417, startPoint y: 77, endPoint x: 507, endPoint y: 78, distance: 90.3
click at [507, 78] on input "**********" at bounding box center [557, 78] width 372 height 29
type input "*********"
click at [419, 131] on input "Section" at bounding box center [557, 133] width 372 height 29
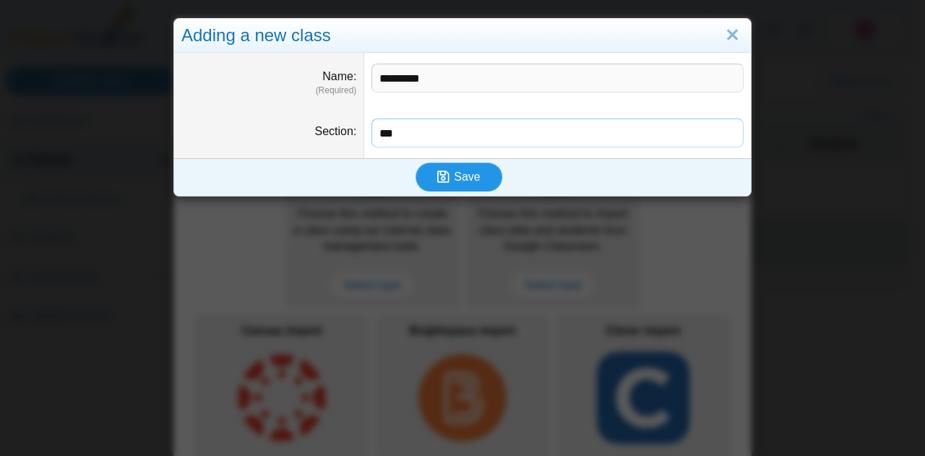
type input "***"
click at [465, 179] on span "Save" at bounding box center [467, 177] width 26 height 12
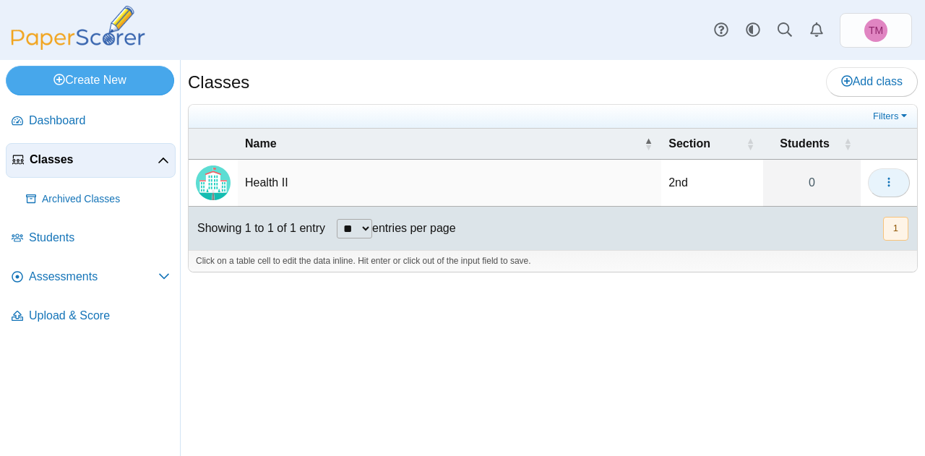
click at [895, 176] on icon "button" at bounding box center [889, 182] width 12 height 12
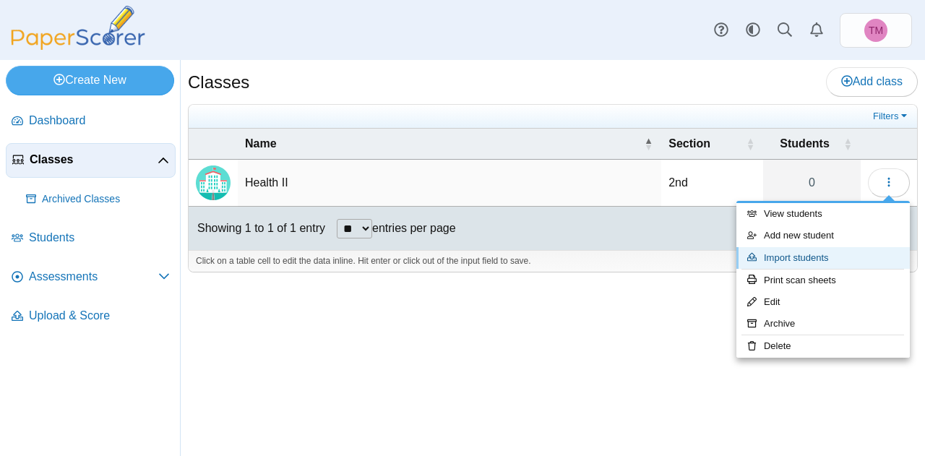
click at [810, 261] on link "Import students" at bounding box center [822, 258] width 173 height 22
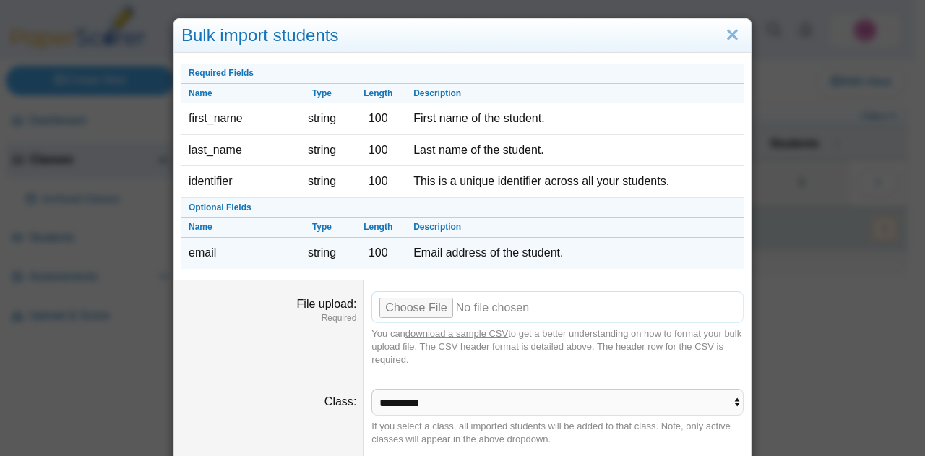
scroll to position [43, 0]
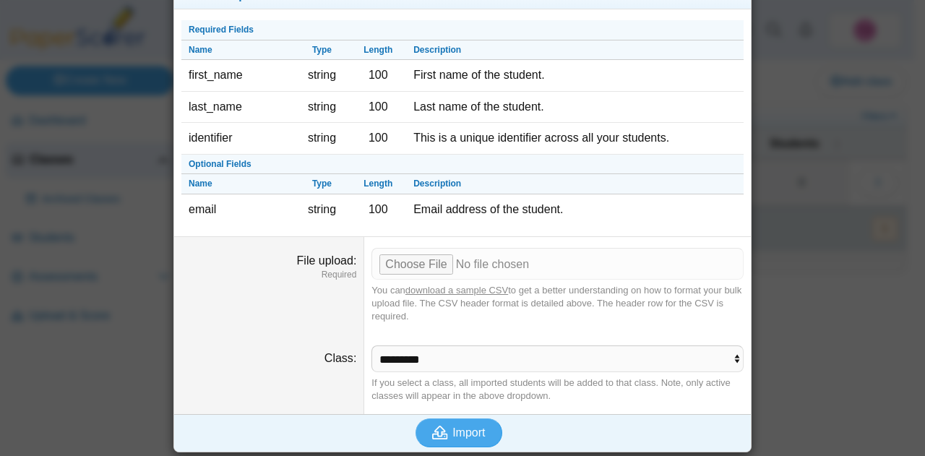
click at [472, 288] on link "download a sample CSV" at bounding box center [456, 290] width 103 height 11
click at [405, 259] on input "File upload" at bounding box center [557, 264] width 372 height 32
type input "**********"
click at [508, 354] on select "**********" at bounding box center [557, 358] width 372 height 27
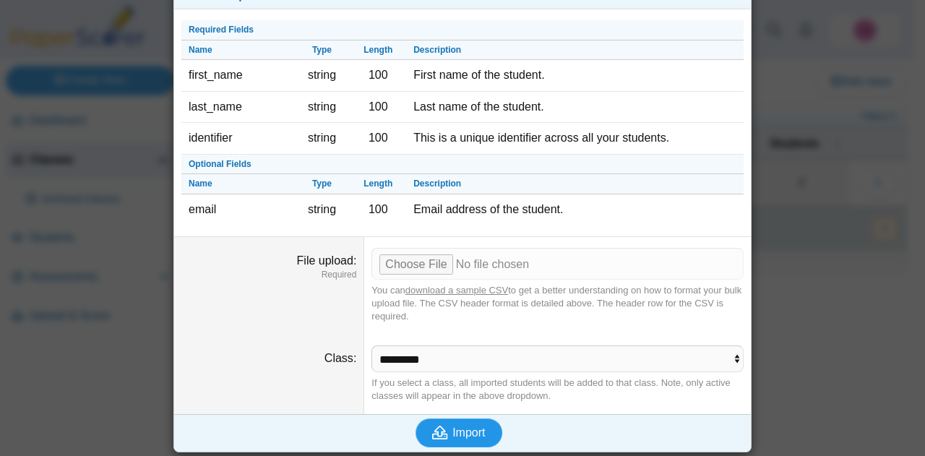
click at [479, 427] on span "Import" at bounding box center [468, 432] width 33 height 12
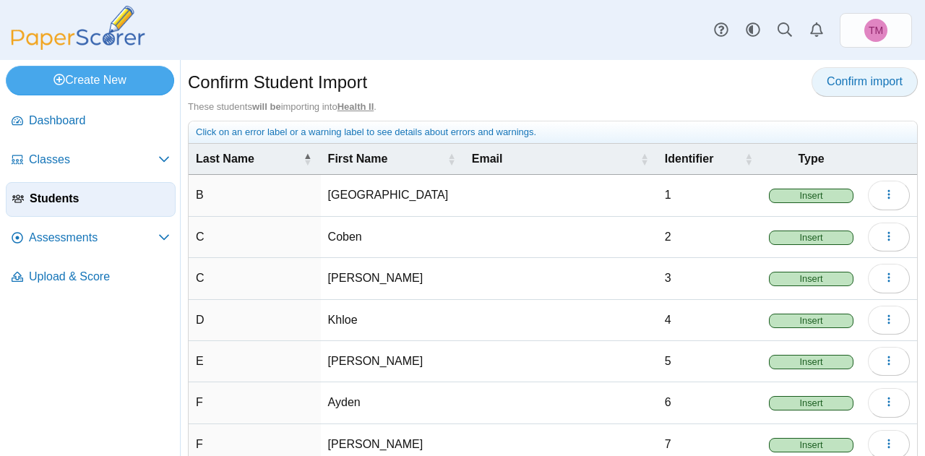
click at [850, 76] on span "Confirm import" at bounding box center [865, 81] width 76 height 12
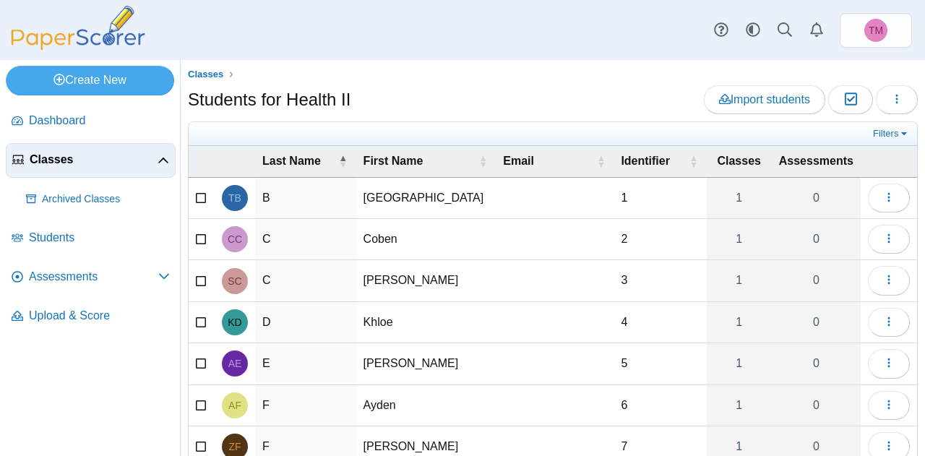
click at [69, 158] on span "Classes" at bounding box center [94, 160] width 128 height 16
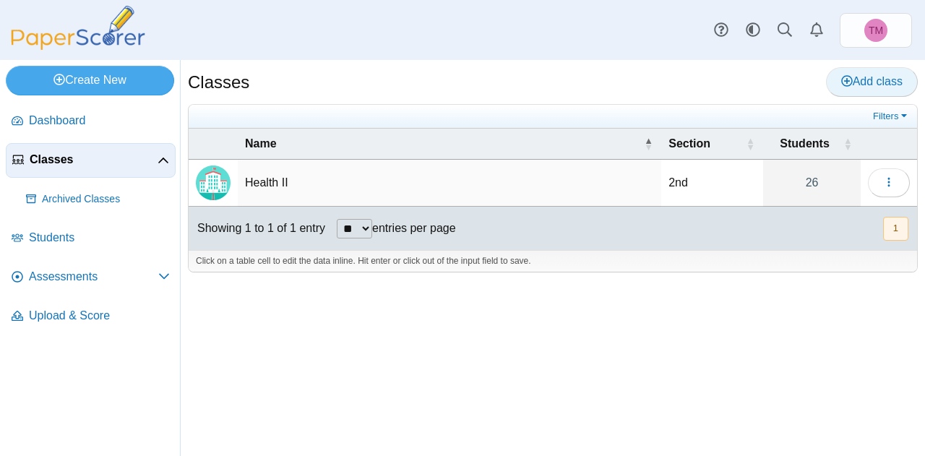
click at [863, 82] on span "Add class" at bounding box center [871, 81] width 61 height 12
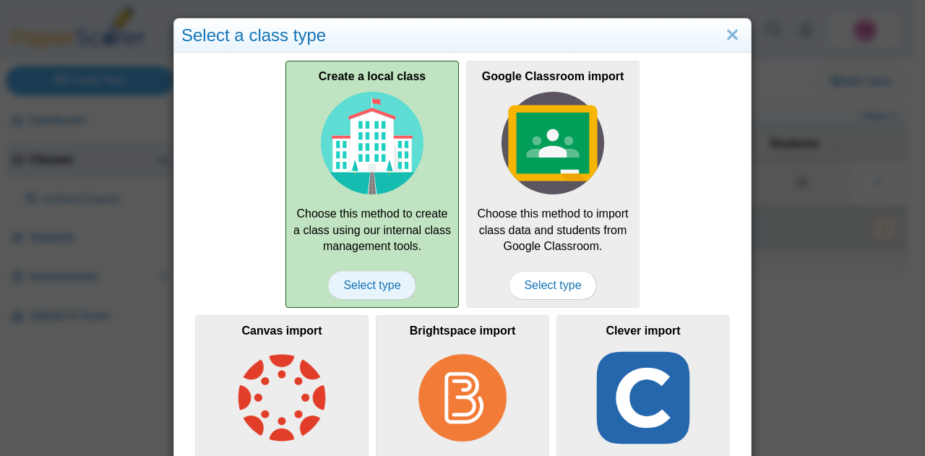
click at [364, 285] on span "Select type" at bounding box center [371, 285] width 87 height 29
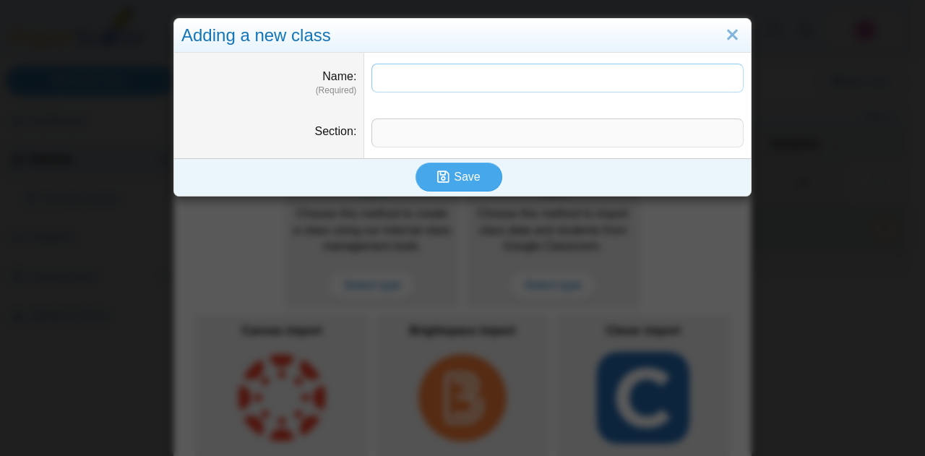
click at [395, 74] on input "Name" at bounding box center [557, 78] width 372 height 29
type input "*********"
click at [445, 129] on input "Section" at bounding box center [557, 133] width 372 height 29
type input "***"
click at [439, 168] on button "Save" at bounding box center [459, 177] width 87 height 29
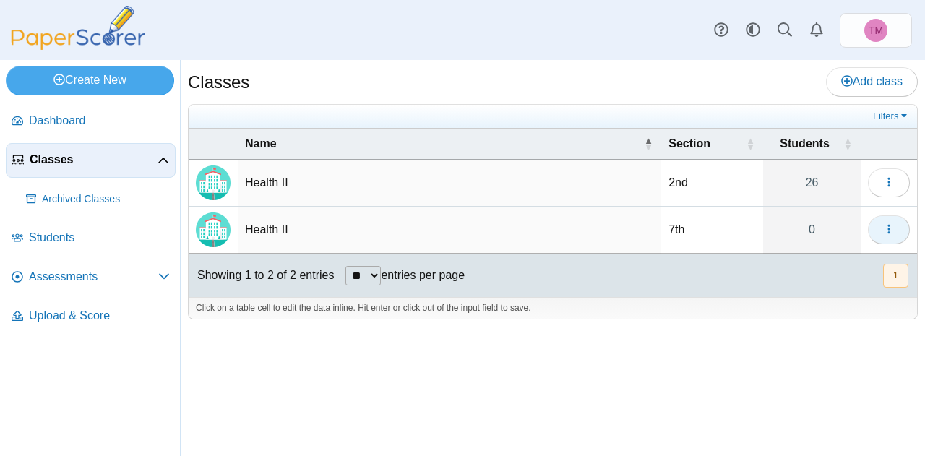
click at [885, 225] on icon "button" at bounding box center [889, 229] width 12 height 12
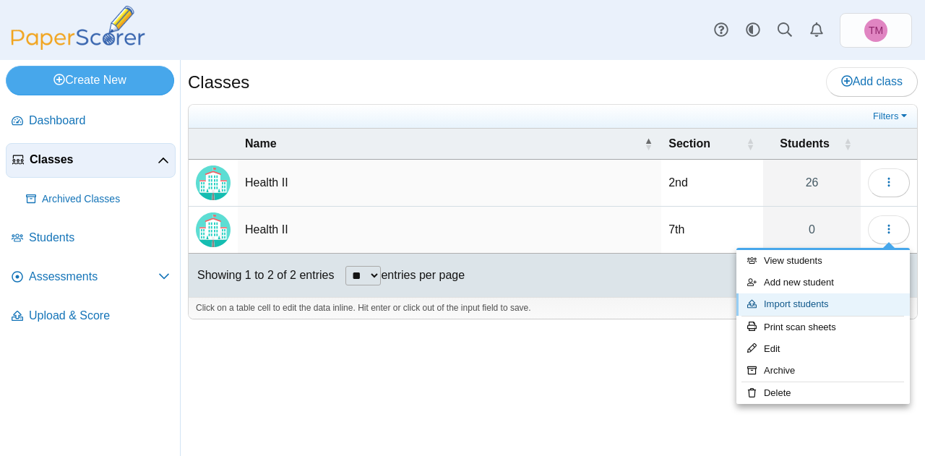
click at [781, 307] on link "Import students" at bounding box center [822, 304] width 173 height 22
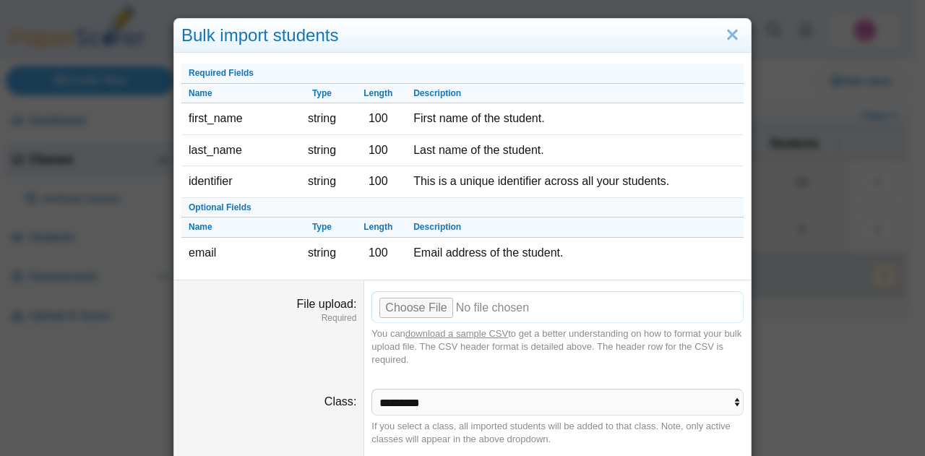
click at [406, 317] on input "File upload" at bounding box center [557, 307] width 372 height 32
type input "**********"
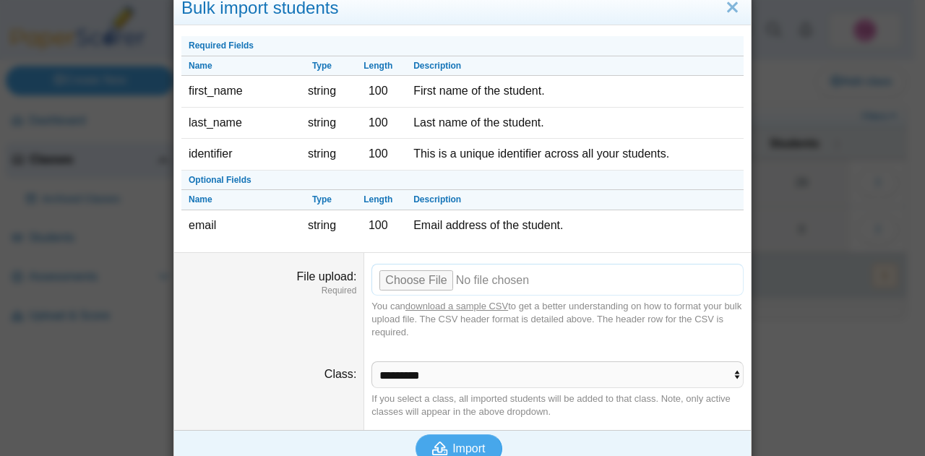
scroll to position [43, 0]
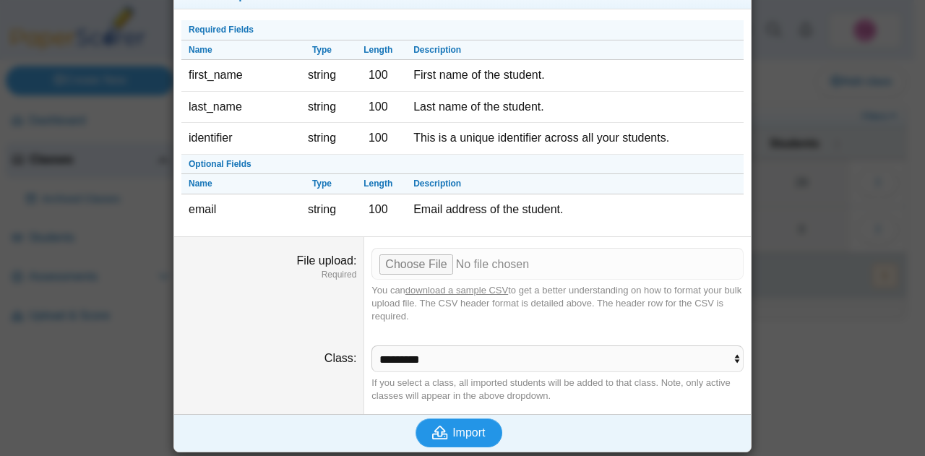
click at [472, 433] on span "Import" at bounding box center [468, 432] width 33 height 12
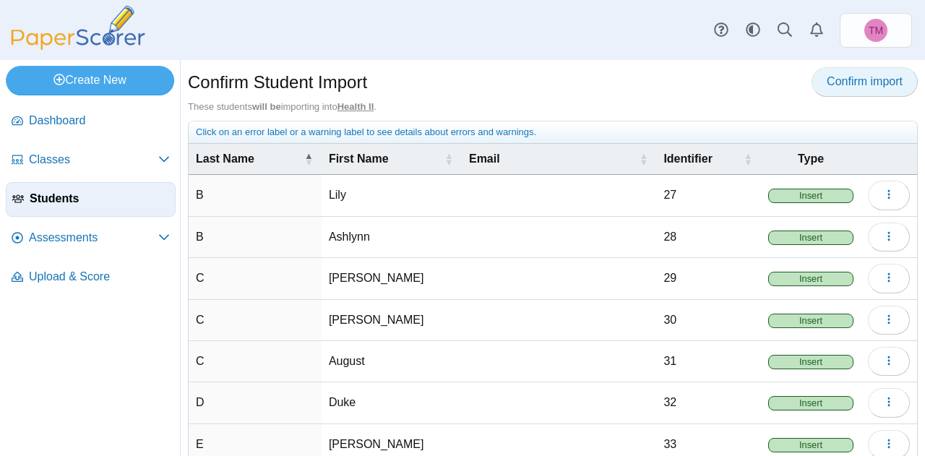
click at [866, 72] on link "Confirm import" at bounding box center [865, 81] width 106 height 29
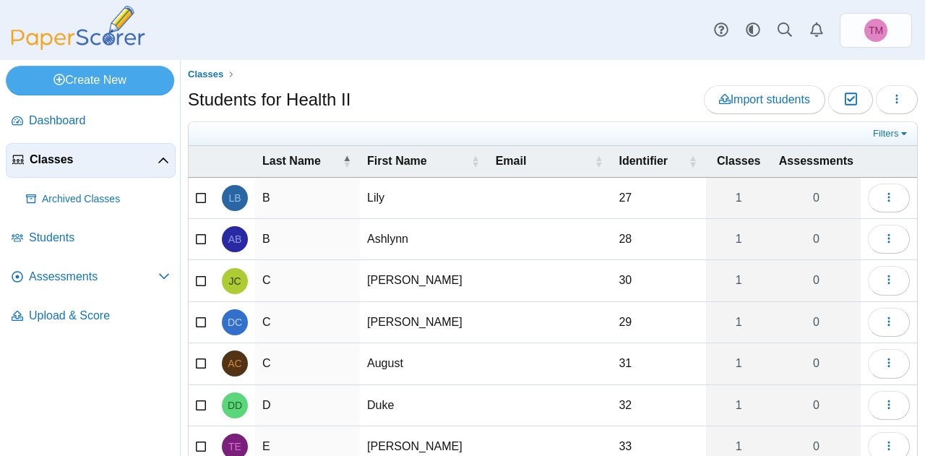
click at [71, 163] on span "Classes" at bounding box center [94, 160] width 128 height 16
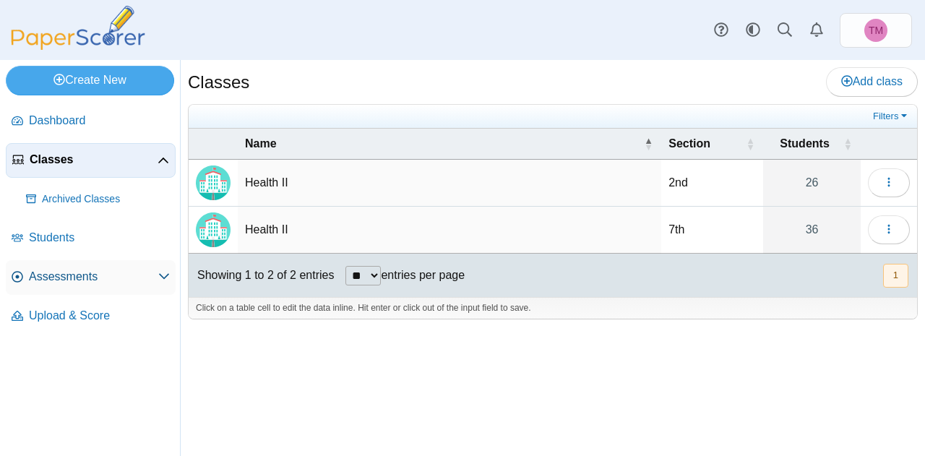
click at [61, 274] on span "Assessments" at bounding box center [93, 277] width 129 height 16
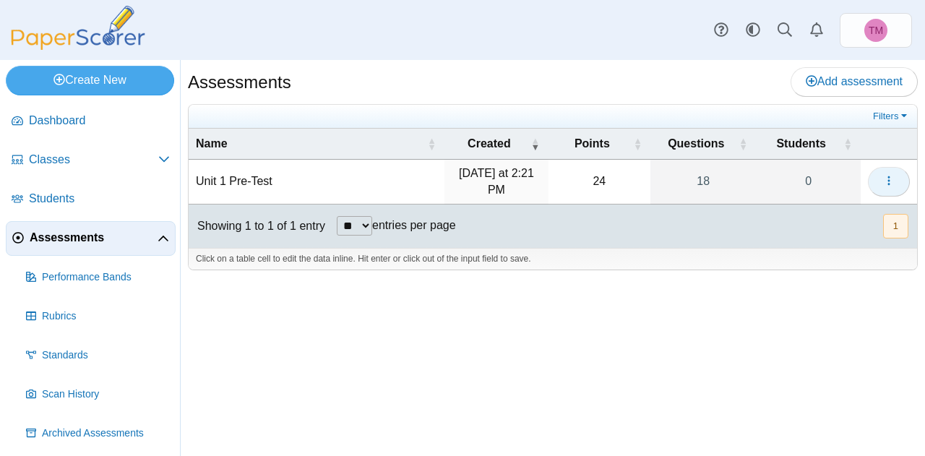
click at [889, 175] on span "button" at bounding box center [889, 181] width 12 height 12
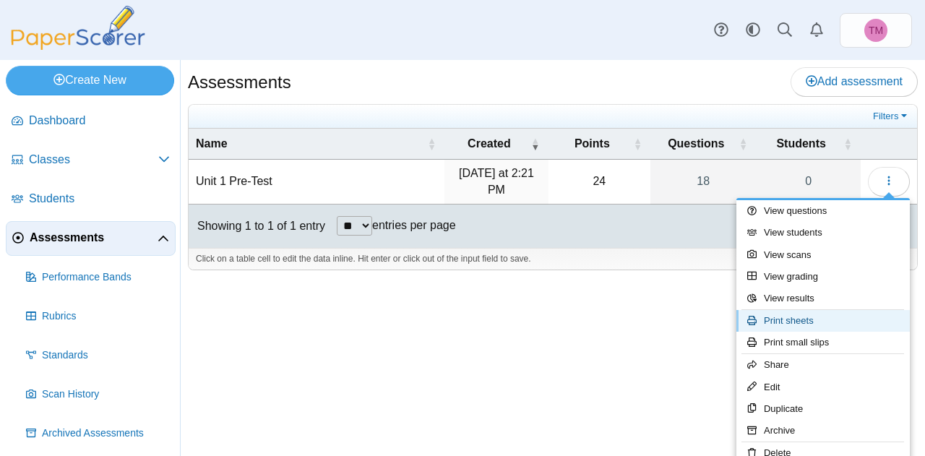
click at [797, 318] on link "Print sheets" at bounding box center [822, 321] width 173 height 22
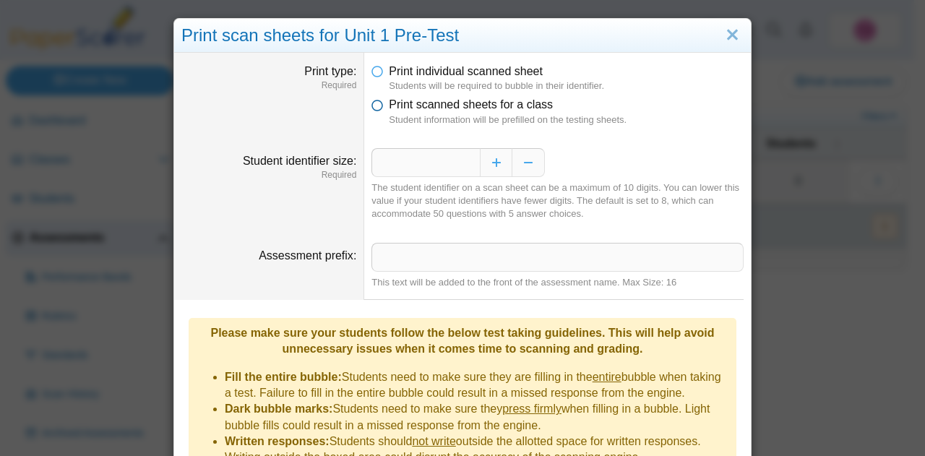
click at [371, 103] on icon at bounding box center [377, 102] width 12 height 10
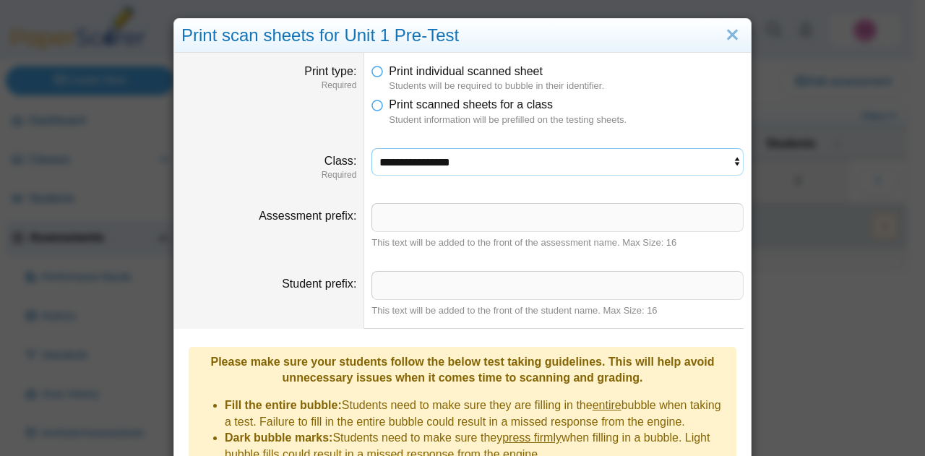
click at [428, 161] on select "**********" at bounding box center [557, 161] width 372 height 27
click at [728, 38] on link "Close" at bounding box center [732, 35] width 22 height 25
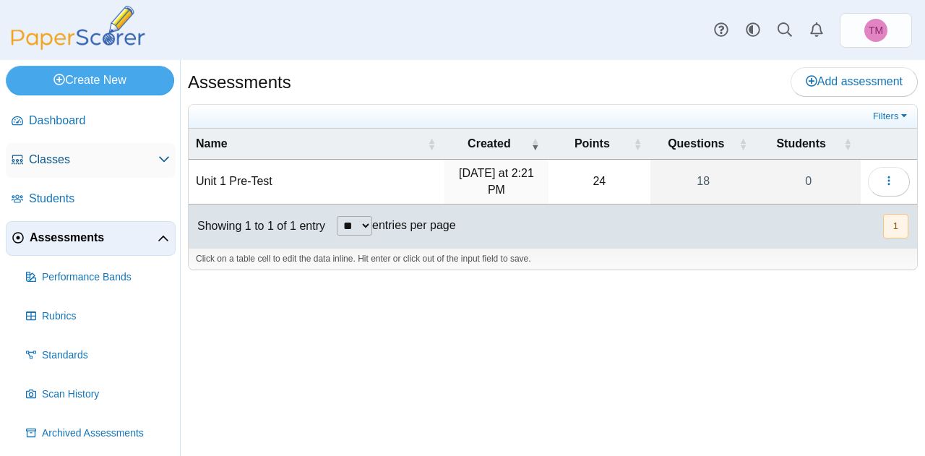
click at [43, 167] on link "Classes" at bounding box center [91, 160] width 170 height 35
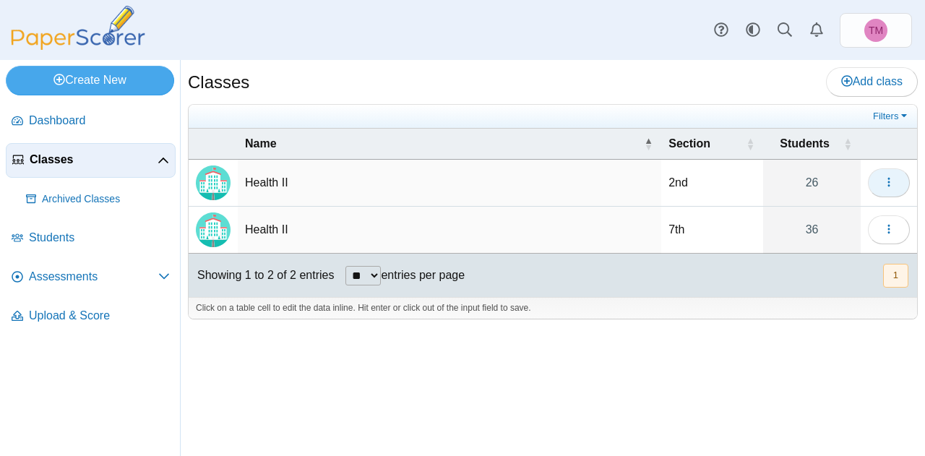
click at [885, 179] on icon "button" at bounding box center [889, 182] width 12 height 12
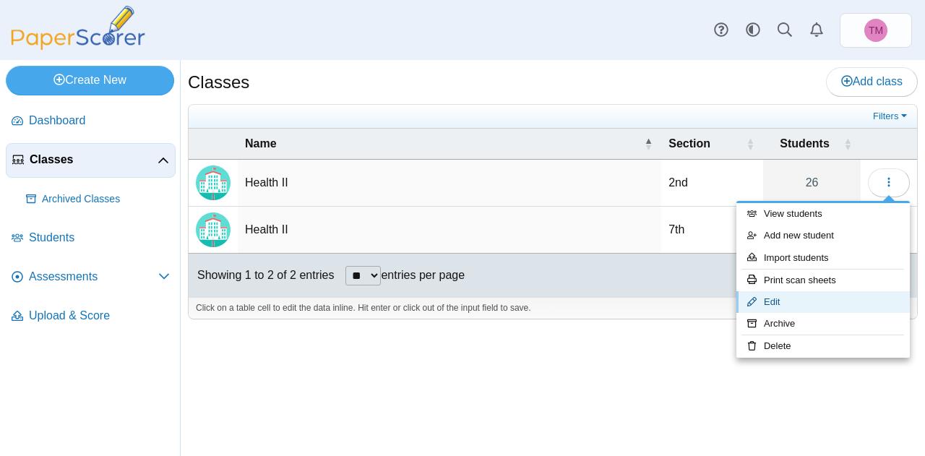
click at [765, 301] on link "Edit" at bounding box center [822, 302] width 173 height 22
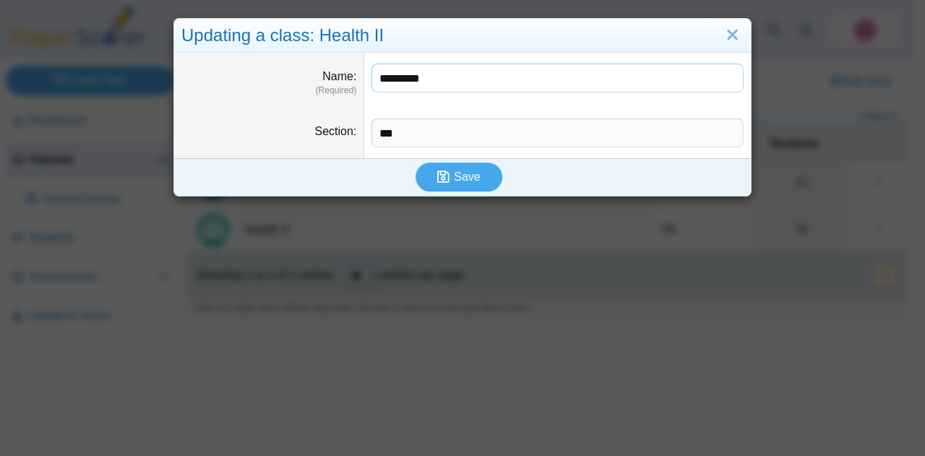
click at [460, 74] on input "*********" at bounding box center [557, 78] width 372 height 29
type input "**********"
click at [457, 181] on span "Save" at bounding box center [467, 177] width 26 height 12
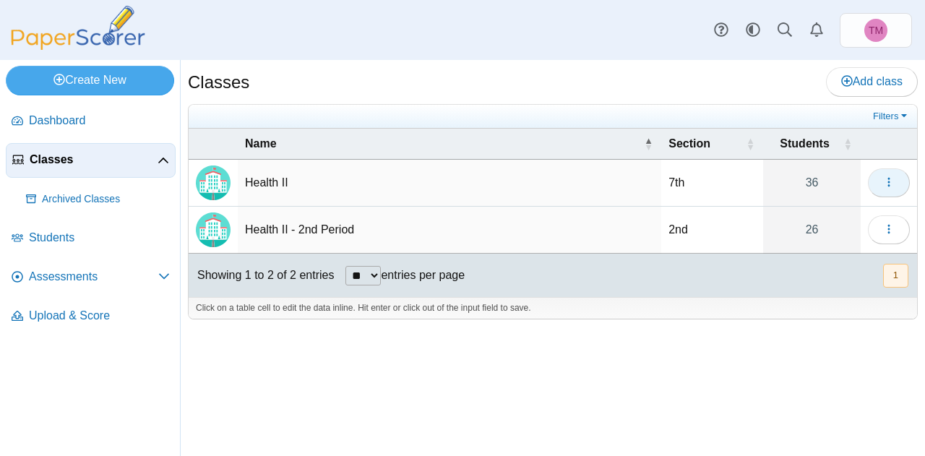
click at [888, 178] on use "button" at bounding box center [889, 182] width 2 height 9
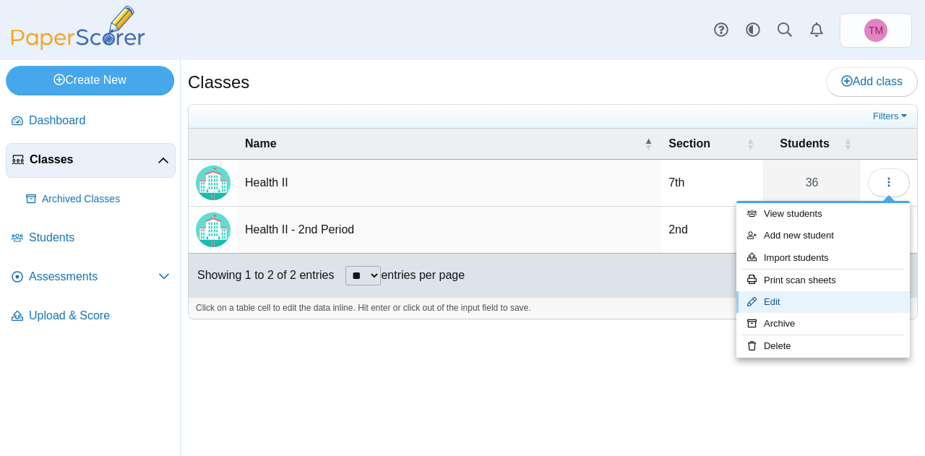
click at [783, 301] on link "Edit" at bounding box center [822, 302] width 173 height 22
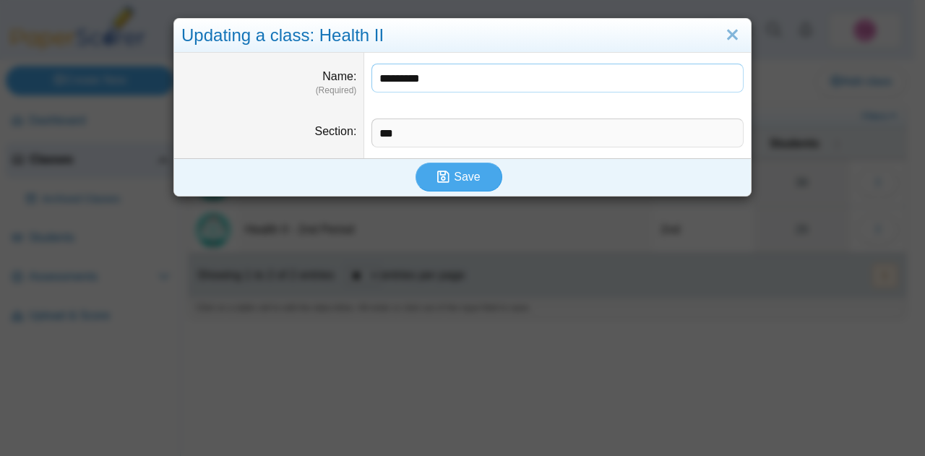
click at [468, 74] on input "*********" at bounding box center [557, 78] width 372 height 29
type input "**********"
click at [442, 178] on icon "submit" at bounding box center [443, 177] width 12 height 14
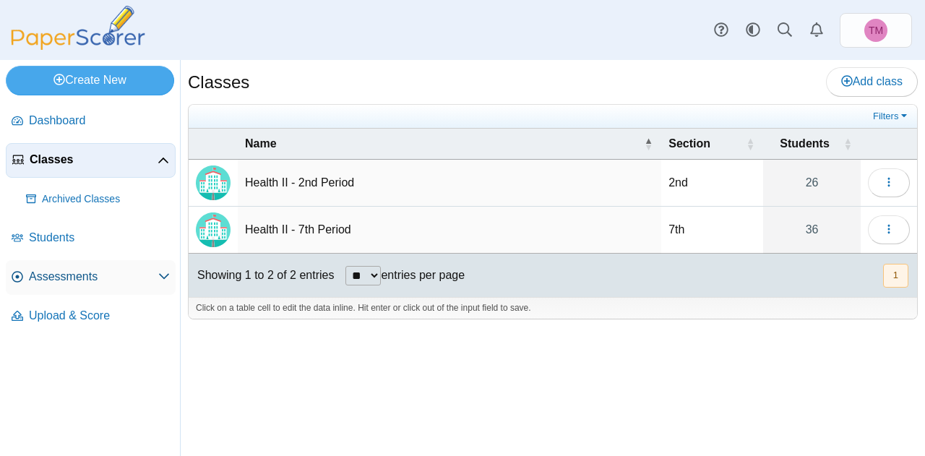
click at [72, 271] on span "Assessments" at bounding box center [93, 277] width 129 height 16
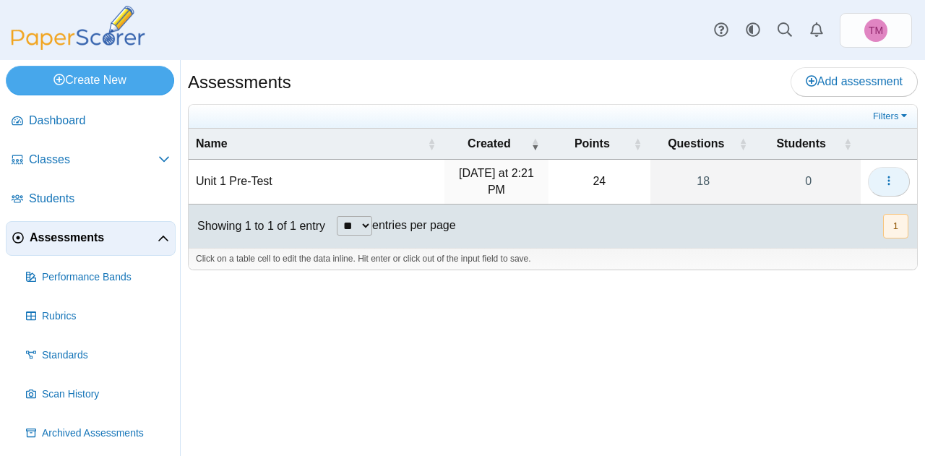
click at [883, 169] on button "button" at bounding box center [889, 181] width 42 height 29
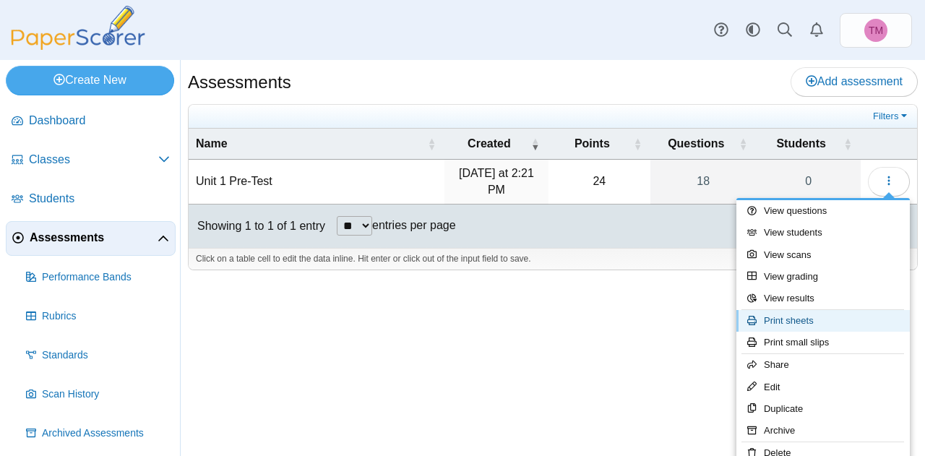
click at [797, 317] on link "Print sheets" at bounding box center [822, 321] width 173 height 22
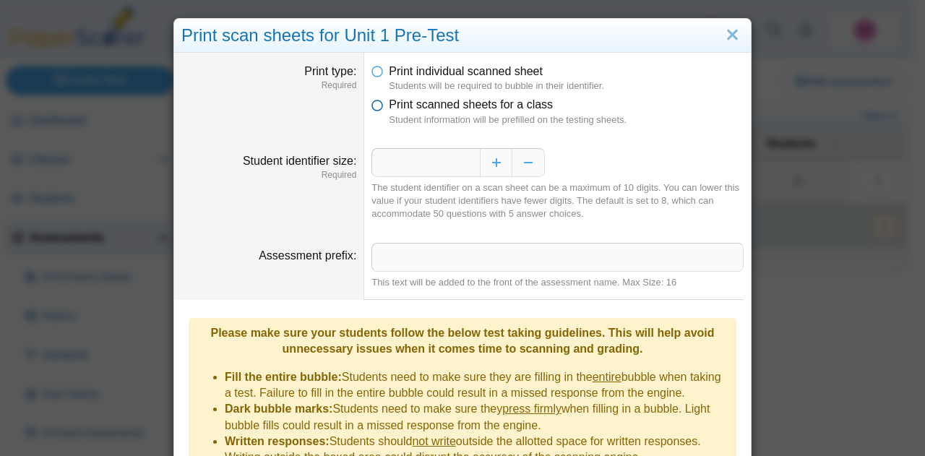
click at [372, 102] on icon at bounding box center [377, 102] width 12 height 10
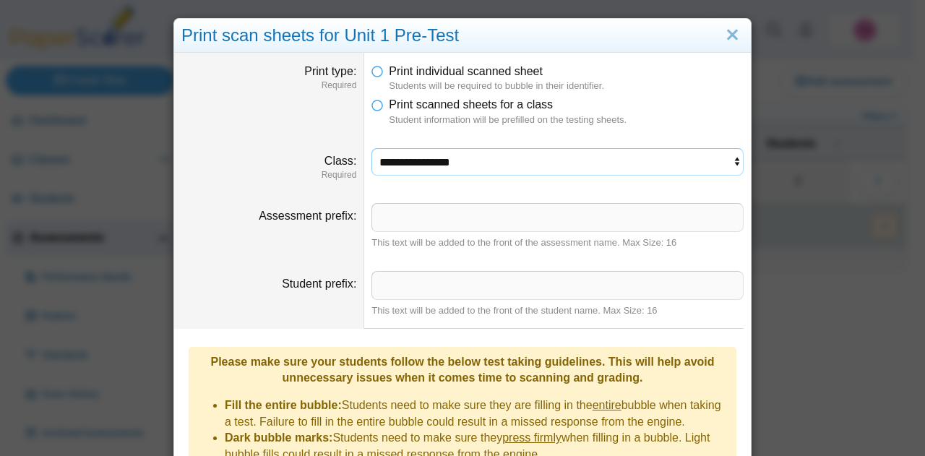
click at [539, 173] on select "**********" at bounding box center [557, 161] width 372 height 27
click at [371, 148] on select "**********" at bounding box center [557, 161] width 372 height 27
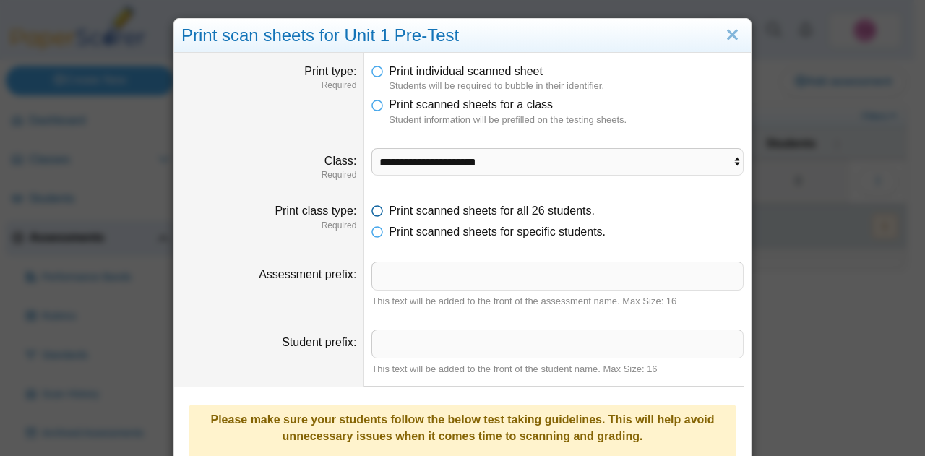
click at [373, 210] on icon at bounding box center [377, 208] width 12 height 10
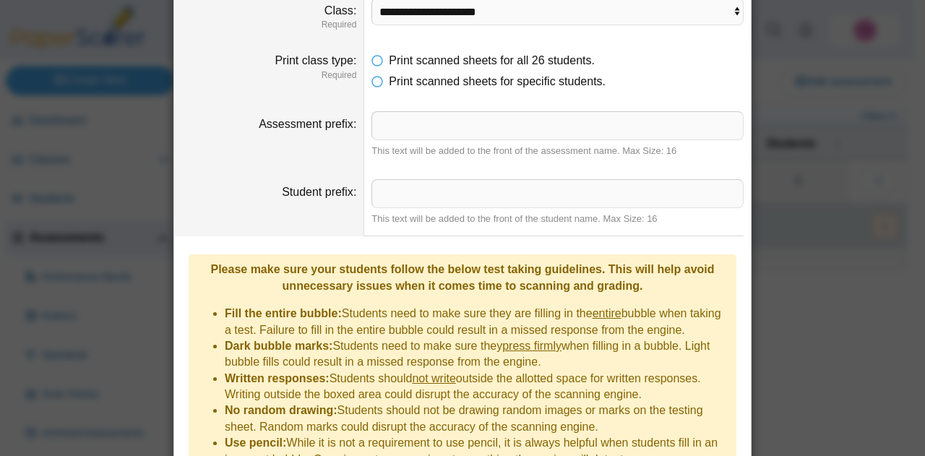
scroll to position [268, 0]
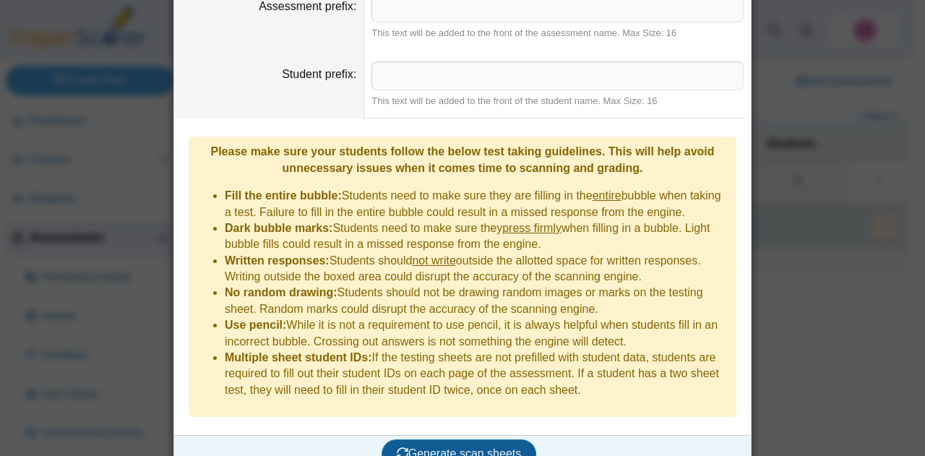
click at [468, 447] on span "Generate scan sheets" at bounding box center [459, 453] width 125 height 12
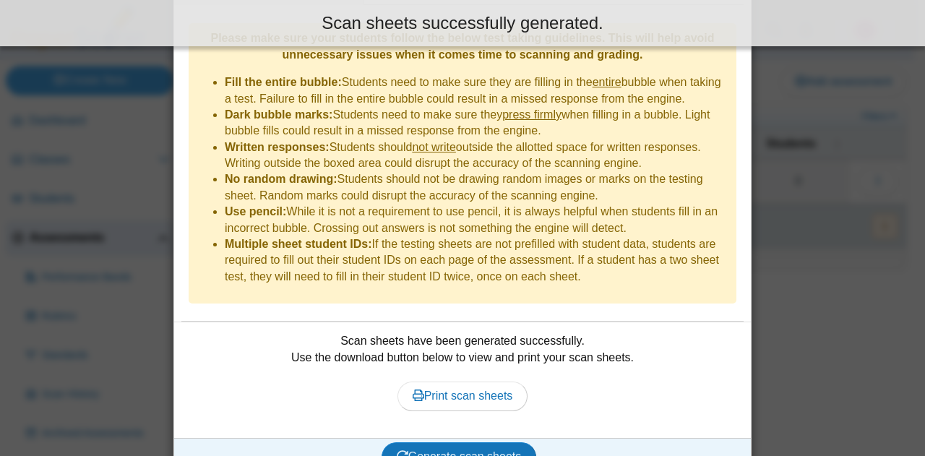
scroll to position [384, 0]
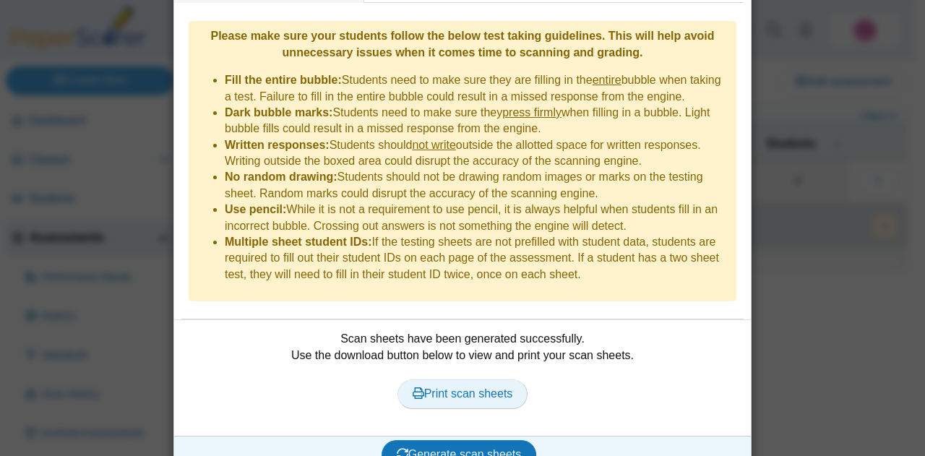
click at [474, 387] on span "Print scan sheets" at bounding box center [463, 393] width 100 height 12
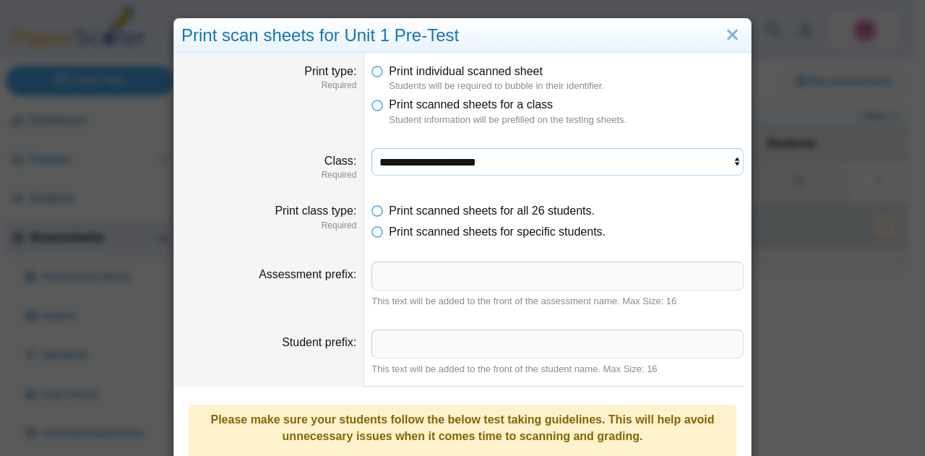
click at [474, 161] on select "**********" at bounding box center [557, 161] width 372 height 27
select select "**********"
click at [371, 148] on select "**********" at bounding box center [557, 161] width 372 height 27
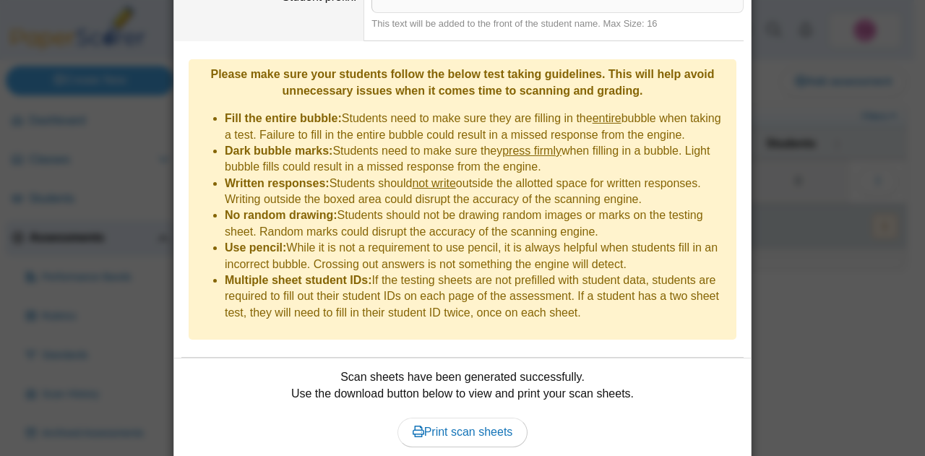
scroll to position [361, 0]
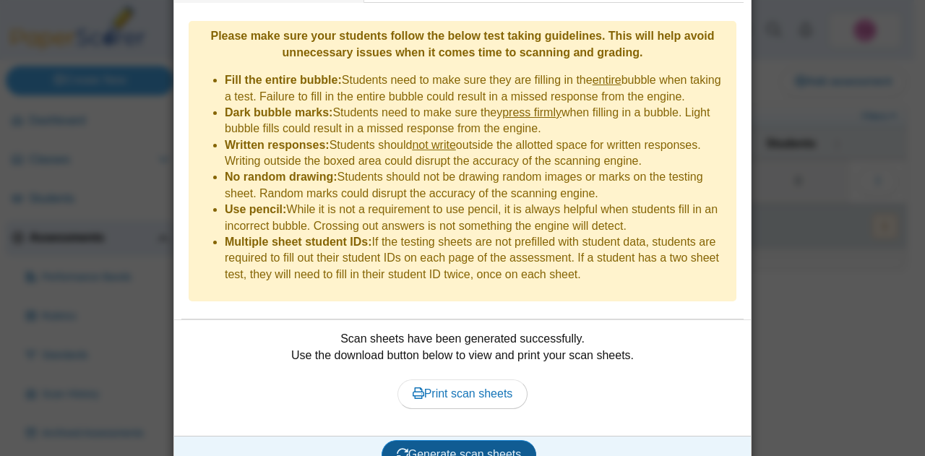
click at [481, 440] on button "Generate scan sheets" at bounding box center [459, 454] width 155 height 29
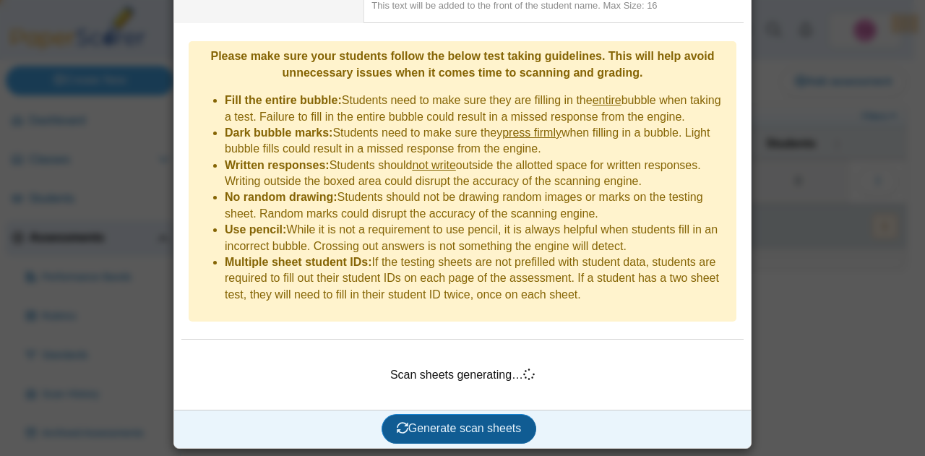
scroll to position [338, 0]
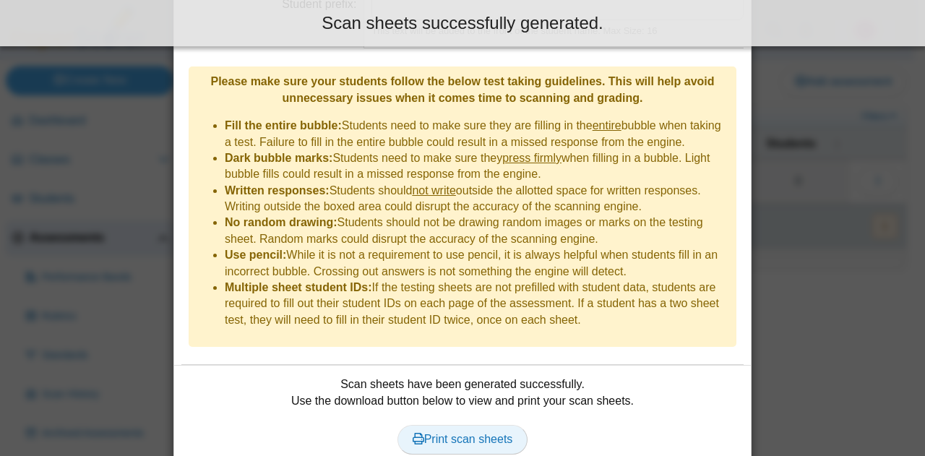
click at [454, 433] on span "Print scan sheets" at bounding box center [463, 439] width 100 height 12
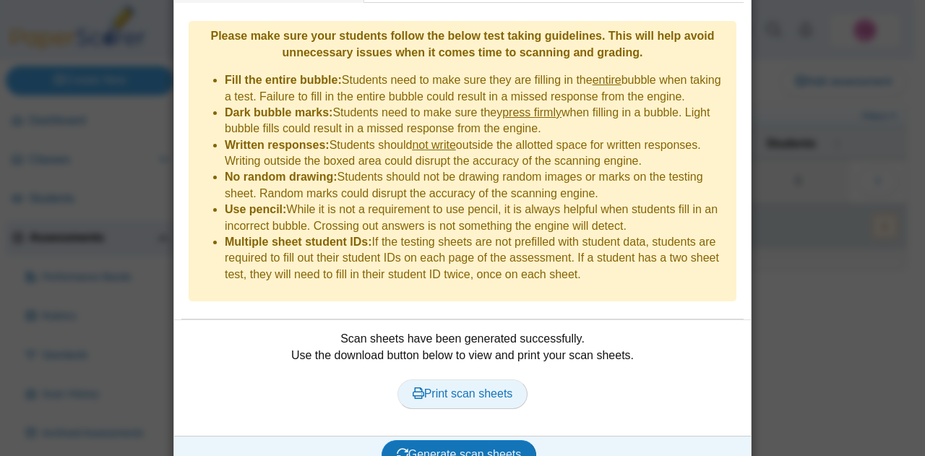
scroll to position [95, 0]
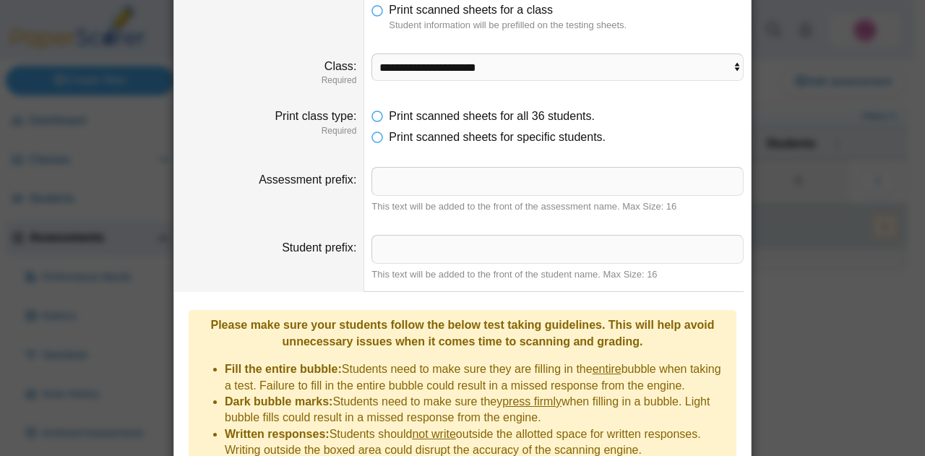
click at [905, 215] on div "**********" at bounding box center [462, 228] width 925 height 456
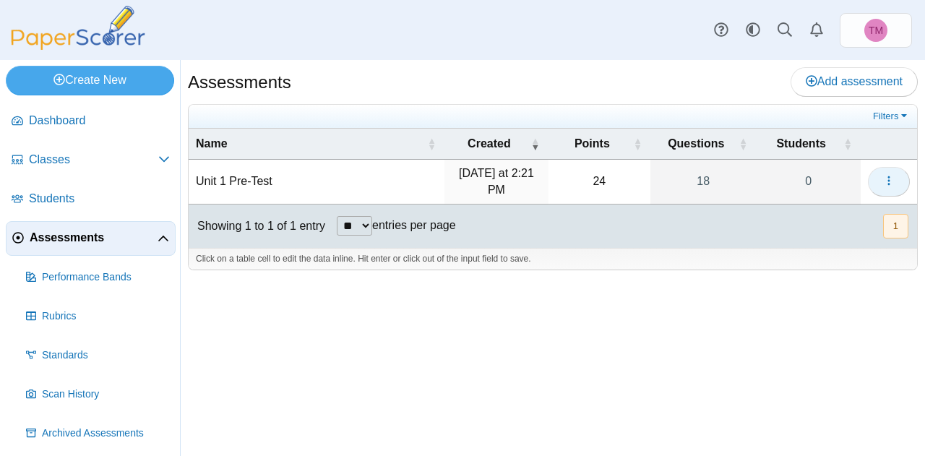
click at [895, 179] on button "button" at bounding box center [889, 181] width 42 height 29
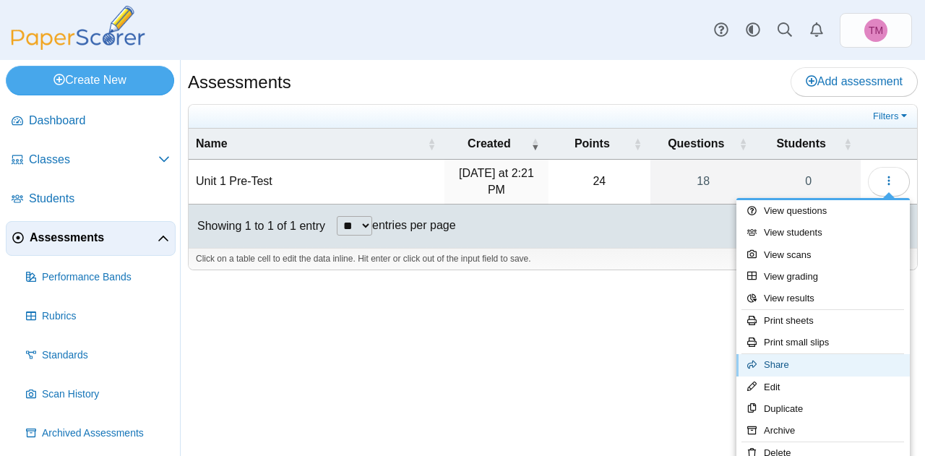
click at [792, 361] on link "Share" at bounding box center [822, 365] width 173 height 22
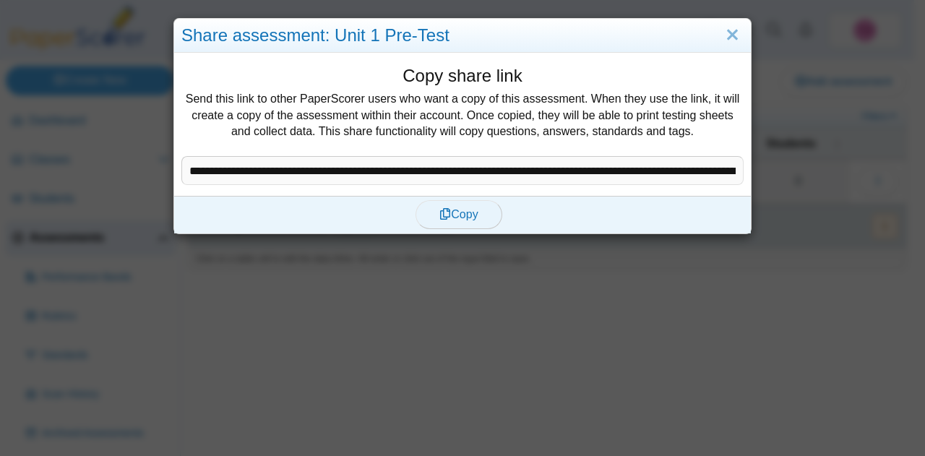
click at [446, 214] on span "Copy" at bounding box center [458, 214] width 38 height 12
type textarea "**********"
